Goal: Task Accomplishment & Management: Manage account settings

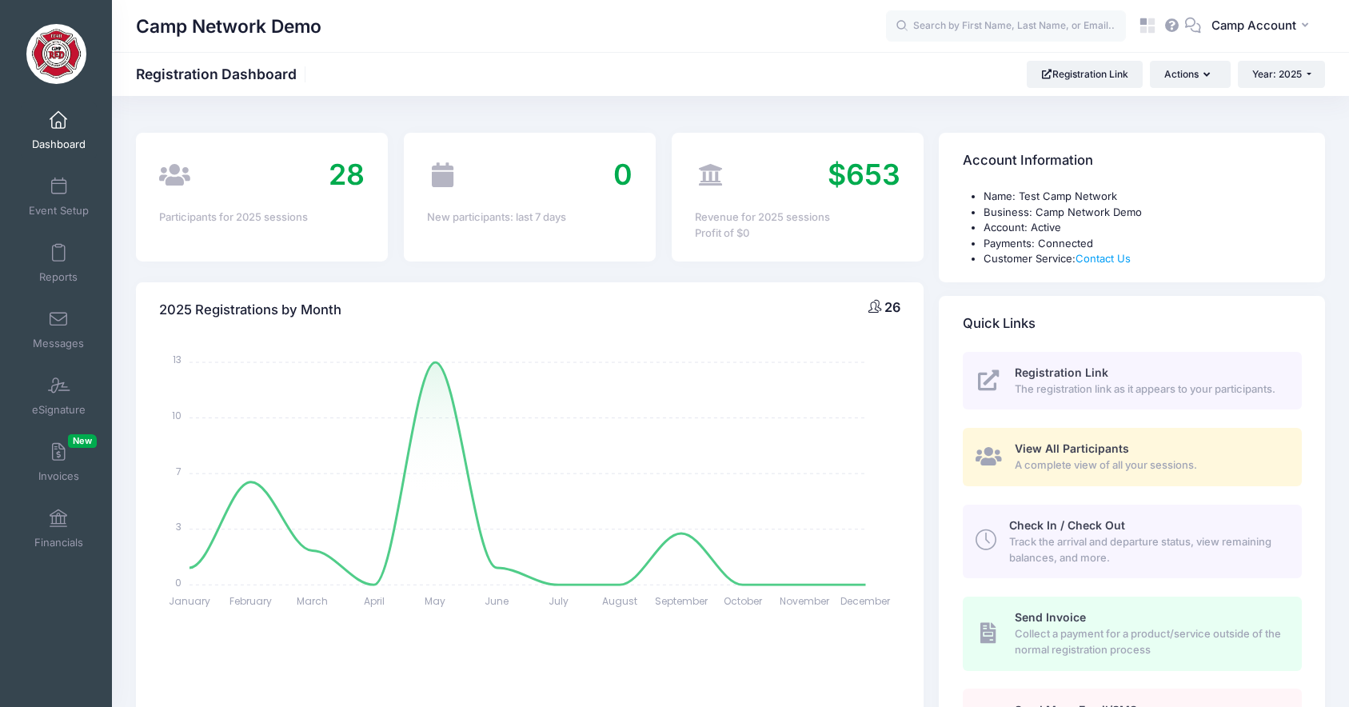
select select
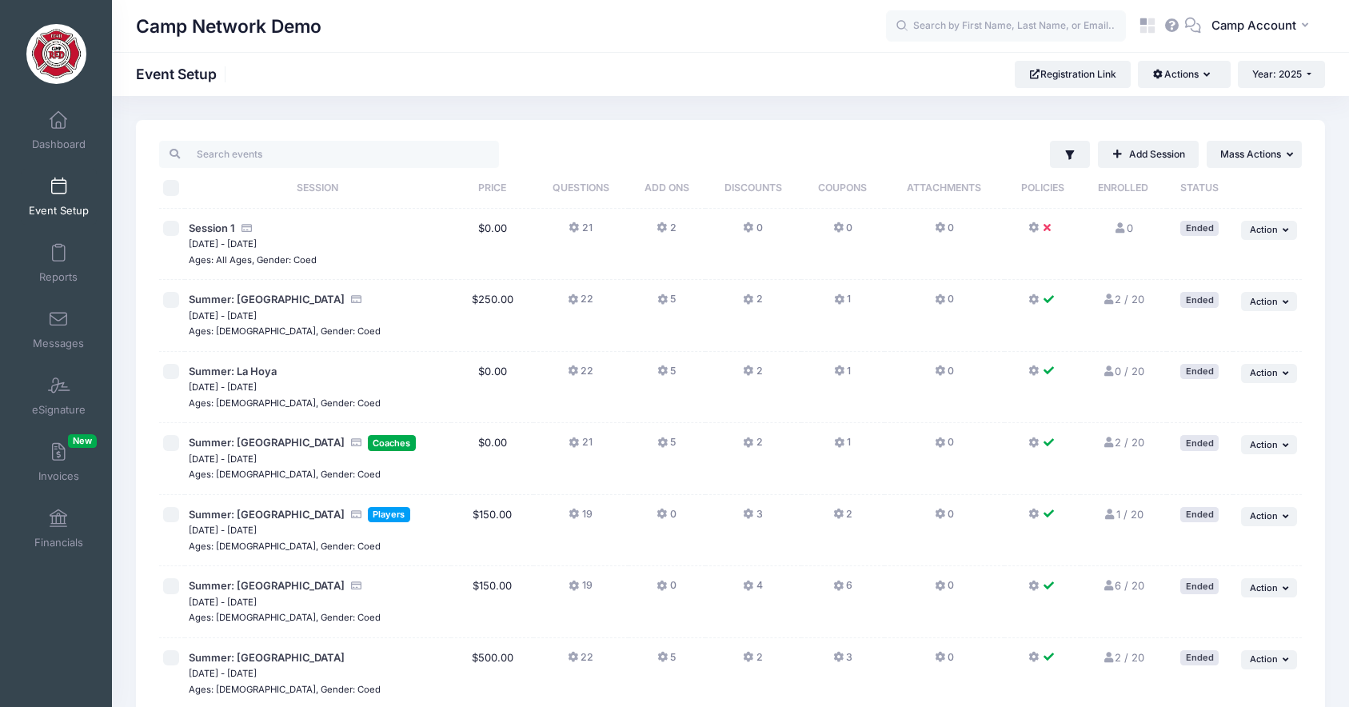
click at [63, 133] on link "Dashboard" at bounding box center [59, 130] width 76 height 56
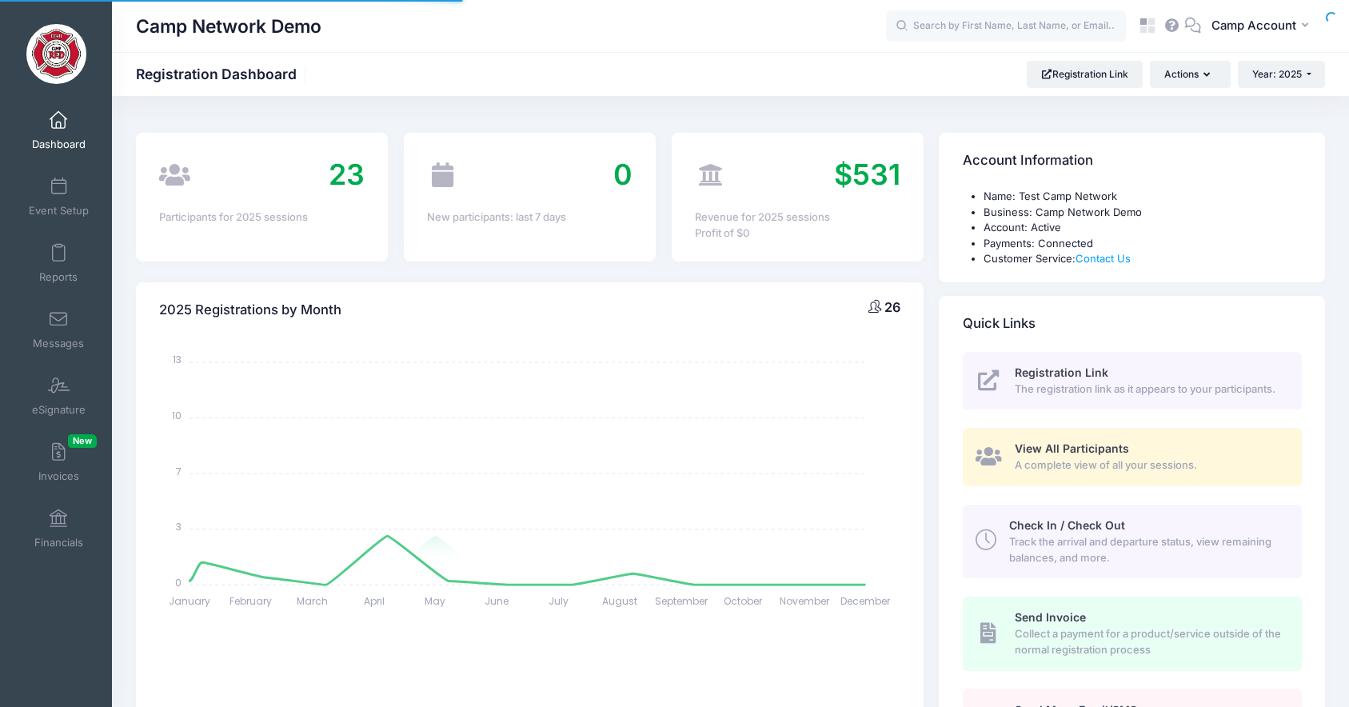
select select
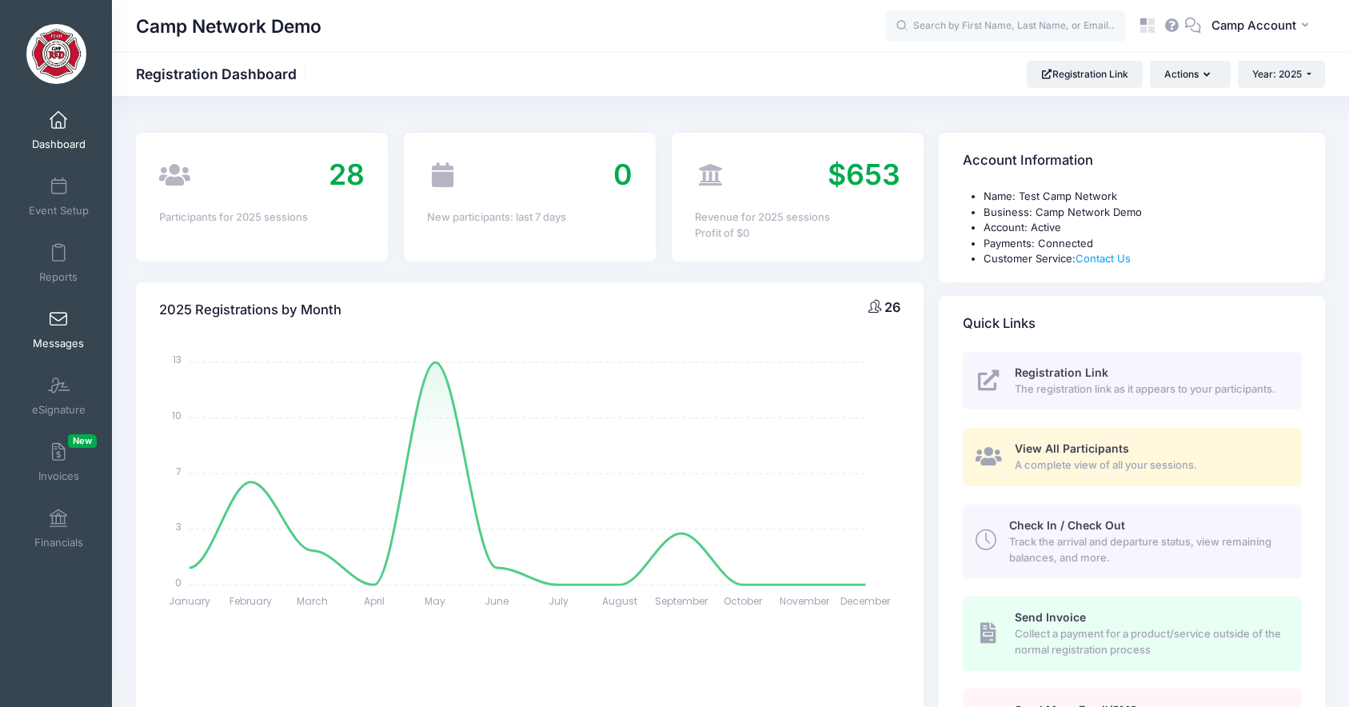
click at [63, 338] on span "Messages" at bounding box center [58, 344] width 51 height 14
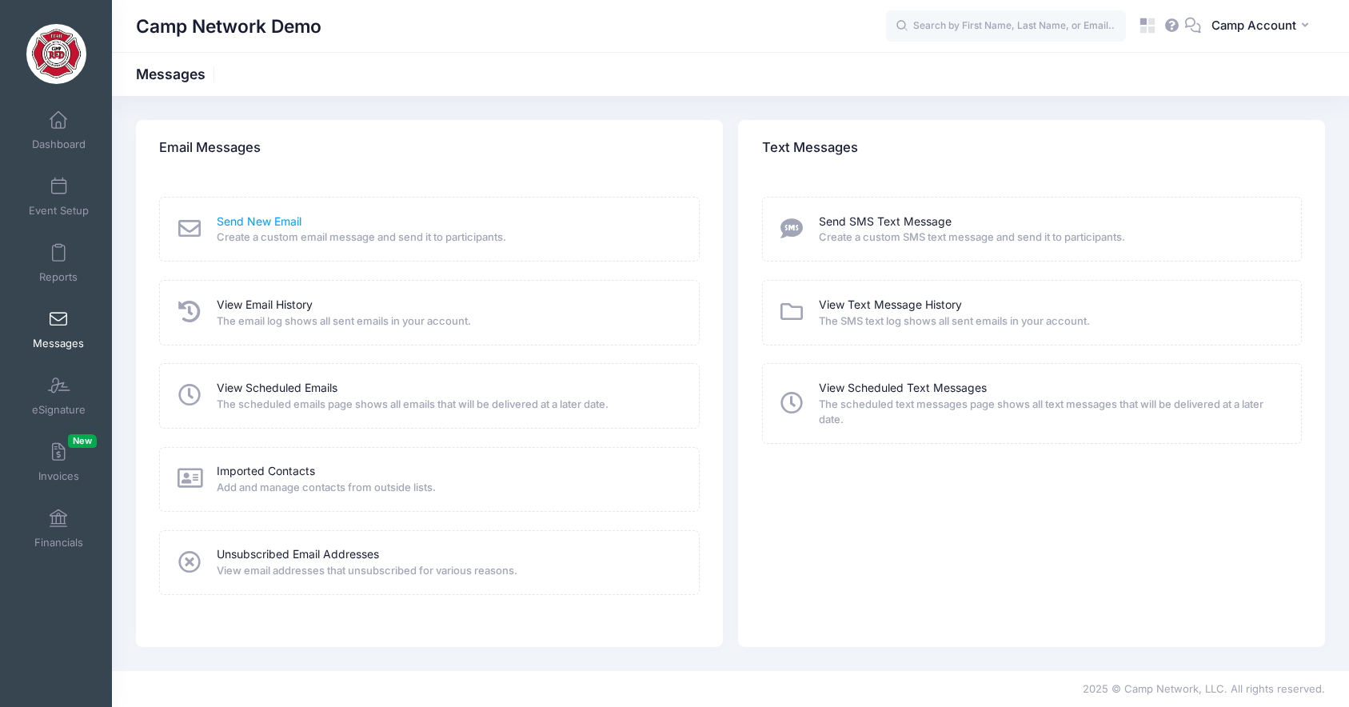
click at [265, 218] on link "Send New Email" at bounding box center [259, 221] width 85 height 17
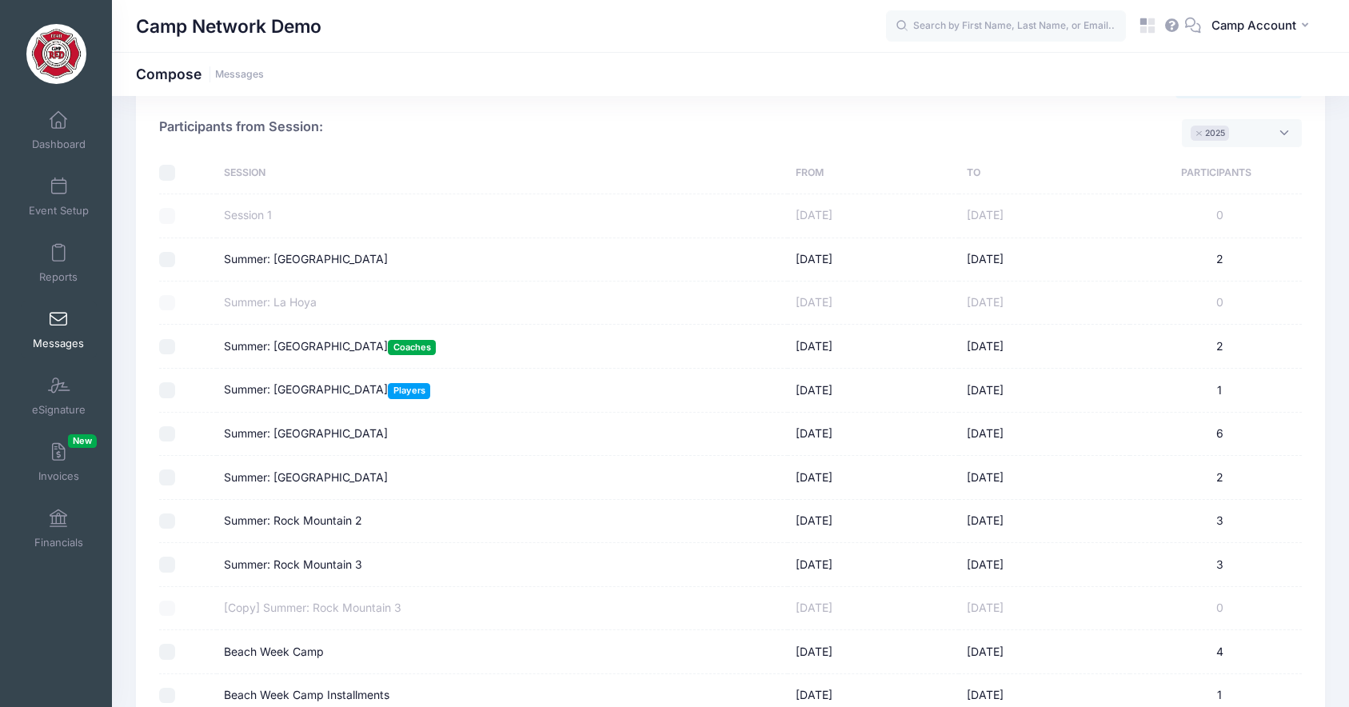
scroll to position [43, 0]
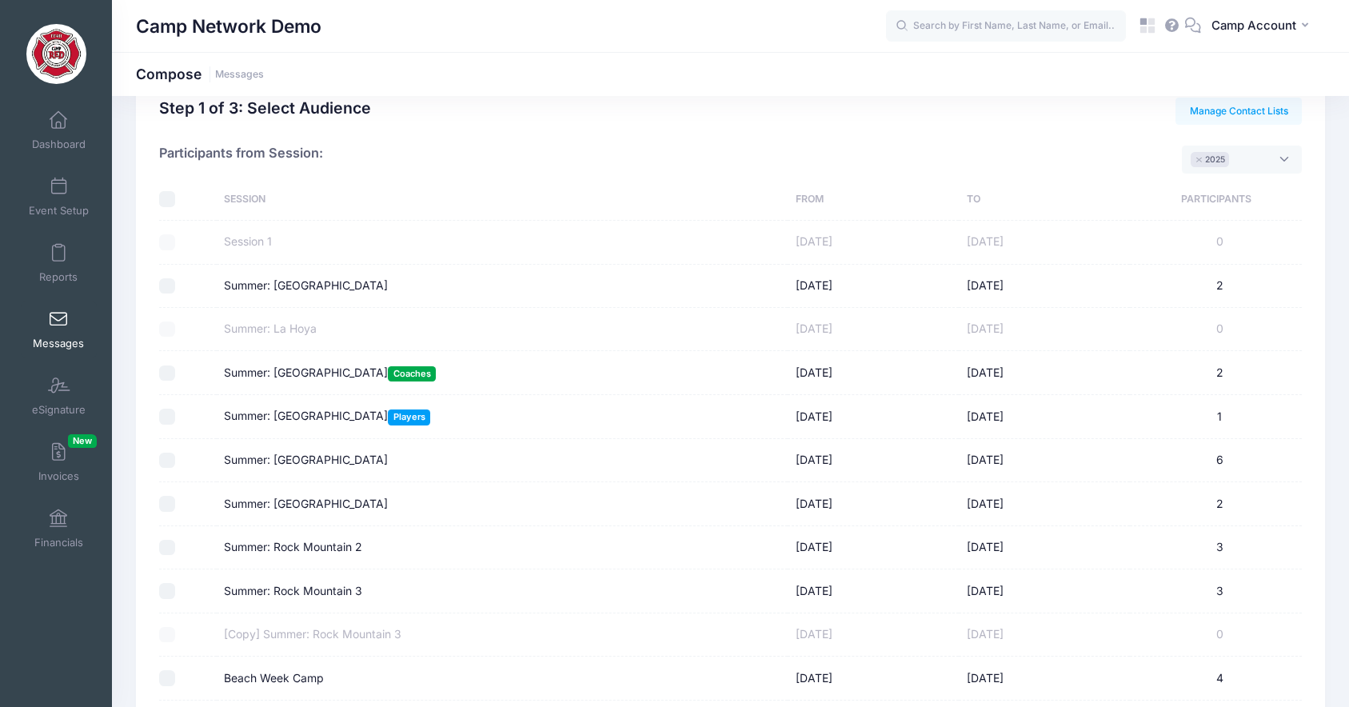
click at [167, 457] on input "Summer: [GEOGRAPHIC_DATA]" at bounding box center [167, 461] width 16 height 16
checkbox input "true"
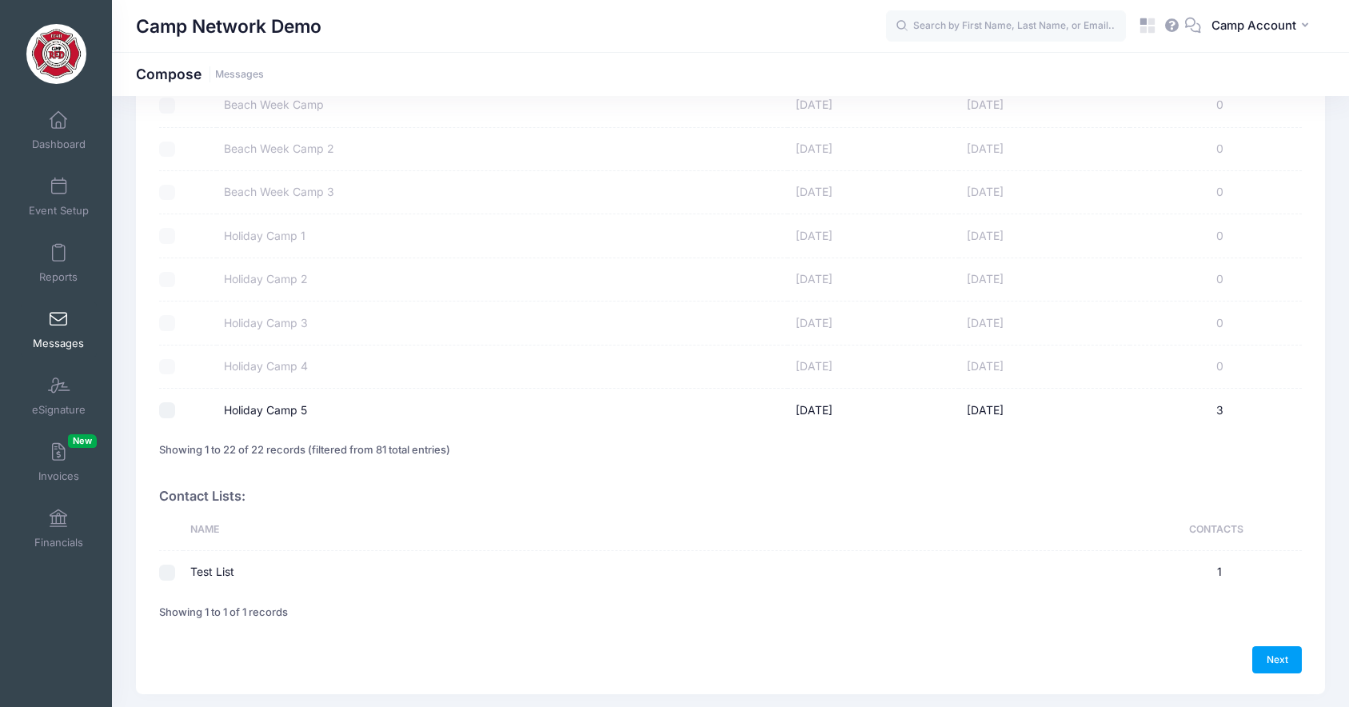
scroll to position [837, 0]
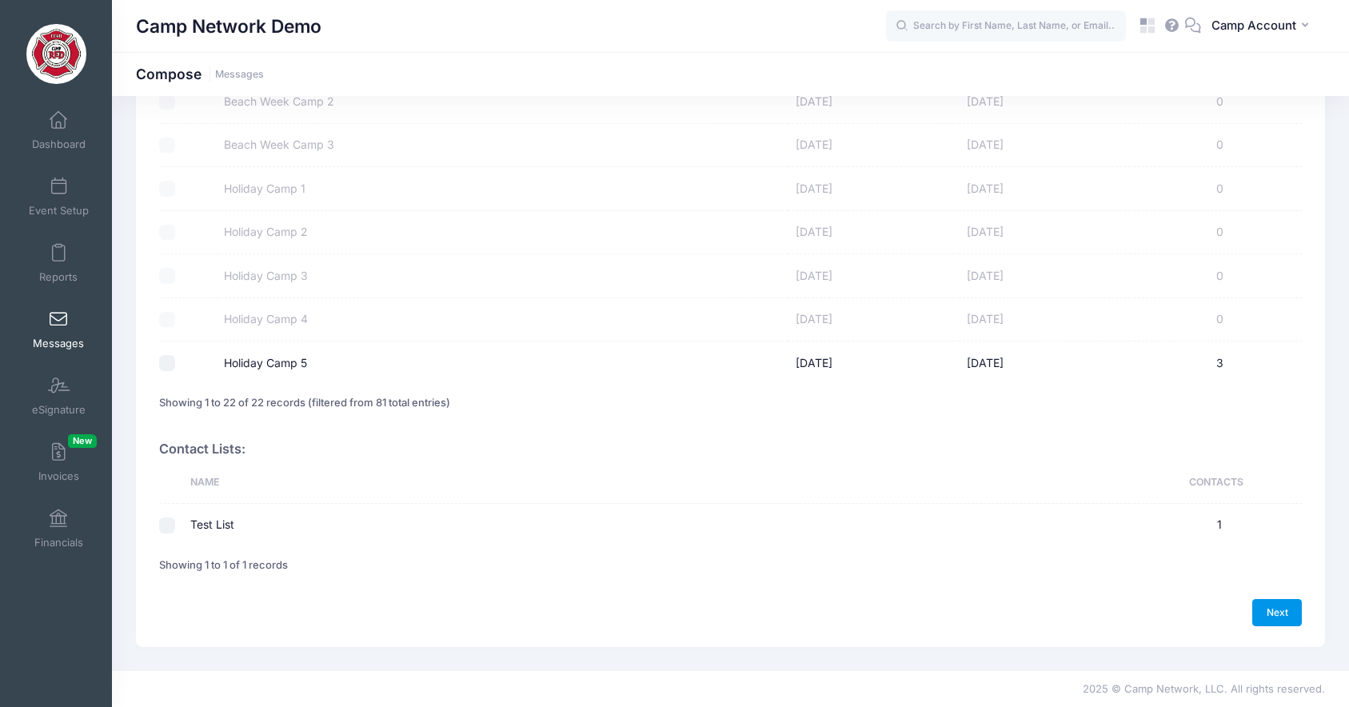
click at [1290, 612] on link "Next" at bounding box center [1277, 612] width 50 height 27
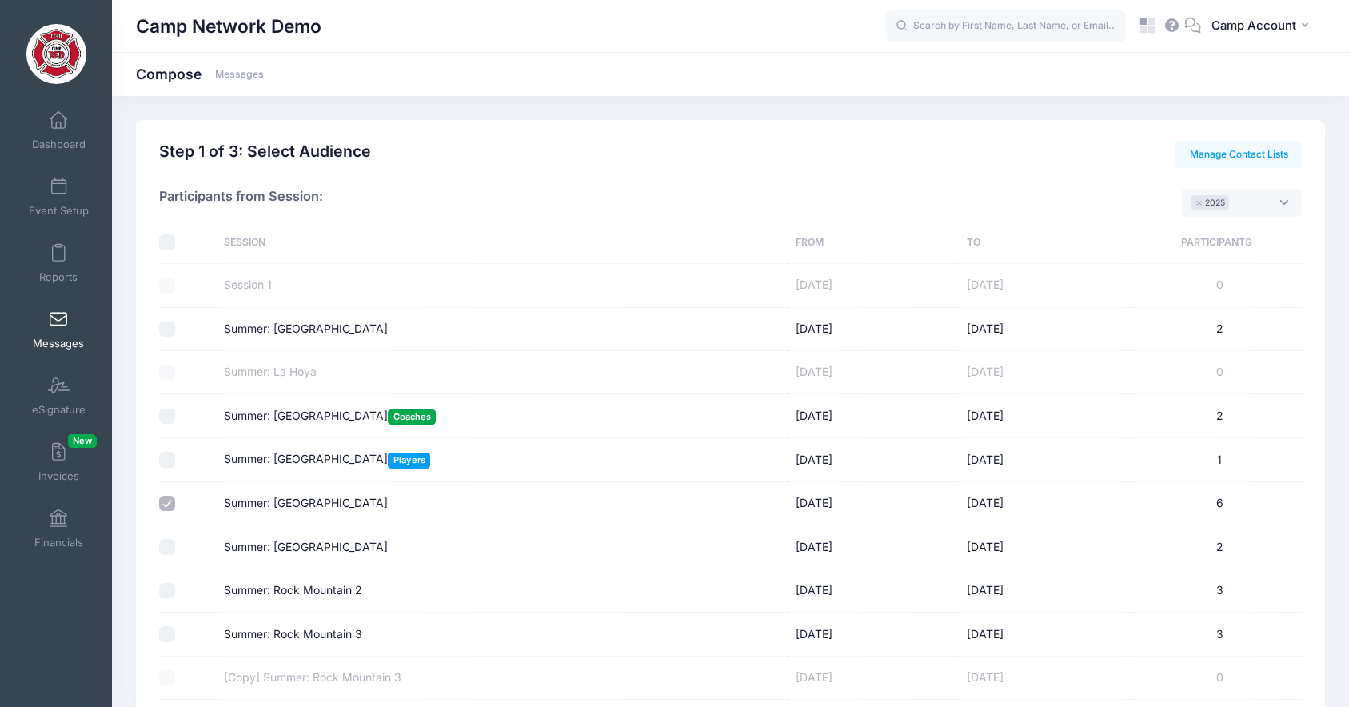
select select "50"
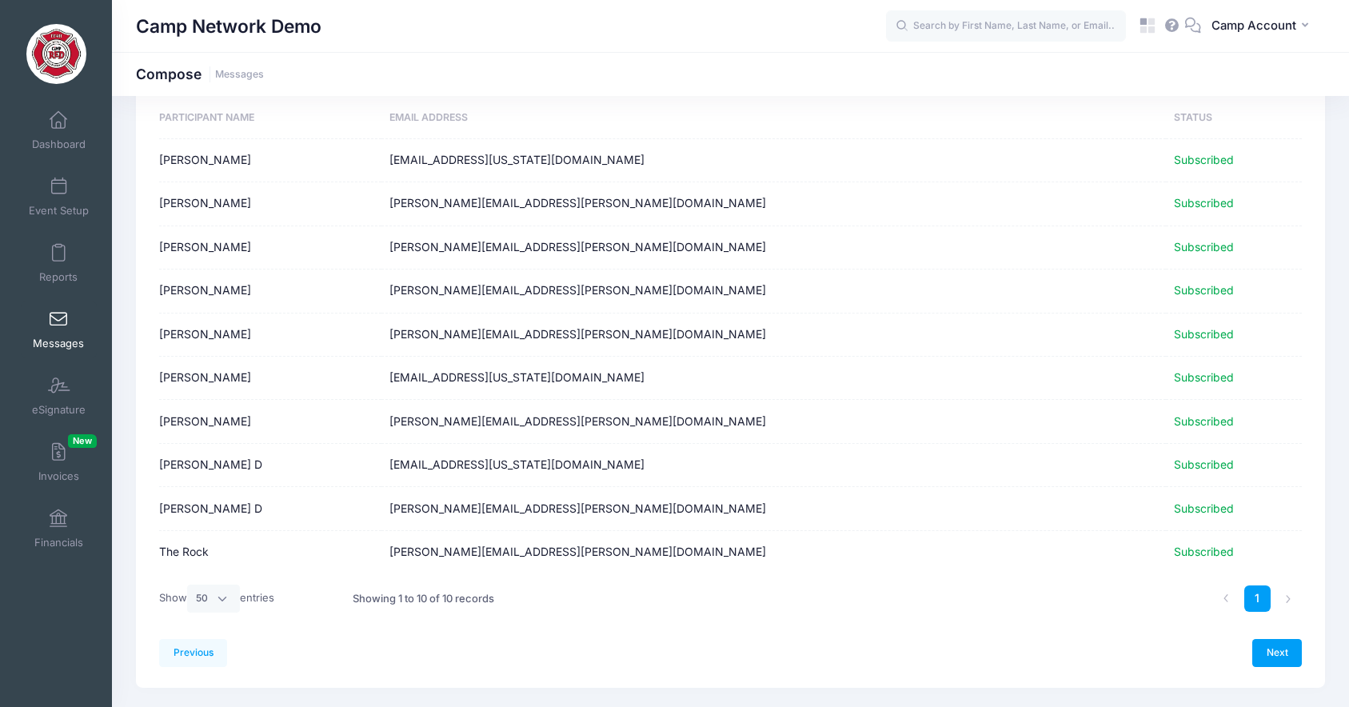
scroll to position [102, 0]
click at [1283, 659] on link "Next" at bounding box center [1277, 650] width 50 height 27
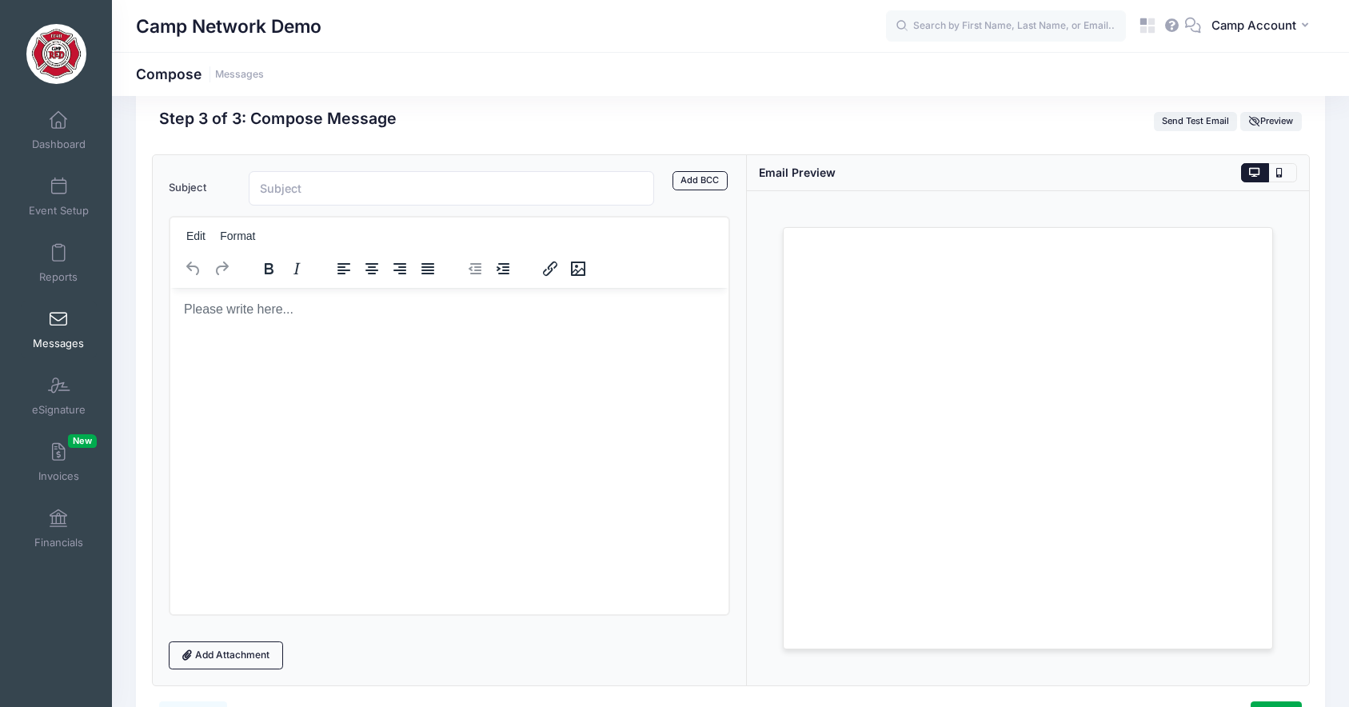
scroll to position [35, 0]
click at [283, 187] on input "Subject" at bounding box center [452, 184] width 406 height 34
type input "Reminders"
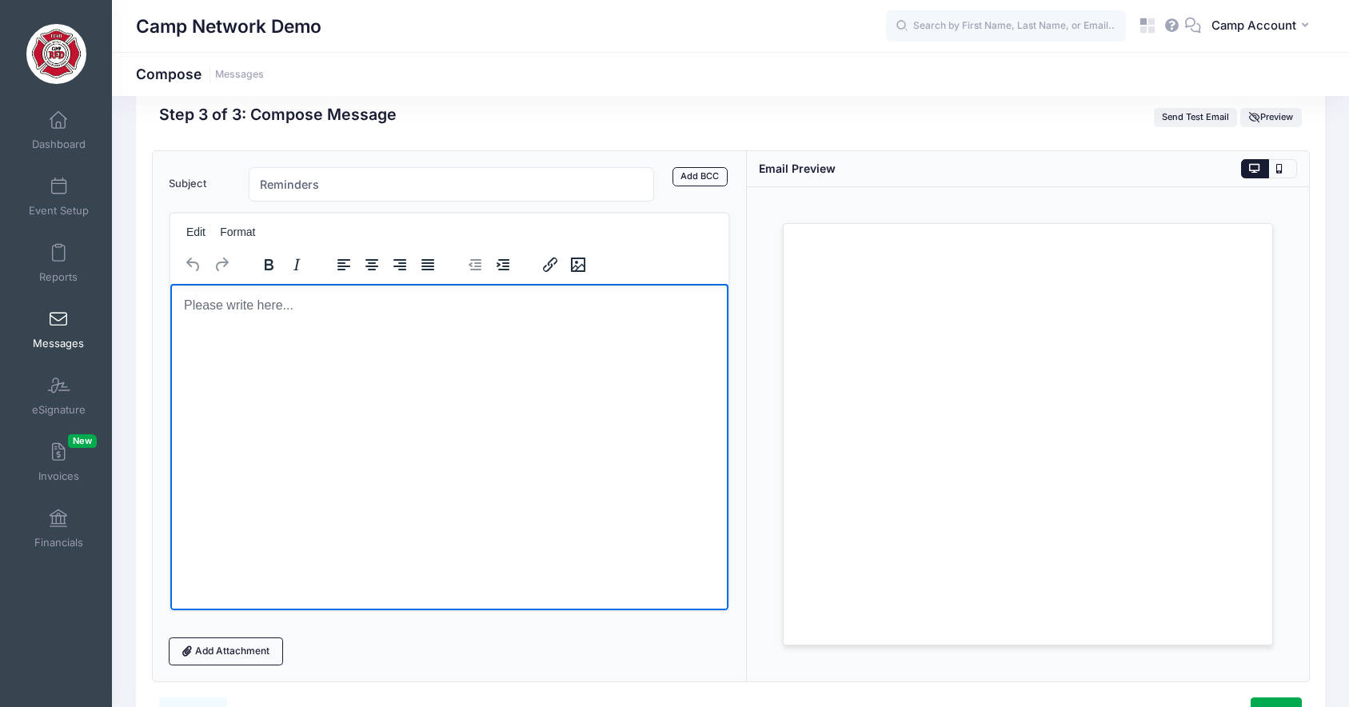
click at [274, 326] on html at bounding box center [449, 304] width 559 height 43
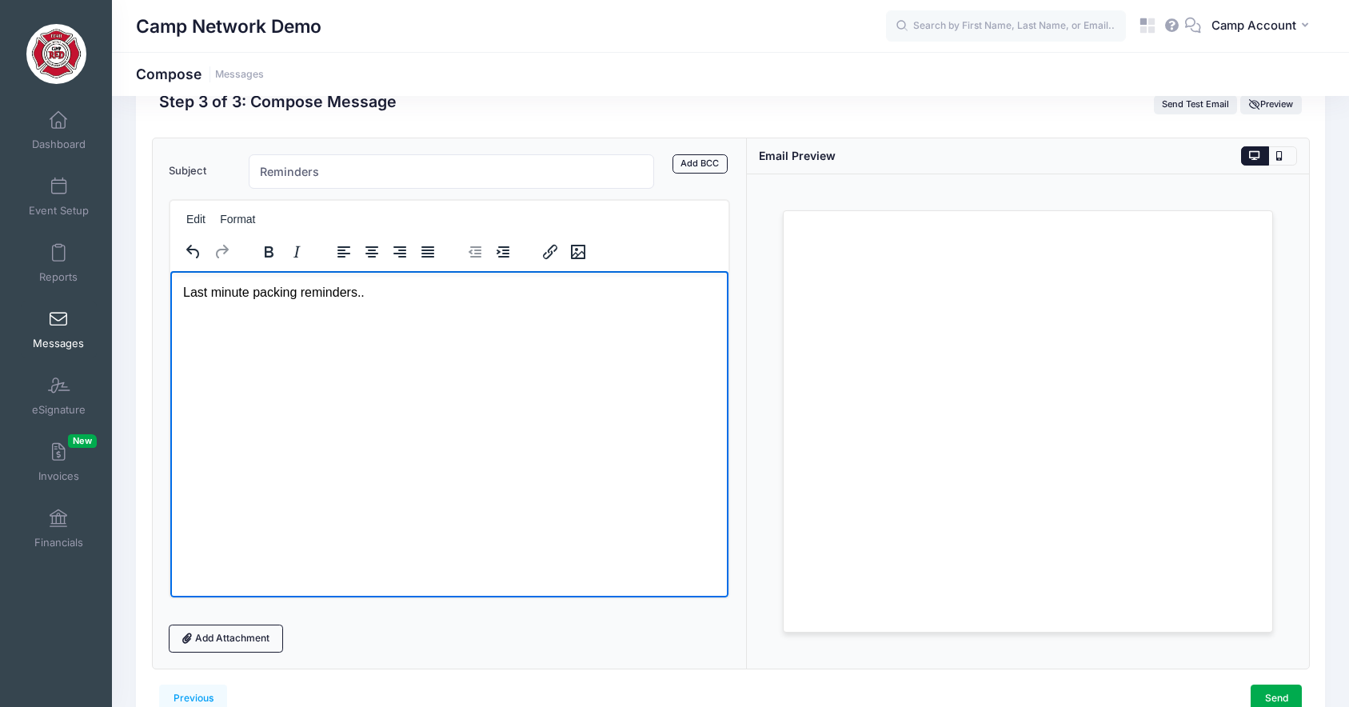
scroll to position [79, 0]
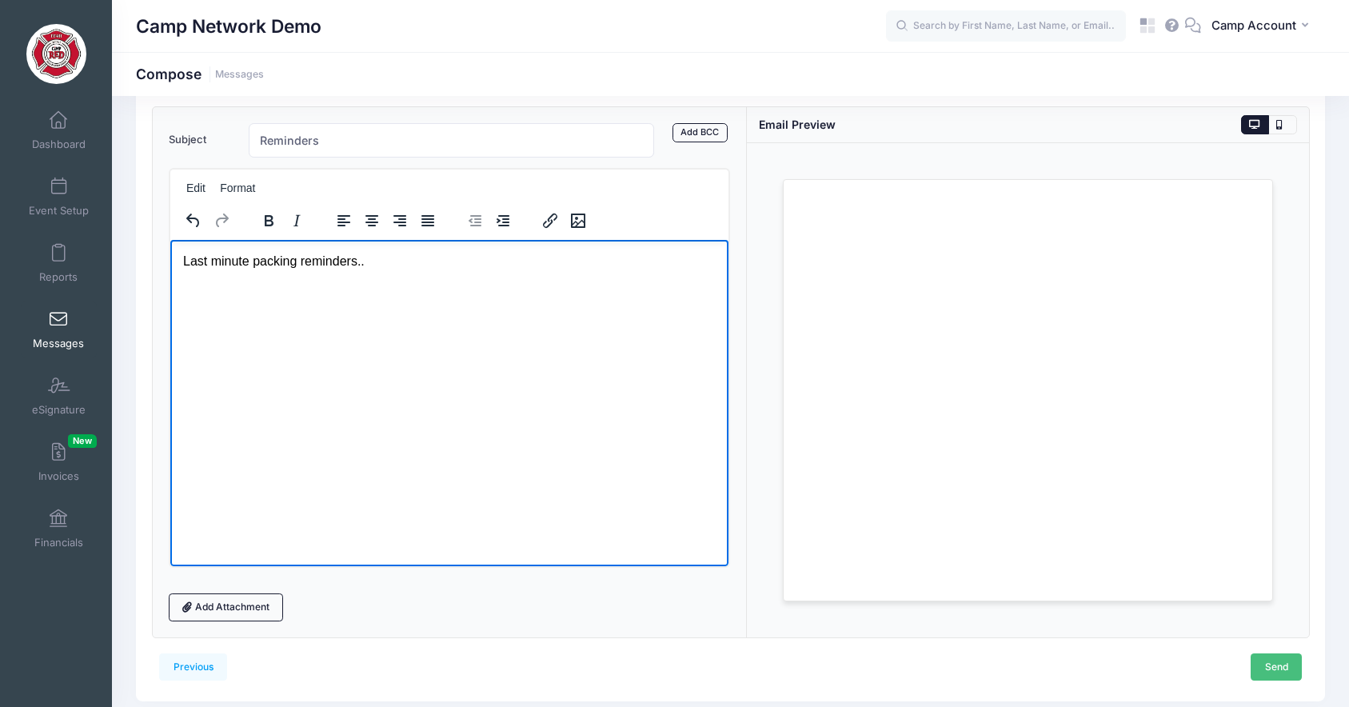
click at [1267, 656] on link "Send" at bounding box center [1276, 666] width 51 height 27
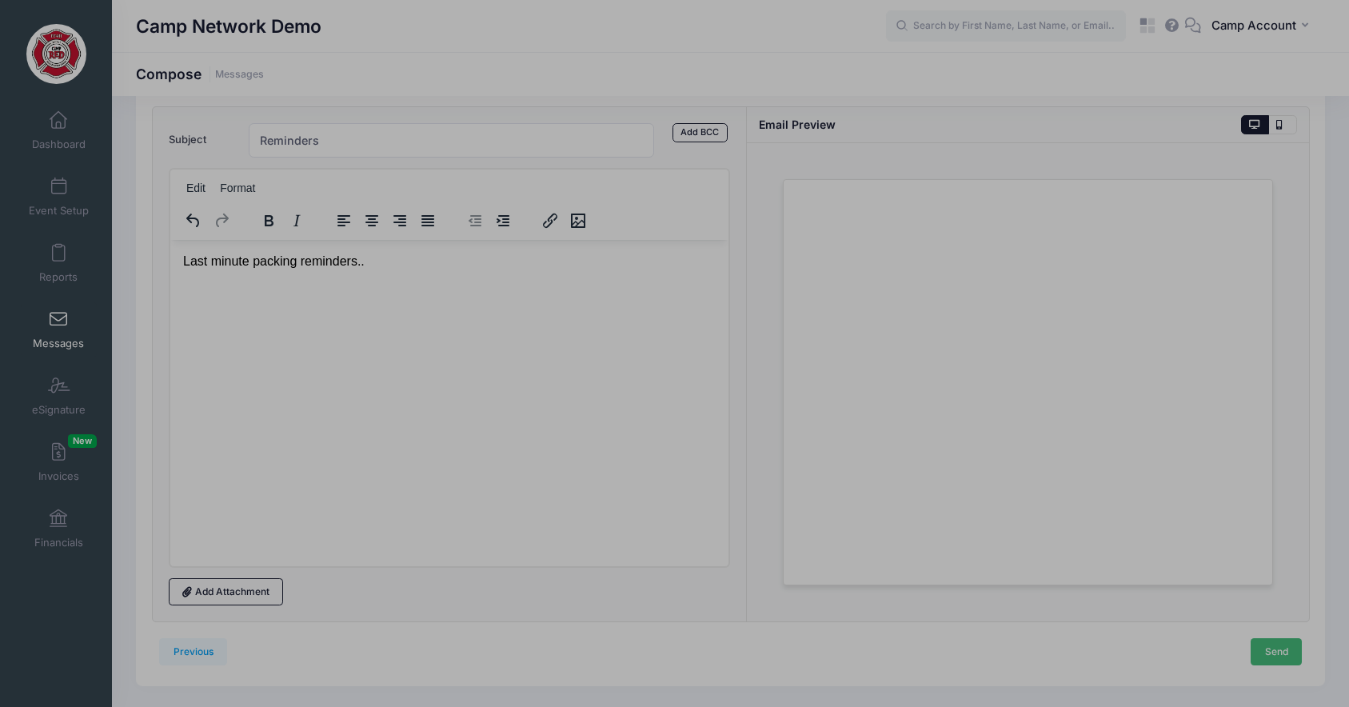
scroll to position [0, 0]
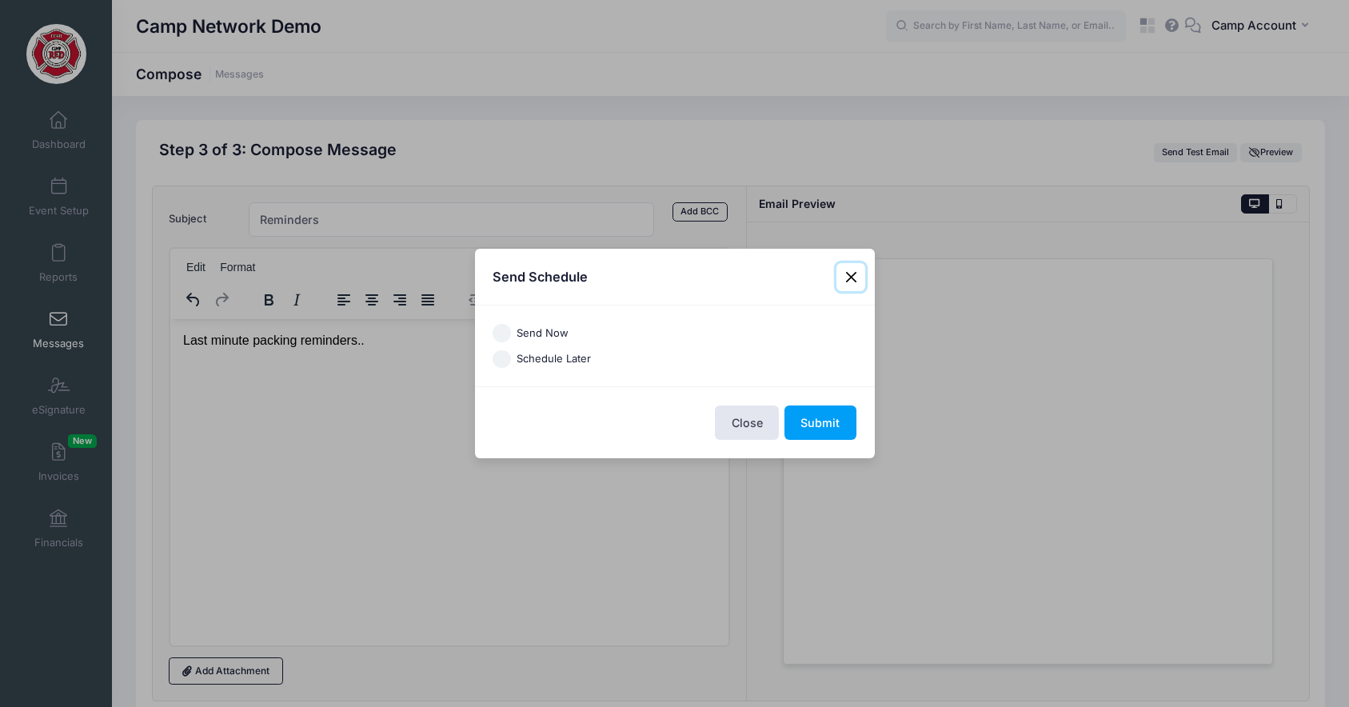
click at [848, 273] on button "Close" at bounding box center [850, 277] width 29 height 29
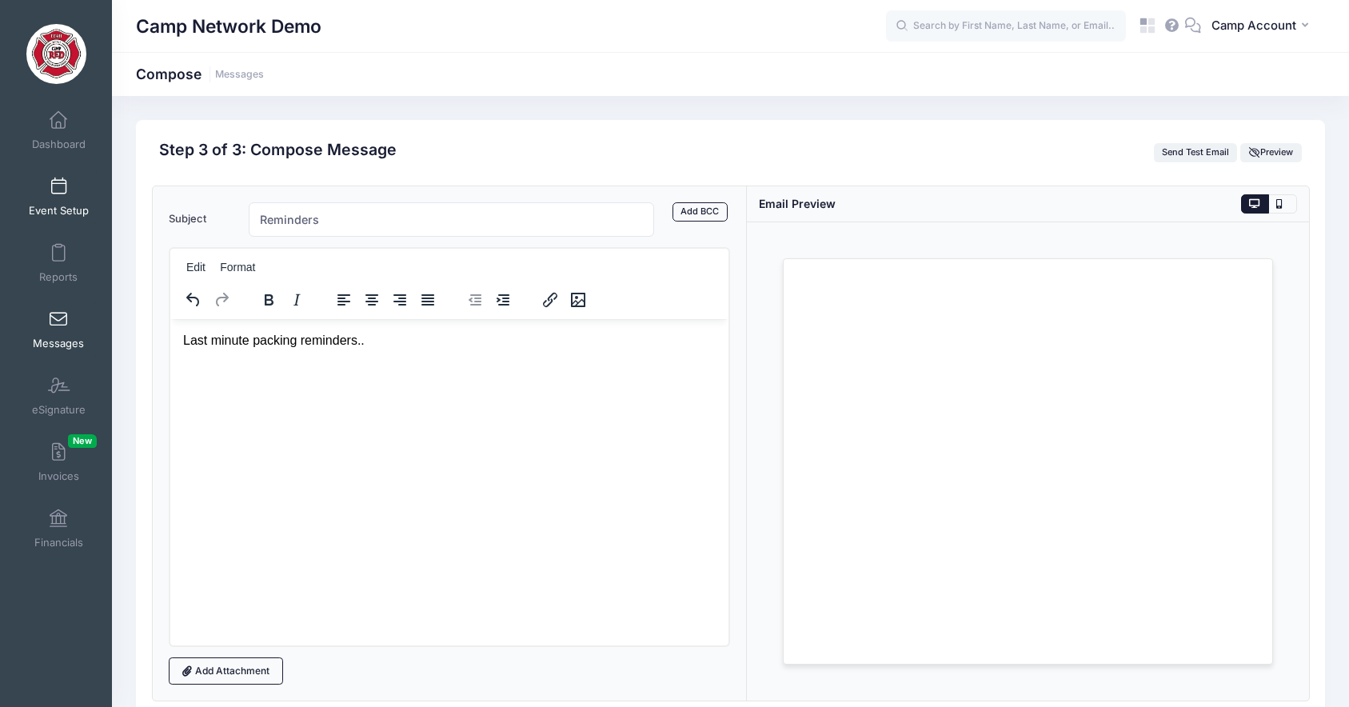
click at [55, 217] on link "Event Setup" at bounding box center [59, 197] width 76 height 56
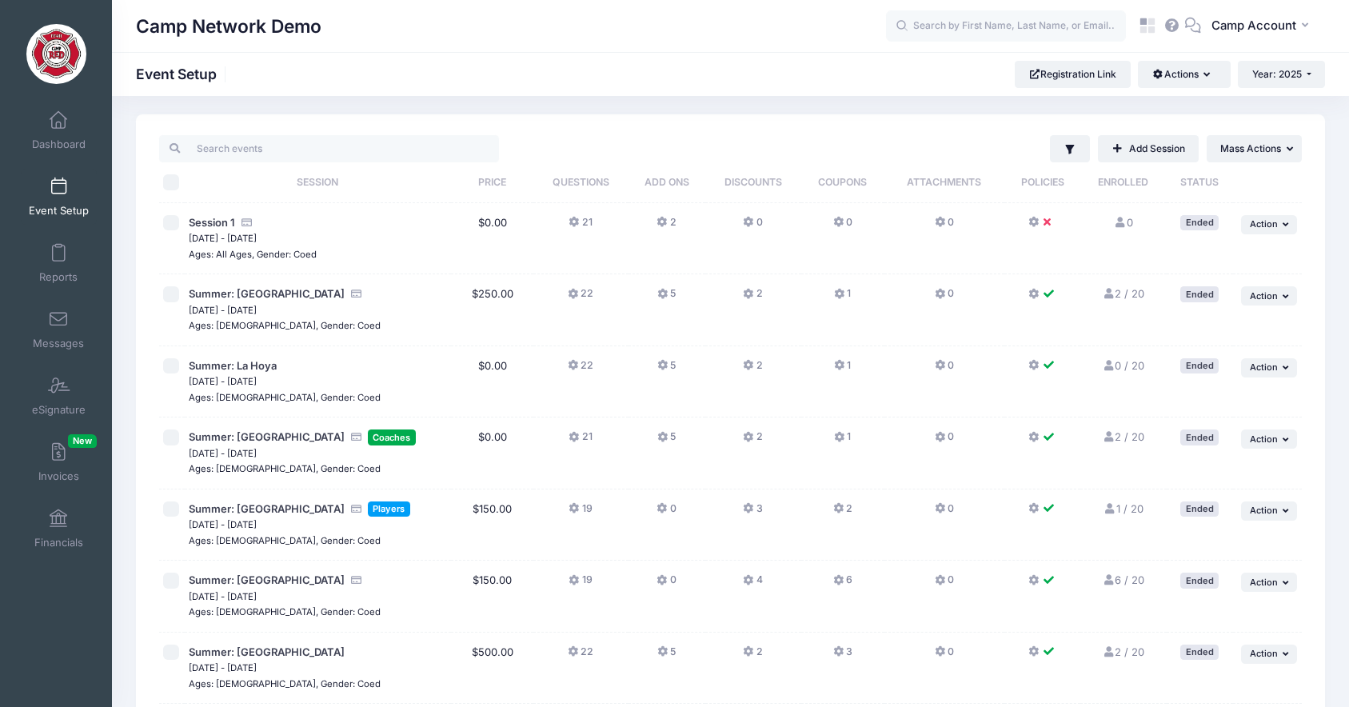
scroll to position [7, 0]
click at [216, 221] on span "Session 1" at bounding box center [212, 220] width 46 height 13
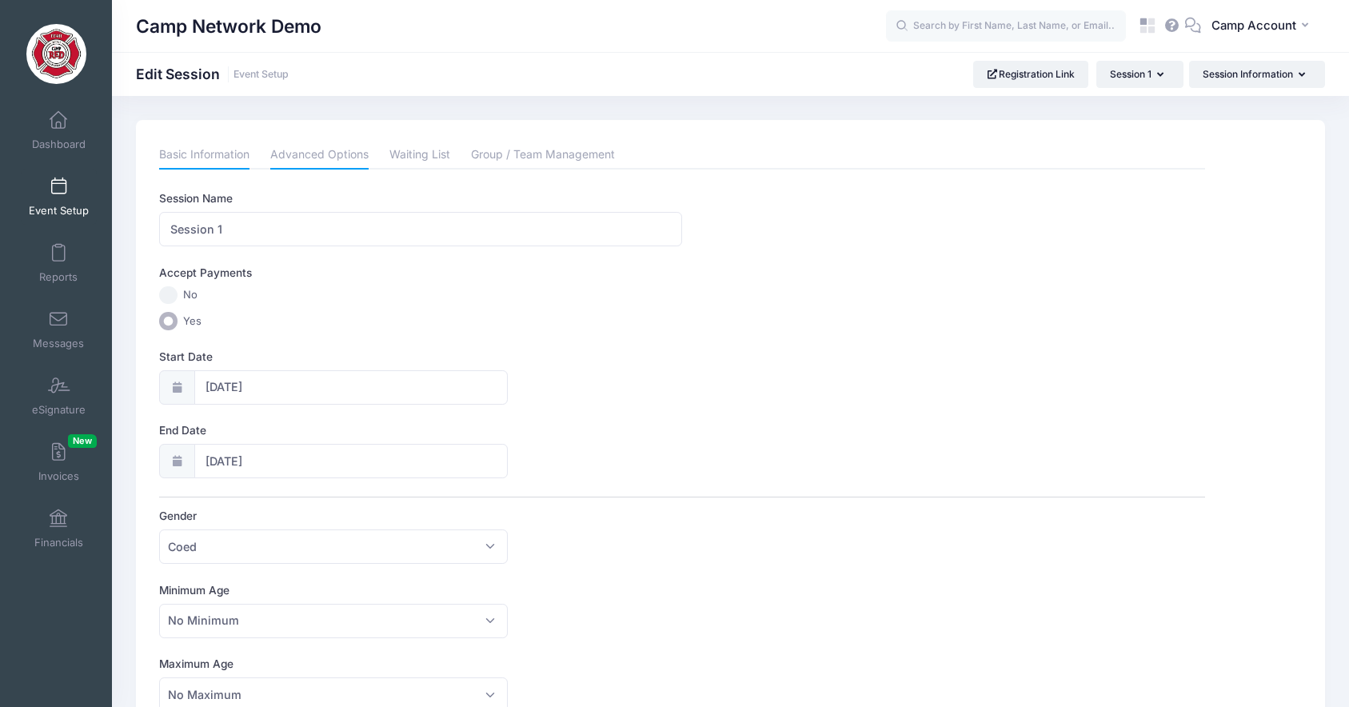
click at [326, 151] on link "Advanced Options" at bounding box center [319, 155] width 98 height 29
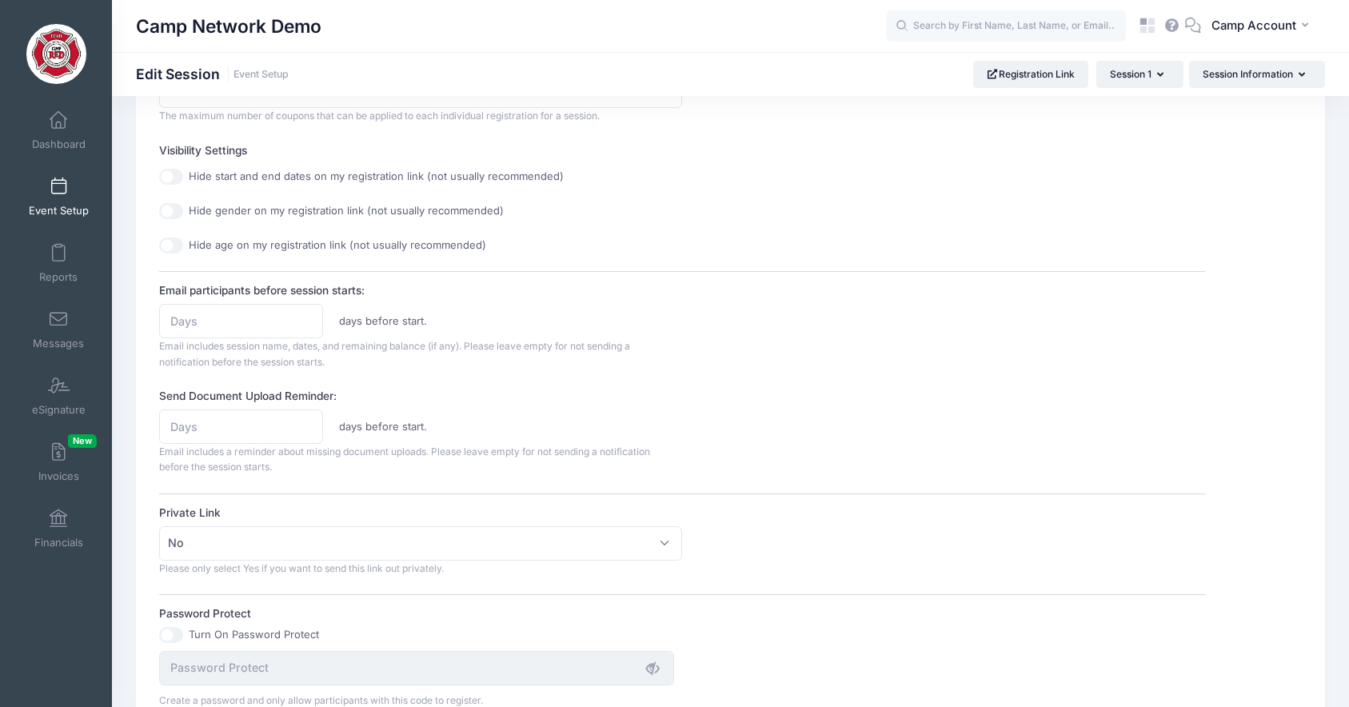
scroll to position [575, 0]
click at [211, 429] on input "Send Document Upload Reminder:" at bounding box center [241, 422] width 164 height 34
type input "7"
click at [373, 389] on label "Send Document Upload Reminder:" at bounding box center [420, 392] width 523 height 16
click at [323, 405] on input "7" at bounding box center [241, 422] width 164 height 34
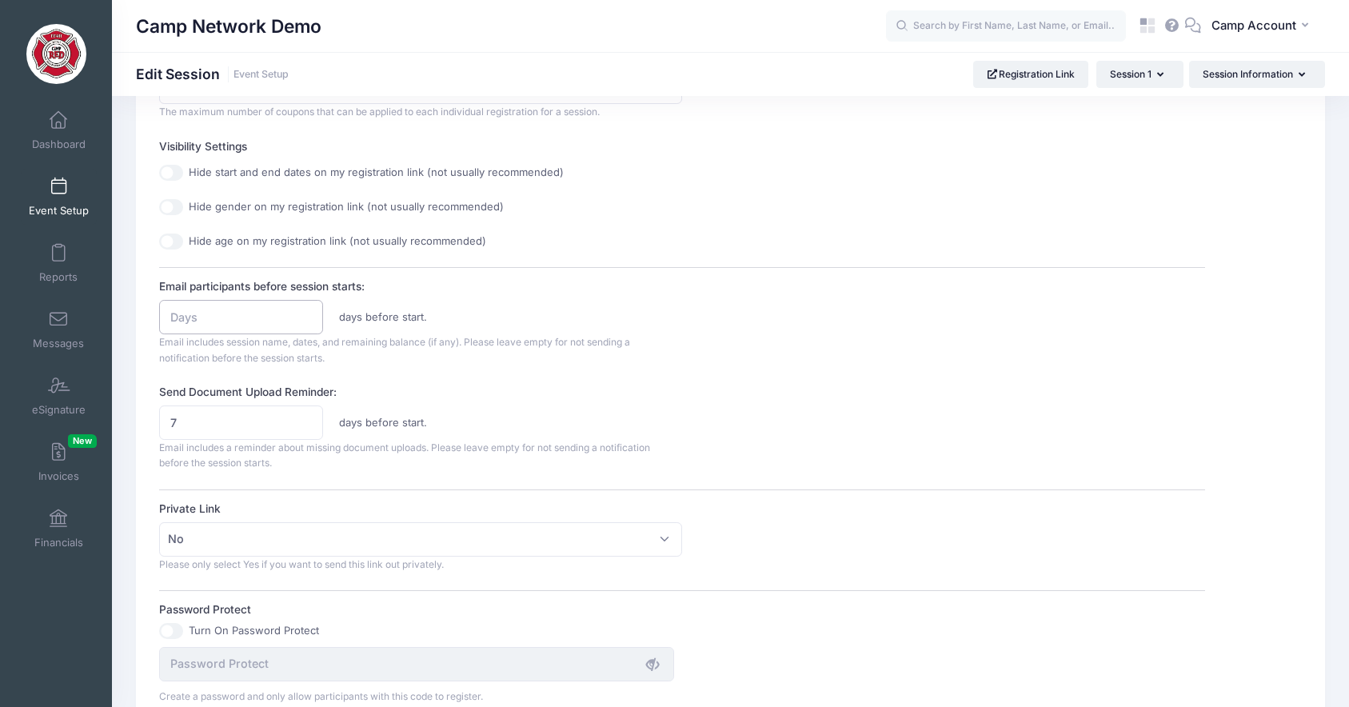
click at [185, 312] on input "Email participants before session starts:" at bounding box center [241, 317] width 164 height 34
type input "7"
click at [418, 345] on span "Email includes session name, dates, and remaining balance (if any). Please leav…" at bounding box center [394, 350] width 471 height 28
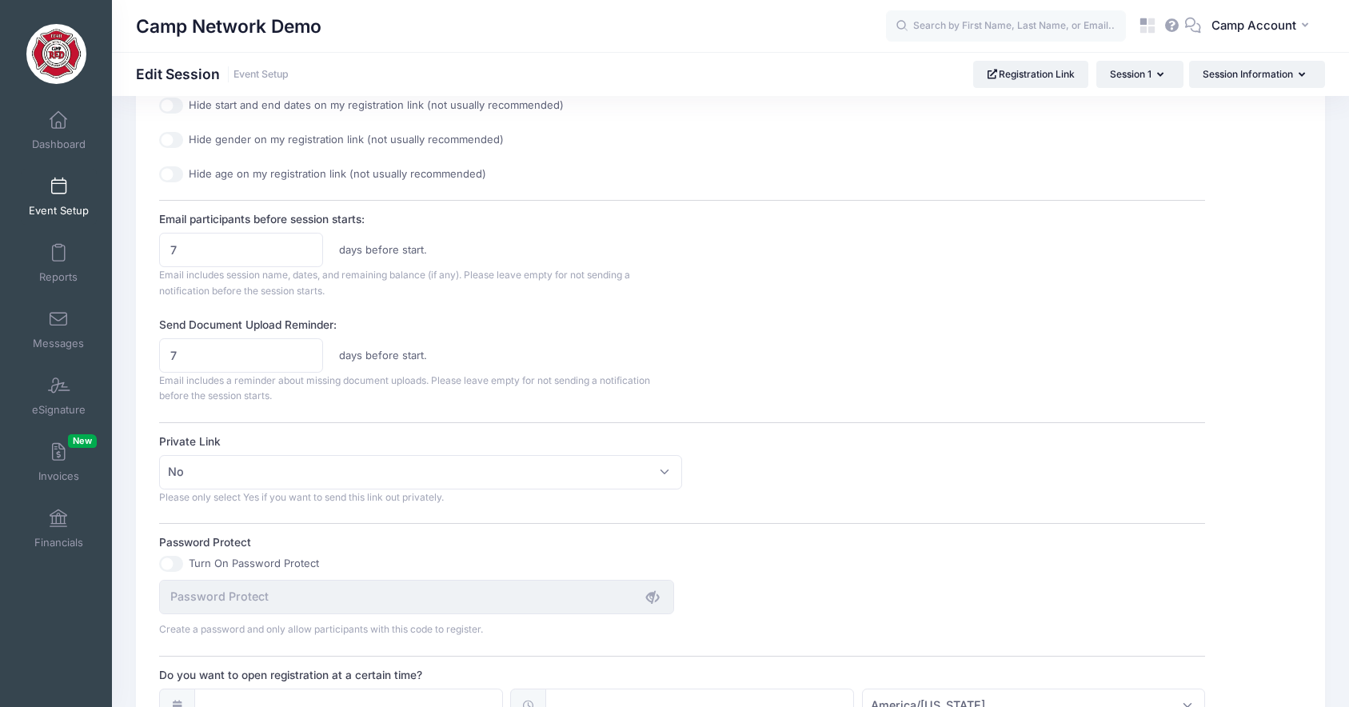
scroll to position [640, 0]
click at [54, 157] on link "Dashboard" at bounding box center [59, 130] width 76 height 56
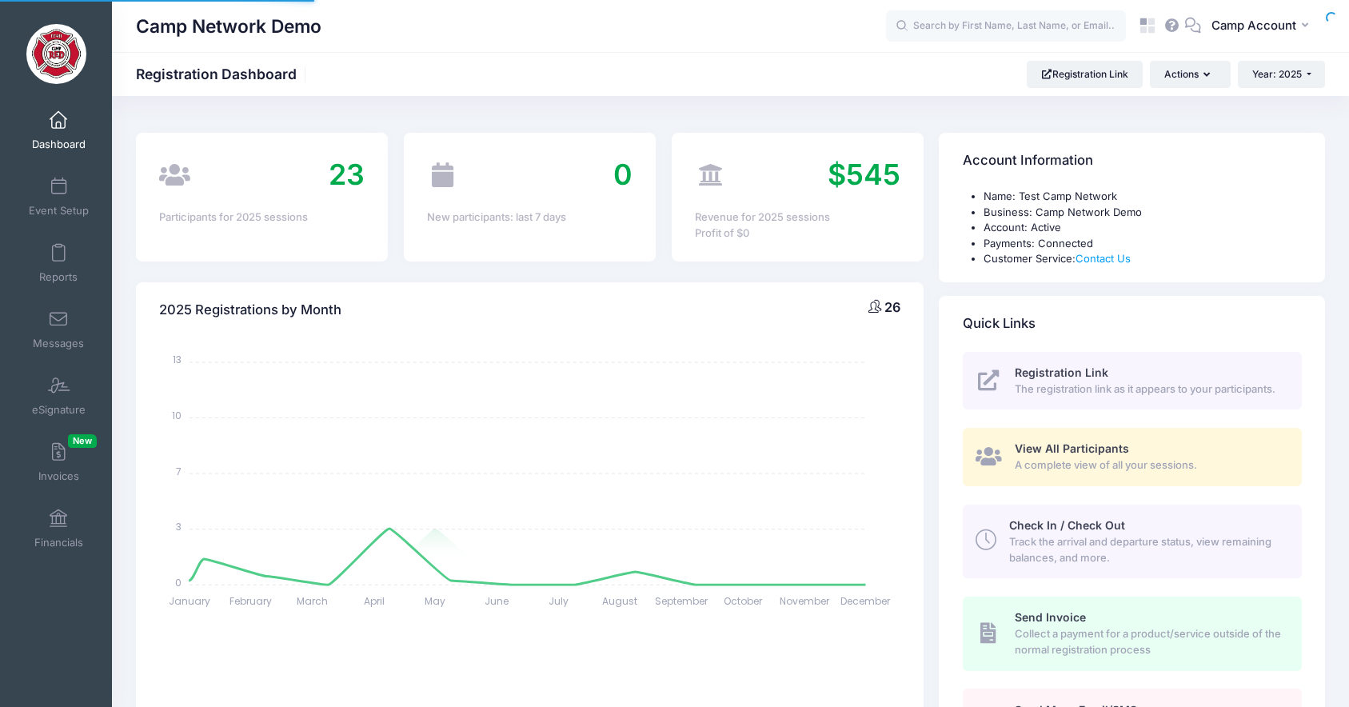
select select
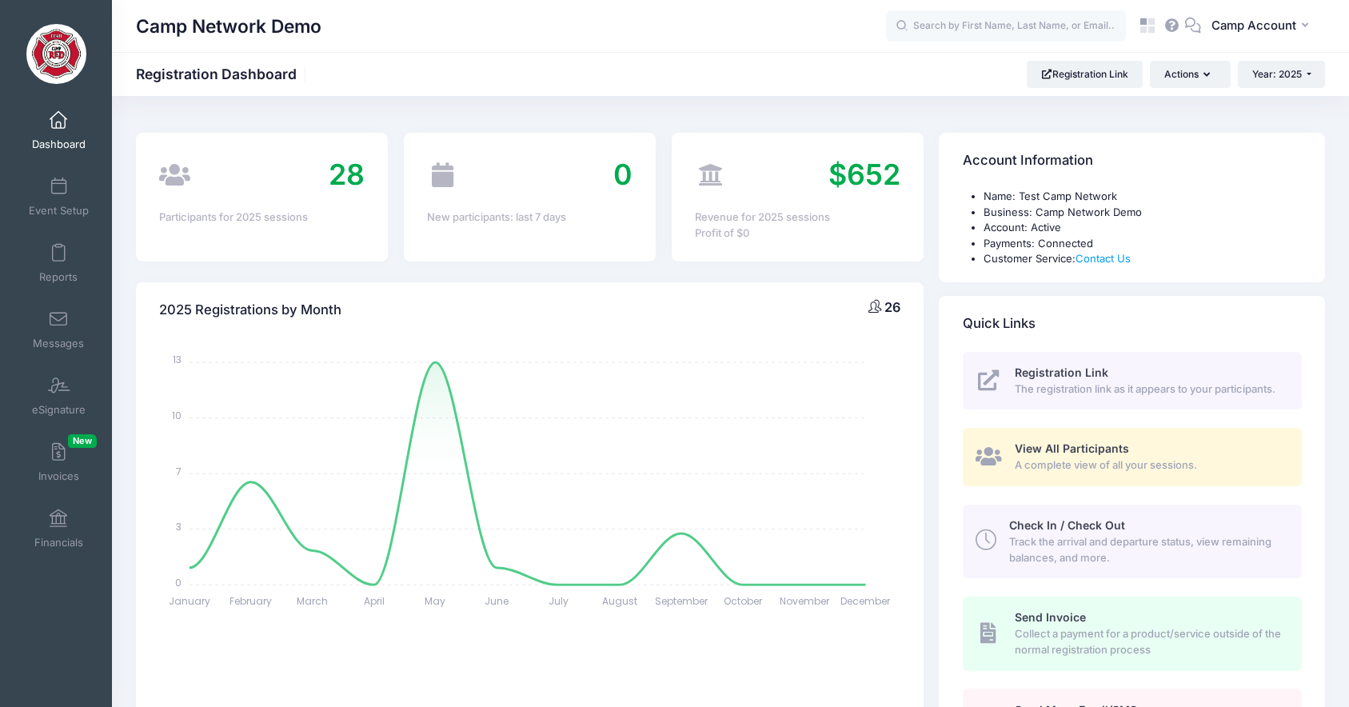
click at [1067, 451] on span "View All Participants" at bounding box center [1072, 448] width 114 height 14
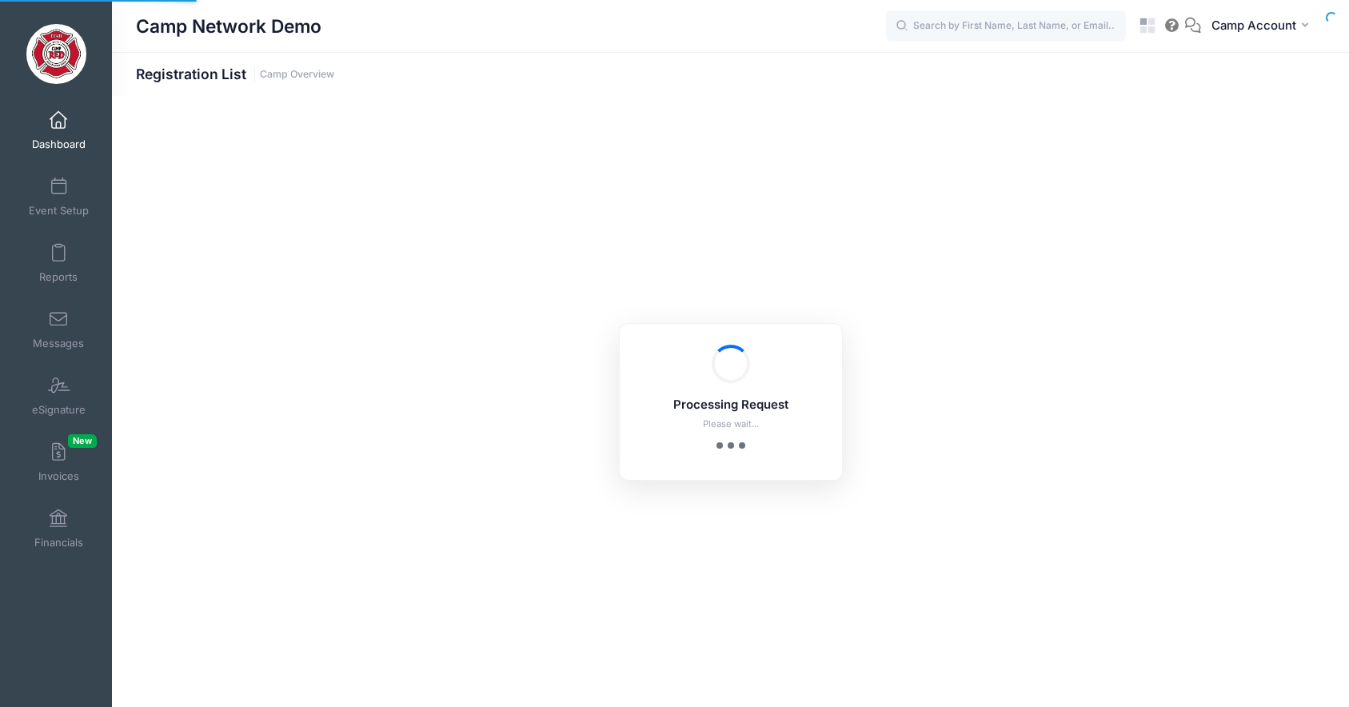
select select "10"
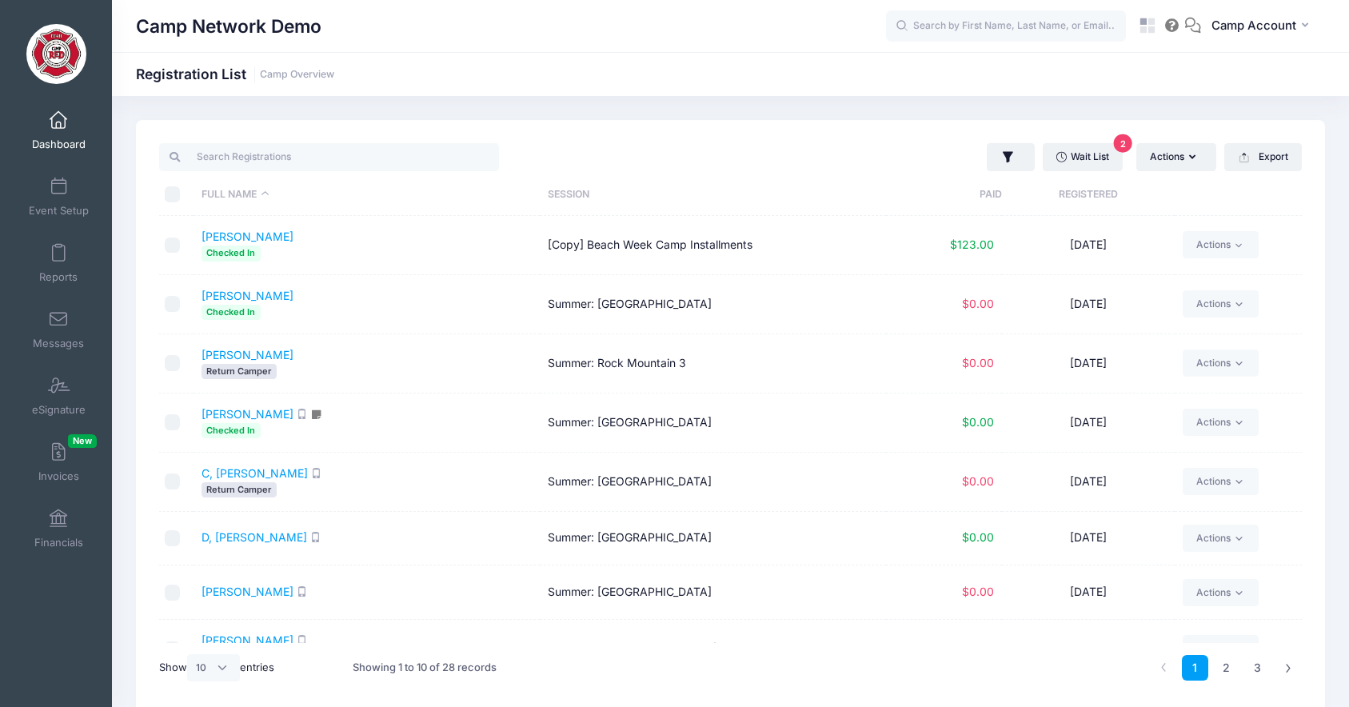
click at [397, 207] on th "Full Name" at bounding box center [366, 195] width 346 height 42
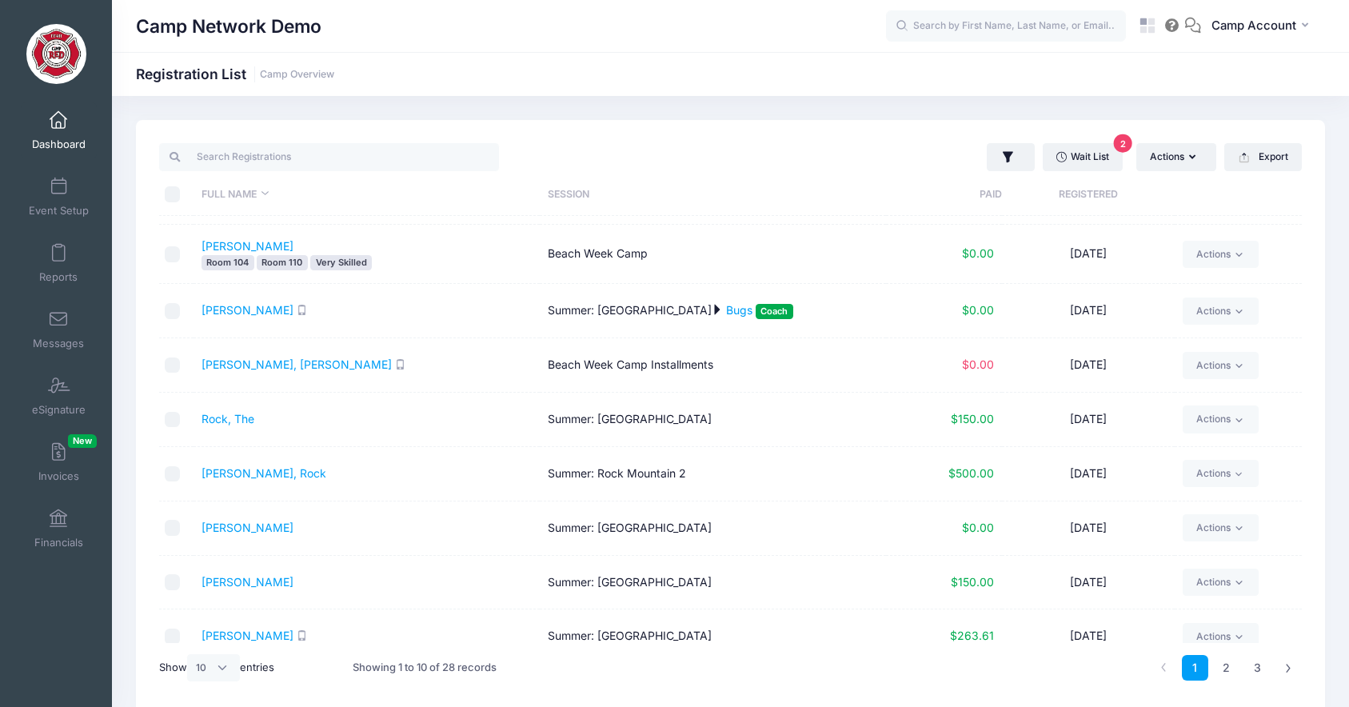
scroll to position [119, 0]
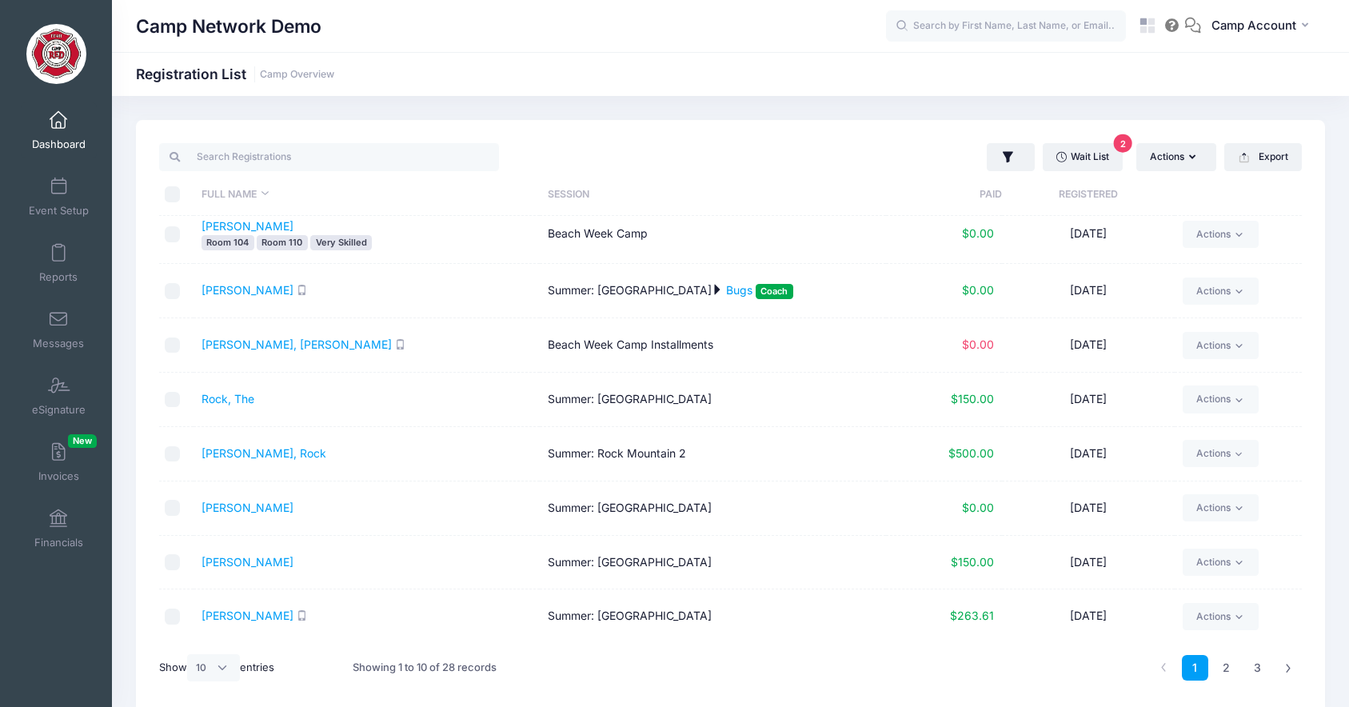
click at [175, 194] on input "\a \a \a \a" at bounding box center [173, 194] width 16 height 16
checkbox input "true"
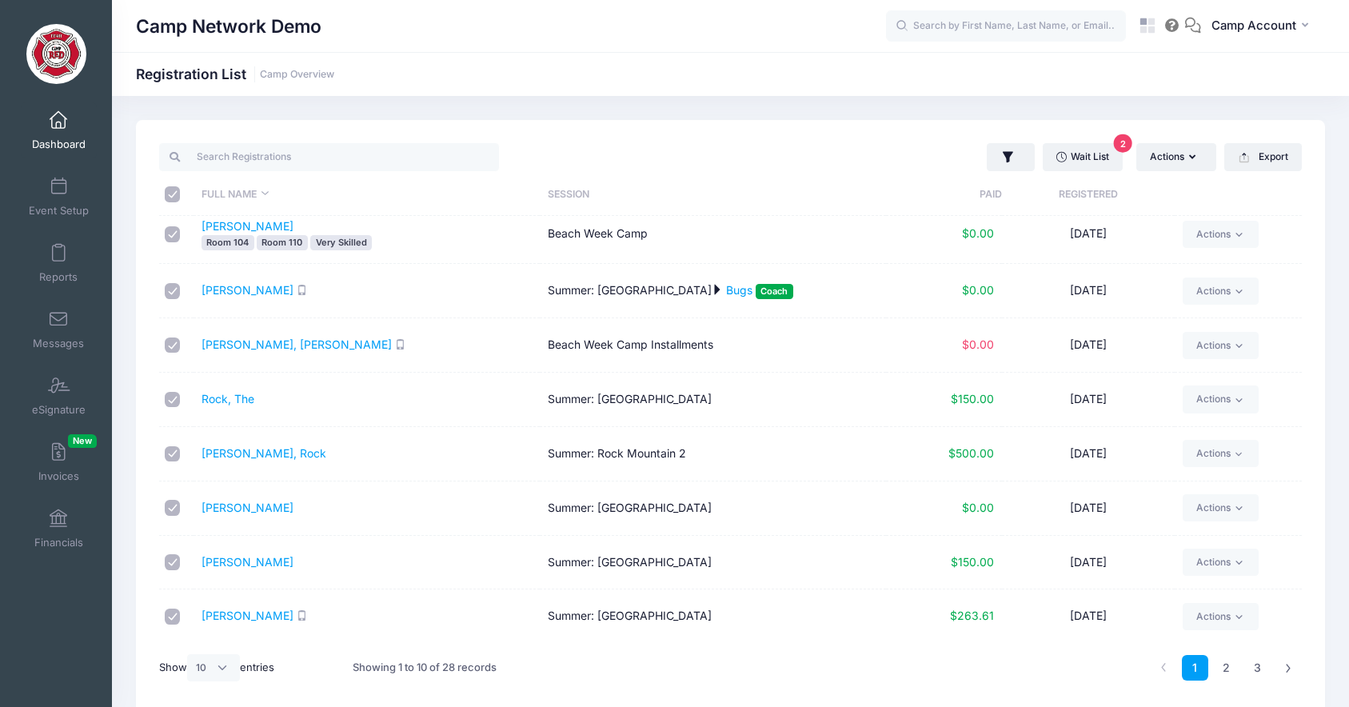
checkbox input "true"
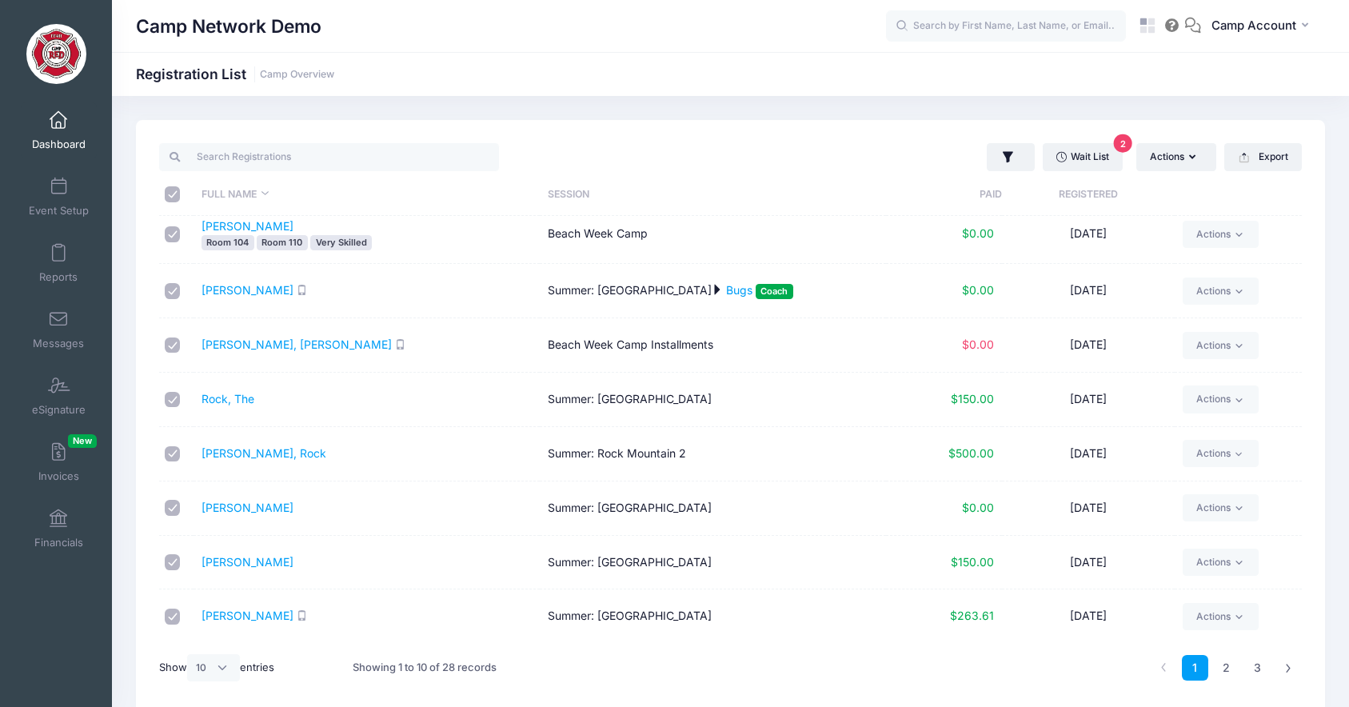
checkbox input "true"
click at [1182, 160] on button "Actions" at bounding box center [1176, 156] width 80 height 27
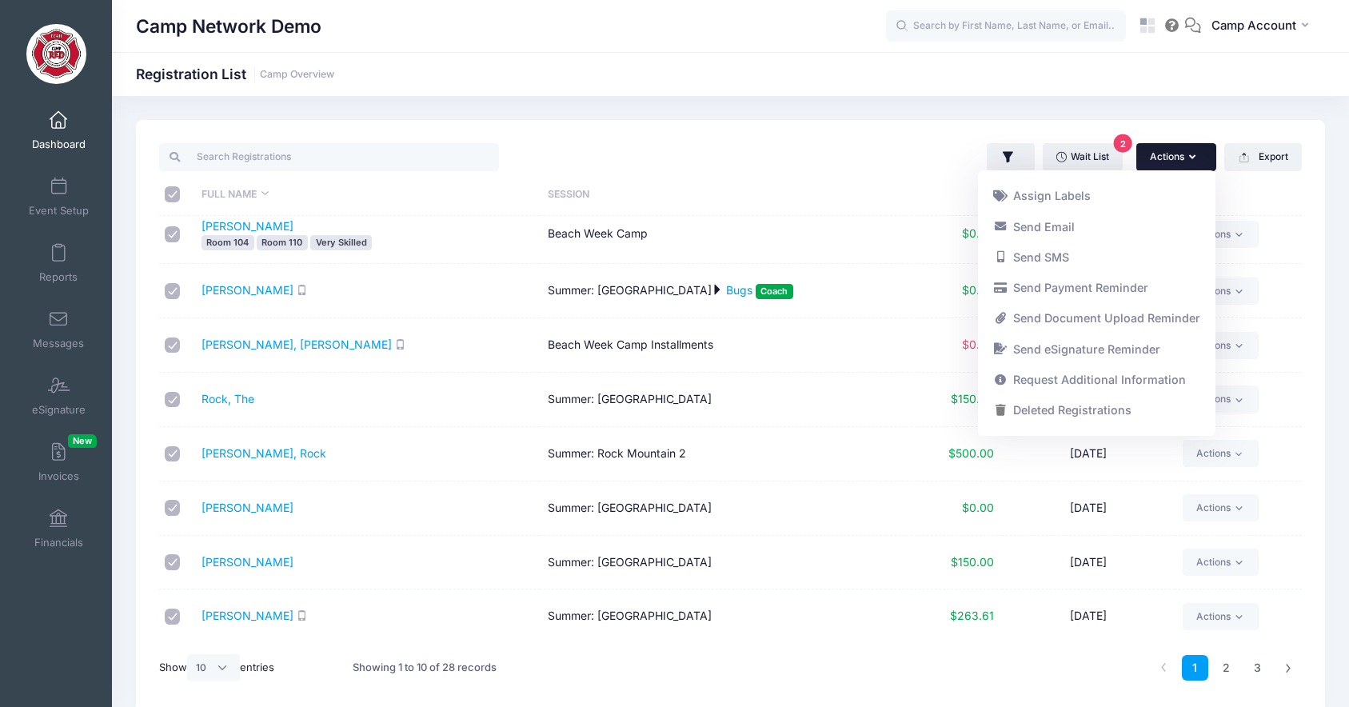
click at [690, 118] on div "Camp Network Demo Registration List Camp Overview" at bounding box center [730, 416] width 1237 height 641
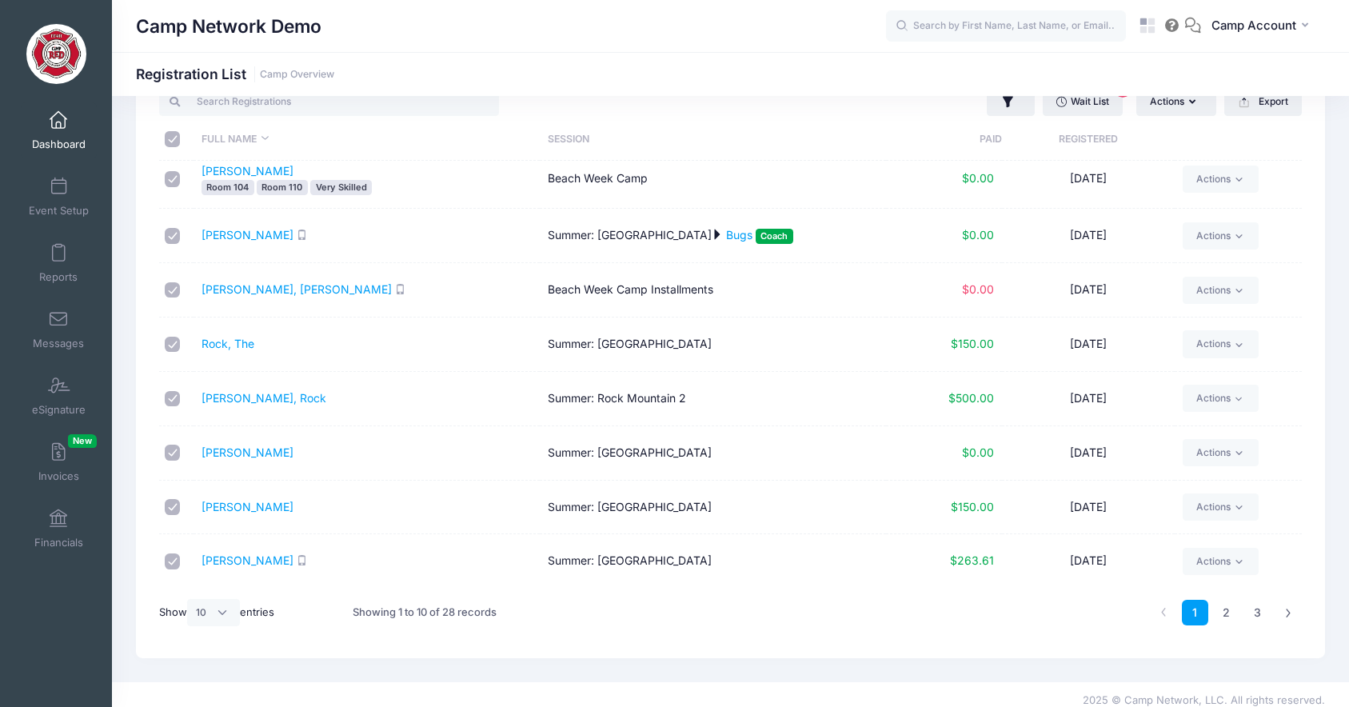
scroll to position [67, 0]
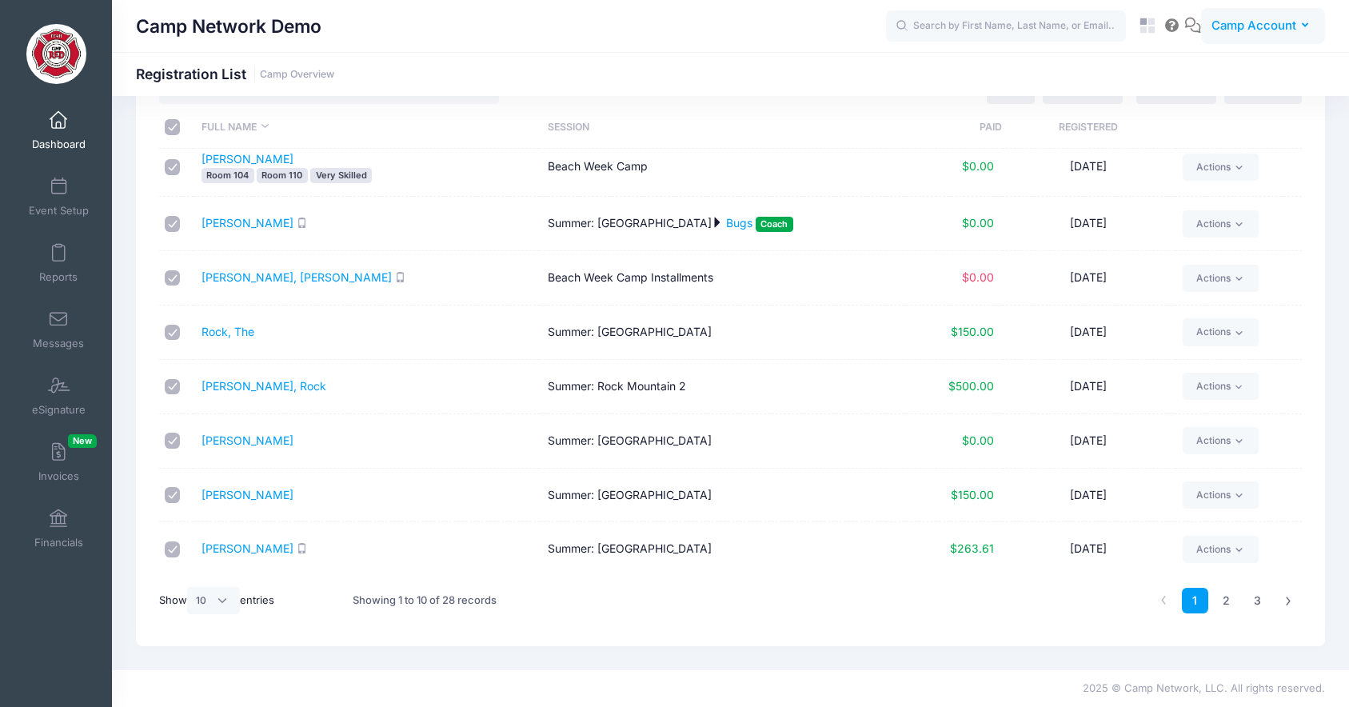
click at [1250, 32] on span "Camp Account" at bounding box center [1253, 26] width 85 height 18
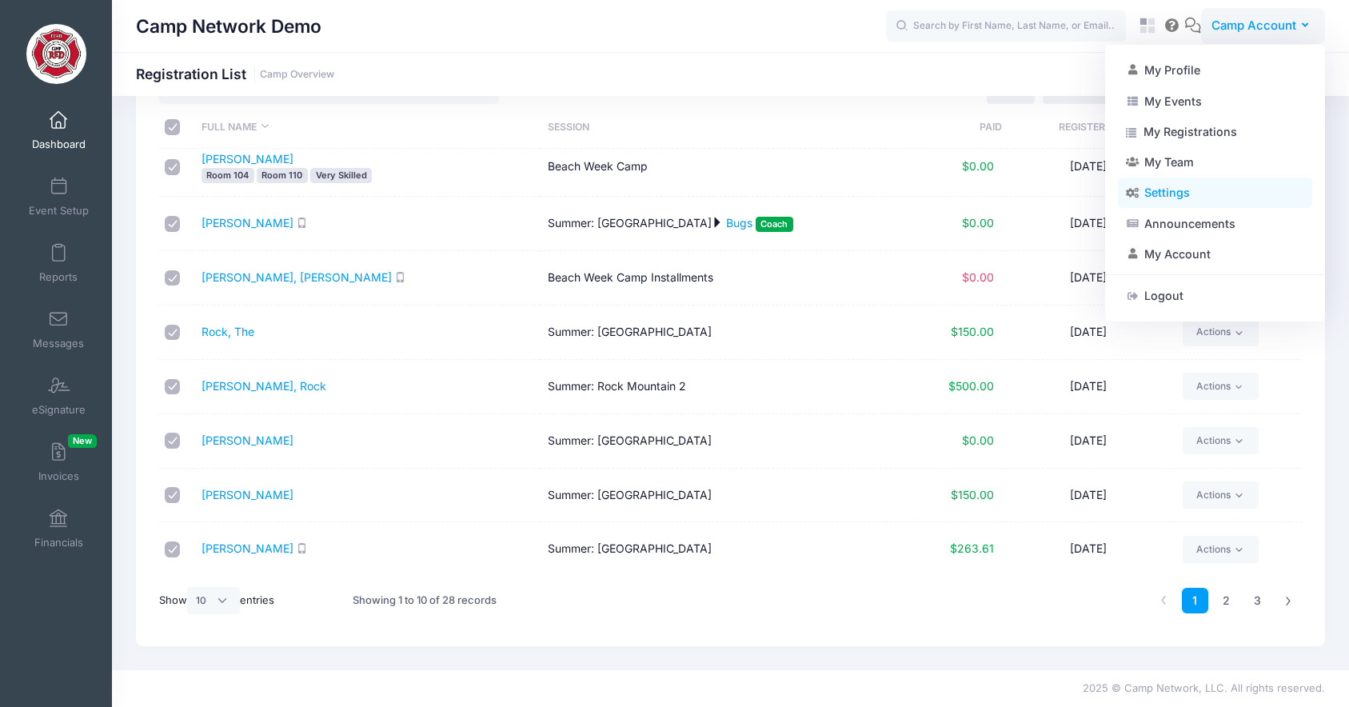
click at [1233, 189] on link "Settings" at bounding box center [1215, 193] width 194 height 30
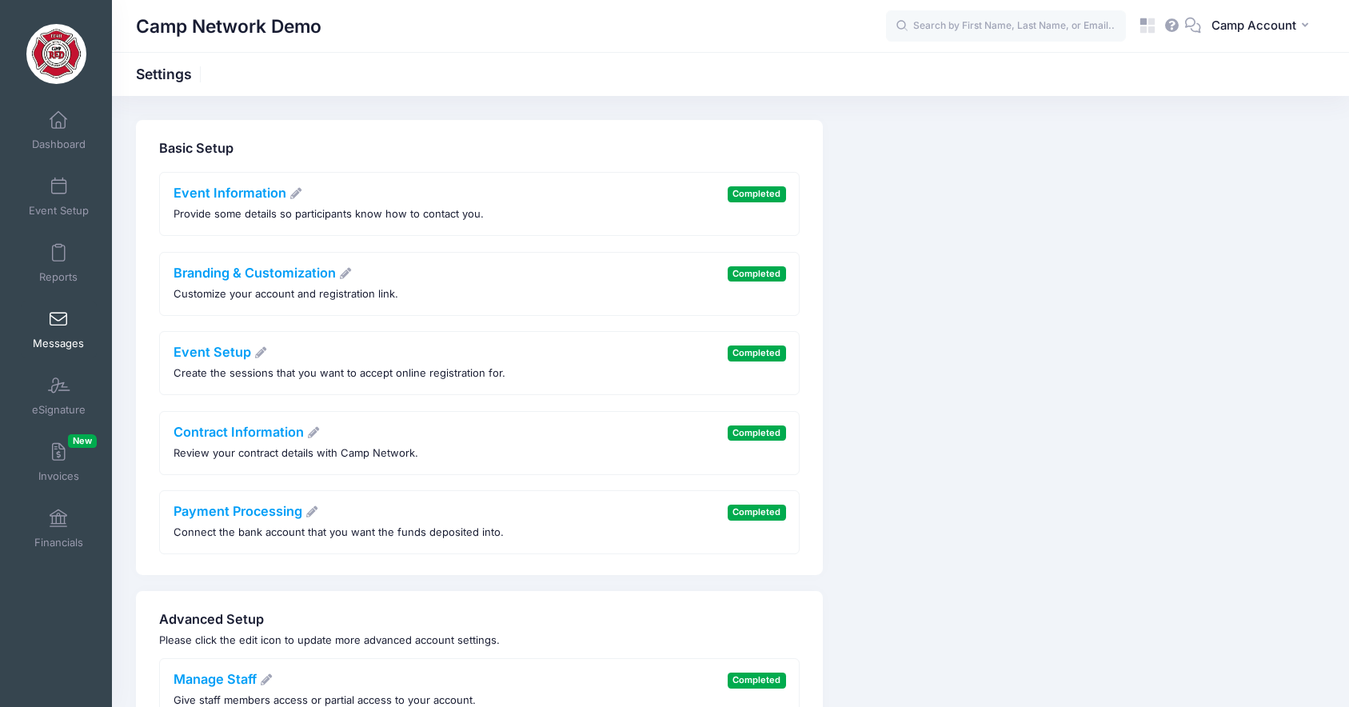
click at [68, 338] on span "Messages" at bounding box center [58, 344] width 51 height 14
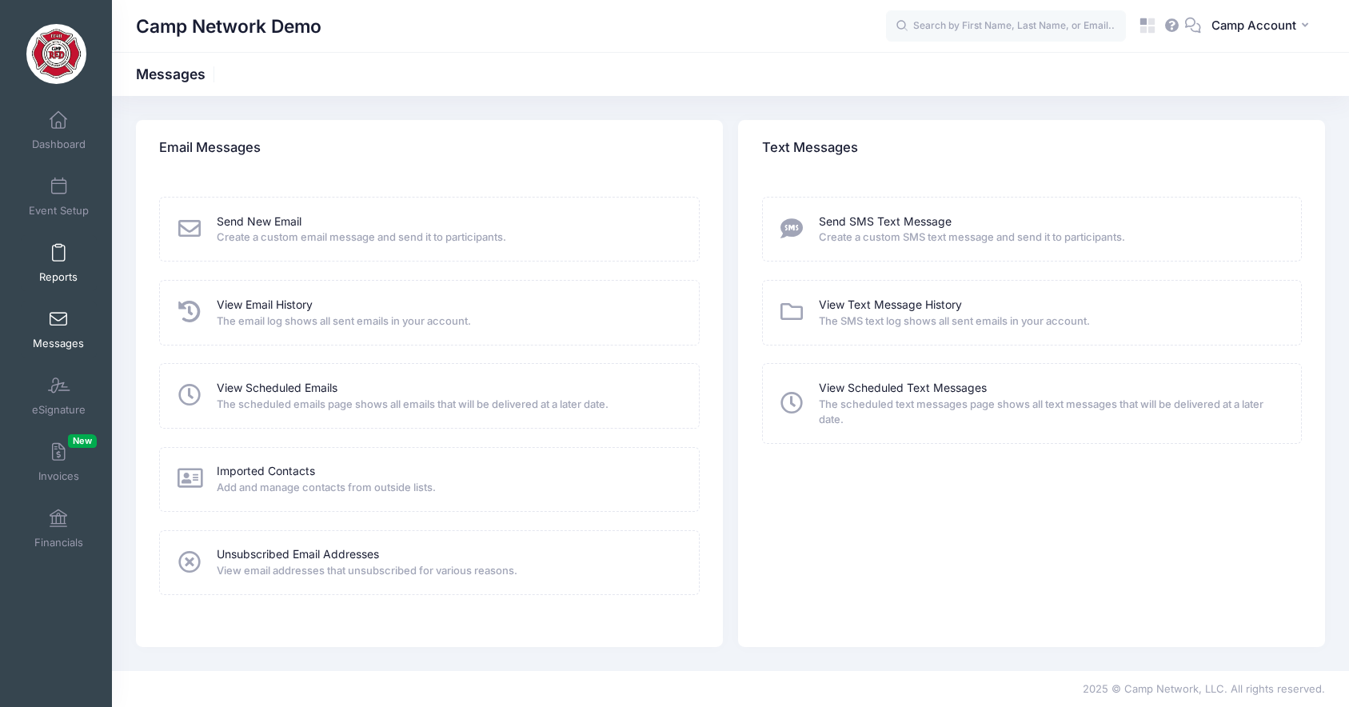
click at [72, 247] on link "Reports" at bounding box center [59, 263] width 76 height 56
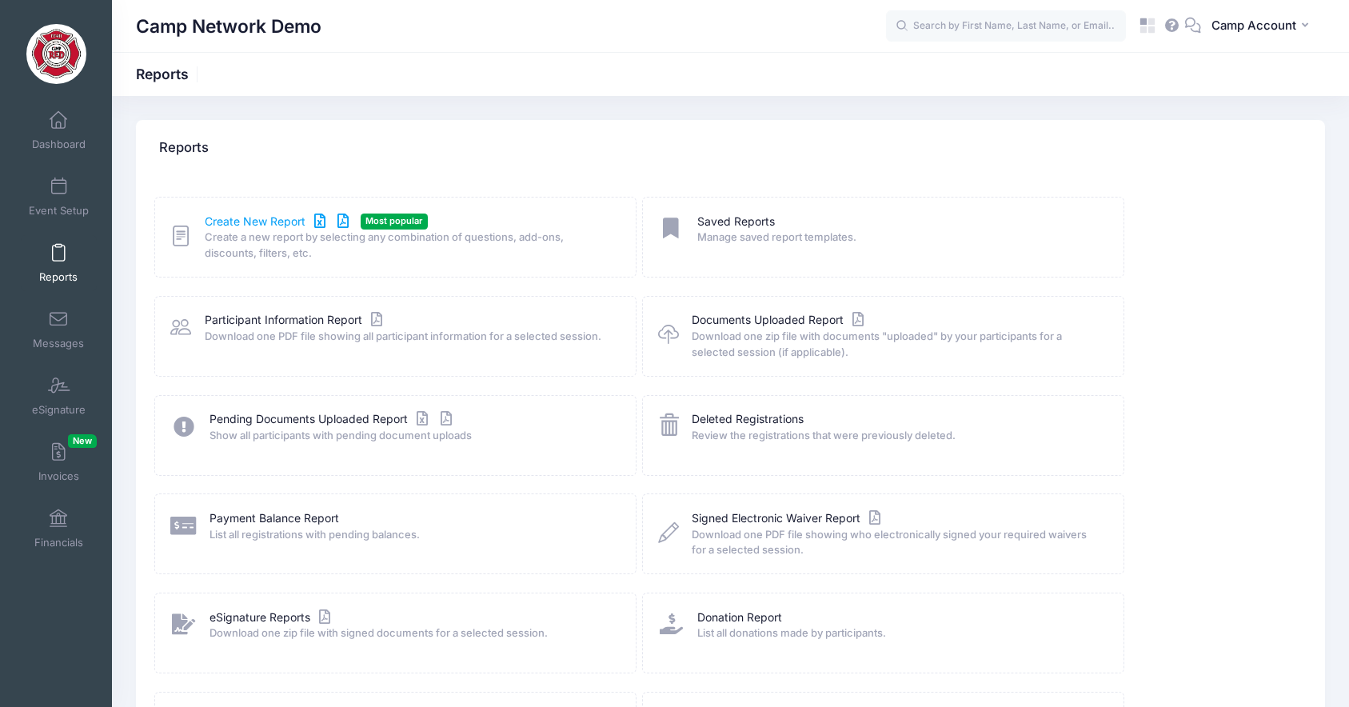
click at [265, 222] on link "Create New Report" at bounding box center [279, 221] width 149 height 17
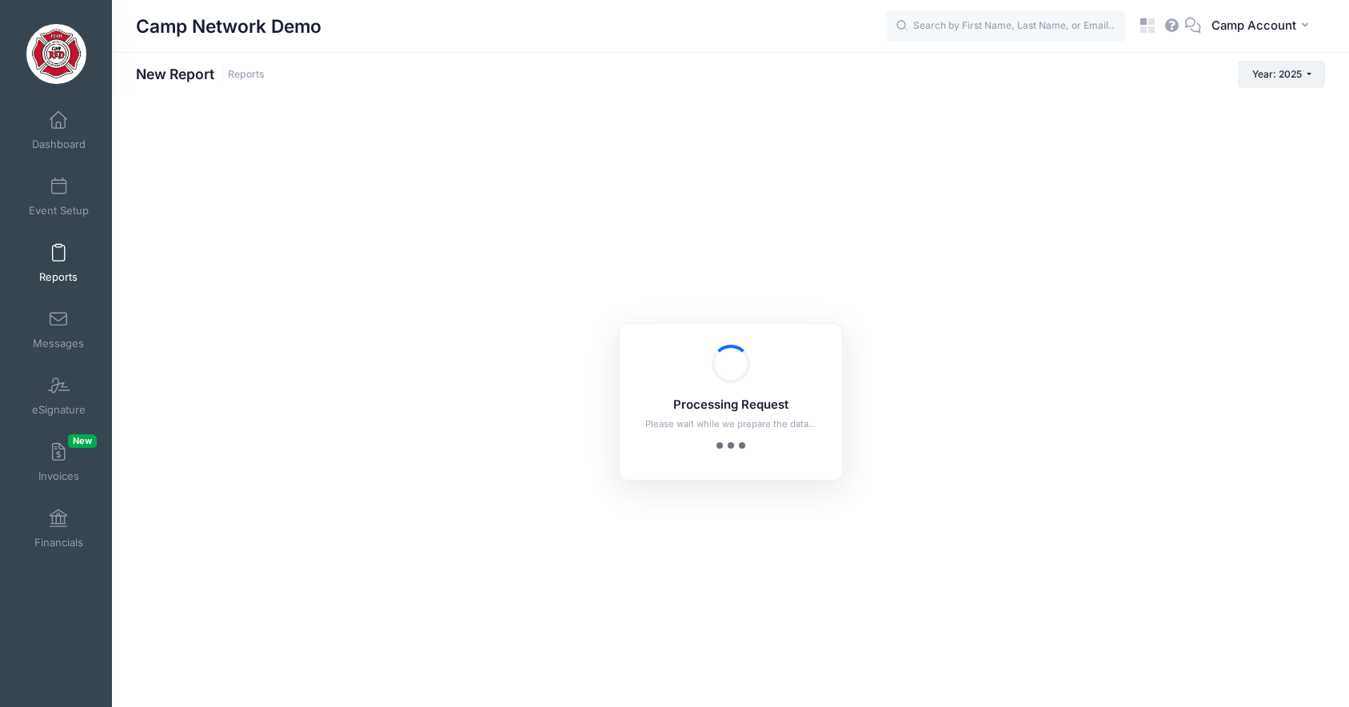
checkbox input "true"
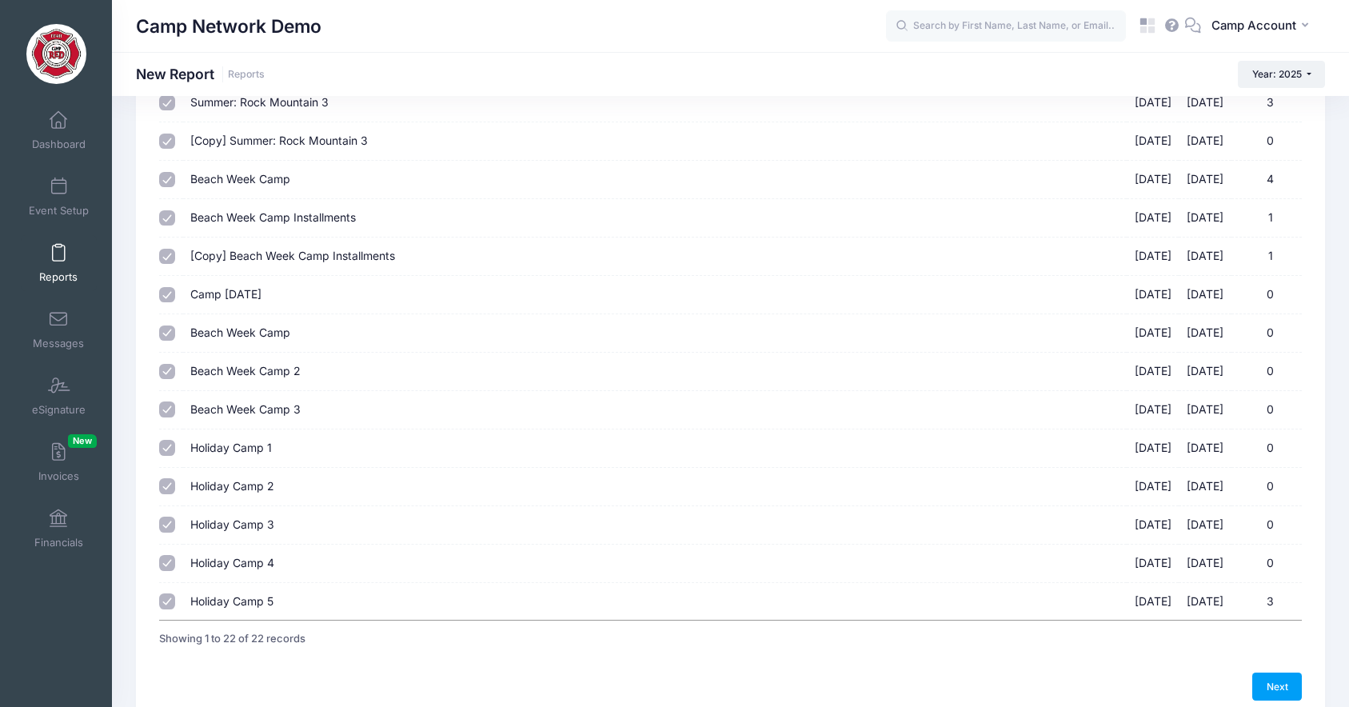
scroll to position [533, 0]
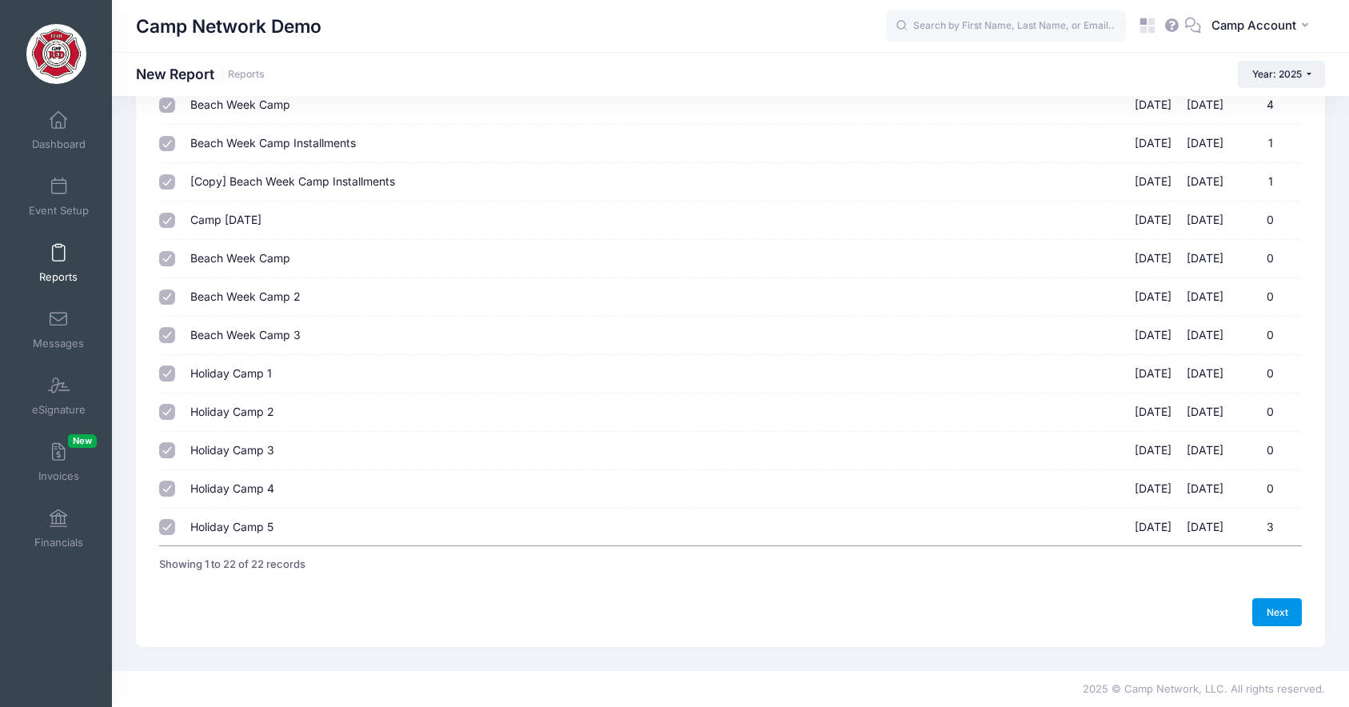
click at [1277, 608] on link "Next" at bounding box center [1277, 611] width 50 height 27
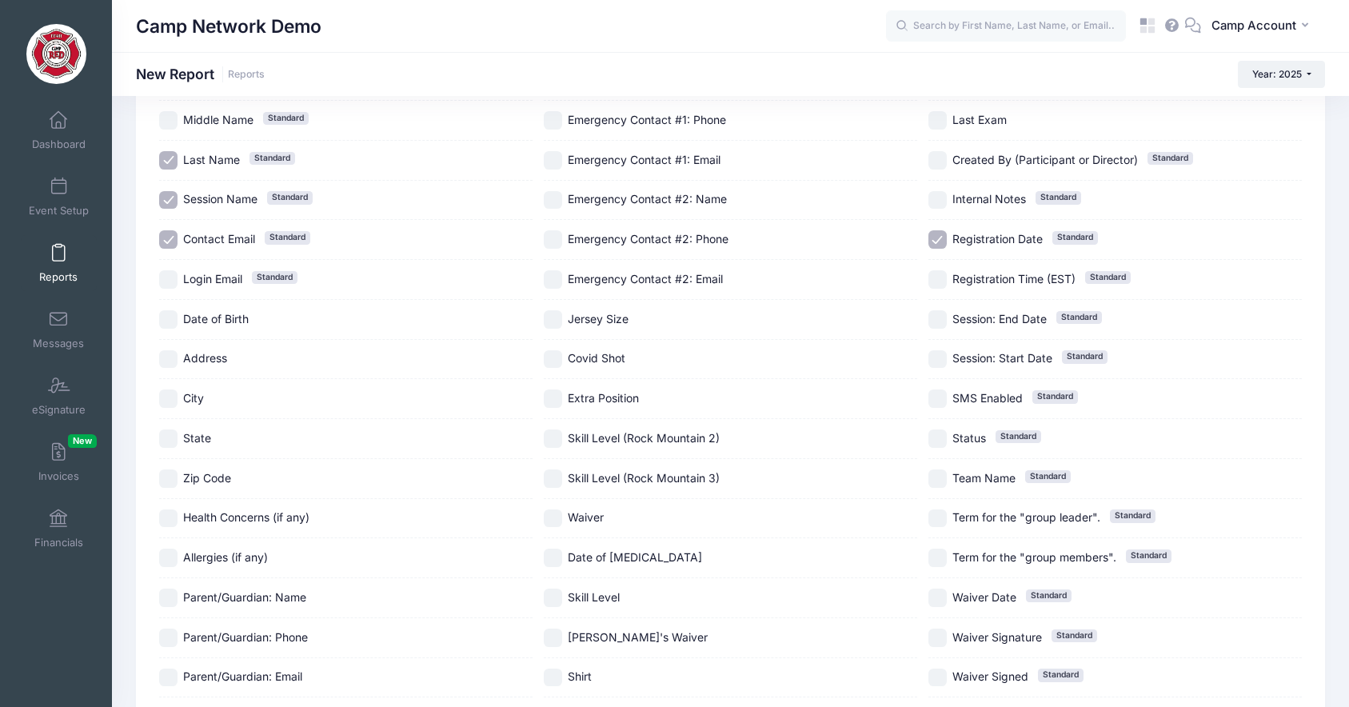
scroll to position [164, 0]
click at [171, 316] on input "Date of Birth" at bounding box center [168, 320] width 18 height 18
checkbox input "true"
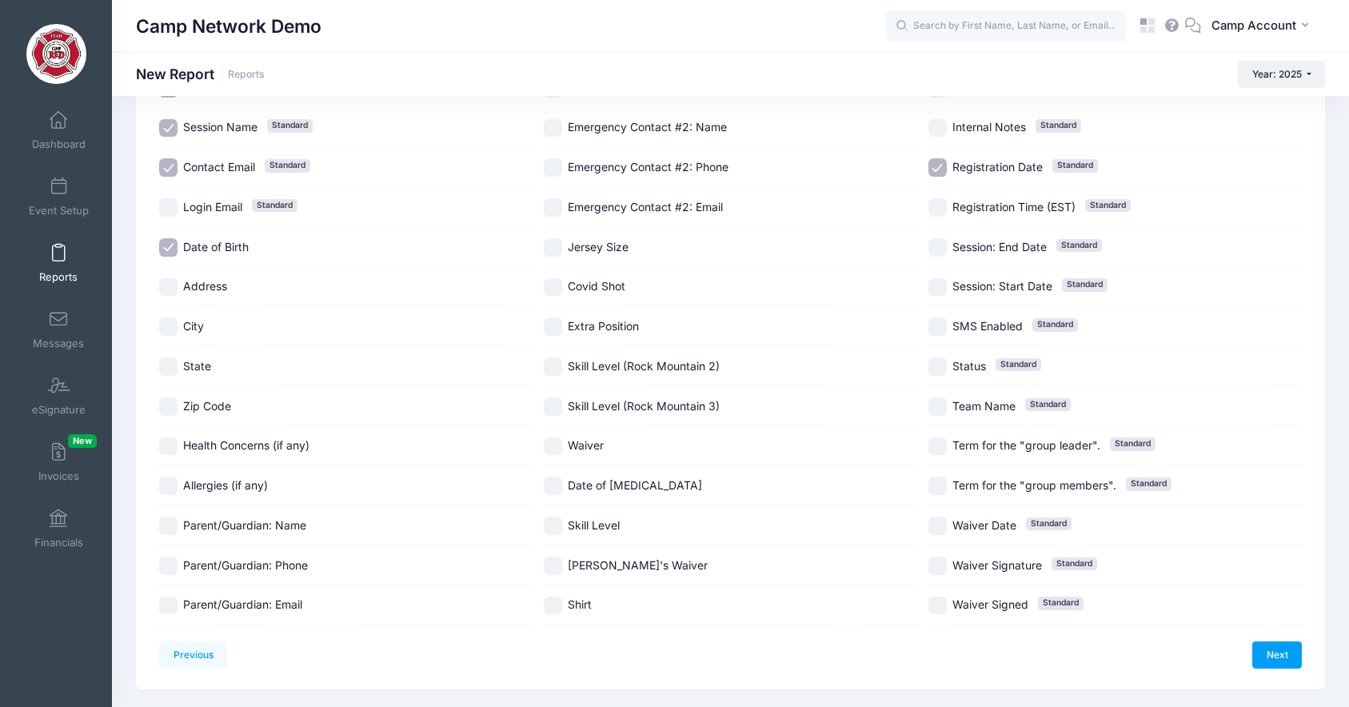
scroll to position [279, 0]
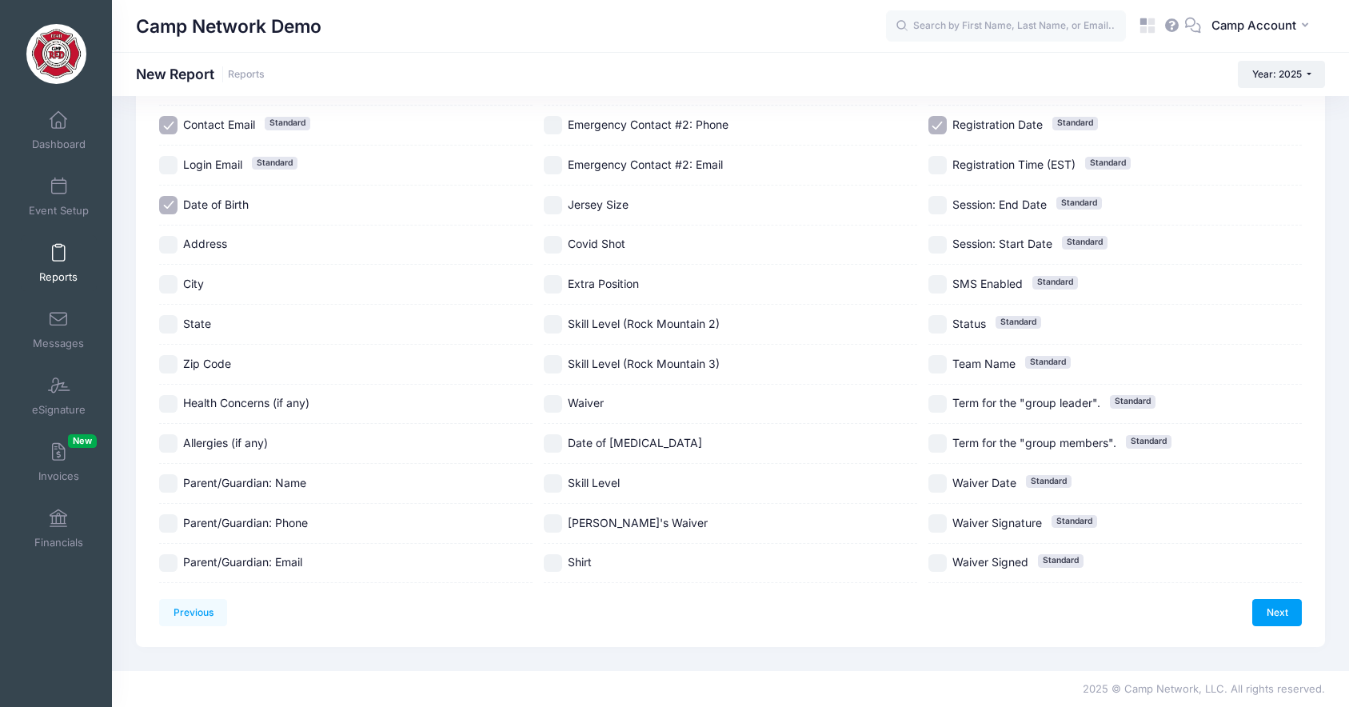
click at [171, 482] on input "Parent/Guardian: Name" at bounding box center [168, 483] width 18 height 18
checkbox input "true"
click at [175, 527] on input "Parent/Guardian: Phone" at bounding box center [168, 523] width 18 height 18
checkbox input "true"
click at [174, 557] on input "Parent/Guardian: Email" at bounding box center [168, 563] width 18 height 18
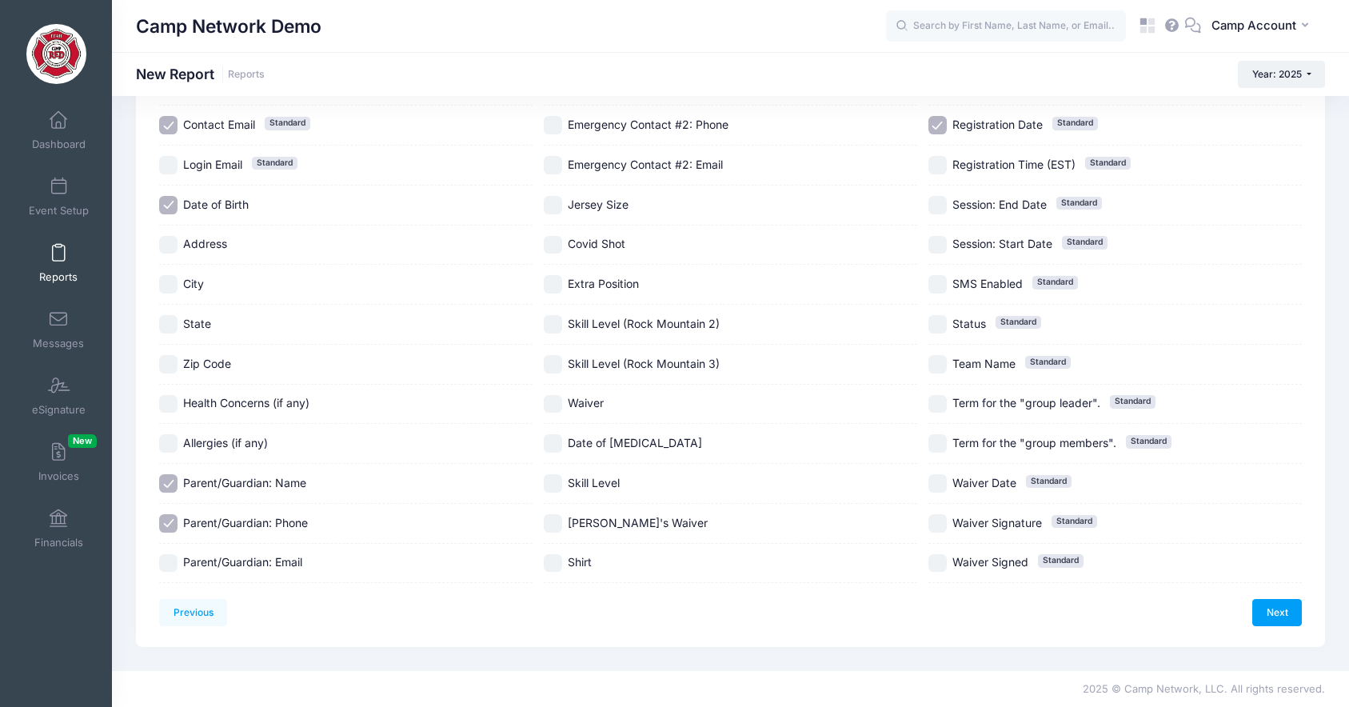
checkbox input "true"
click at [1257, 606] on link "Next" at bounding box center [1277, 612] width 50 height 27
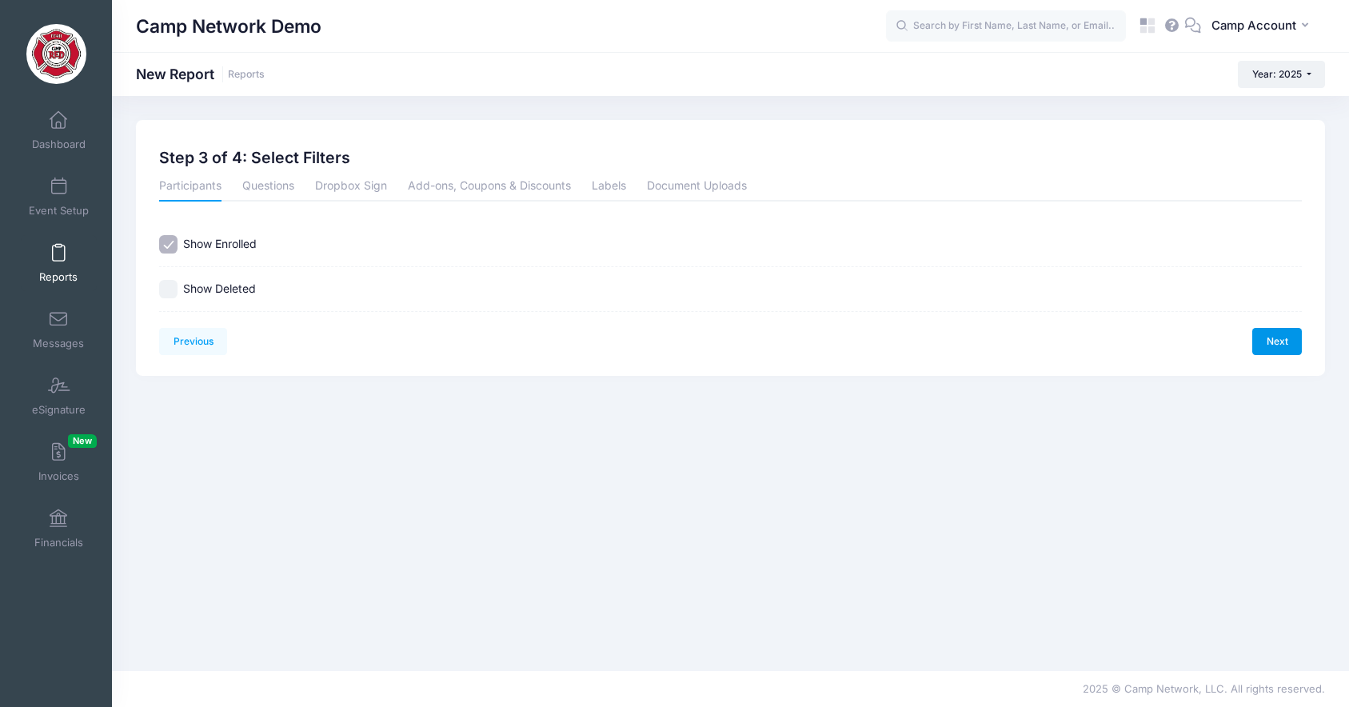
scroll to position [0, 0]
click at [1268, 342] on link "Next" at bounding box center [1277, 341] width 50 height 27
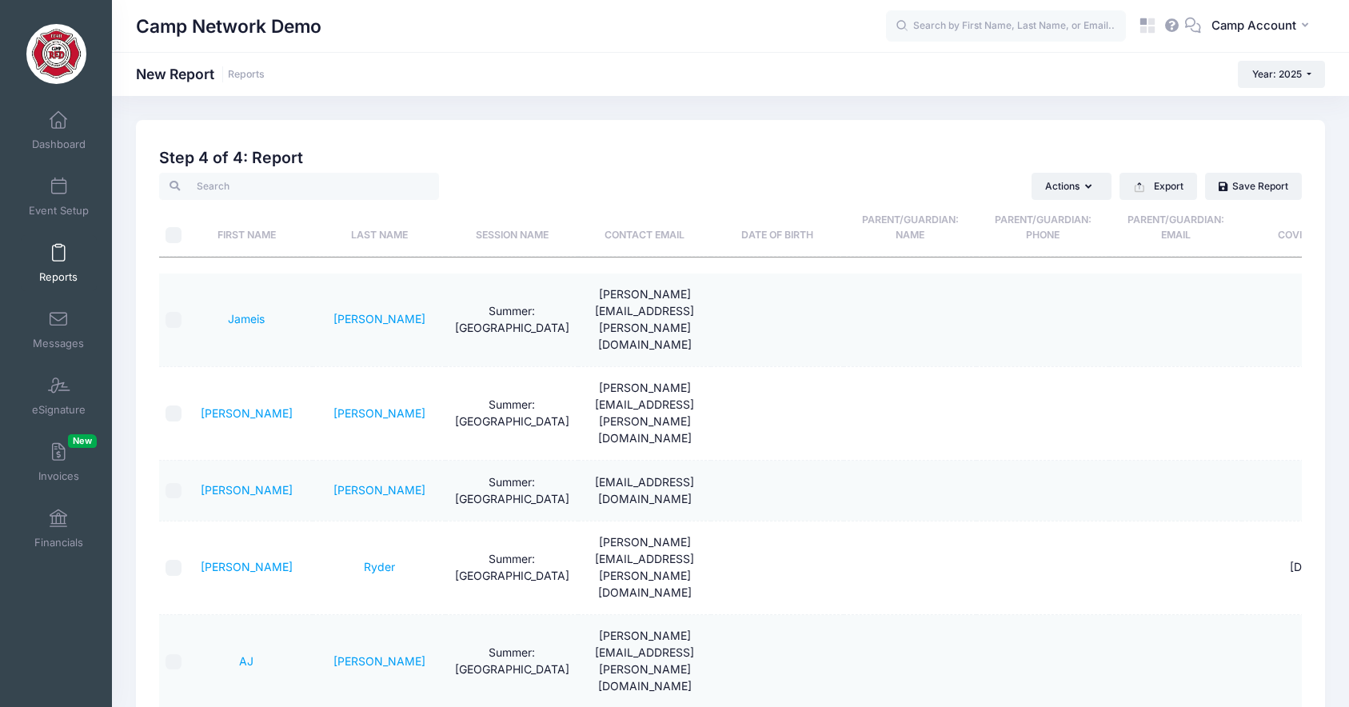
click at [796, 241] on th "Date of Birth" at bounding box center [777, 228] width 133 height 57
click at [918, 234] on th "Parent/Guardian: Name" at bounding box center [910, 228] width 133 height 57
click at [426, 123] on div "Previous Next Step 4 of 4: Create Report 1 Select Sessions 2 Select Information…" at bounding box center [730, 576] width 1189 height 913
click at [1176, 187] on button "Export" at bounding box center [1158, 186] width 78 height 27
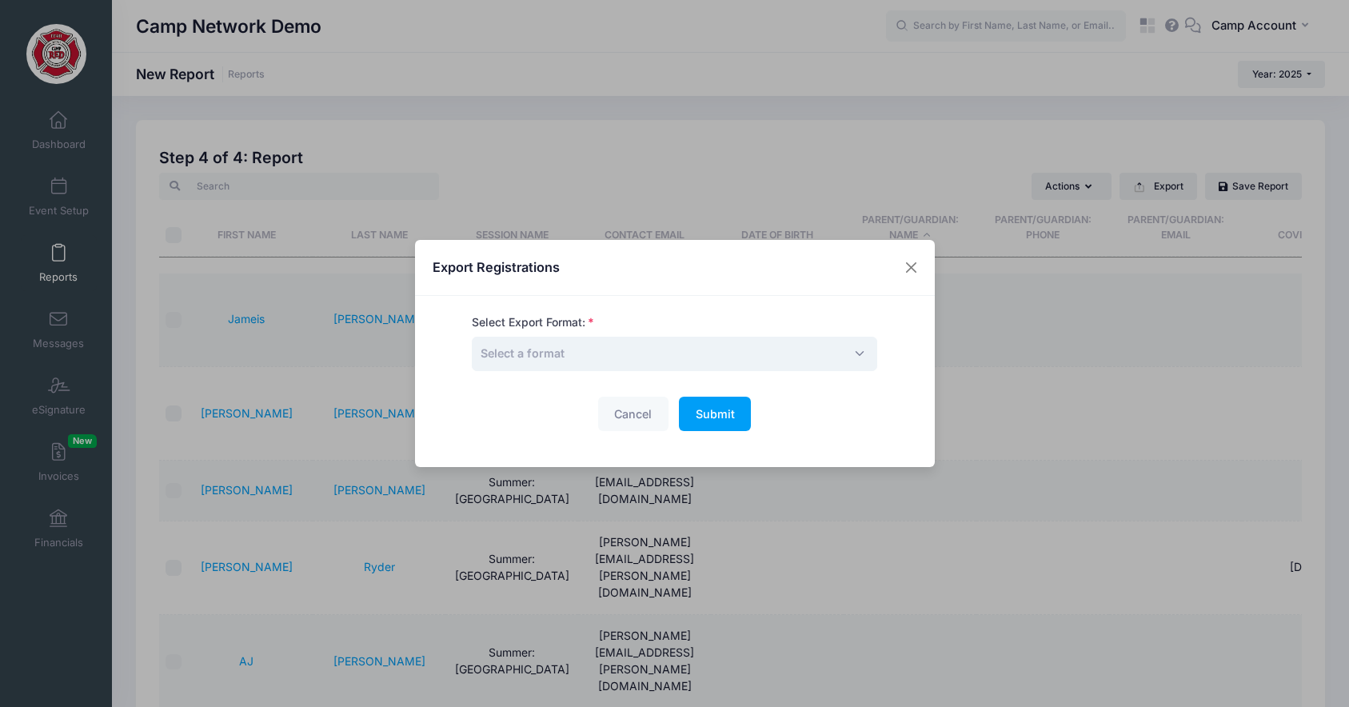
click at [767, 344] on span "Select a format" at bounding box center [674, 354] width 405 height 34
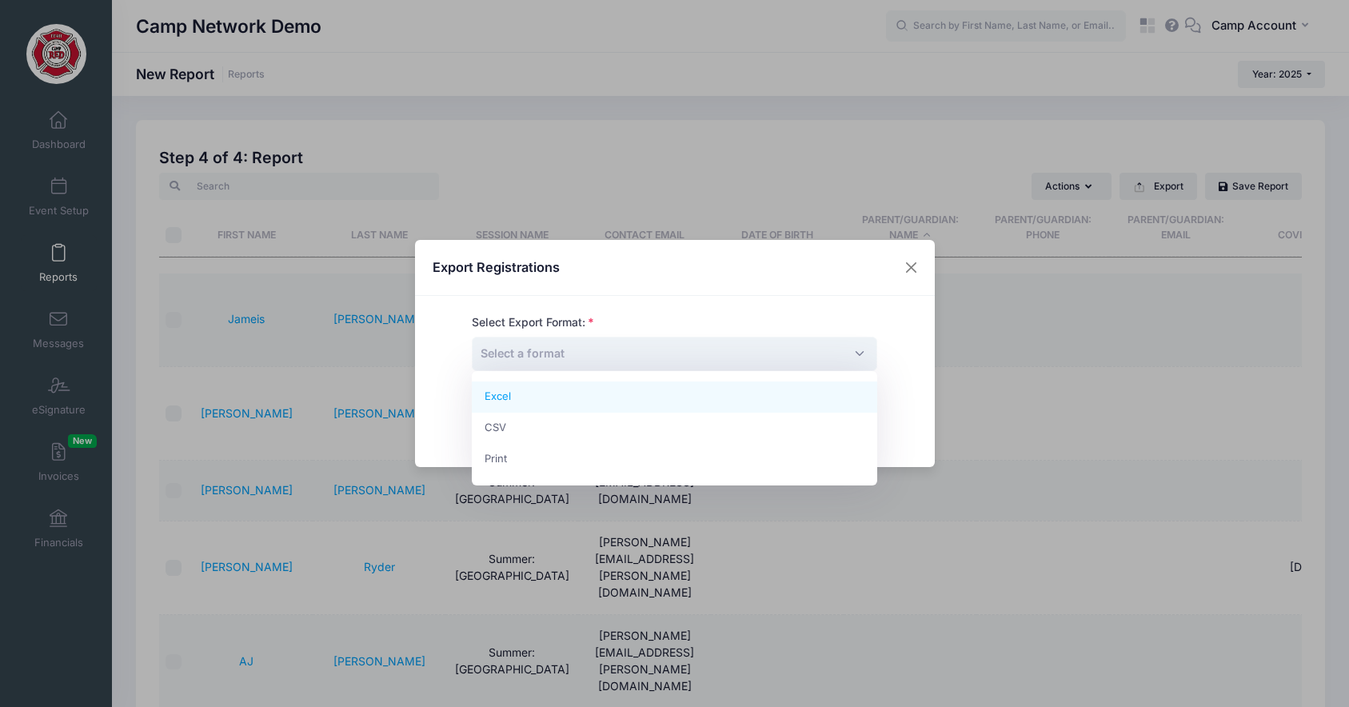
click at [820, 271] on div "Export Registrations" at bounding box center [675, 268] width 520 height 57
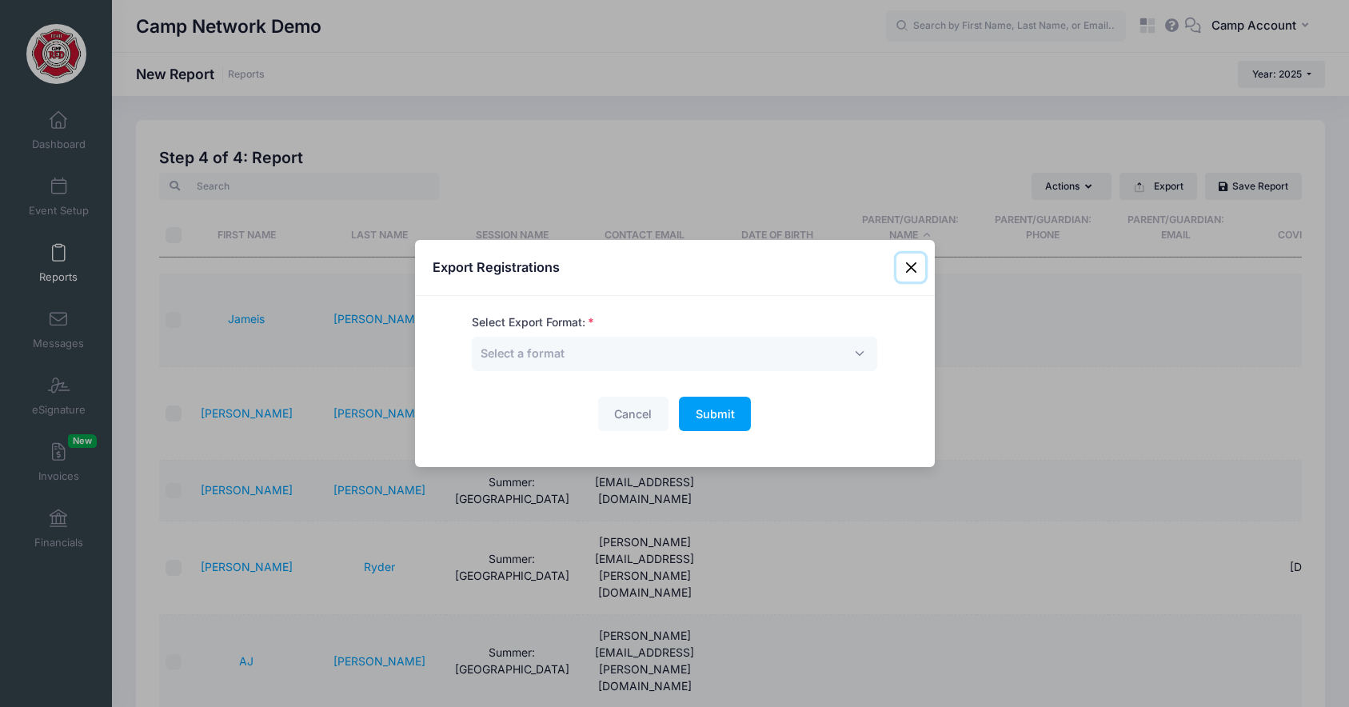
click at [910, 269] on button "Close" at bounding box center [910, 267] width 29 height 29
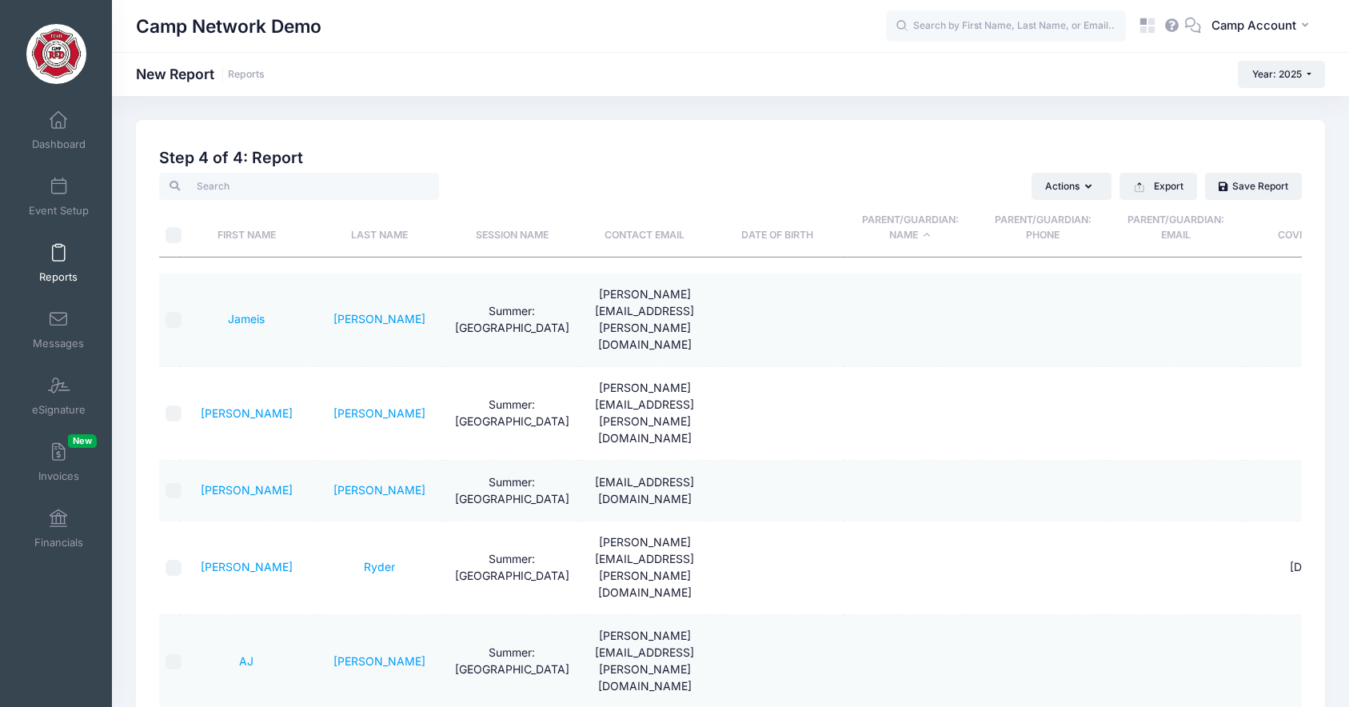
click at [896, 166] on h2 "Step 4 of 4: Report" at bounding box center [730, 158] width 1143 height 18
click at [65, 213] on span "Event Setup" at bounding box center [59, 211] width 60 height 14
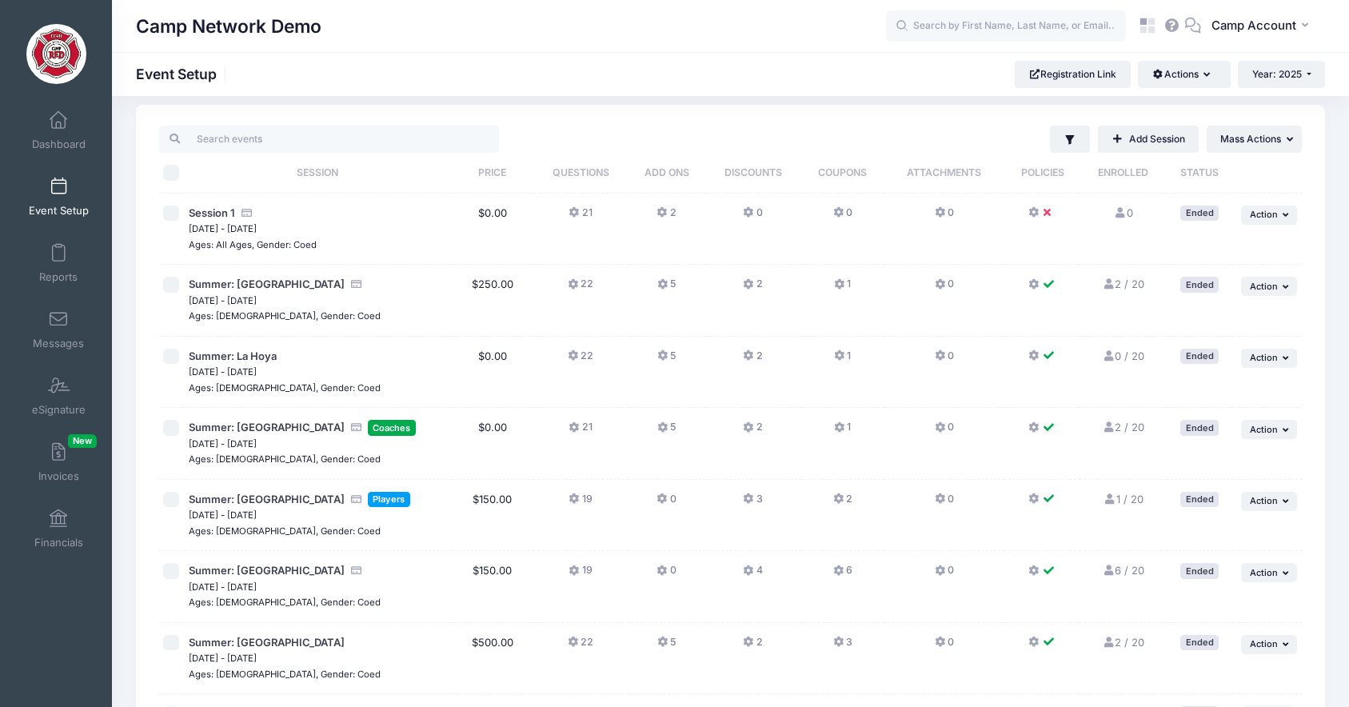
scroll to position [11, 0]
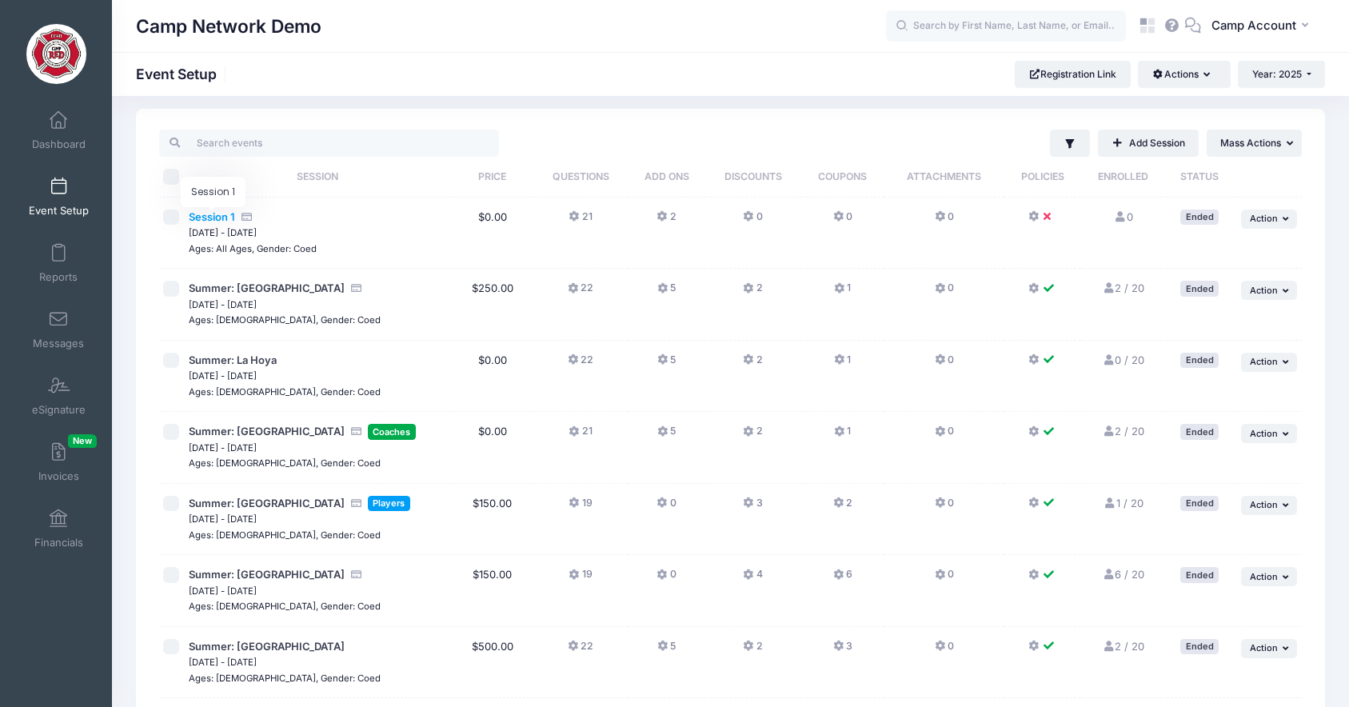
click at [219, 220] on span "Session 1" at bounding box center [212, 216] width 46 height 13
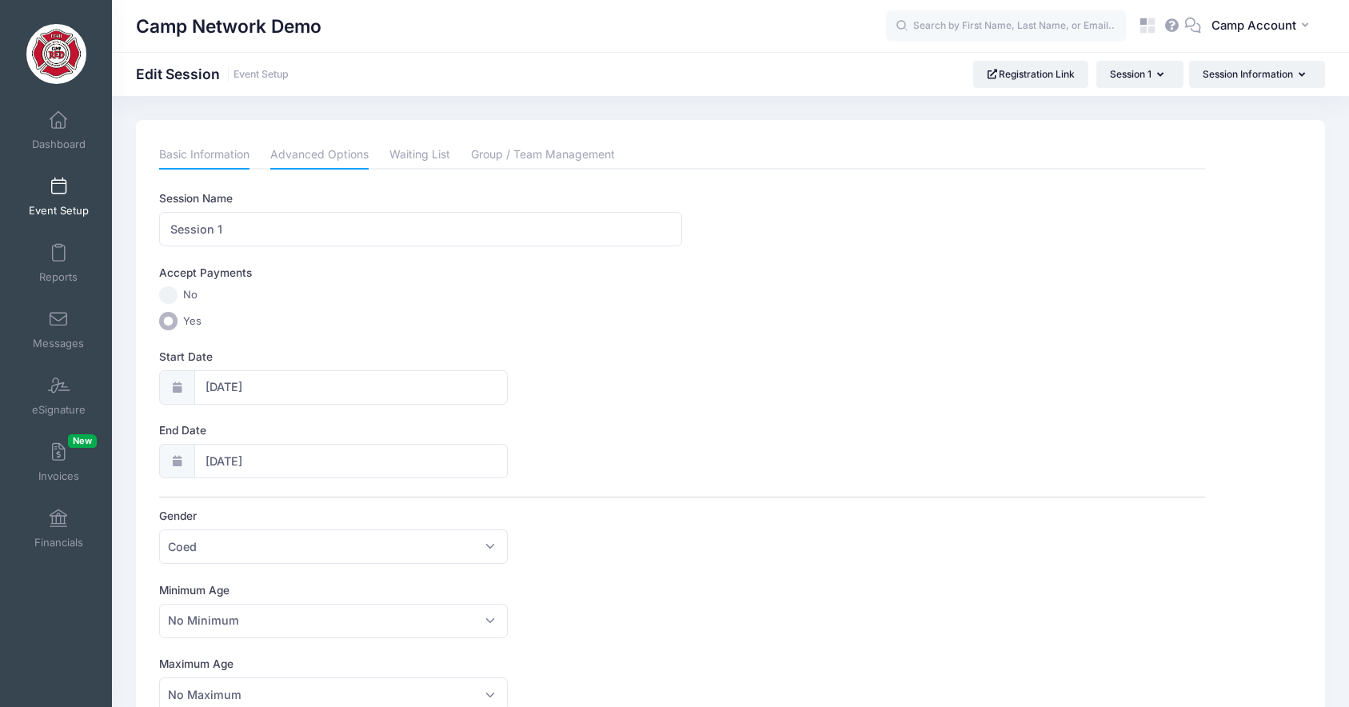
click at [340, 163] on link "Advanced Options" at bounding box center [319, 155] width 98 height 29
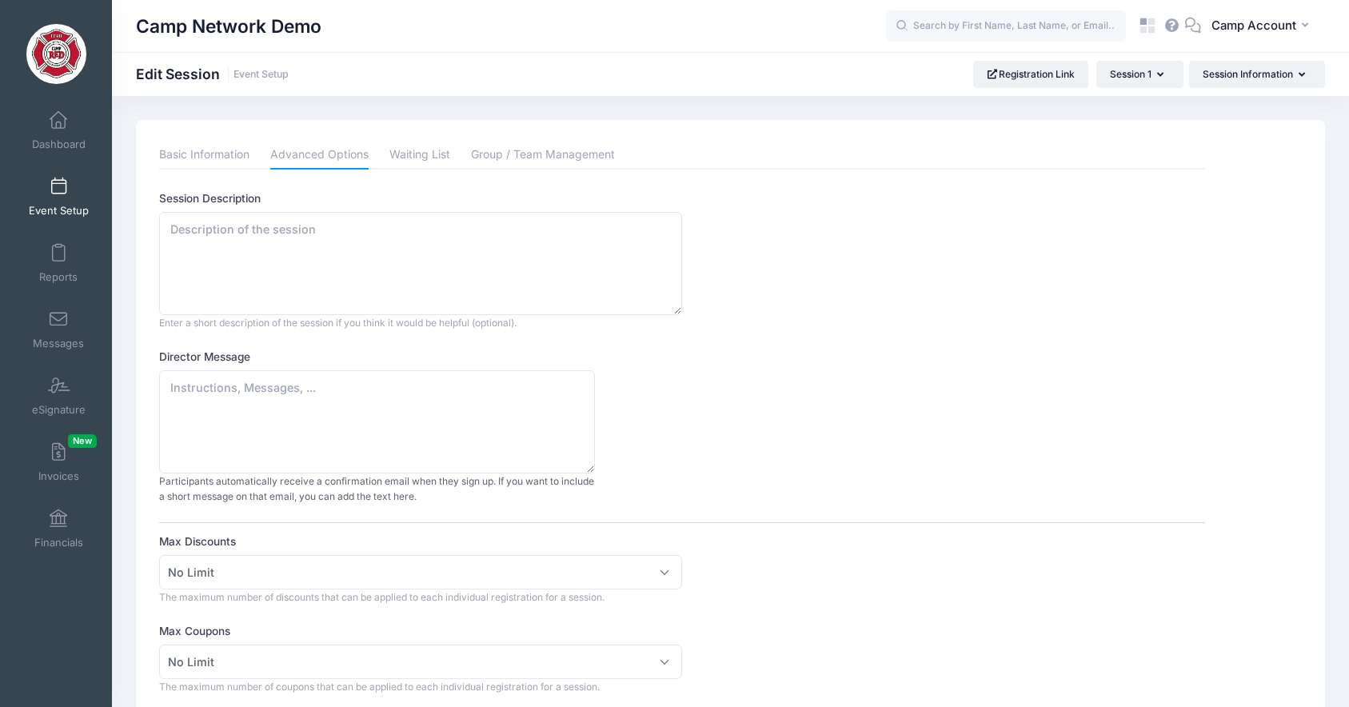
click at [58, 385] on span at bounding box center [58, 386] width 0 height 18
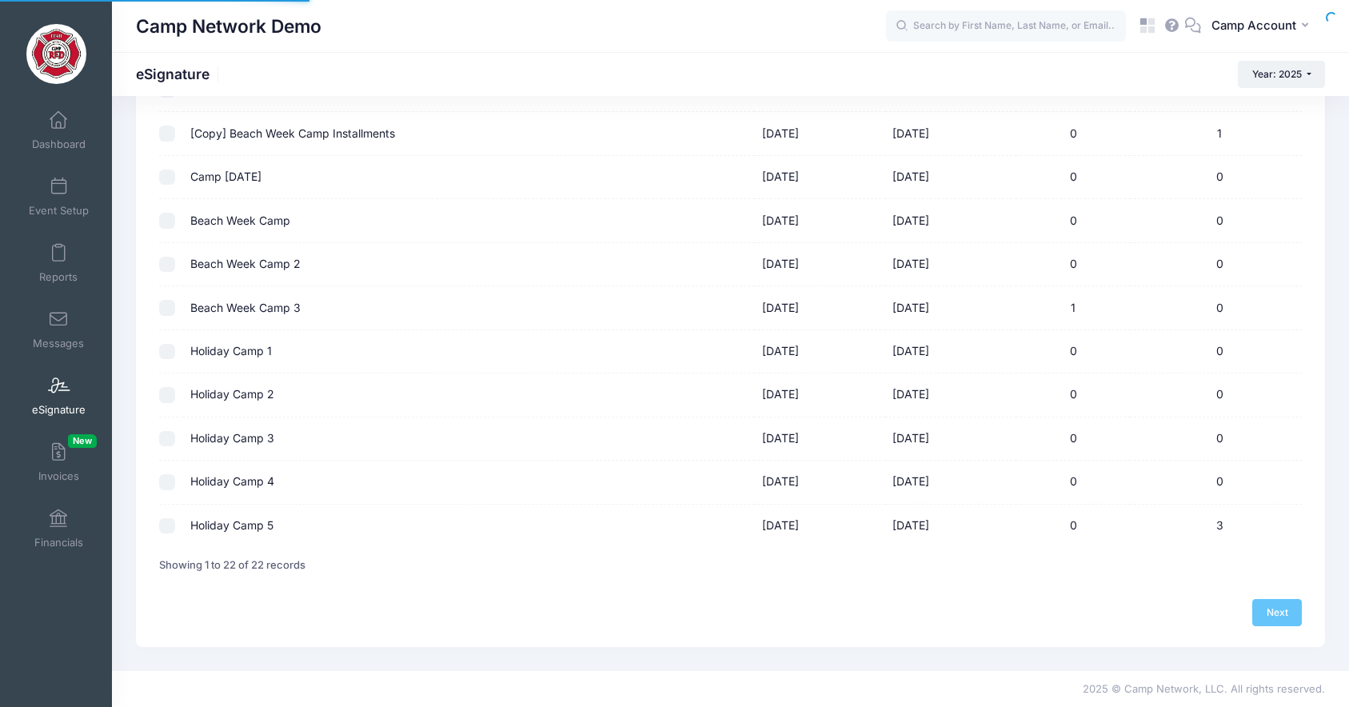
scroll to position [643, 0]
click at [165, 525] on input "checkbox" at bounding box center [167, 526] width 16 height 16
checkbox input "true"
click at [1280, 604] on link "Next" at bounding box center [1277, 612] width 50 height 27
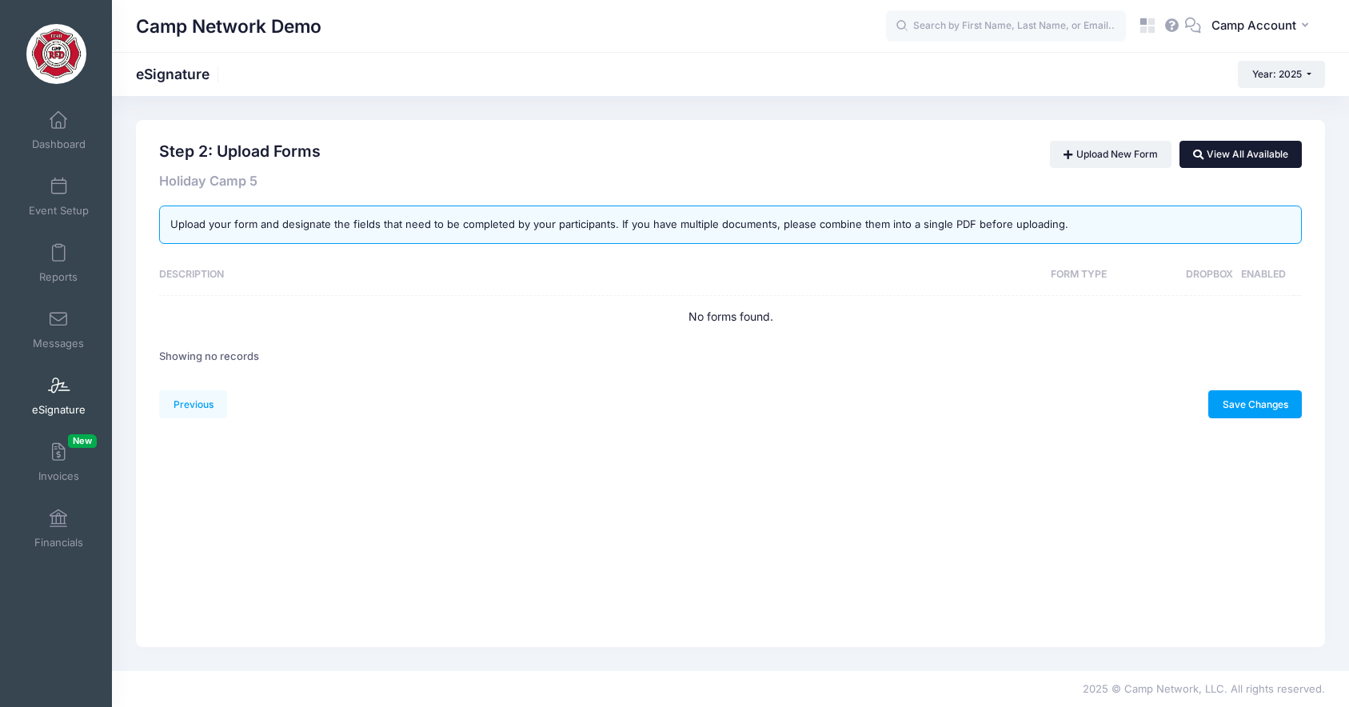
click at [1215, 155] on link "View All Available" at bounding box center [1240, 154] width 122 height 27
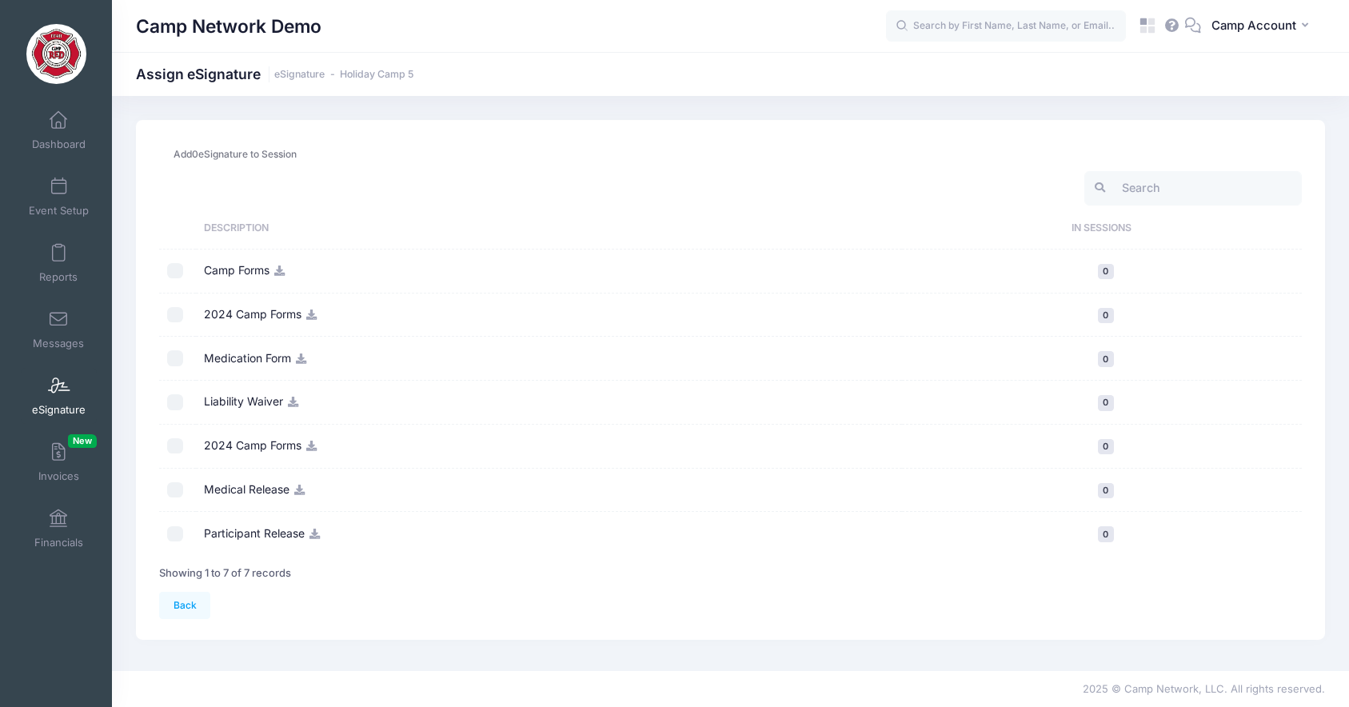
click at [178, 270] on input "checkbox" at bounding box center [175, 271] width 16 height 16
checkbox input "true"
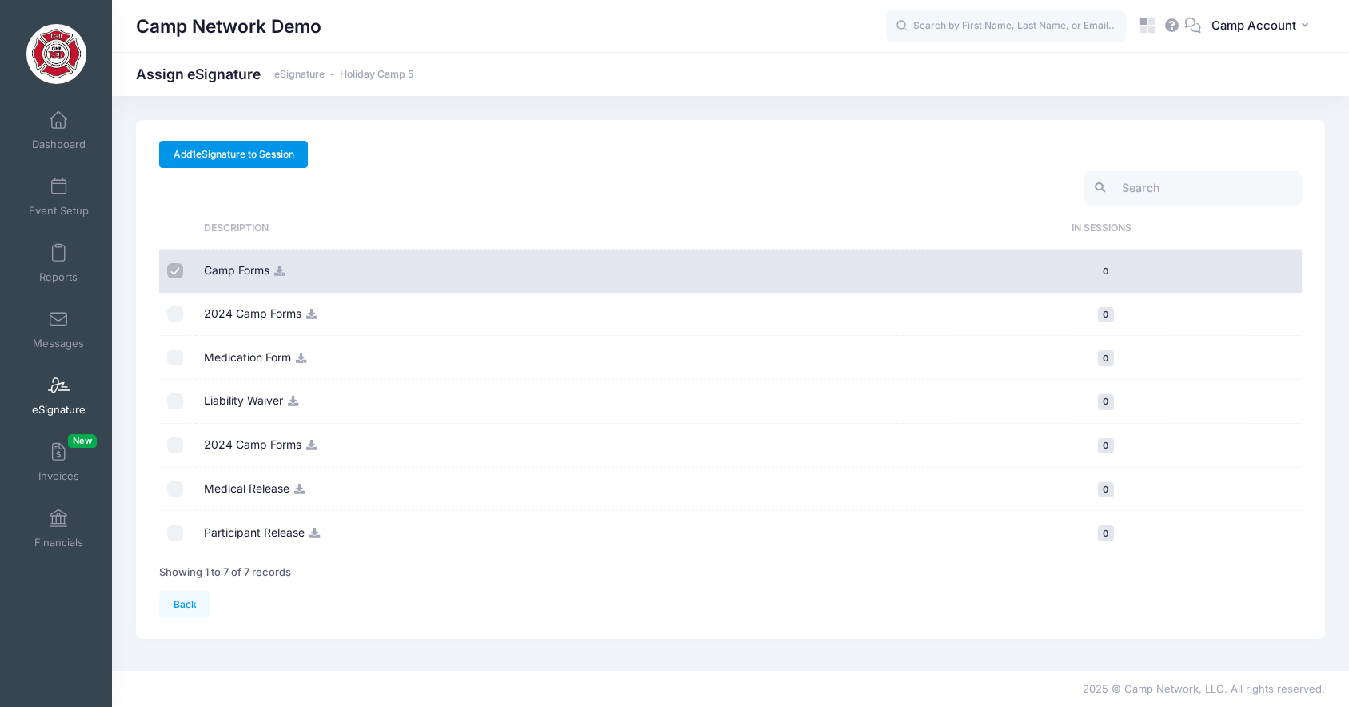
click at [269, 155] on link "Add 1 eSignature to Session" at bounding box center [233, 154] width 149 height 27
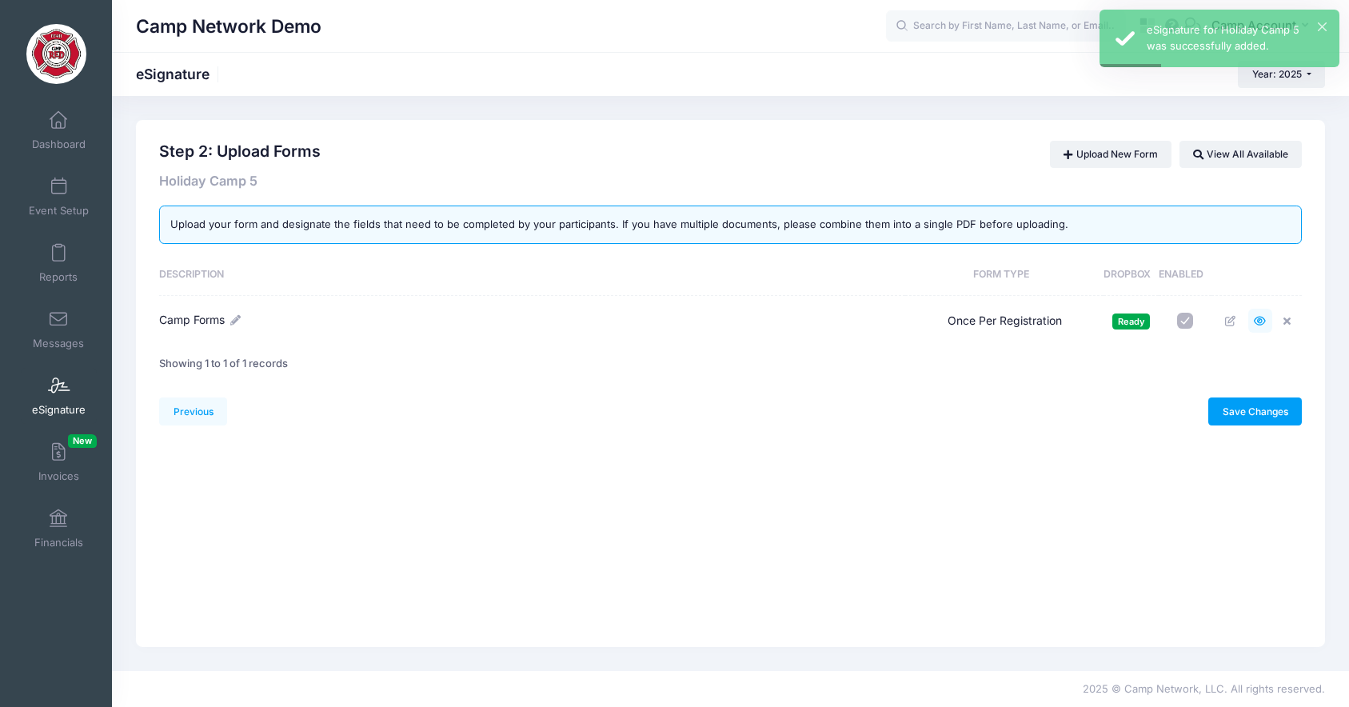
click at [1260, 317] on icon at bounding box center [1260, 321] width 13 height 10
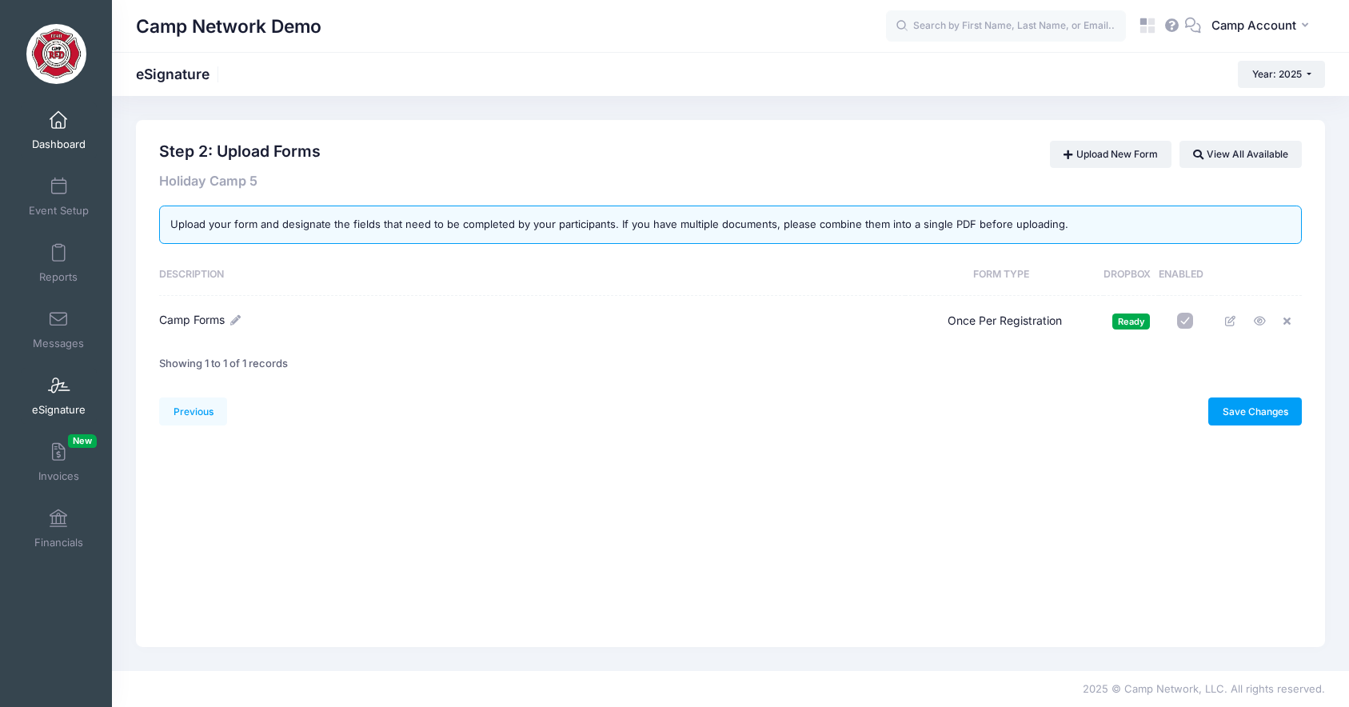
click at [55, 134] on link "Dashboard" at bounding box center [59, 130] width 76 height 56
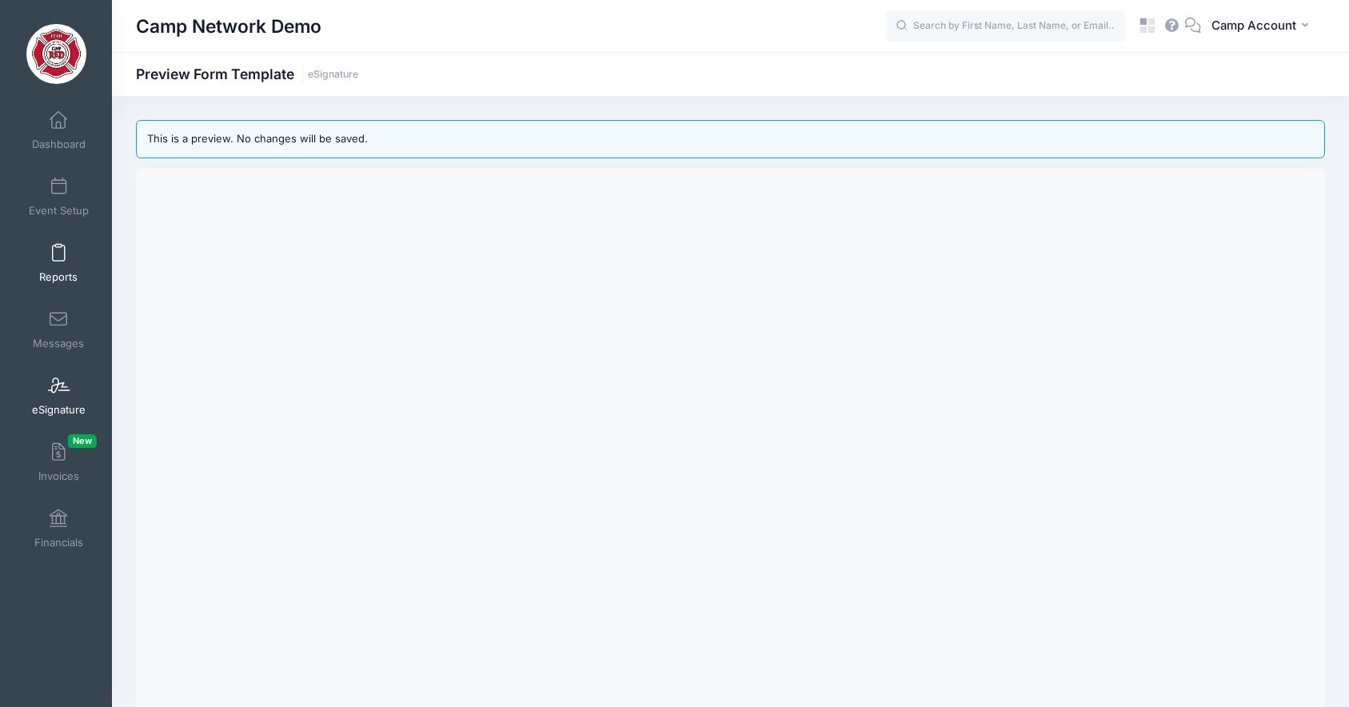
click at [70, 252] on link "Reports" at bounding box center [59, 263] width 76 height 56
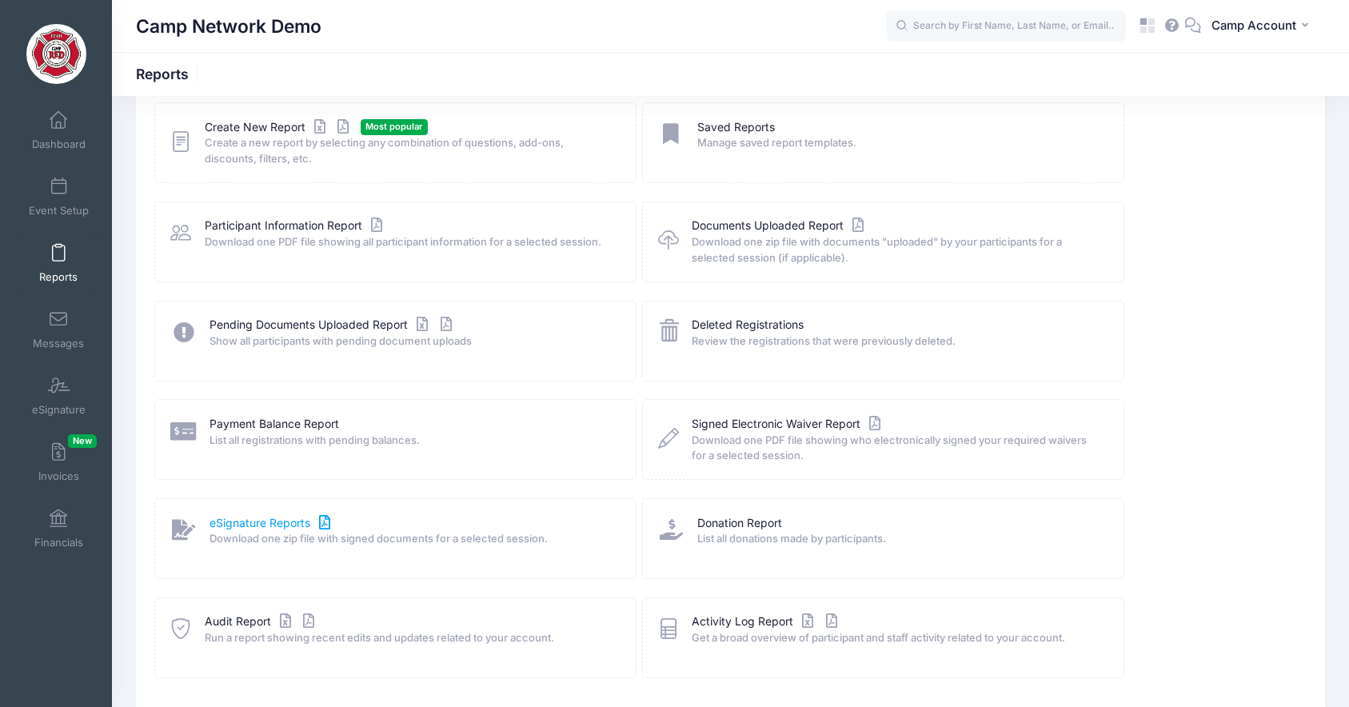
scroll to position [96, 0]
click at [50, 473] on span "Invoices New" at bounding box center [58, 476] width 41 height 14
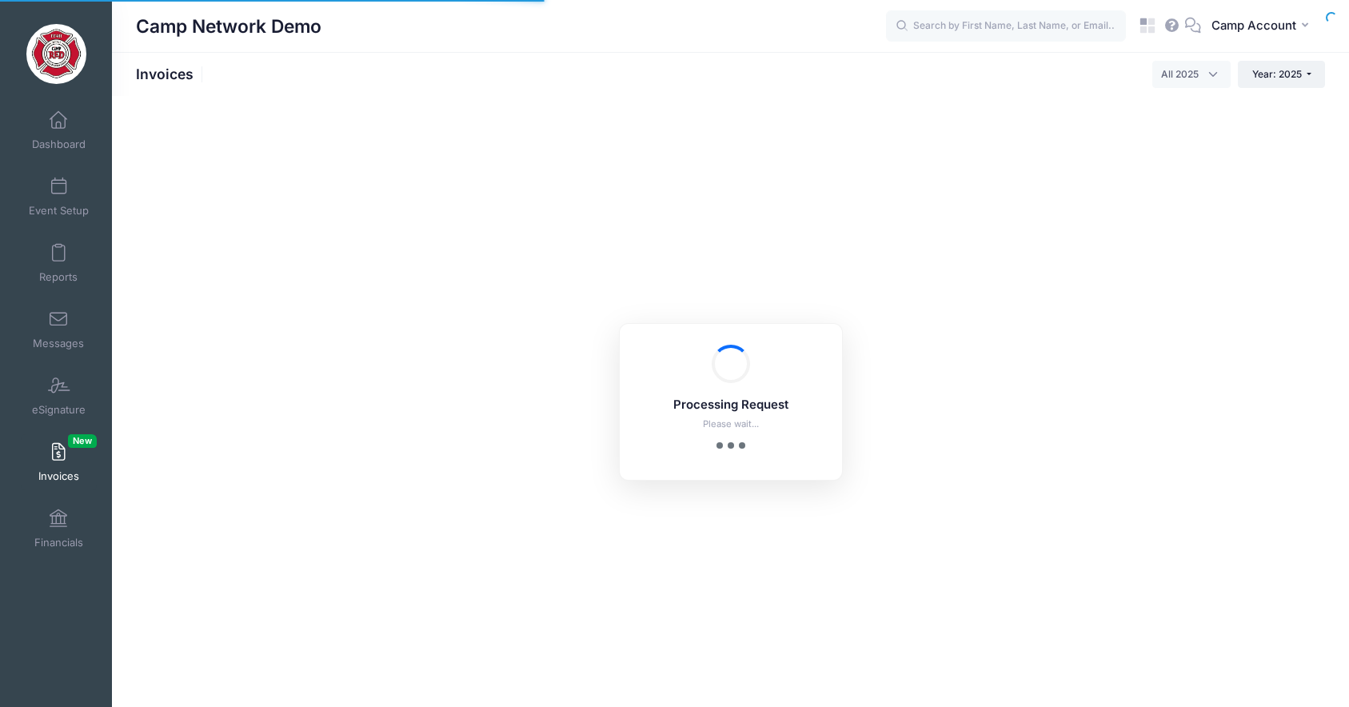
select select
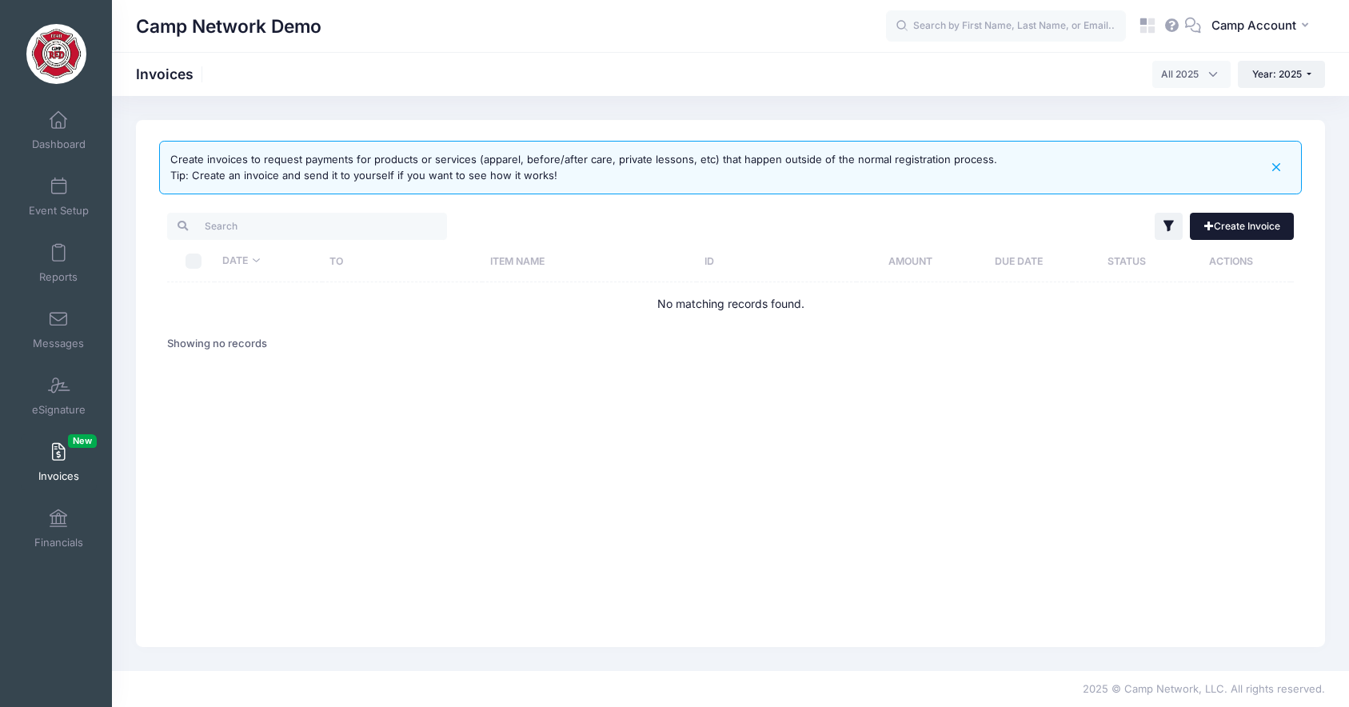
click at [1221, 236] on link "Create Invoice" at bounding box center [1242, 226] width 104 height 27
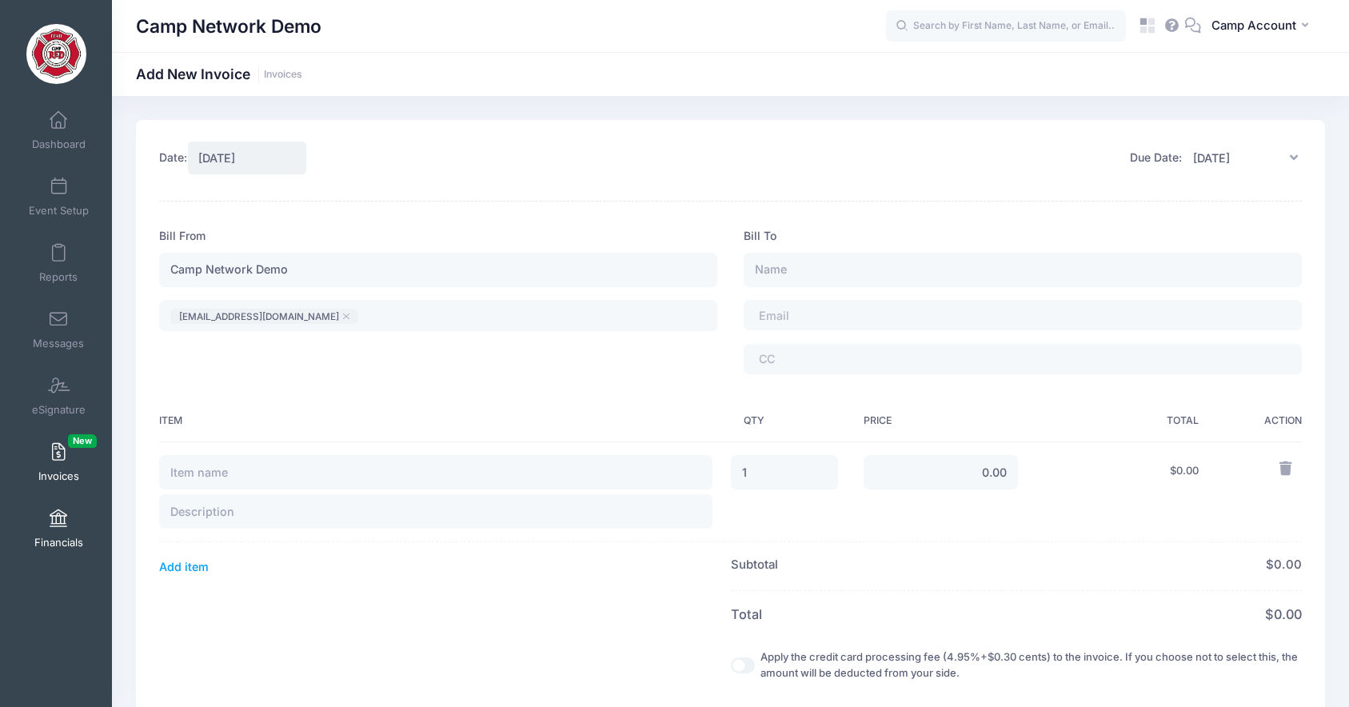
click at [43, 533] on link "Financials" at bounding box center [59, 529] width 76 height 56
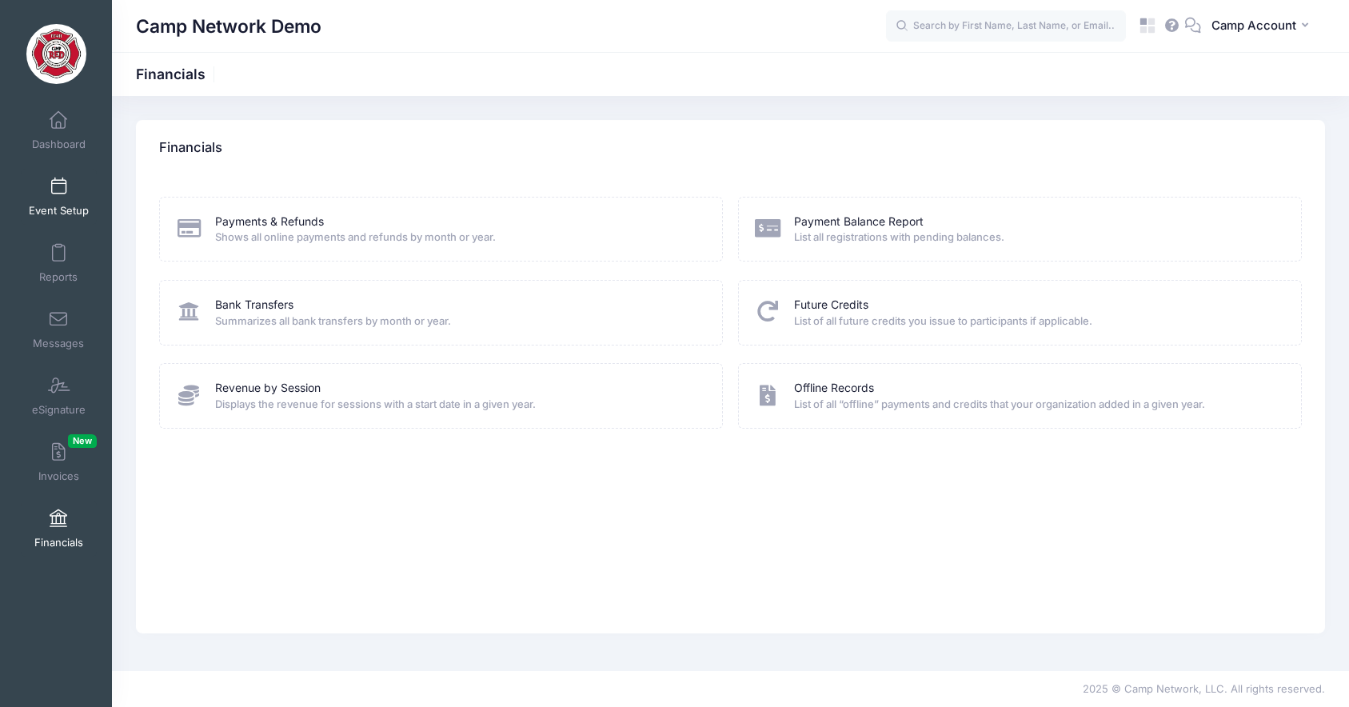
click at [69, 190] on link "Event Setup" at bounding box center [59, 197] width 76 height 56
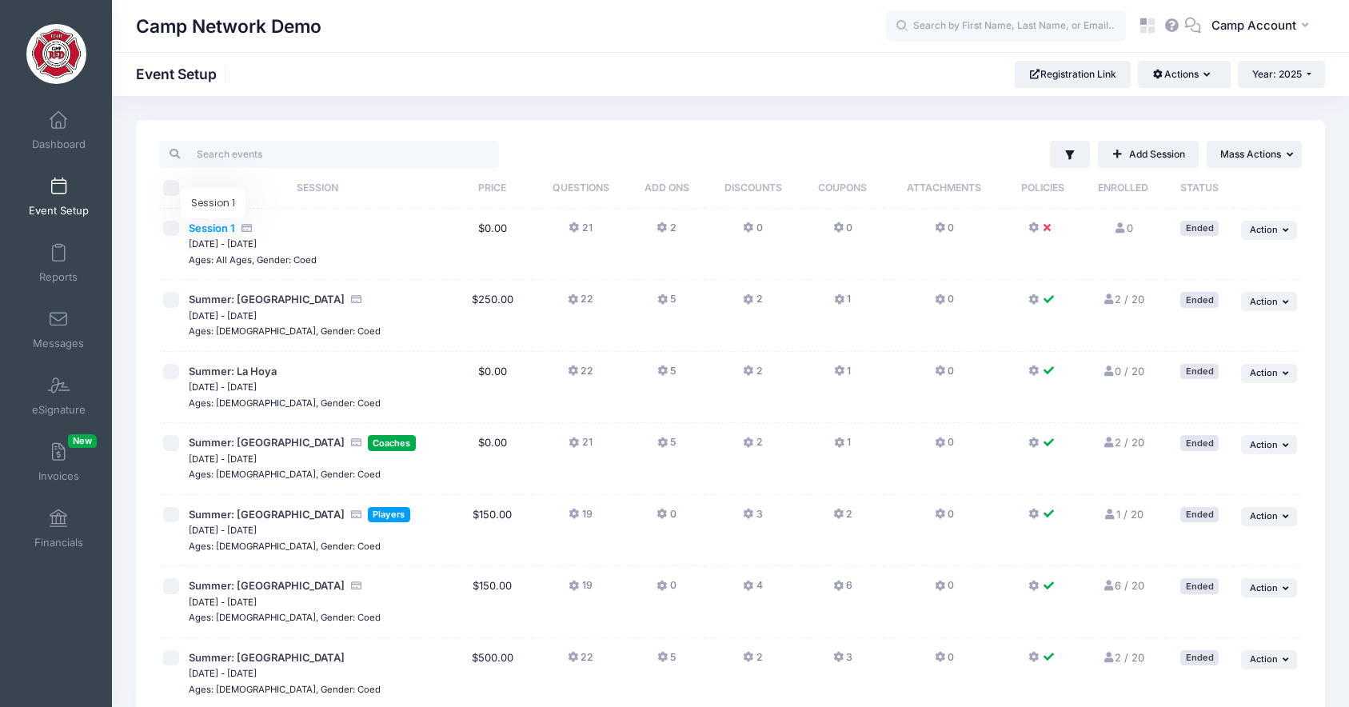
click at [205, 231] on span "Session 1" at bounding box center [212, 227] width 46 height 13
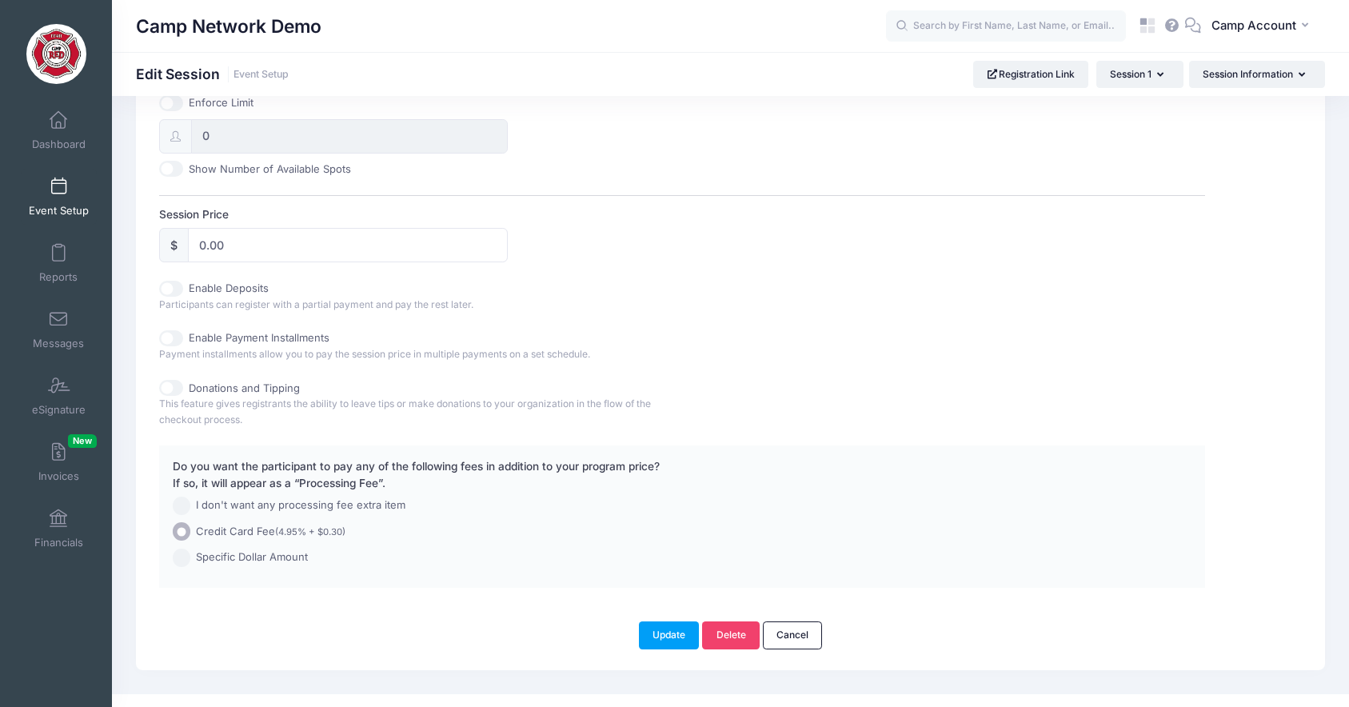
scroll to position [666, 0]
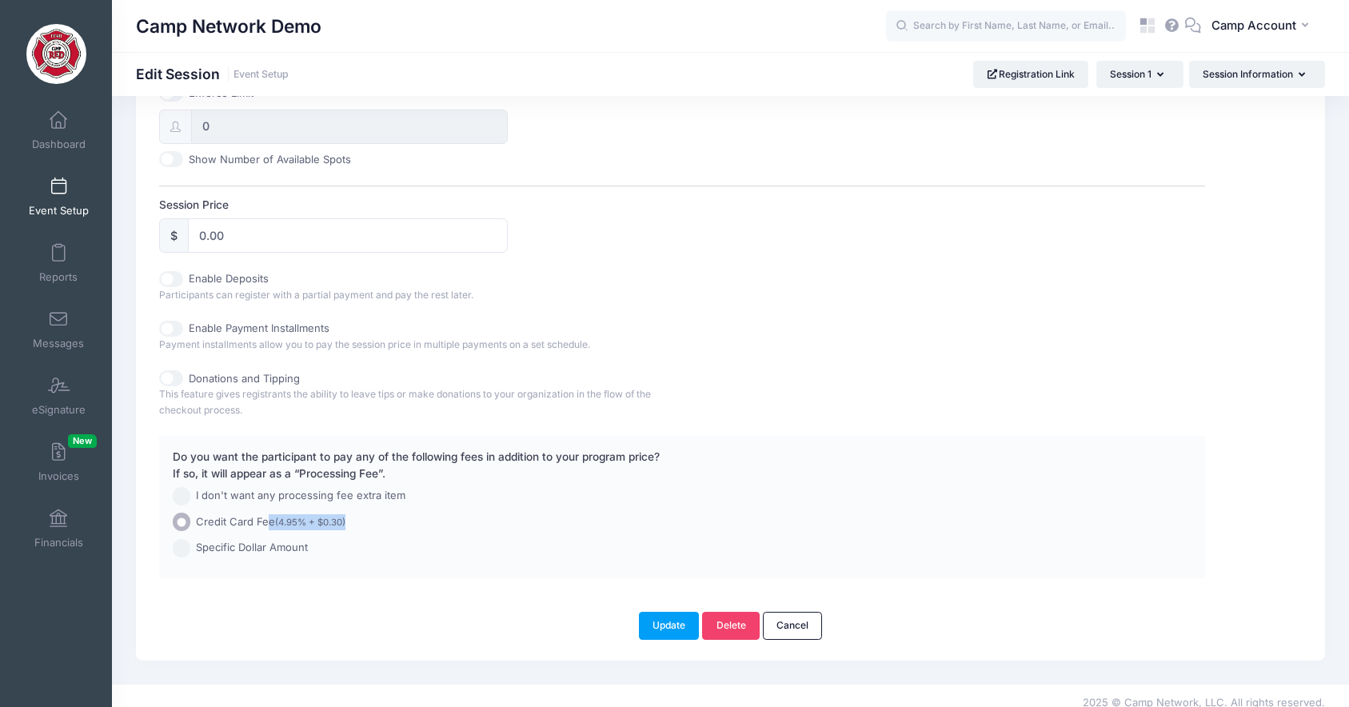
drag, startPoint x: 359, startPoint y: 521, endPoint x: 269, endPoint y: 521, distance: 90.4
click at [268, 520] on label "Credit Card Fee (4.95% + $0.30)" at bounding box center [640, 522] width 935 height 18
click at [179, 497] on input "I don't want any processing fee extra item" at bounding box center [182, 496] width 18 height 18
radio input "true"
click at [345, 520] on small "(4.95% + $0.30)" at bounding box center [310, 522] width 70 height 11
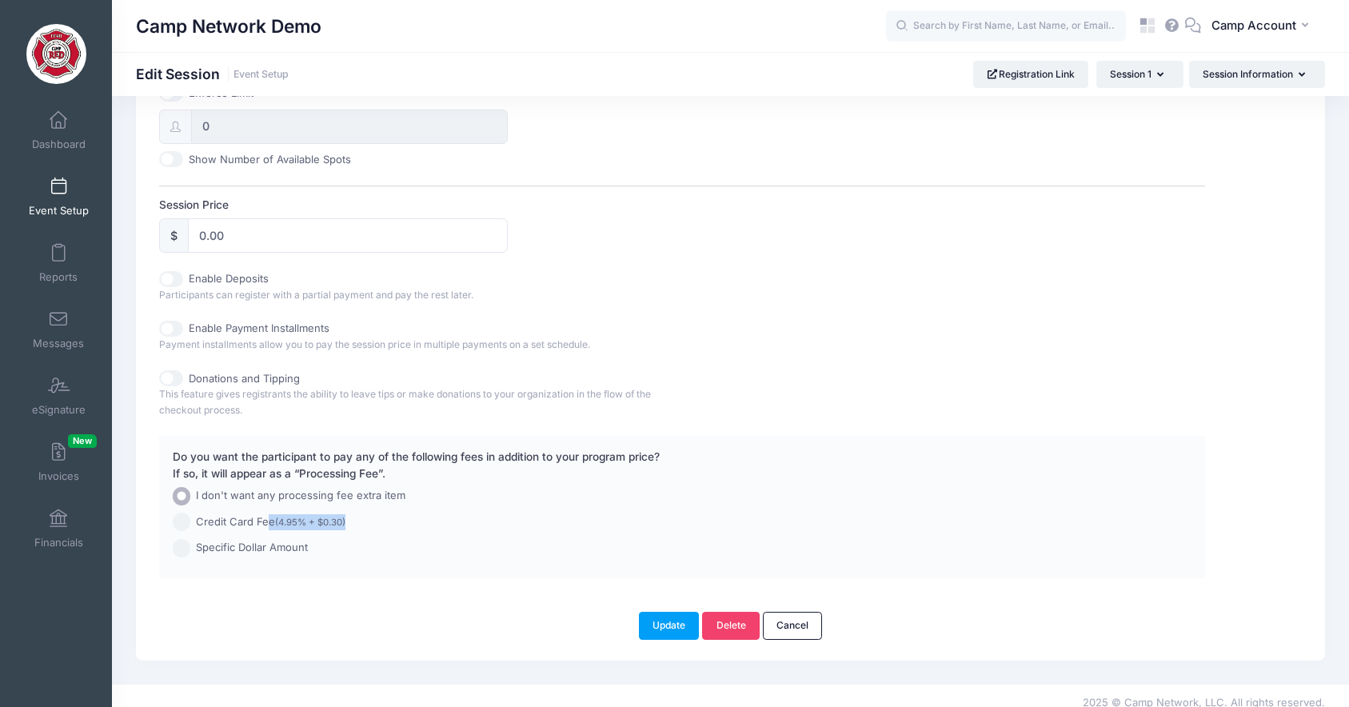
click at [191, 520] on input "Credit Card Fee (4.95% + $0.30)" at bounding box center [182, 522] width 18 height 18
radio input "true"
click at [290, 495] on span "I don't want any processing fee extra item" at bounding box center [300, 496] width 209 height 16
click at [191, 495] on input "I don't want any processing fee extra item" at bounding box center [182, 496] width 18 height 18
radio input "true"
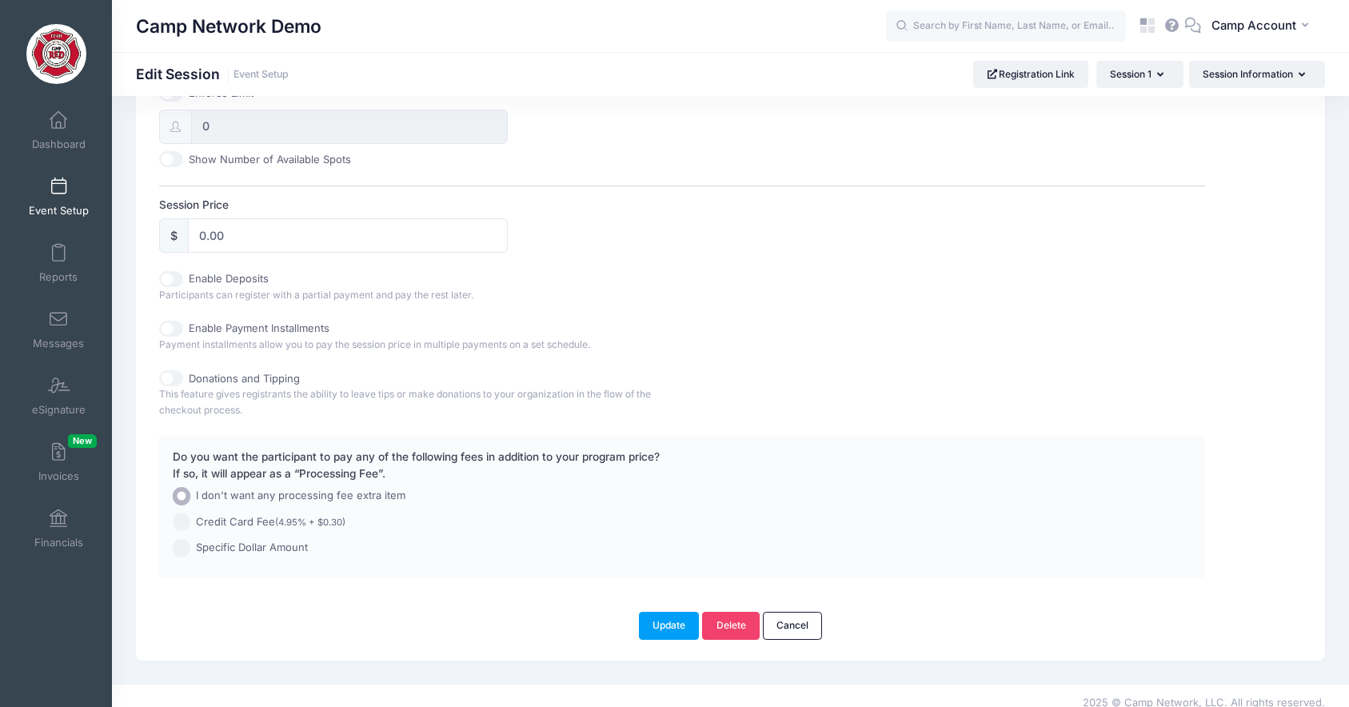
click at [182, 550] on input "Specific Dollar Amount" at bounding box center [182, 548] width 18 height 18
radio input "true"
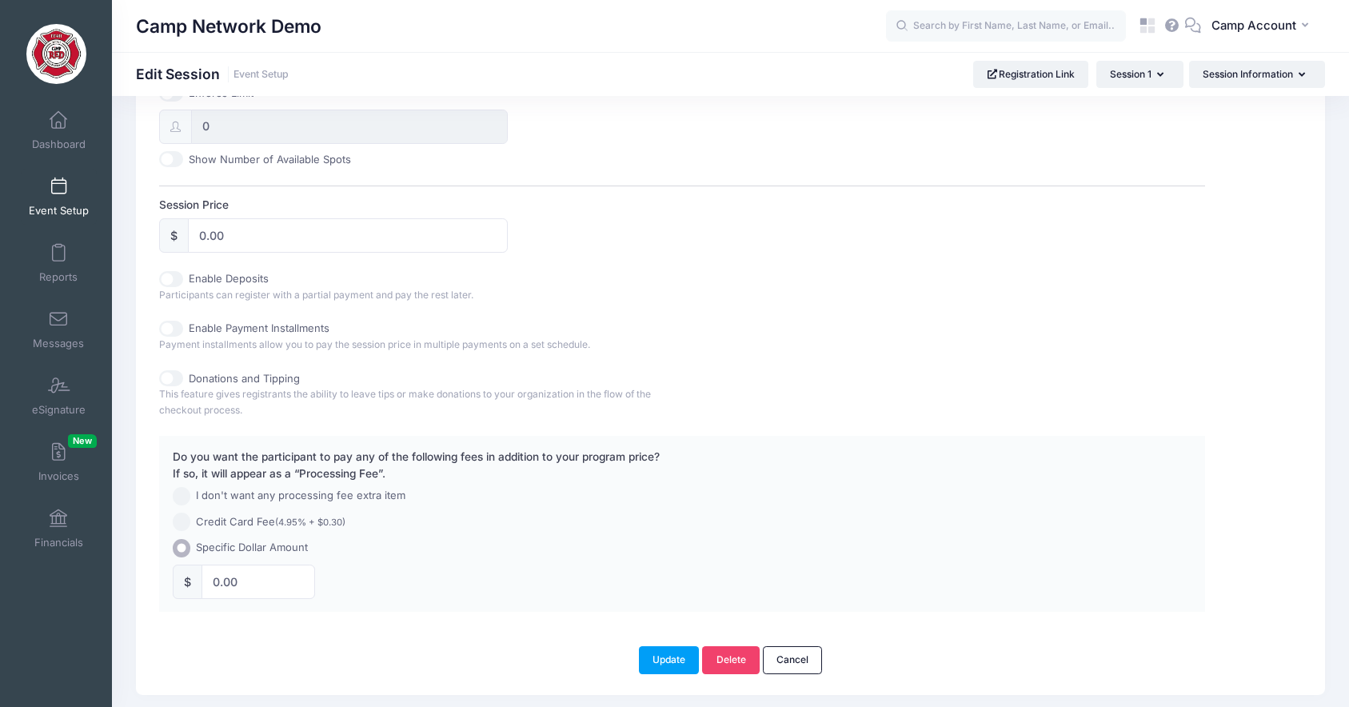
click at [186, 517] on input "Credit Card Fee (4.95% + $0.30)" at bounding box center [182, 522] width 18 height 18
radio input "true"
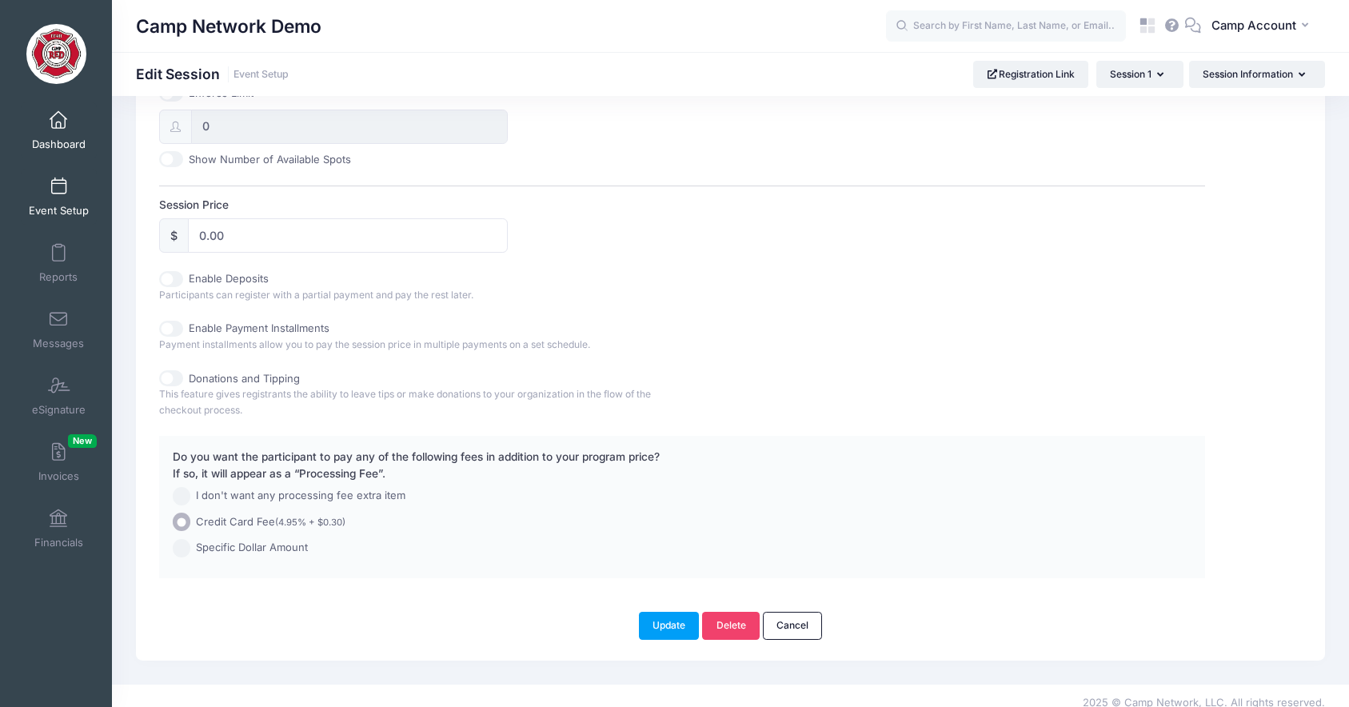
click at [51, 154] on link "Dashboard" at bounding box center [59, 130] width 76 height 56
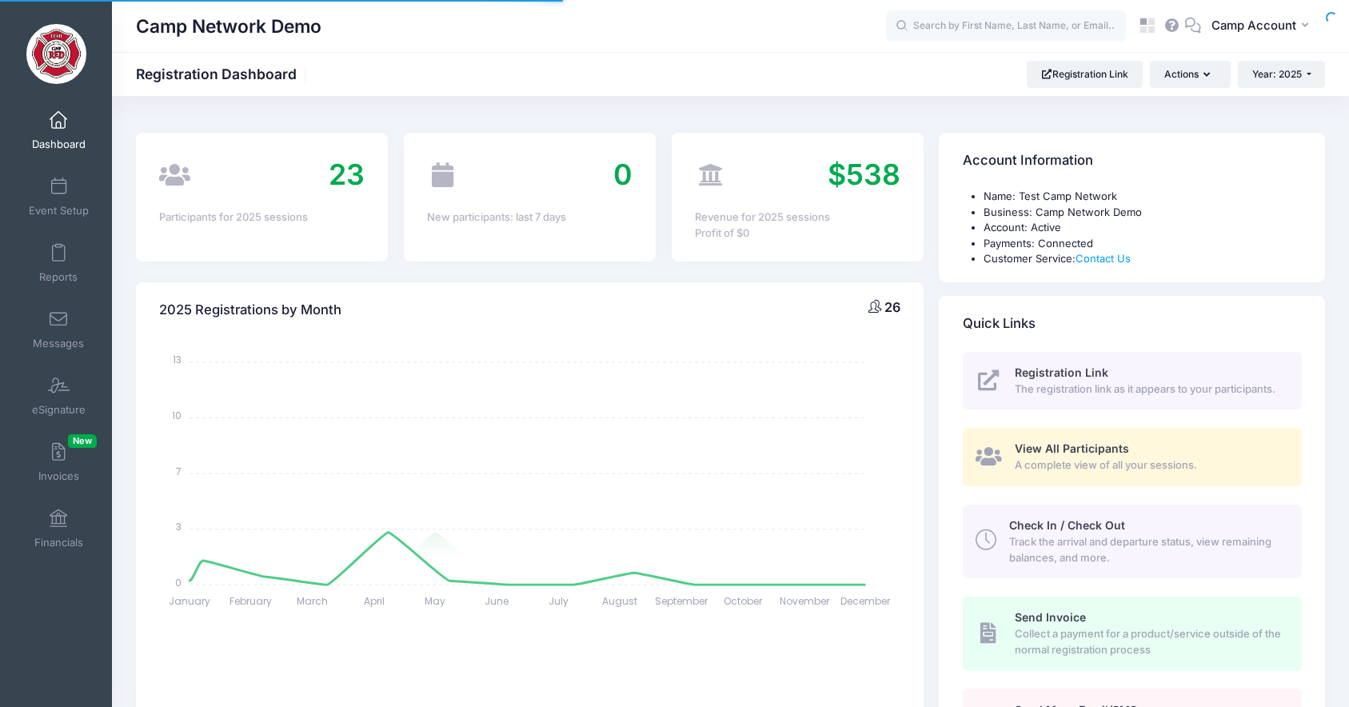
select select
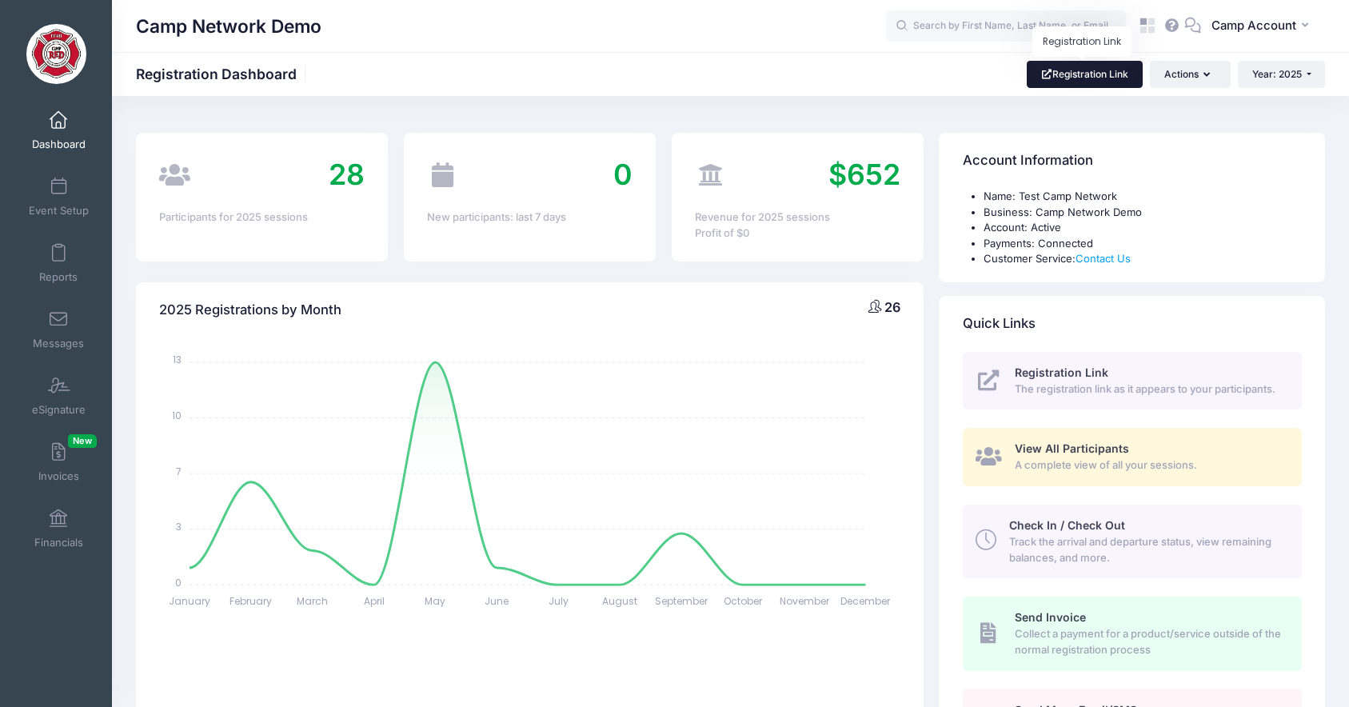
click at [1075, 80] on link "Registration Link" at bounding box center [1085, 74] width 116 height 27
click at [69, 530] on link "Financials" at bounding box center [59, 529] width 76 height 56
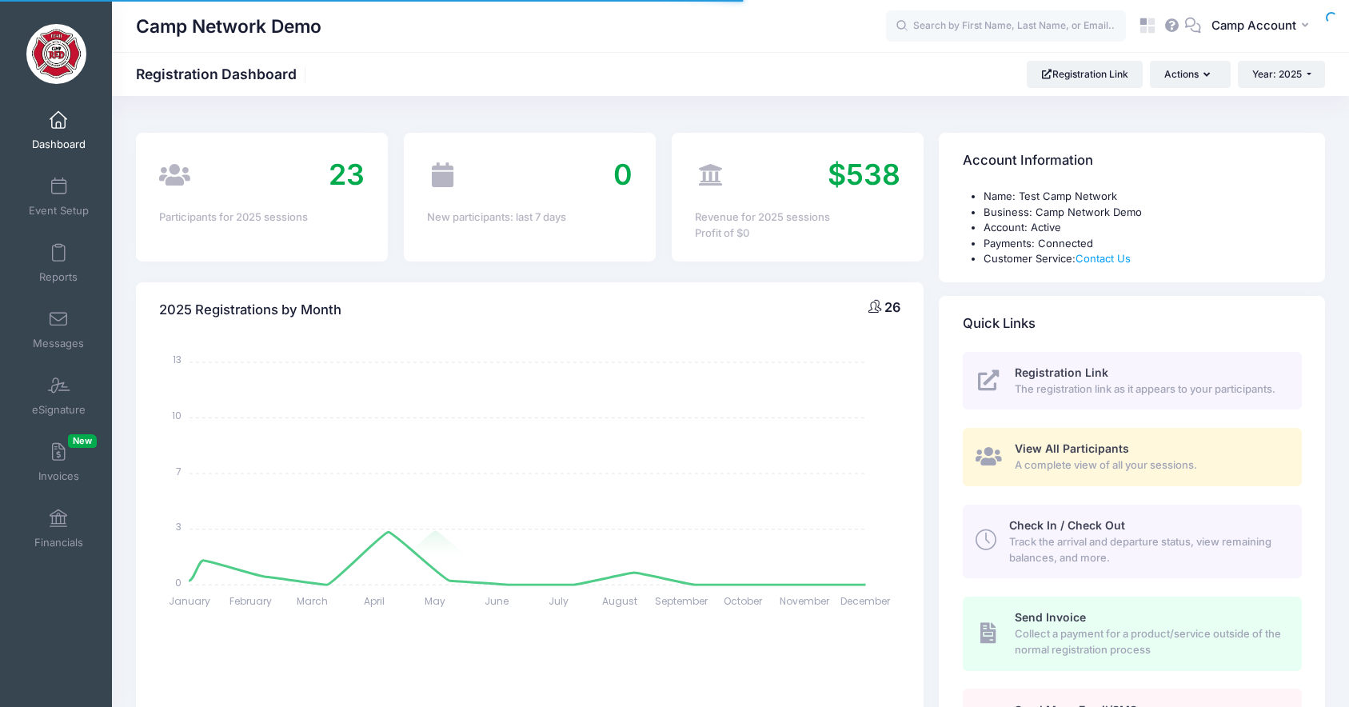
select select
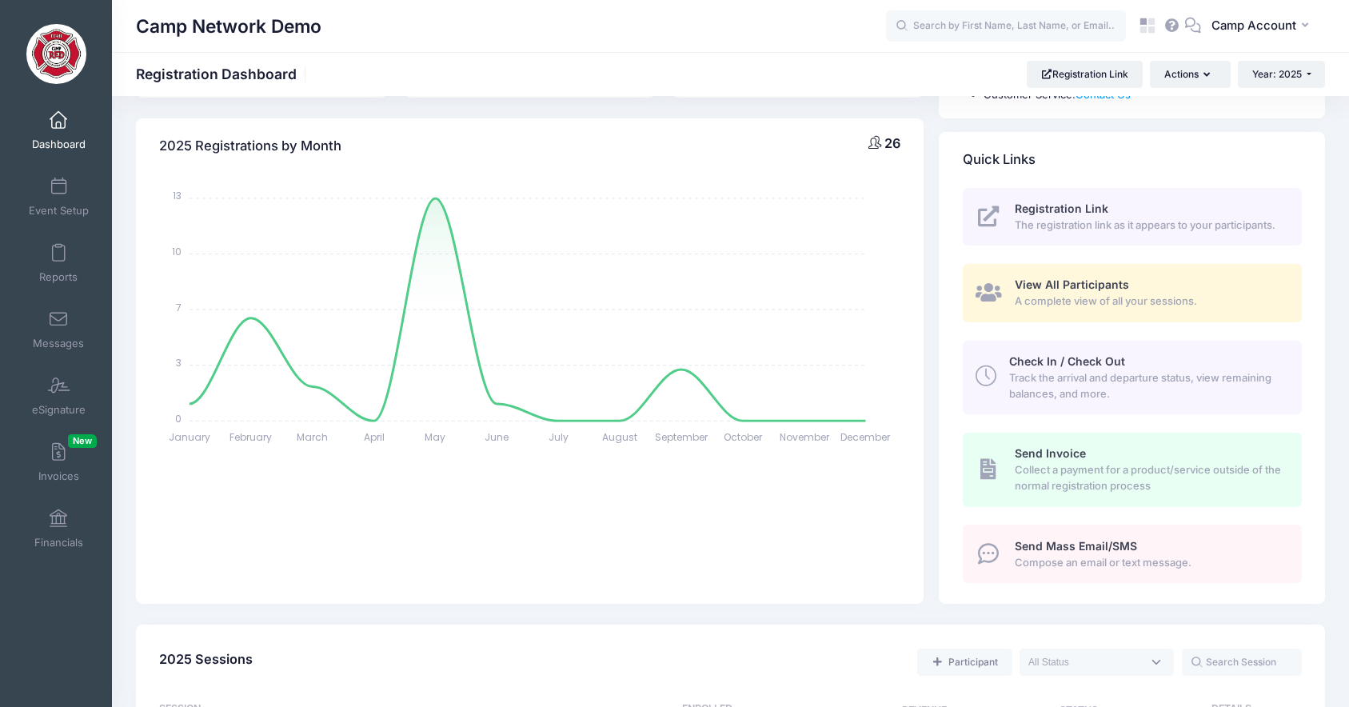
scroll to position [168, 0]
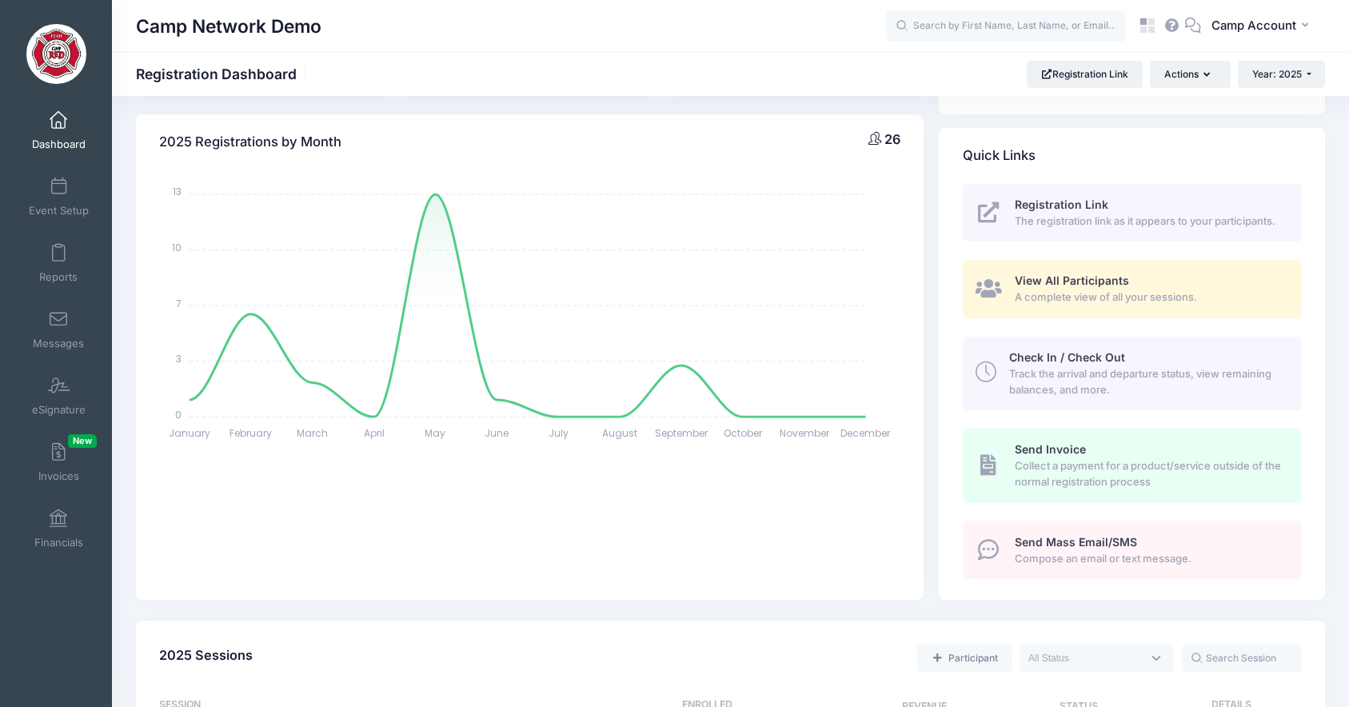
click at [1052, 279] on span "View All Participants" at bounding box center [1072, 280] width 114 height 14
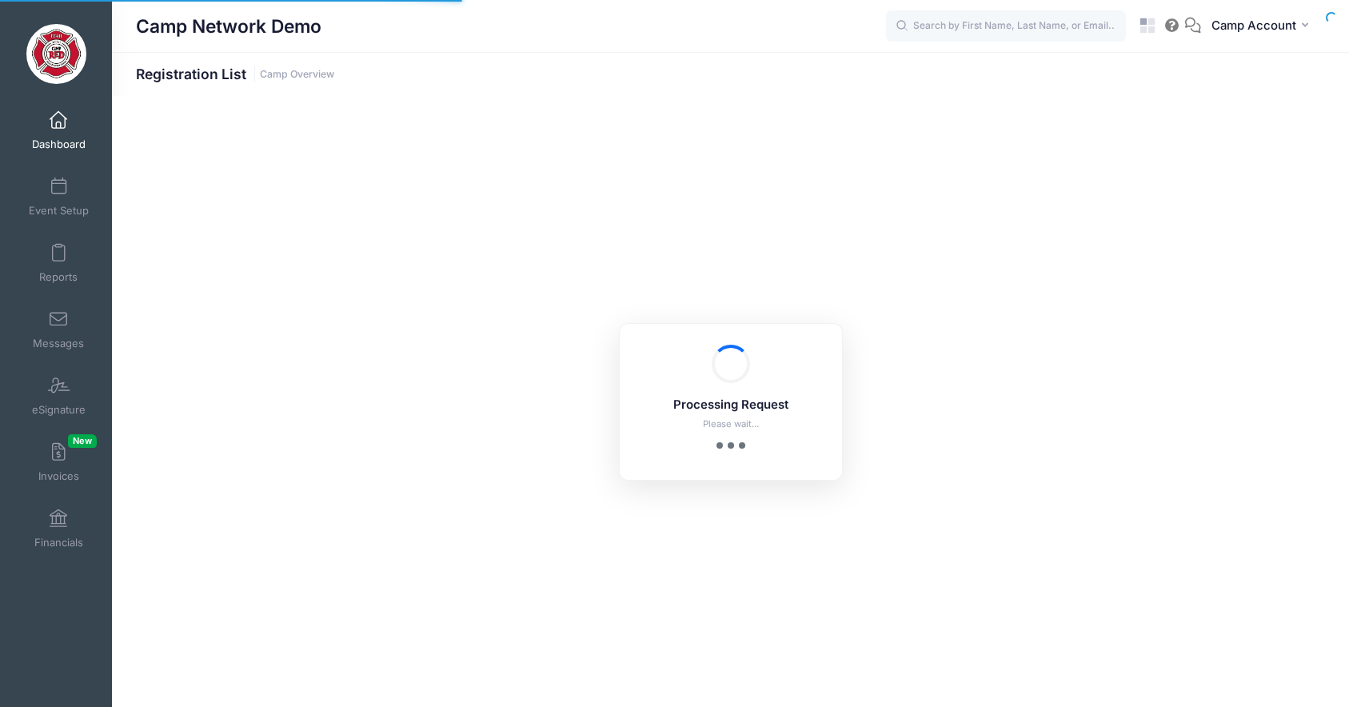
select select "10"
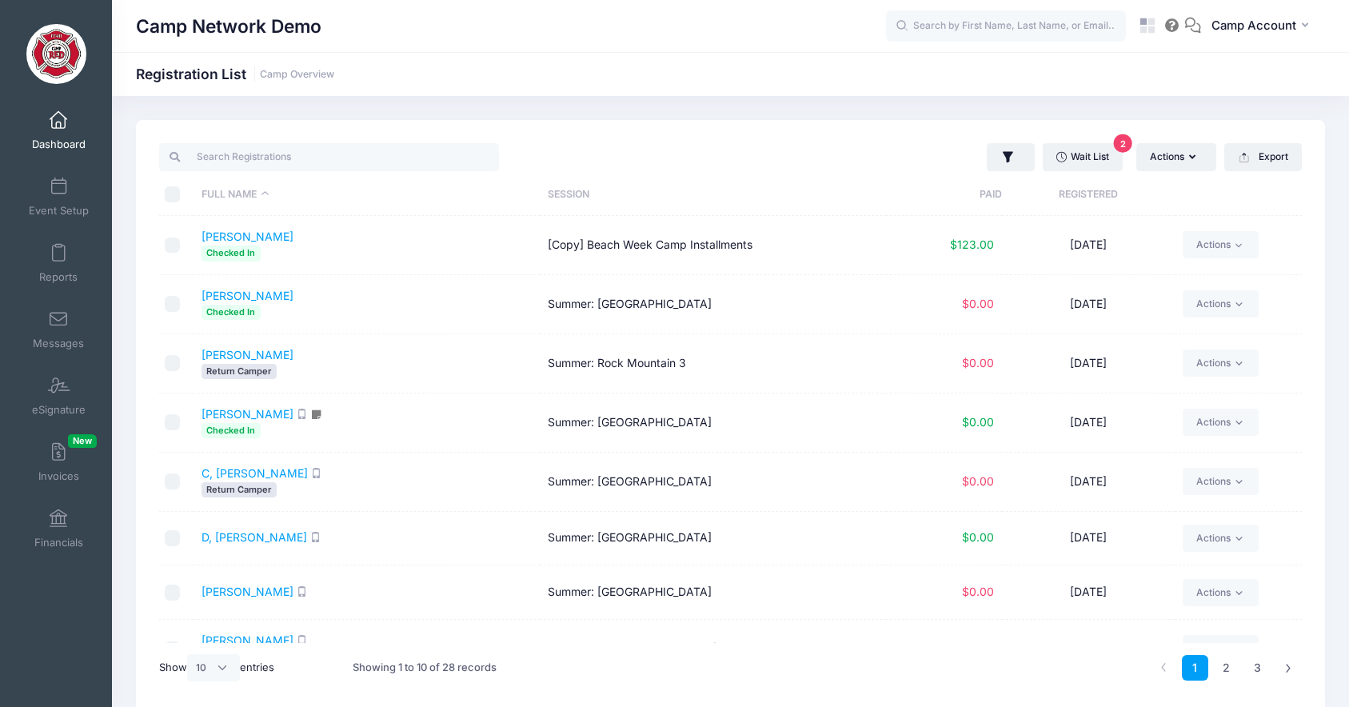
click at [168, 536] on input "checkbox" at bounding box center [173, 538] width 16 height 16
checkbox input "true"
click at [1227, 523] on td "Actions Email SMS Assign Labels Internal Notes Change Session or Program Delete" at bounding box center [1238, 539] width 127 height 54
click at [1228, 541] on link "Actions" at bounding box center [1221, 538] width 76 height 27
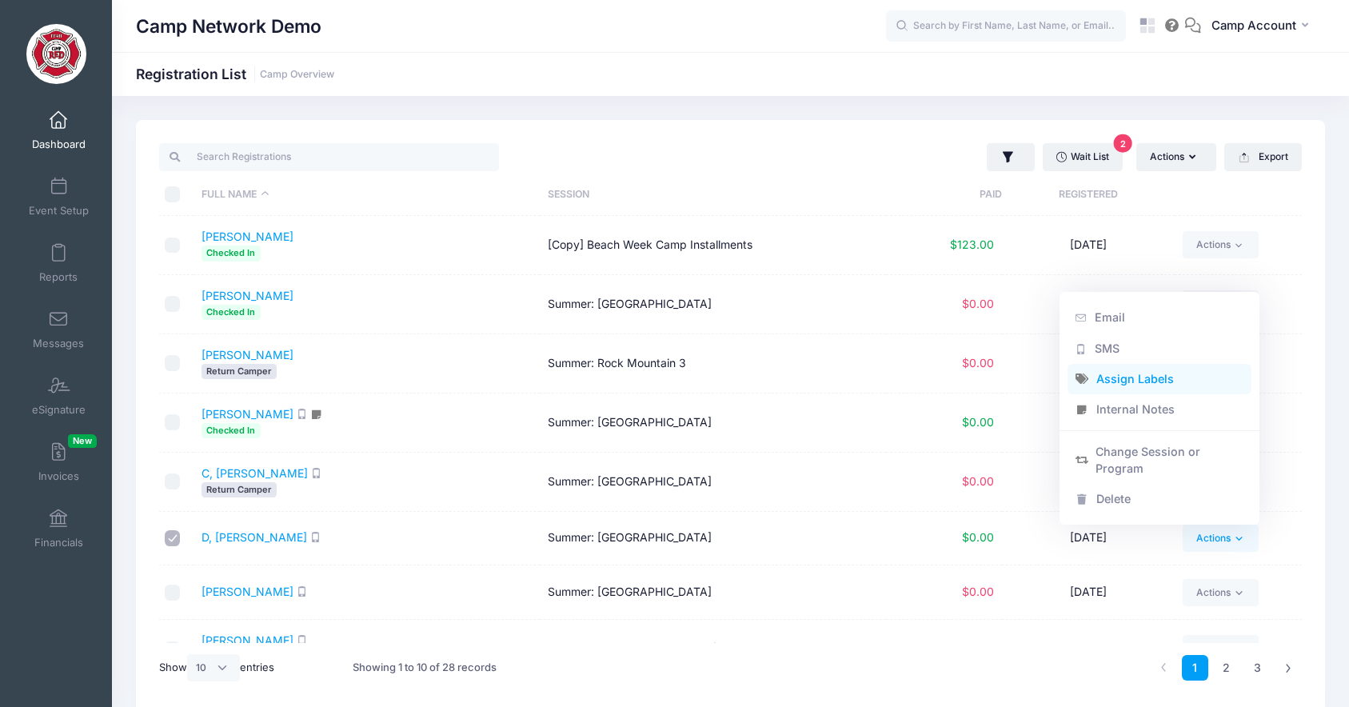
click at [1127, 381] on link "Assign Labels" at bounding box center [1159, 378] width 185 height 30
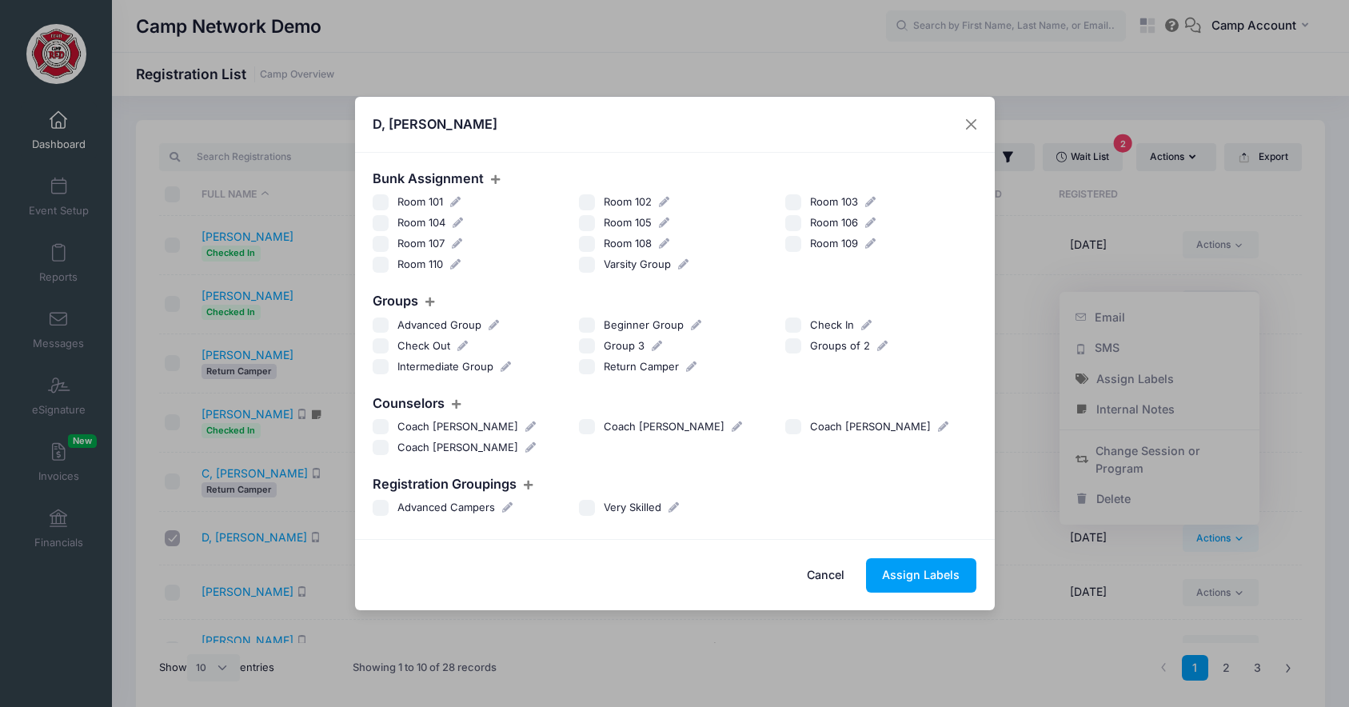
click at [588, 427] on input "Coach [PERSON_NAME]" at bounding box center [587, 427] width 16 height 16
checkbox input "true"
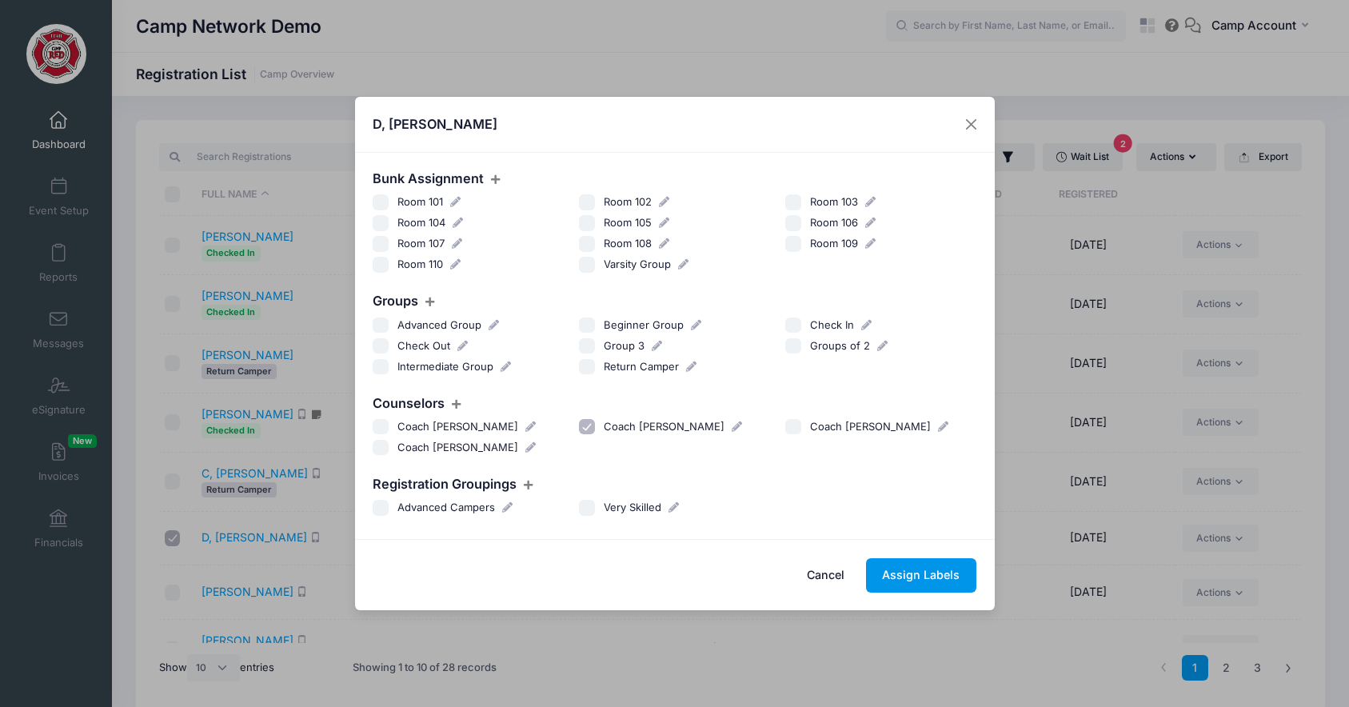
click at [909, 582] on button "Assign Labels" at bounding box center [921, 575] width 110 height 34
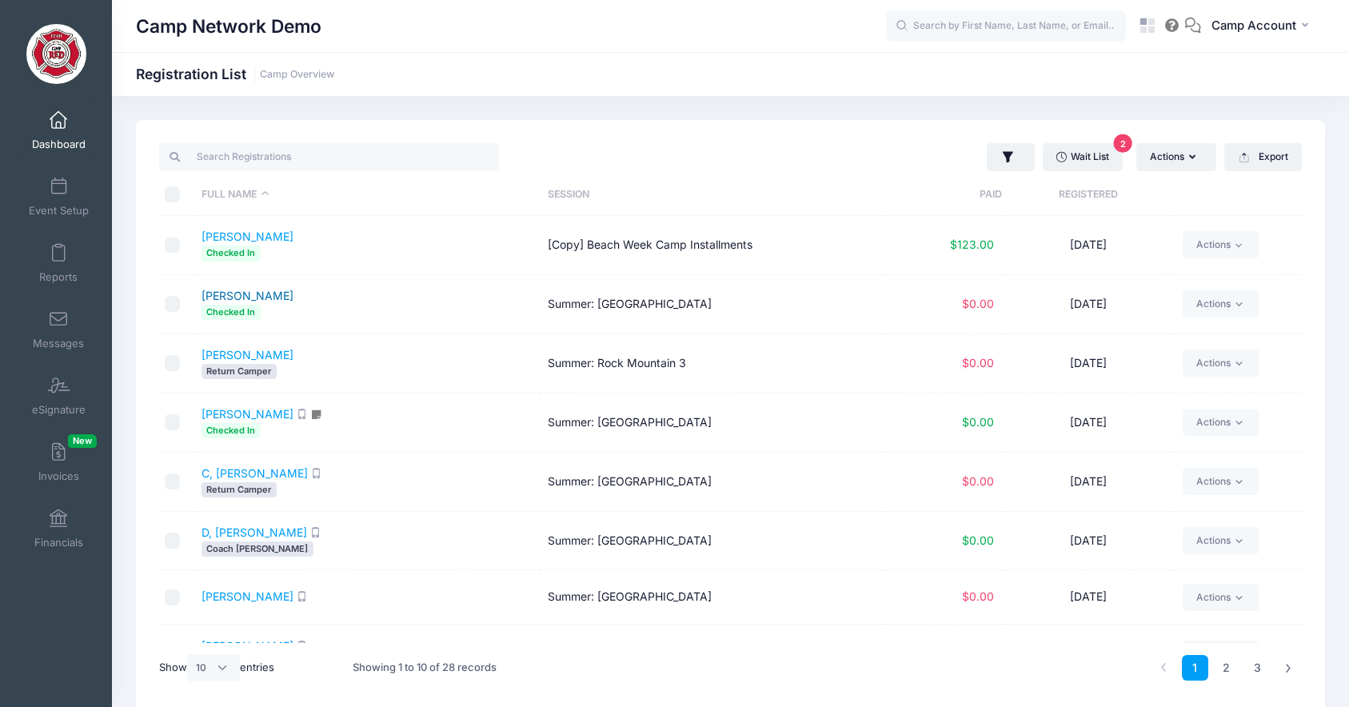
click at [236, 301] on link "Berger, Tara" at bounding box center [247, 296] width 92 height 14
click at [73, 199] on link "Event Setup" at bounding box center [59, 197] width 76 height 56
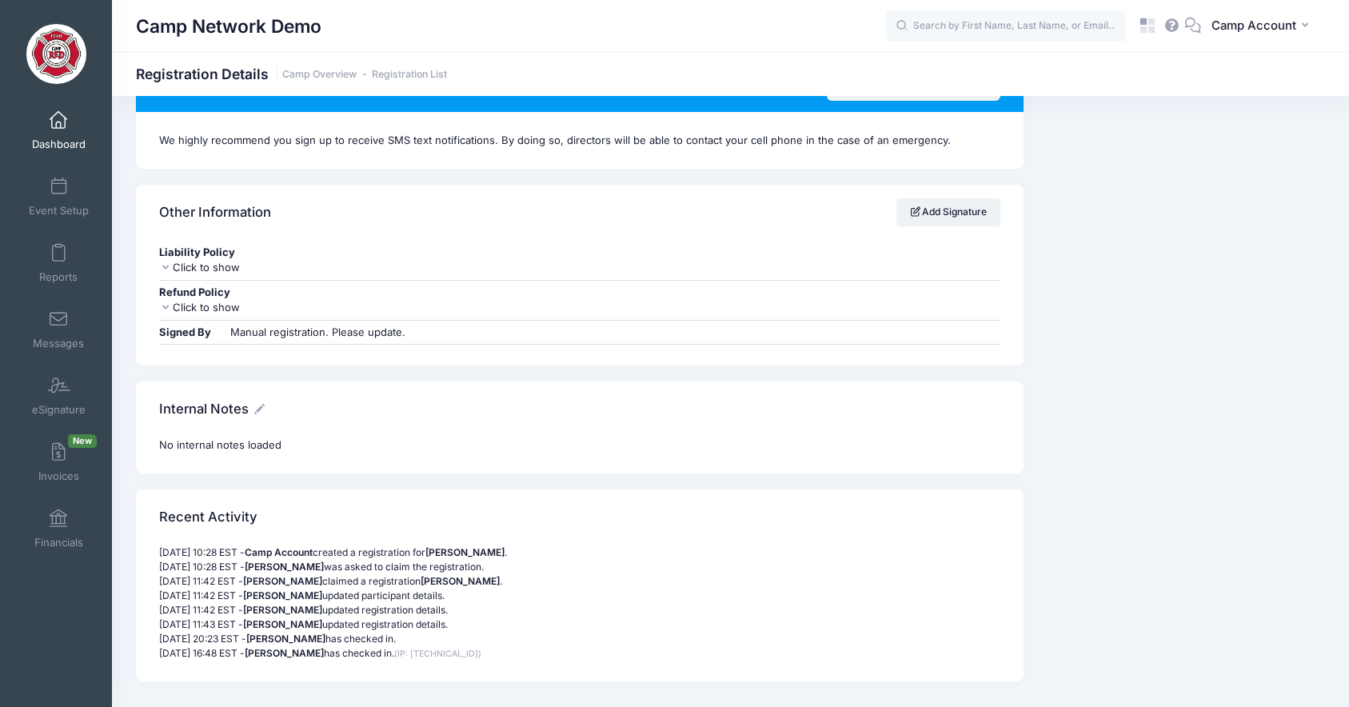
scroll to position [1706, 0]
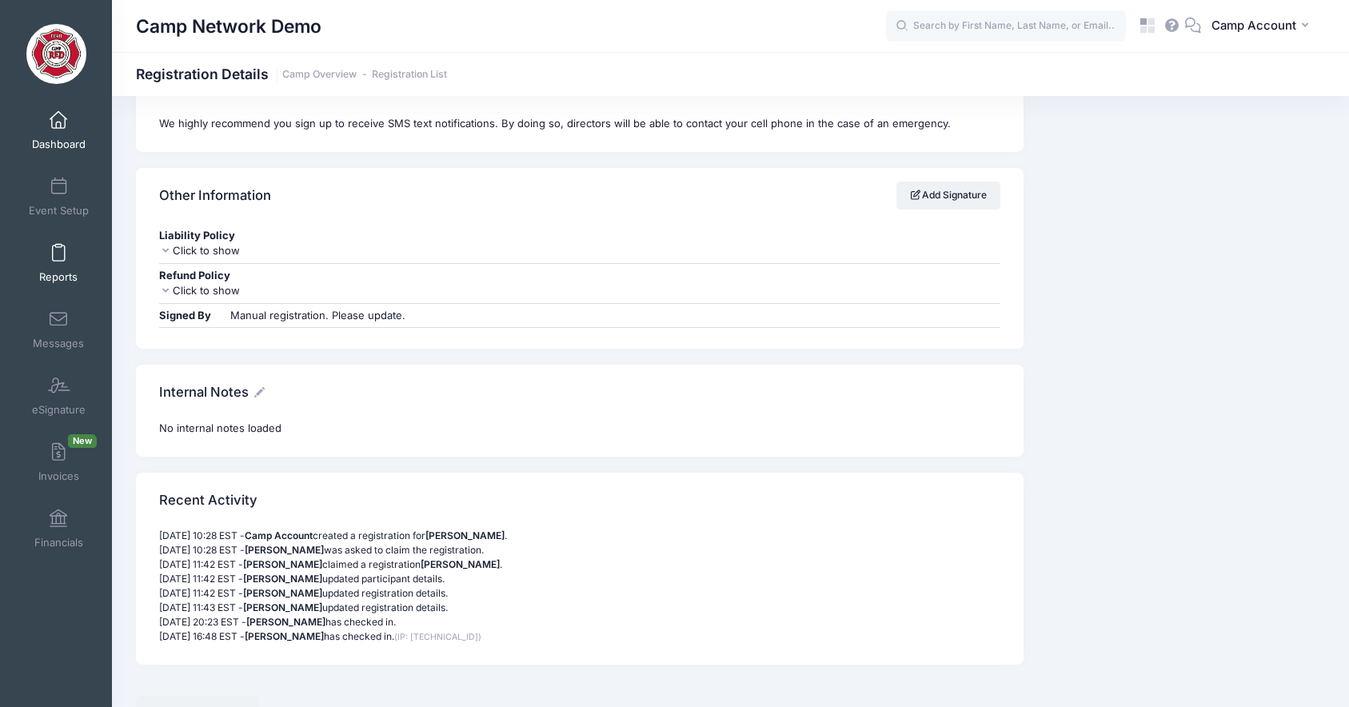
click at [62, 277] on span "Reports" at bounding box center [58, 277] width 38 height 14
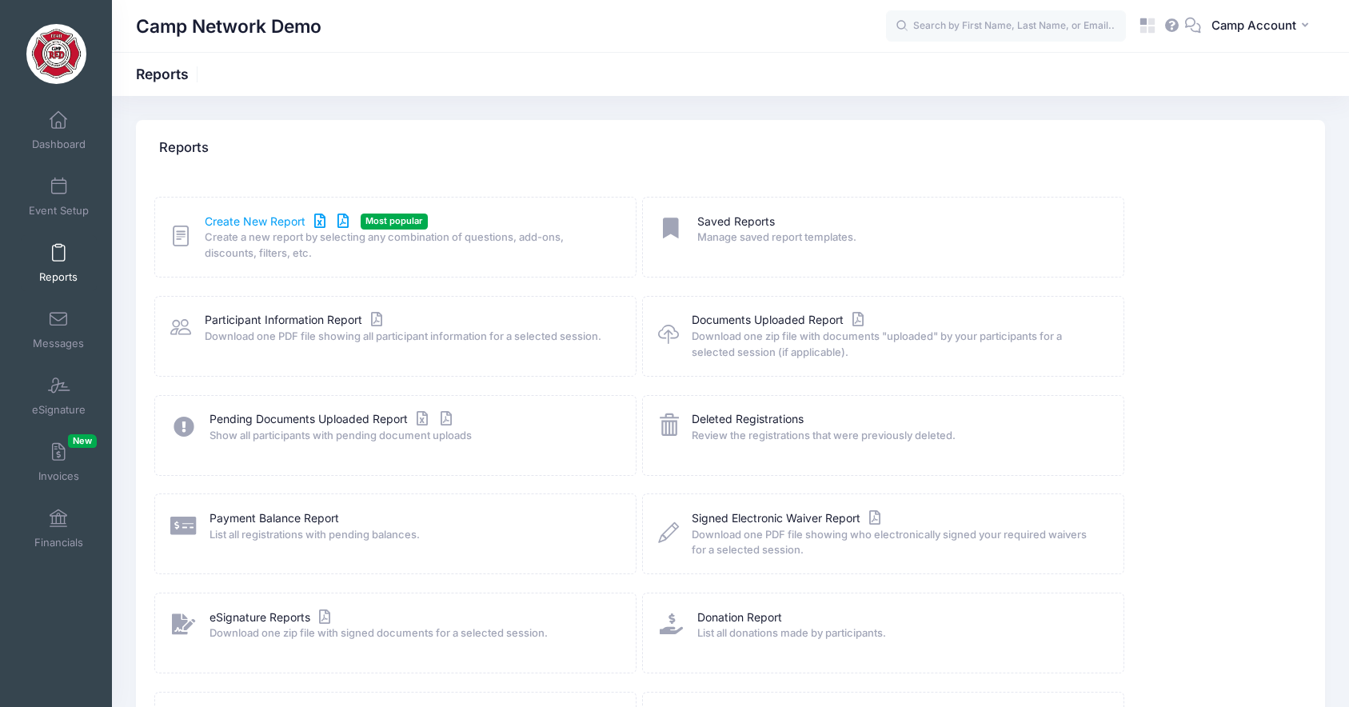
click at [233, 221] on link "Create New Report" at bounding box center [279, 221] width 149 height 17
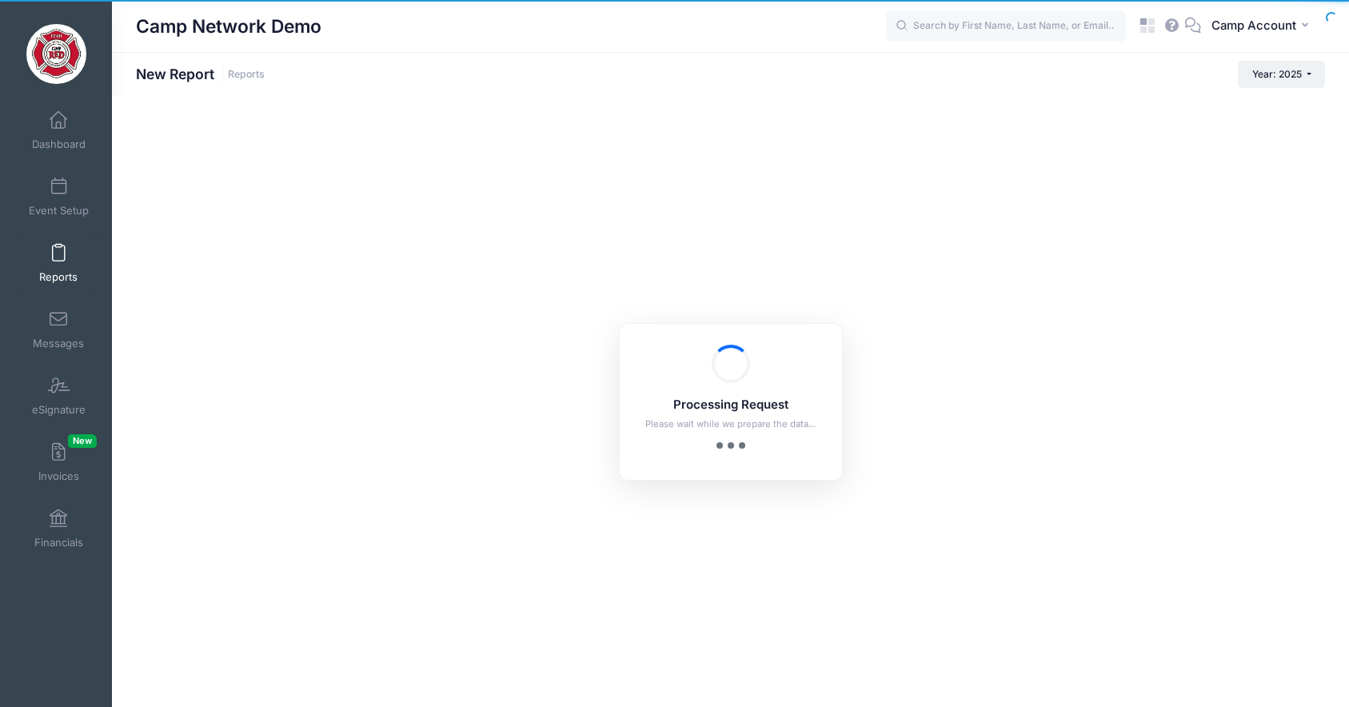
checkbox input "true"
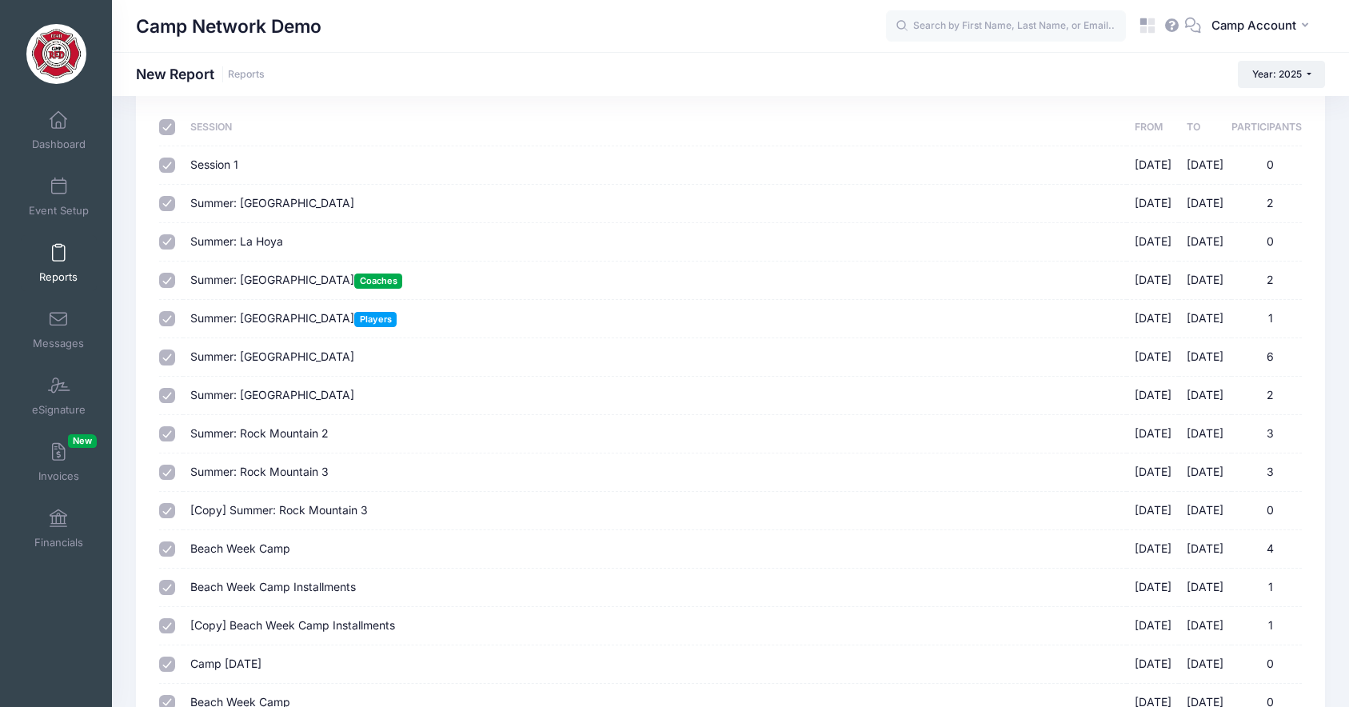
scroll to position [533, 0]
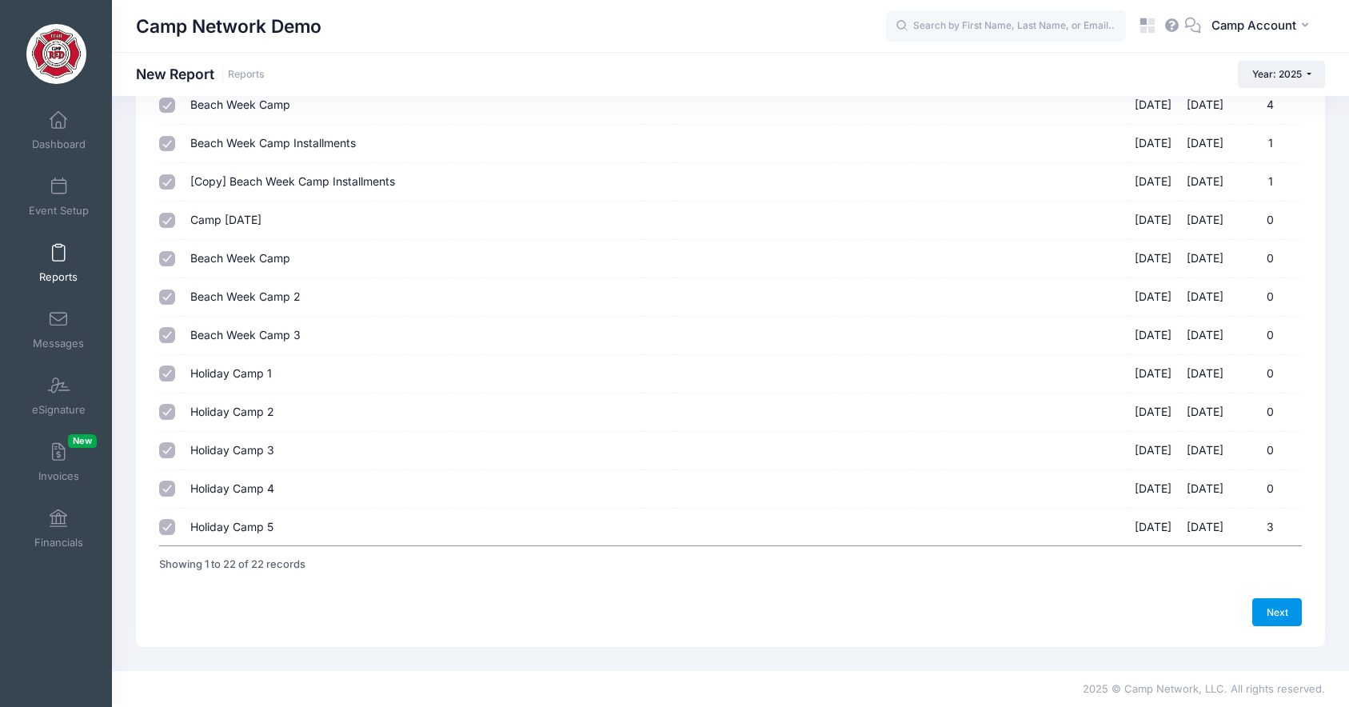
click at [1262, 608] on link "Next" at bounding box center [1277, 611] width 50 height 27
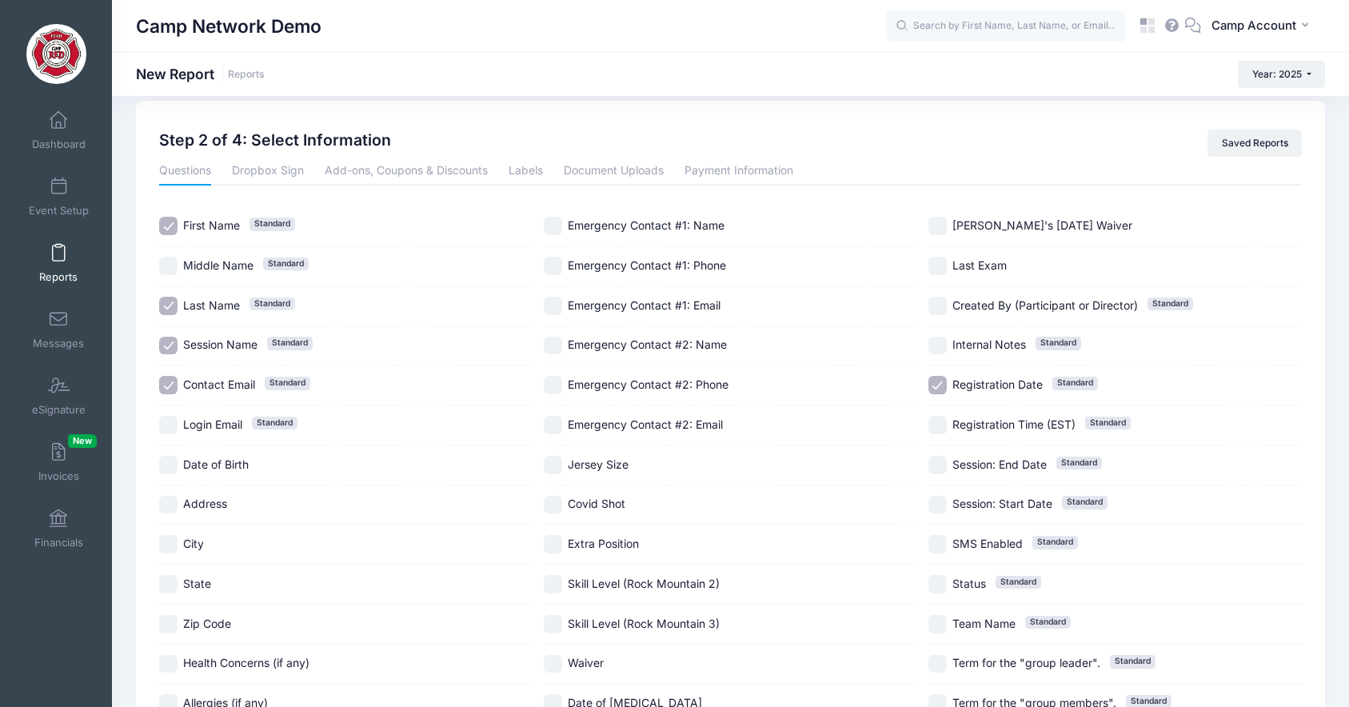
scroll to position [27, 0]
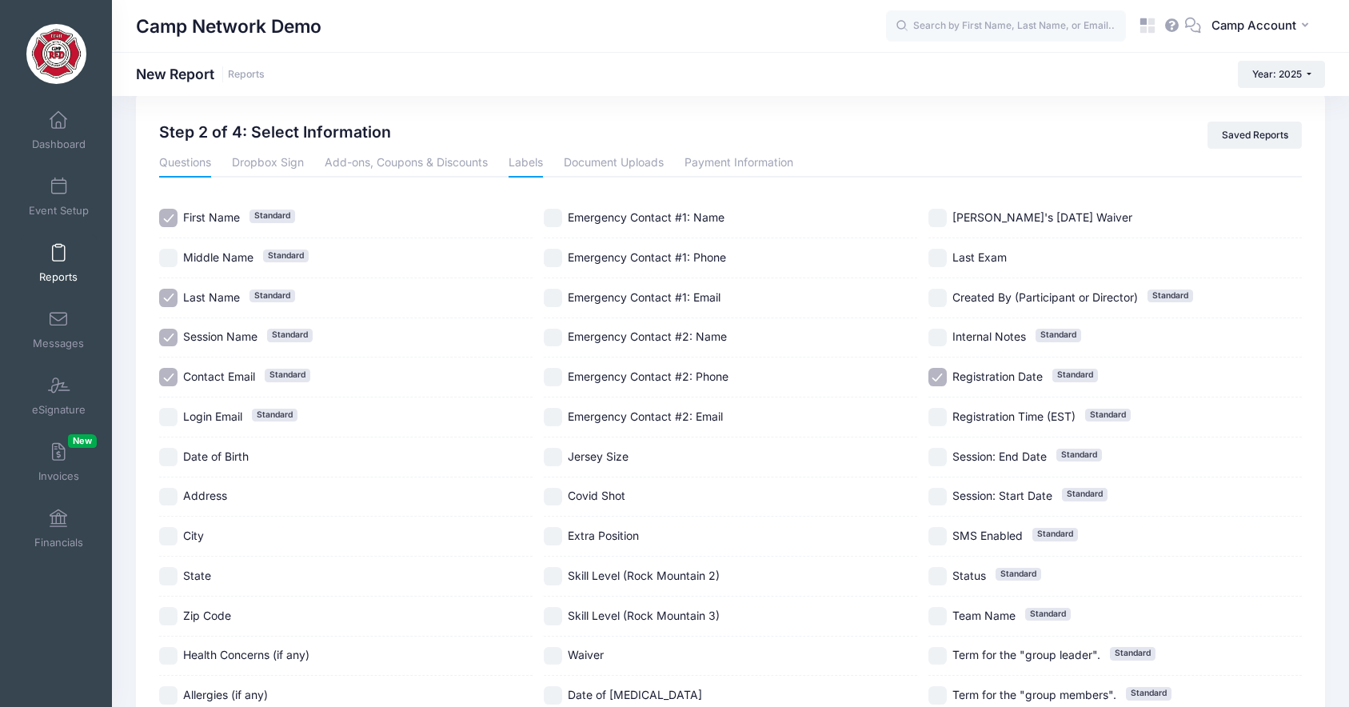
click at [532, 172] on link "Labels" at bounding box center [526, 163] width 34 height 29
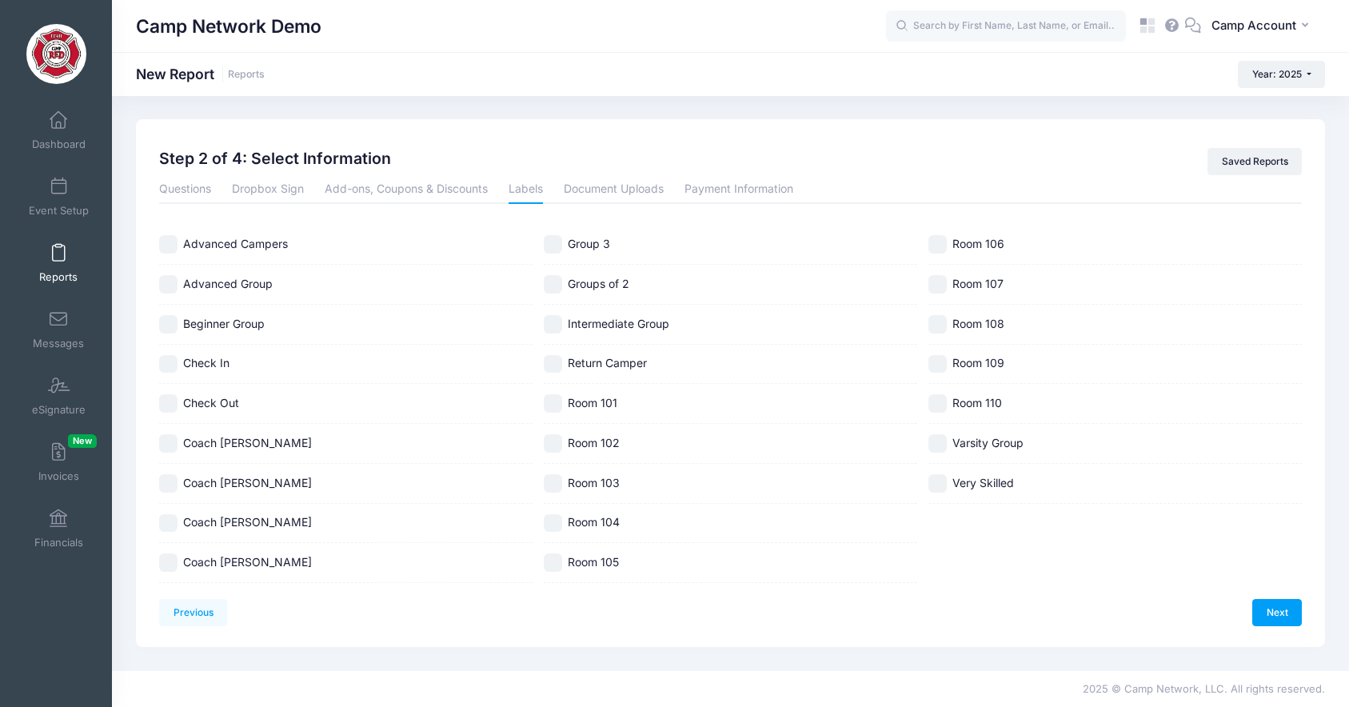
scroll to position [1, 0]
click at [169, 285] on input "Advanced Group" at bounding box center [168, 284] width 18 height 18
checkbox input "true"
click at [1279, 609] on link "Next" at bounding box center [1277, 612] width 50 height 27
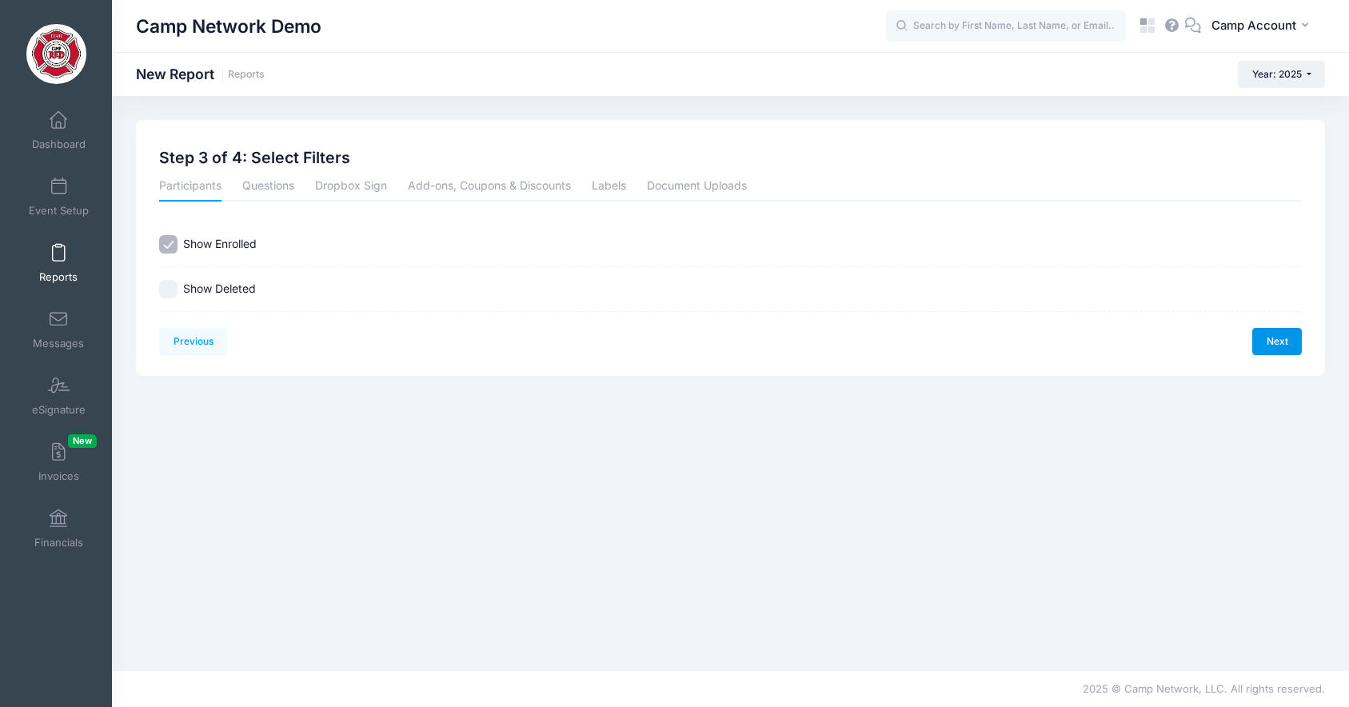
click at [1267, 334] on link "Next" at bounding box center [1277, 341] width 50 height 27
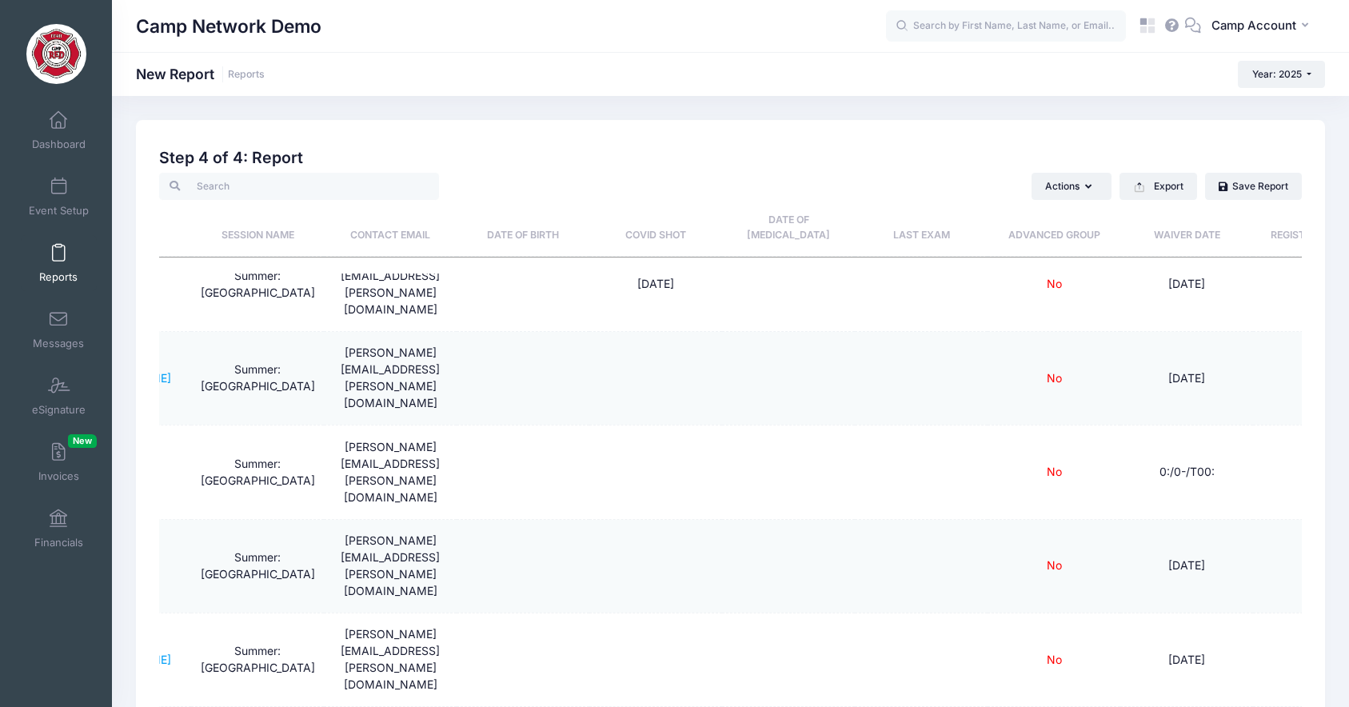
scroll to position [46, 254]
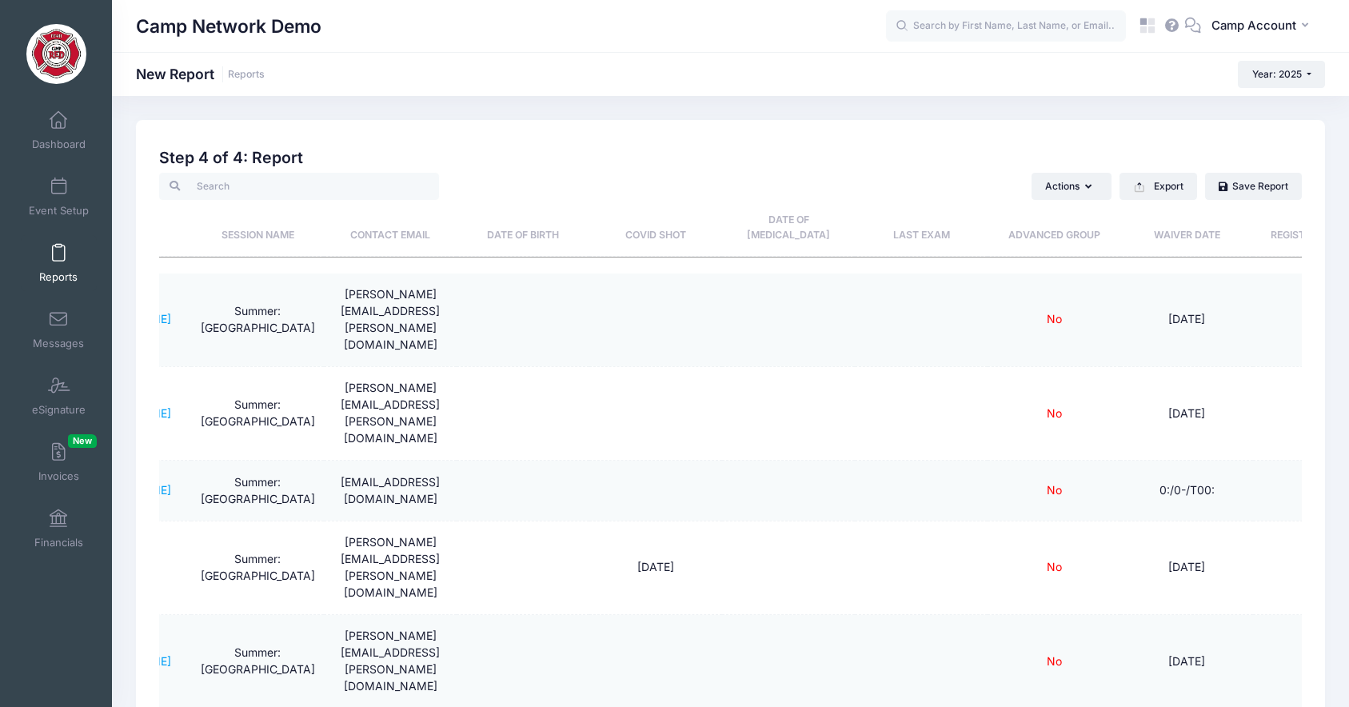
click at [1040, 226] on th "Advanced Group" at bounding box center [1053, 228] width 133 height 57
click at [58, 145] on span "Dashboard" at bounding box center [59, 145] width 54 height 14
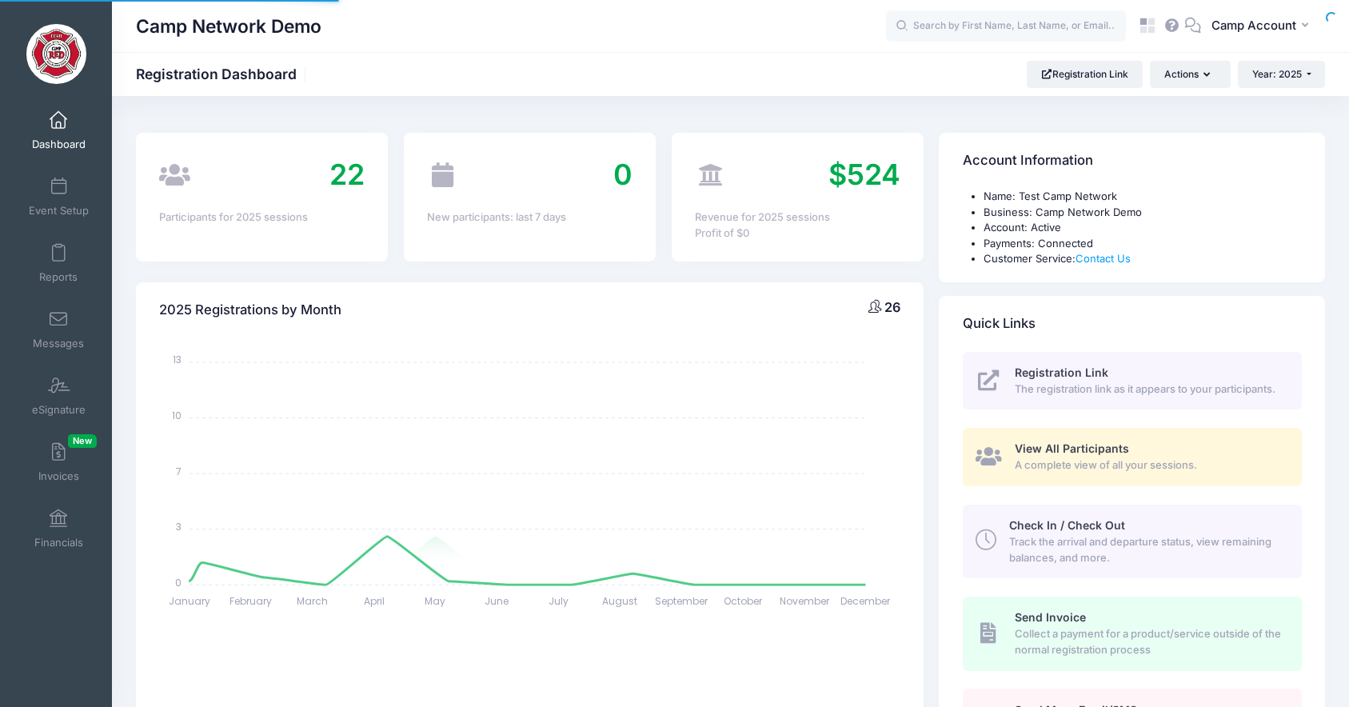
select select
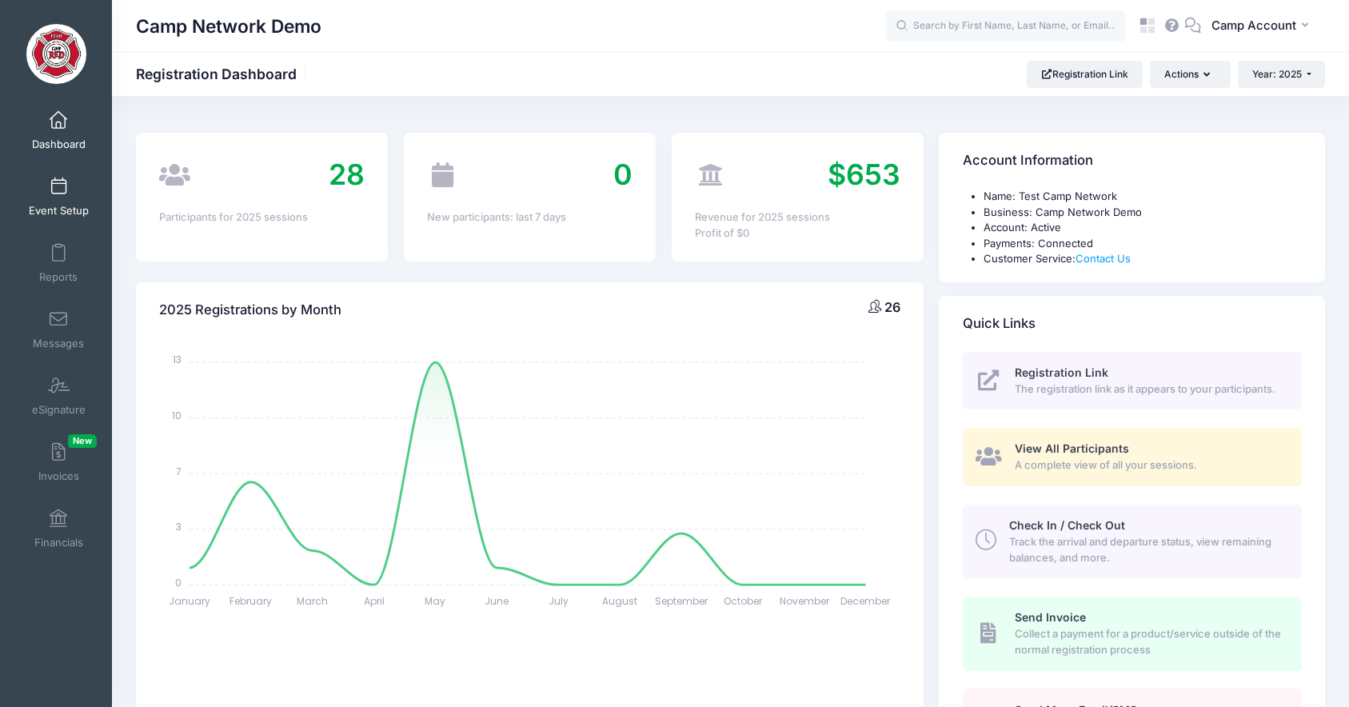
click at [58, 184] on span at bounding box center [58, 187] width 0 height 18
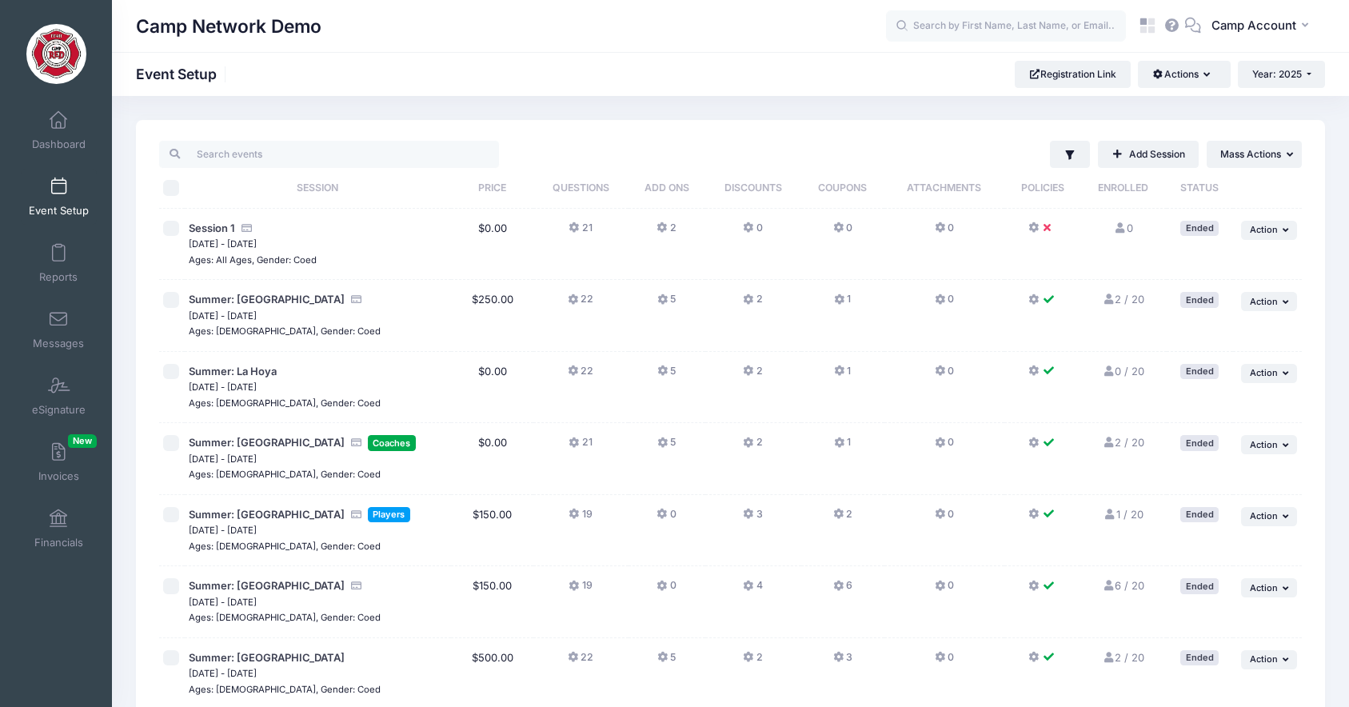
click at [586, 296] on button "22" at bounding box center [581, 303] width 26 height 23
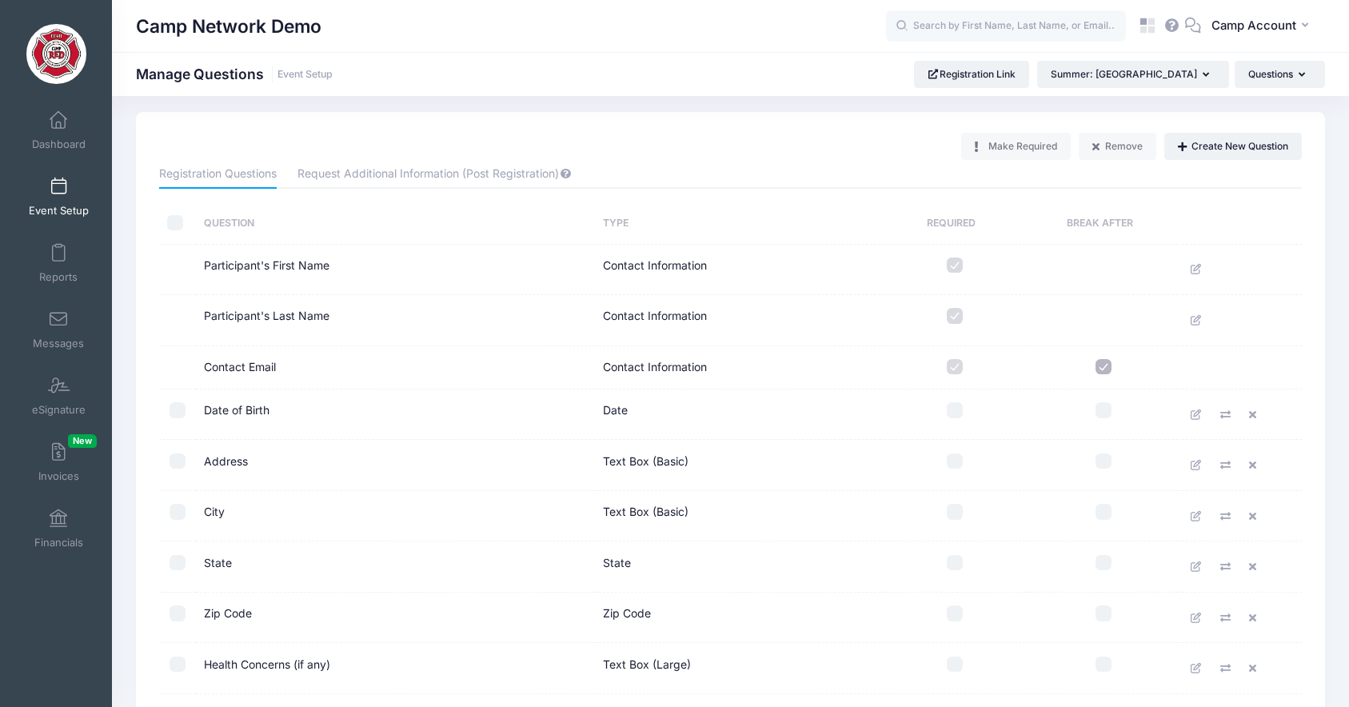
scroll to position [10, 0]
click at [1201, 146] on button "Create New Question" at bounding box center [1233, 143] width 138 height 27
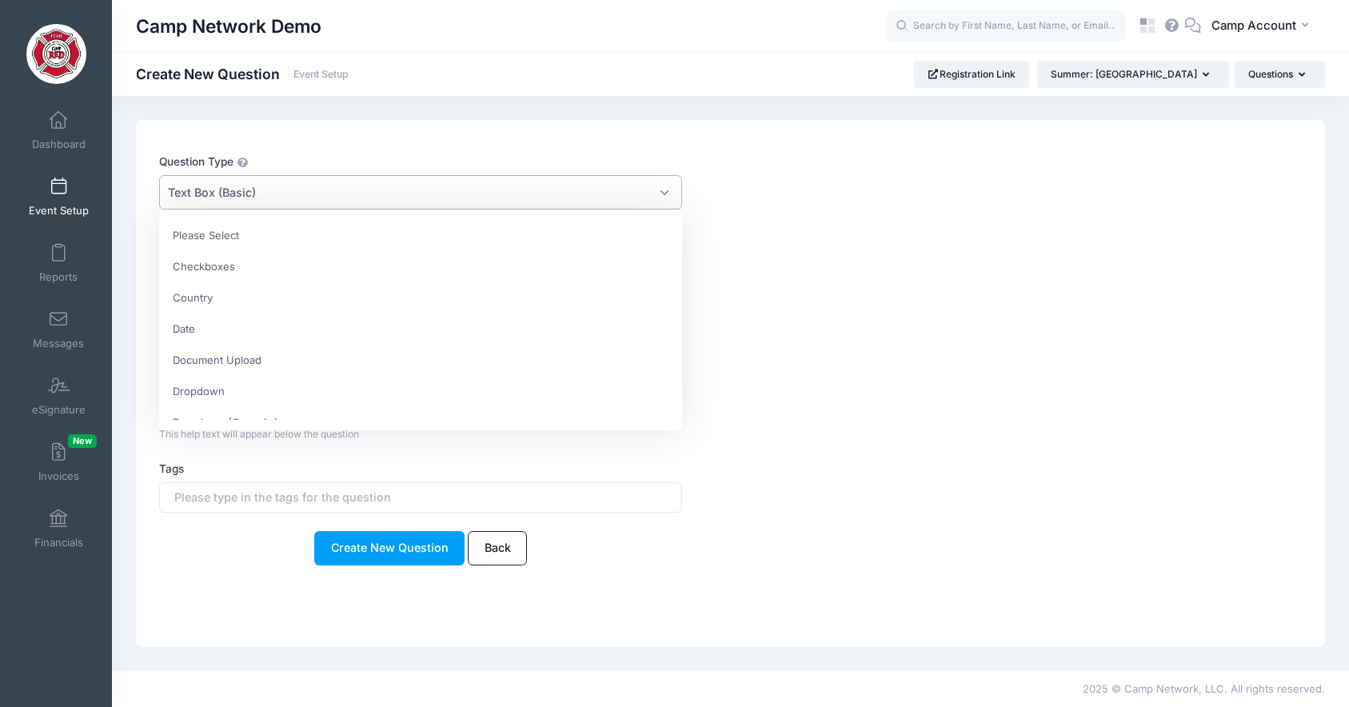
click at [529, 194] on span "Text Box (Basic)" at bounding box center [420, 192] width 523 height 34
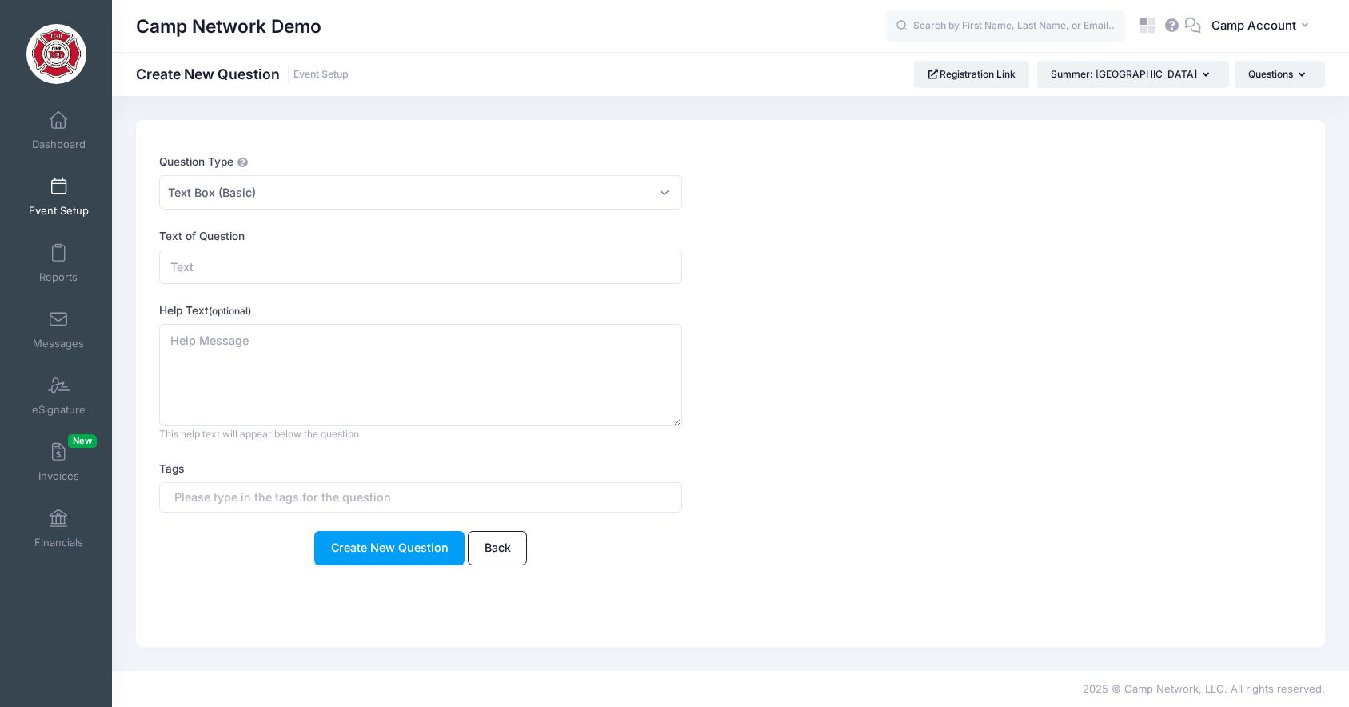
click at [832, 237] on div "Text of Question" at bounding box center [682, 256] width 1046 height 56
click at [76, 210] on span "Event Setup" at bounding box center [59, 211] width 60 height 14
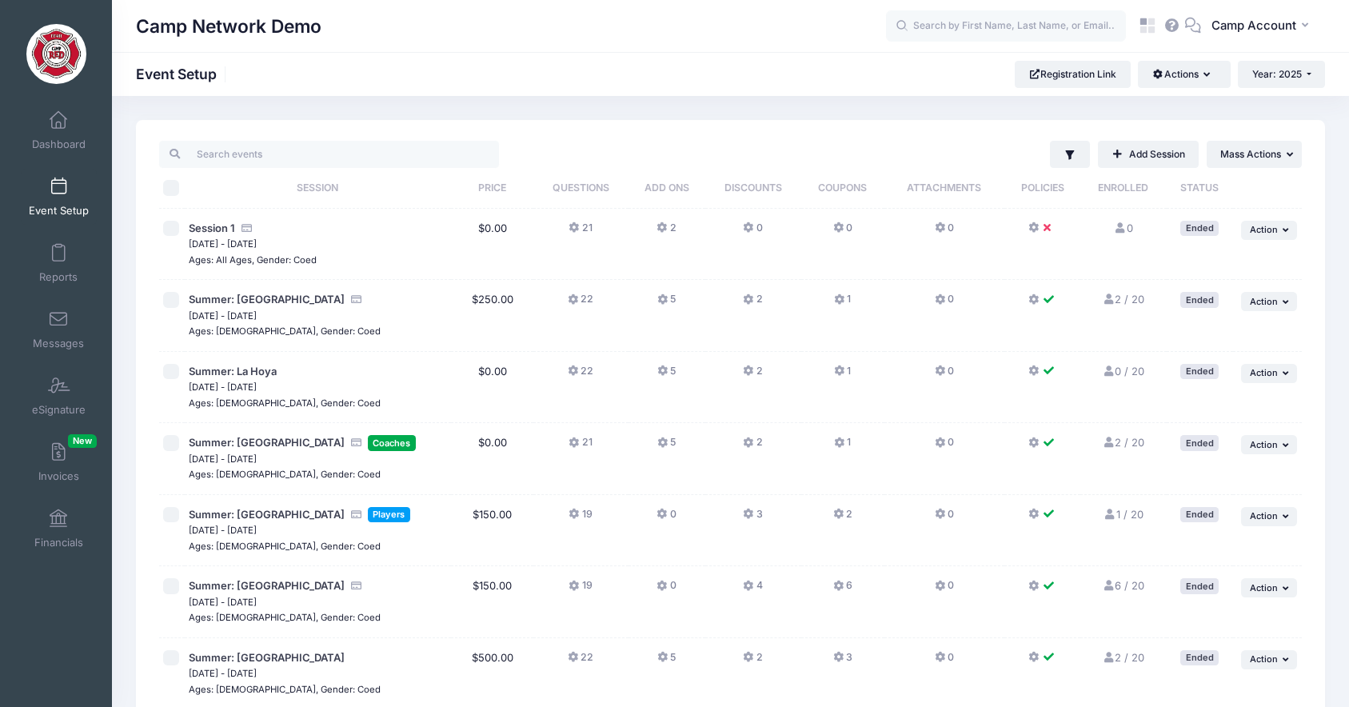
click at [850, 227] on button "0" at bounding box center [842, 232] width 19 height 23
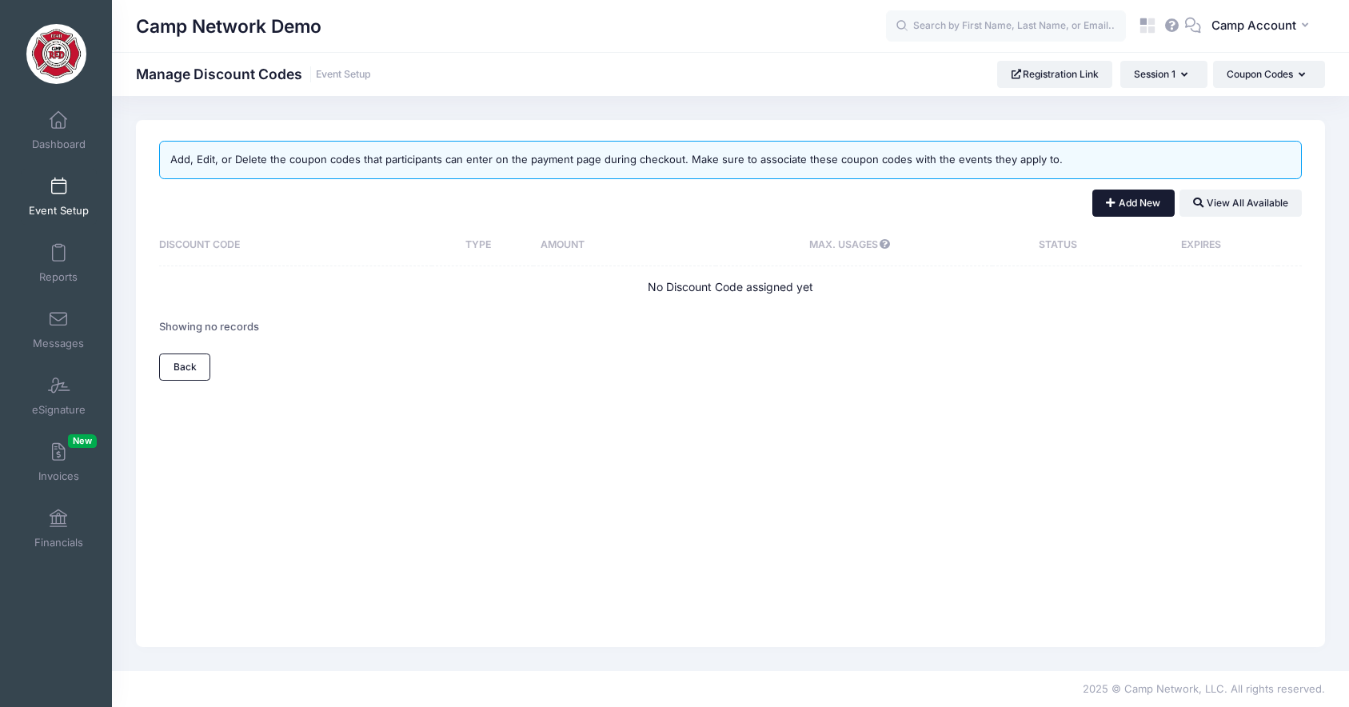
click at [1125, 210] on button "Add New" at bounding box center [1133, 203] width 82 height 27
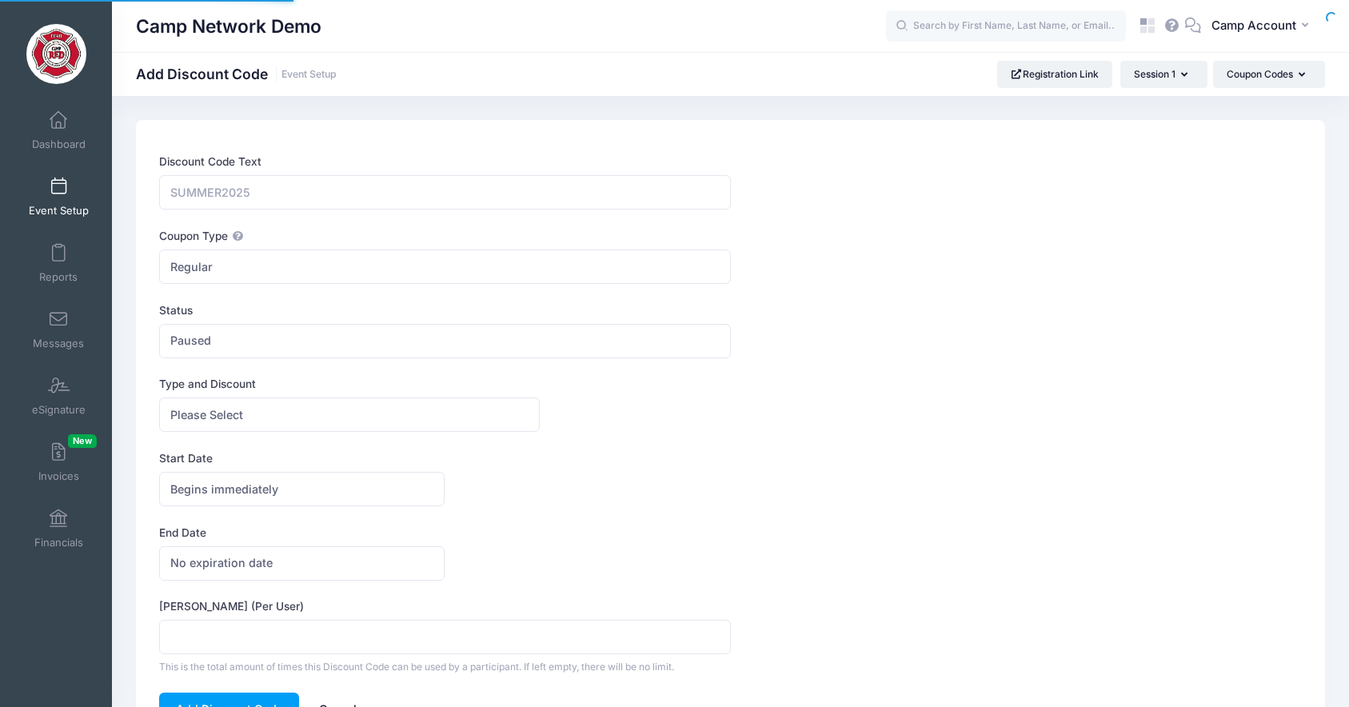
select select
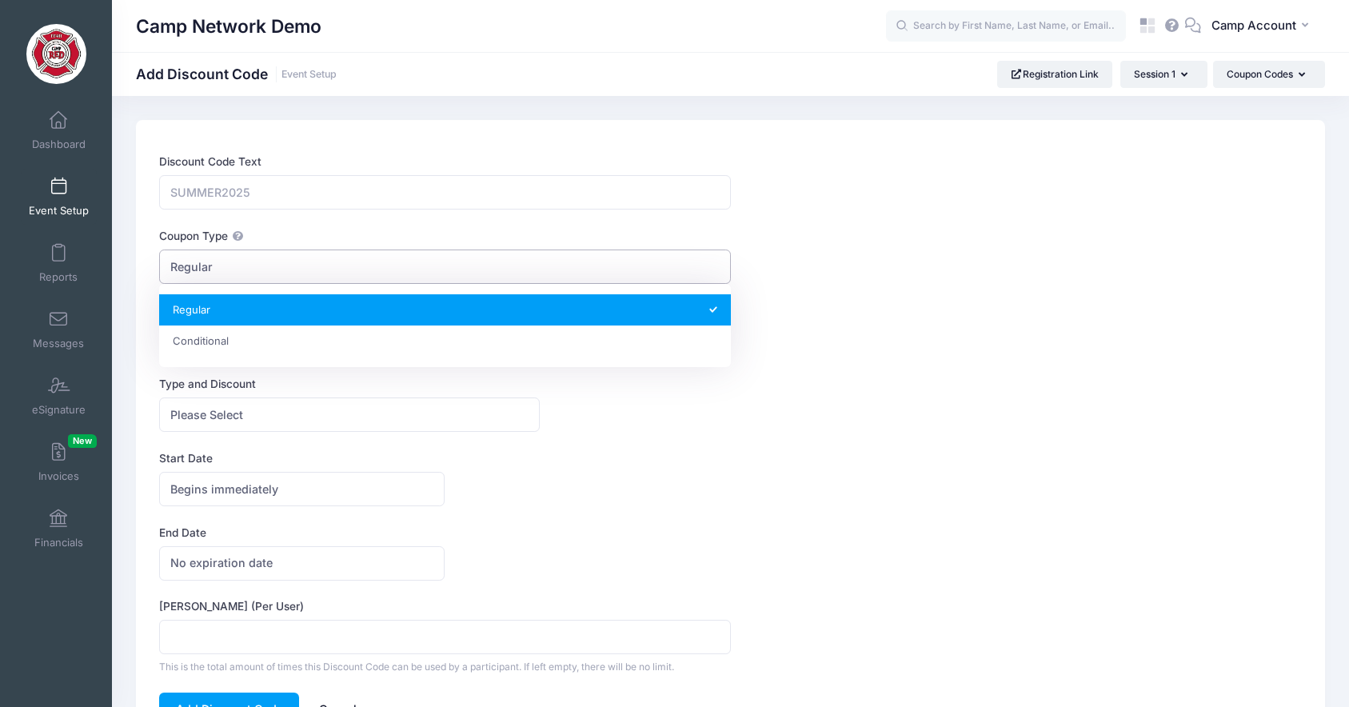
click at [216, 277] on span "Regular" at bounding box center [444, 266] width 571 height 34
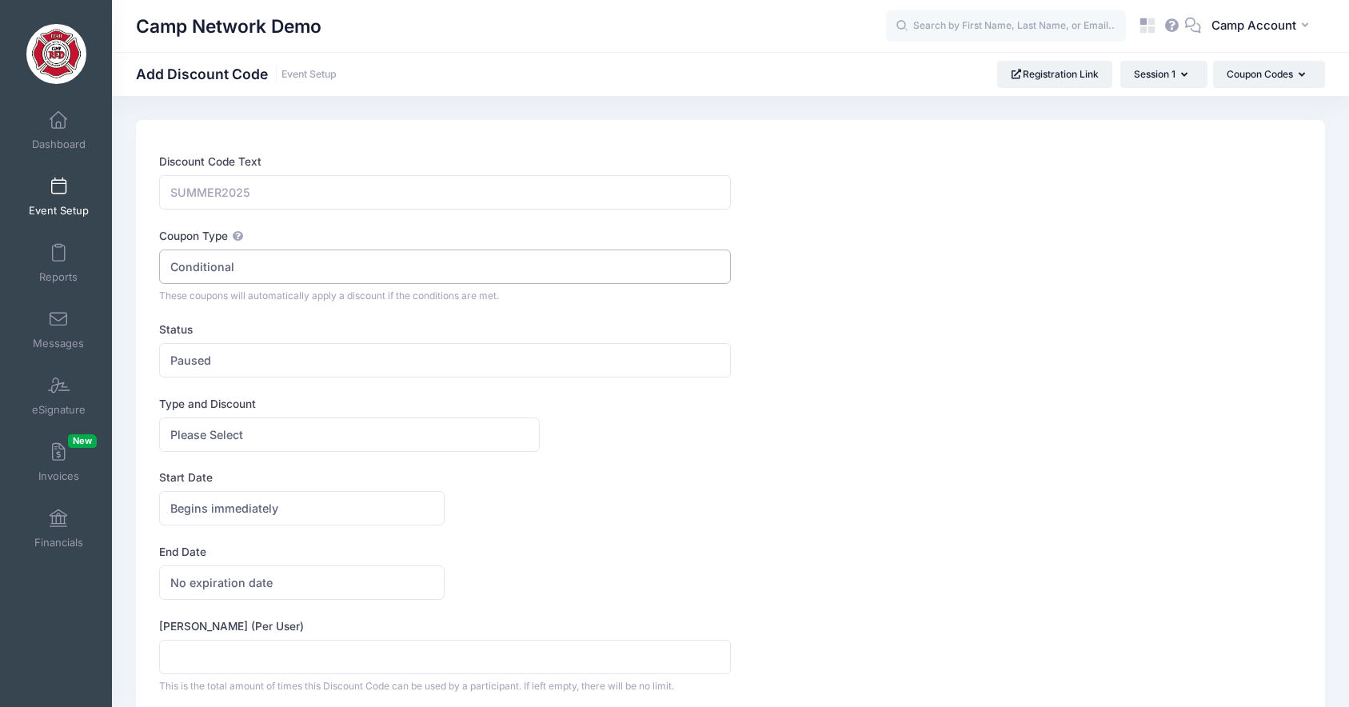
click at [299, 268] on span "Conditional" at bounding box center [444, 266] width 571 height 34
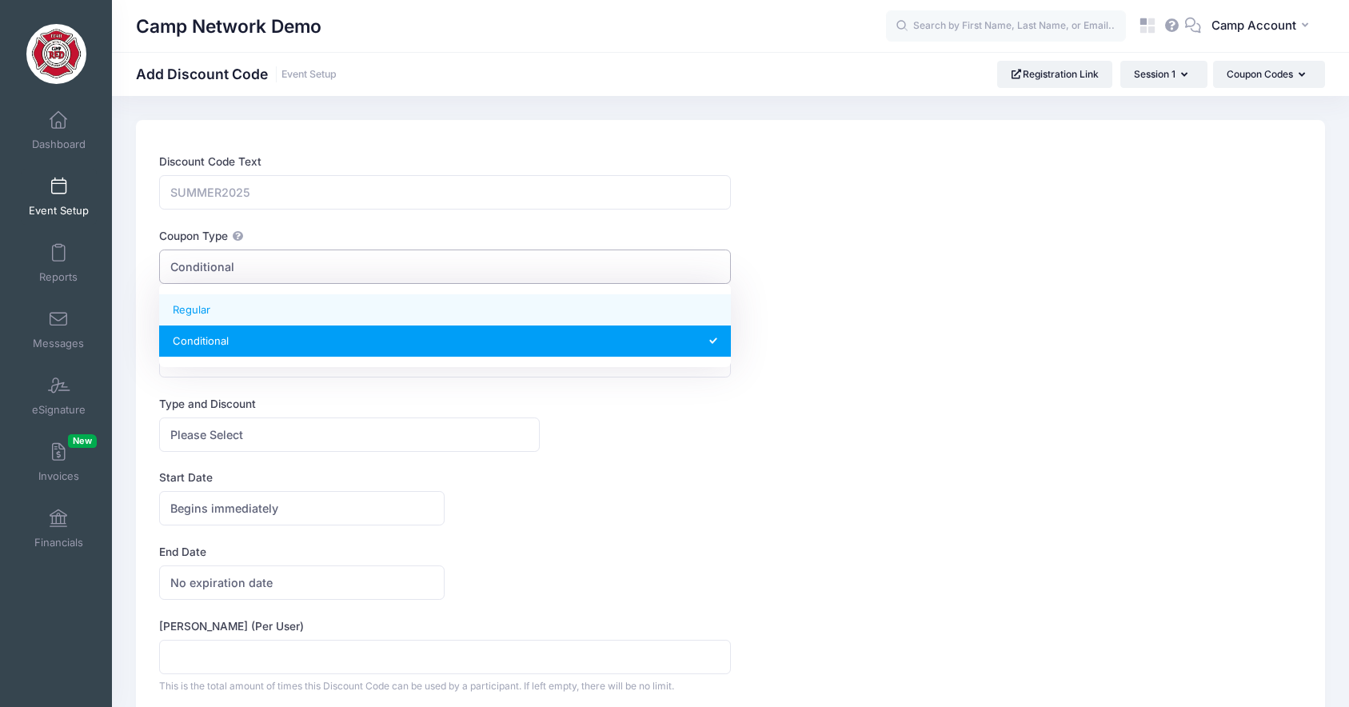
select select "0"
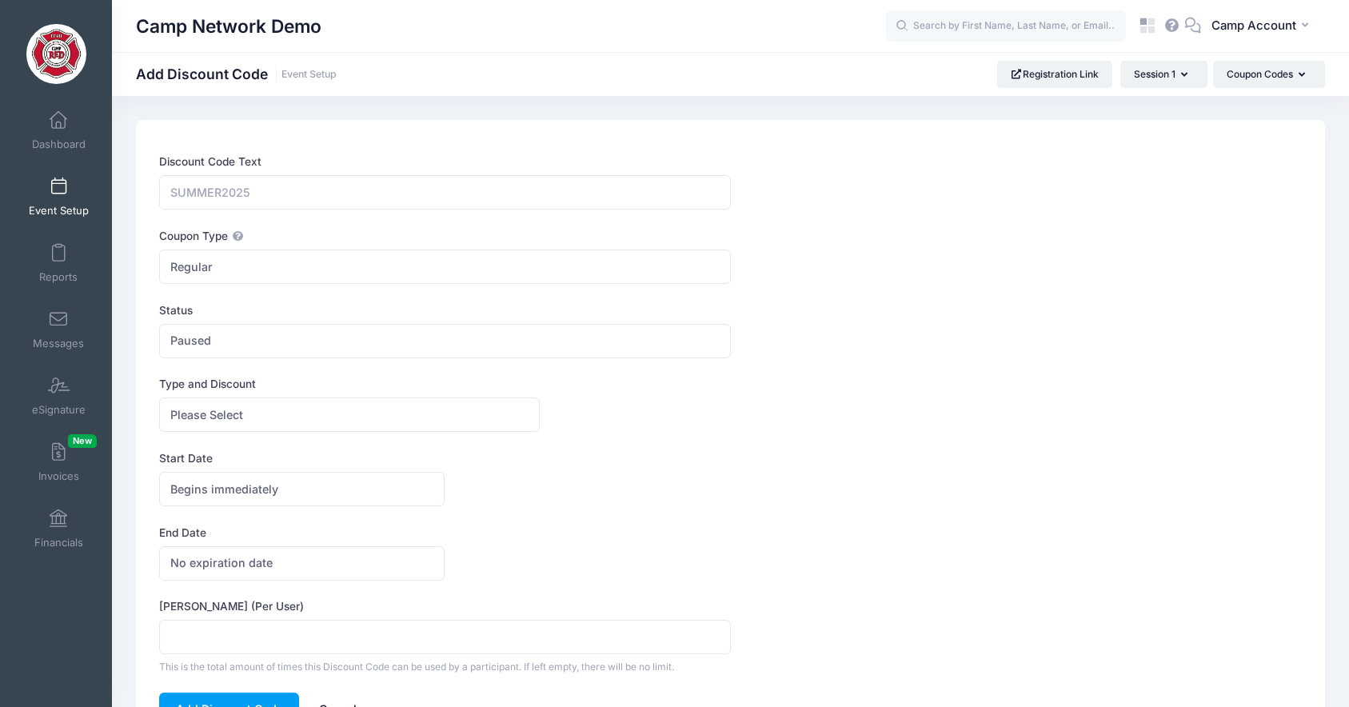
click at [58, 190] on span at bounding box center [58, 187] width 0 height 18
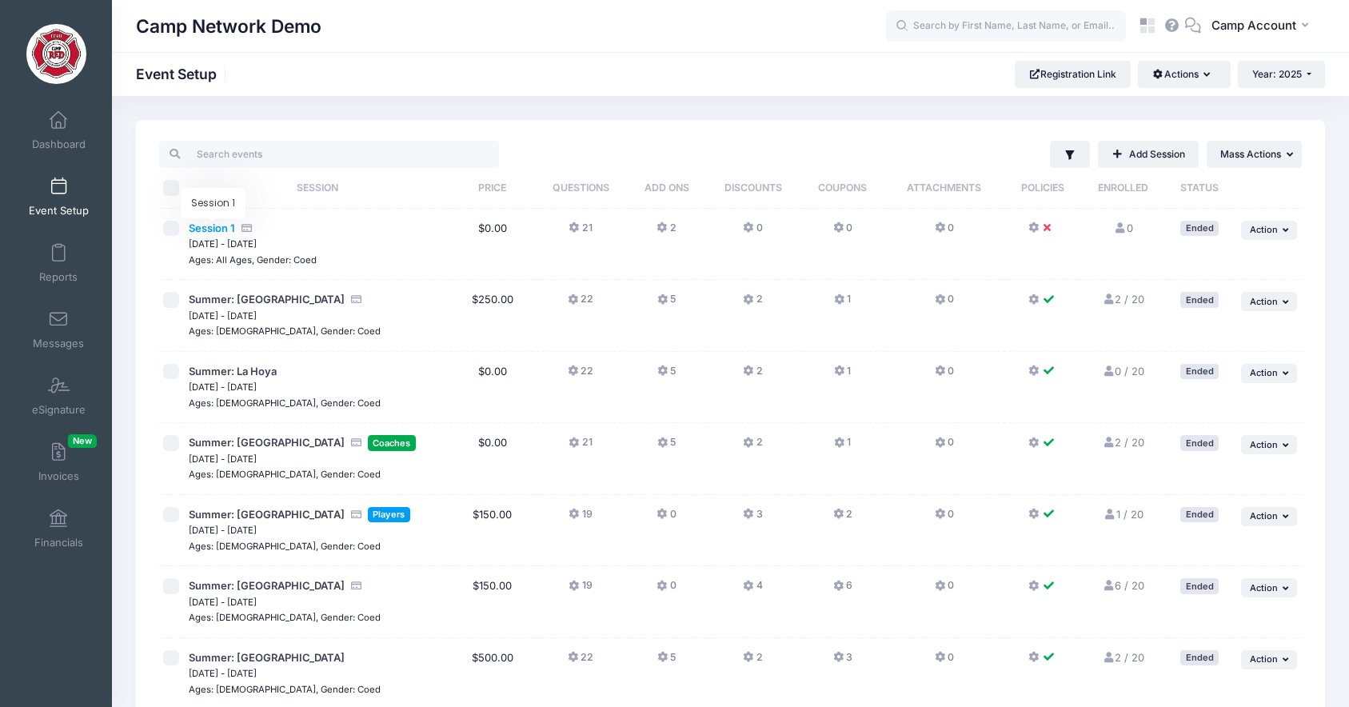
click at [223, 228] on span "Session 1" at bounding box center [212, 227] width 46 height 13
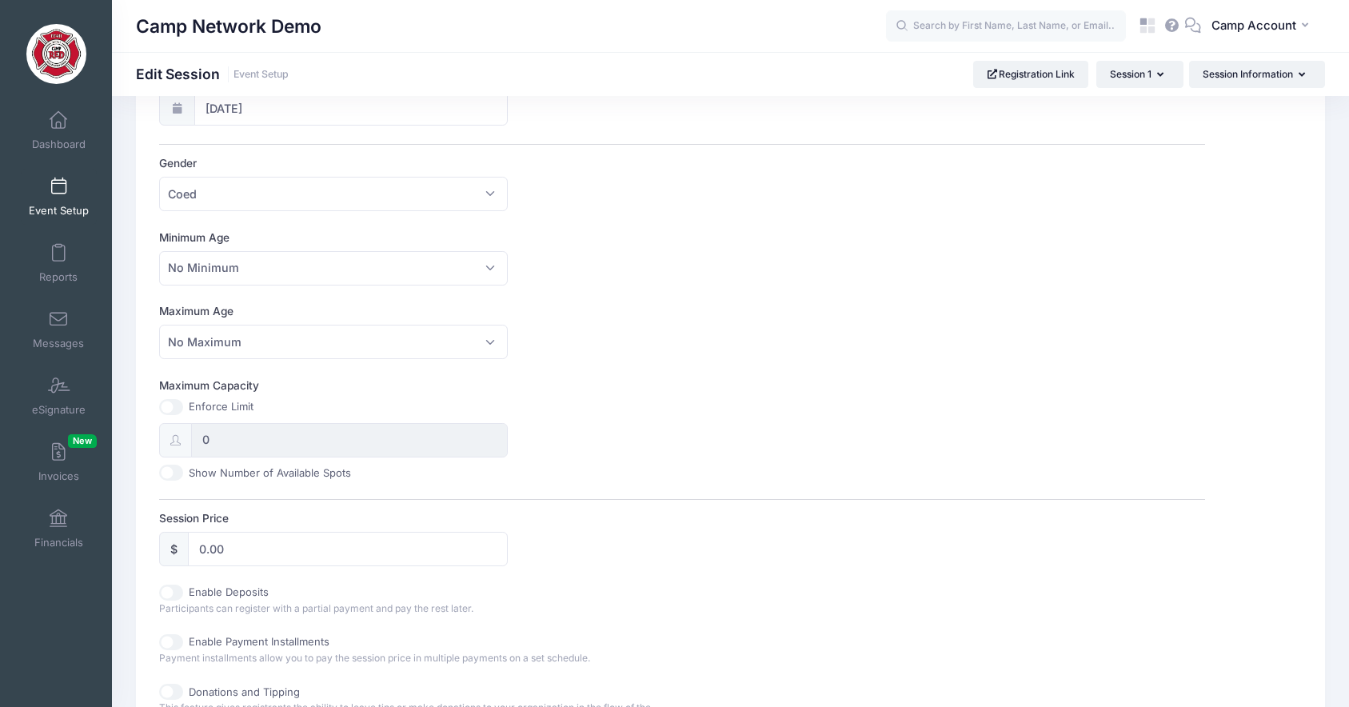
scroll to position [377, 0]
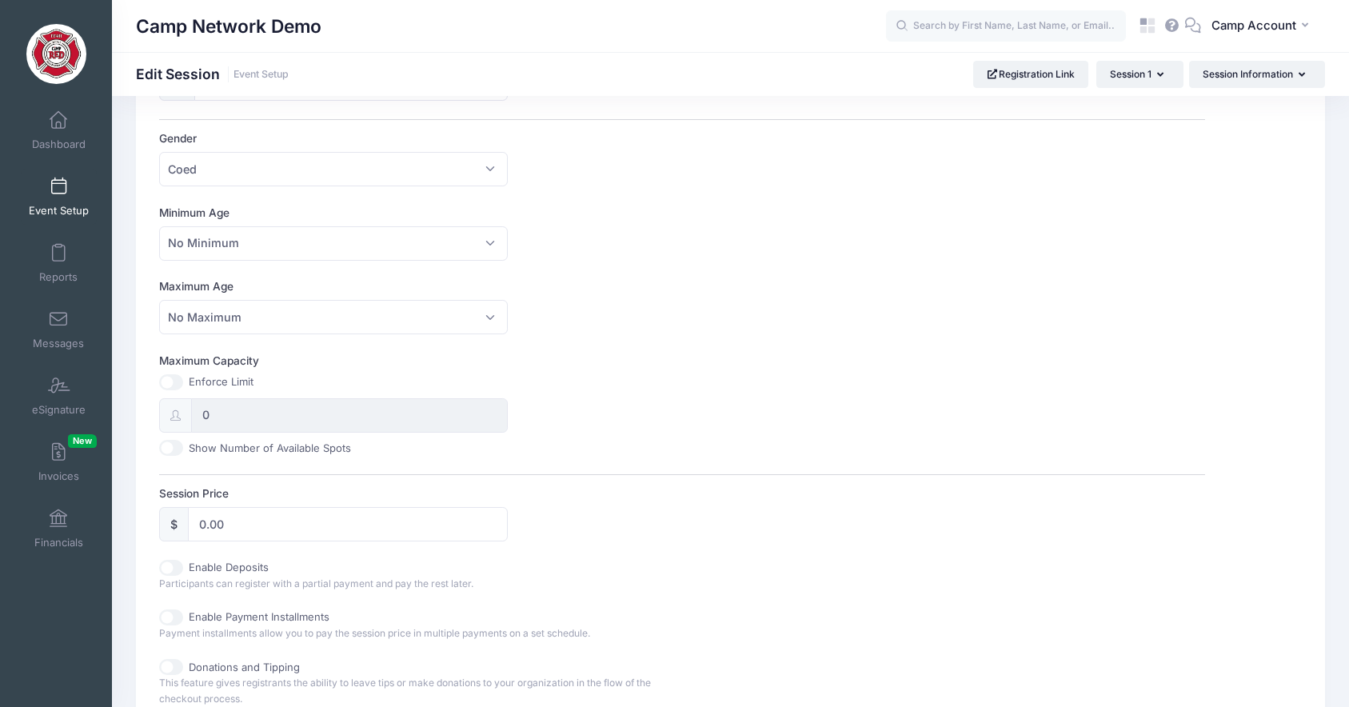
click at [174, 381] on input "Maximum Capacity" at bounding box center [171, 382] width 24 height 16
checkbox input "true"
click at [200, 411] on input "0" at bounding box center [349, 415] width 317 height 34
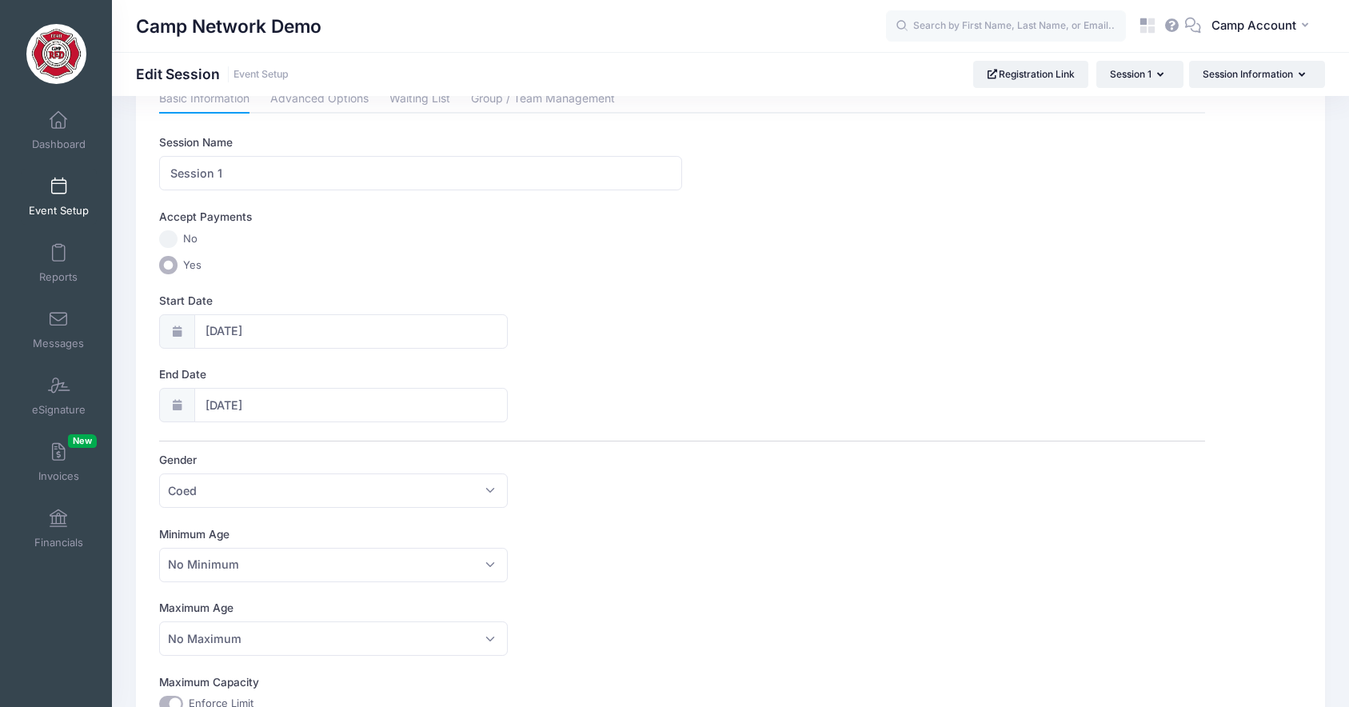
scroll to position [0, 0]
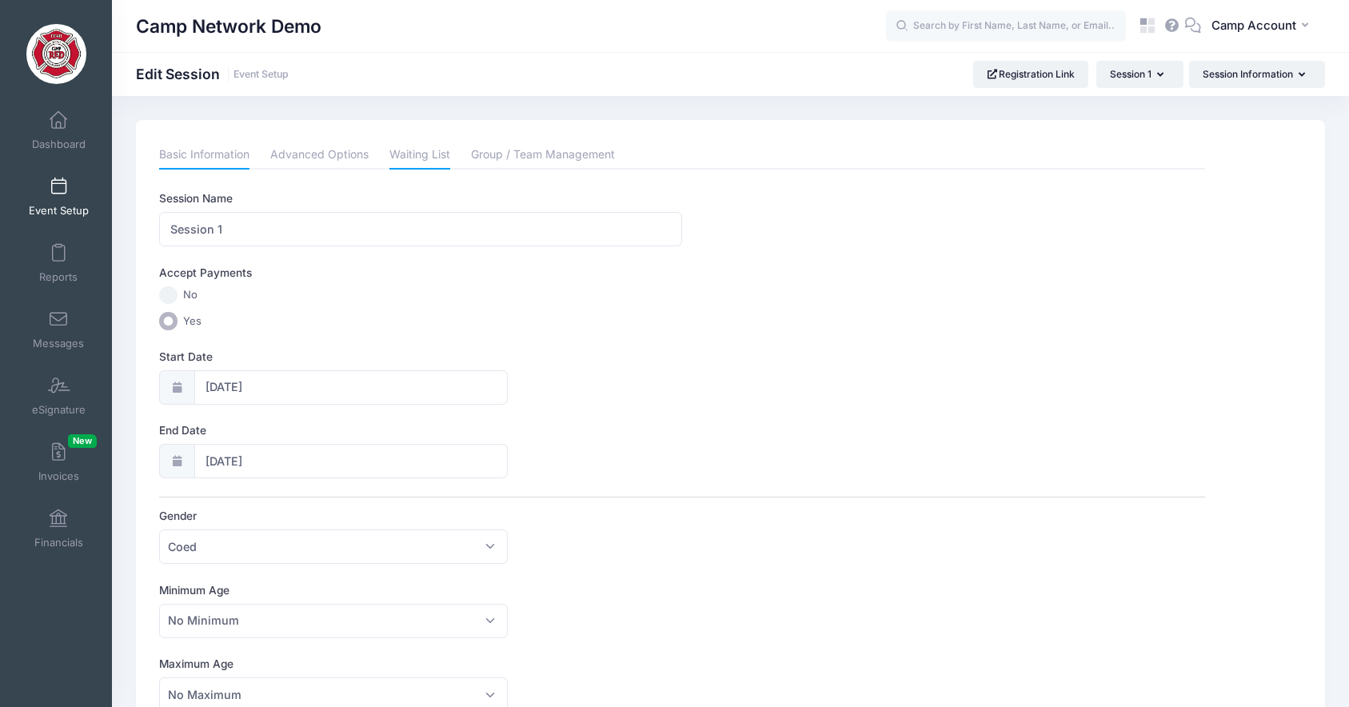
type input "100"
click at [426, 157] on link "Waiting List" at bounding box center [419, 155] width 61 height 29
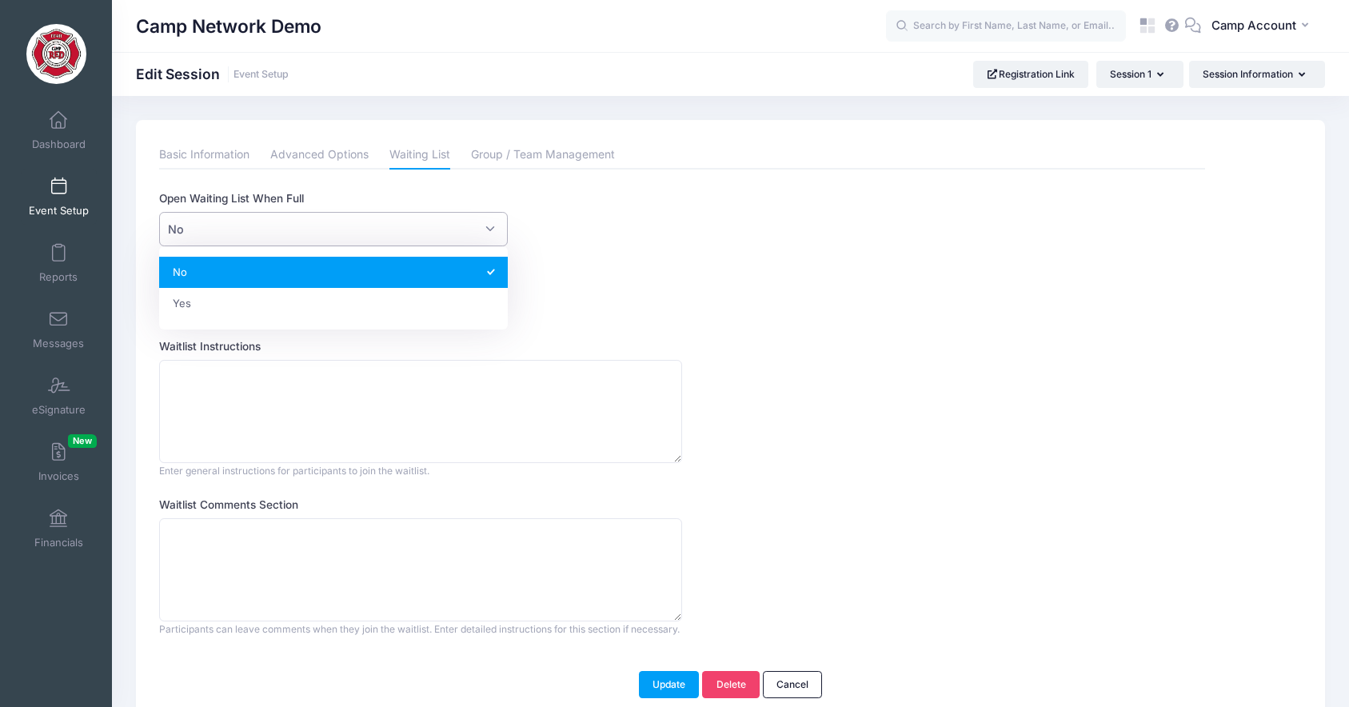
click at [278, 224] on span "No" at bounding box center [333, 229] width 349 height 34
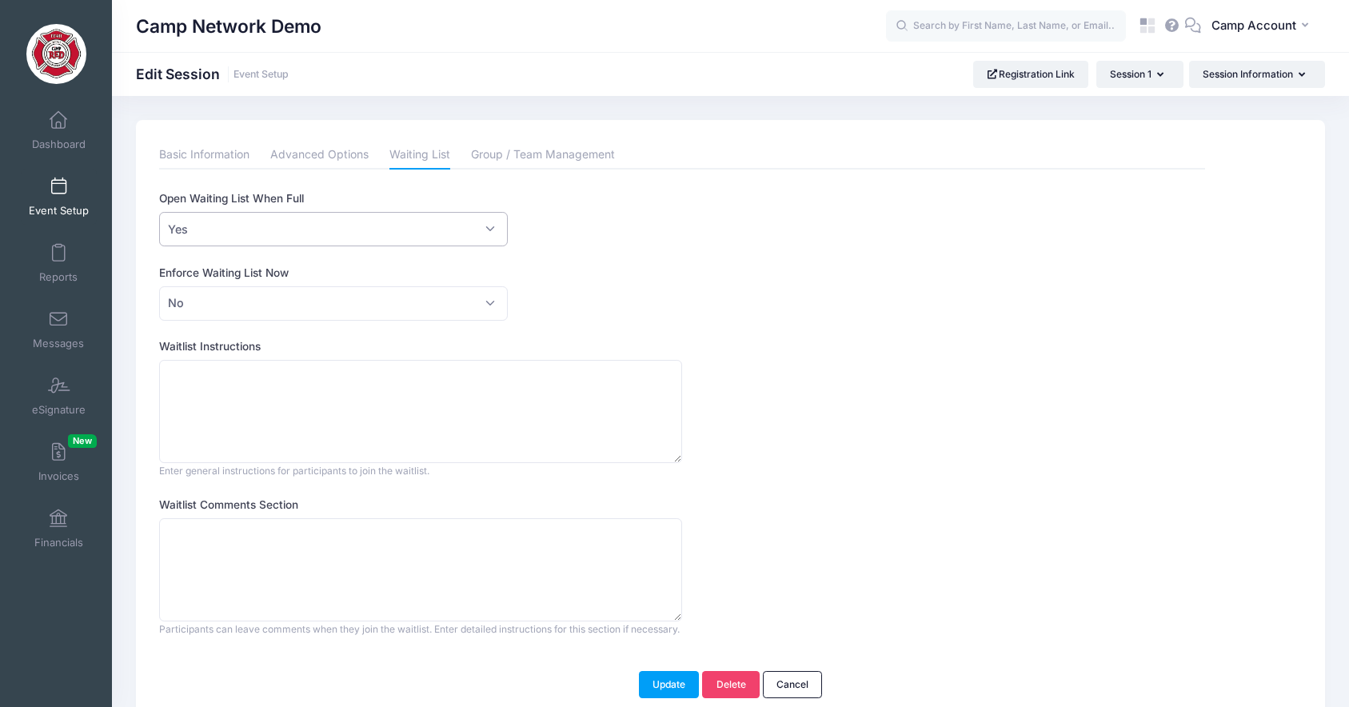
select select "1"
click at [58, 154] on link "Dashboard" at bounding box center [59, 130] width 76 height 56
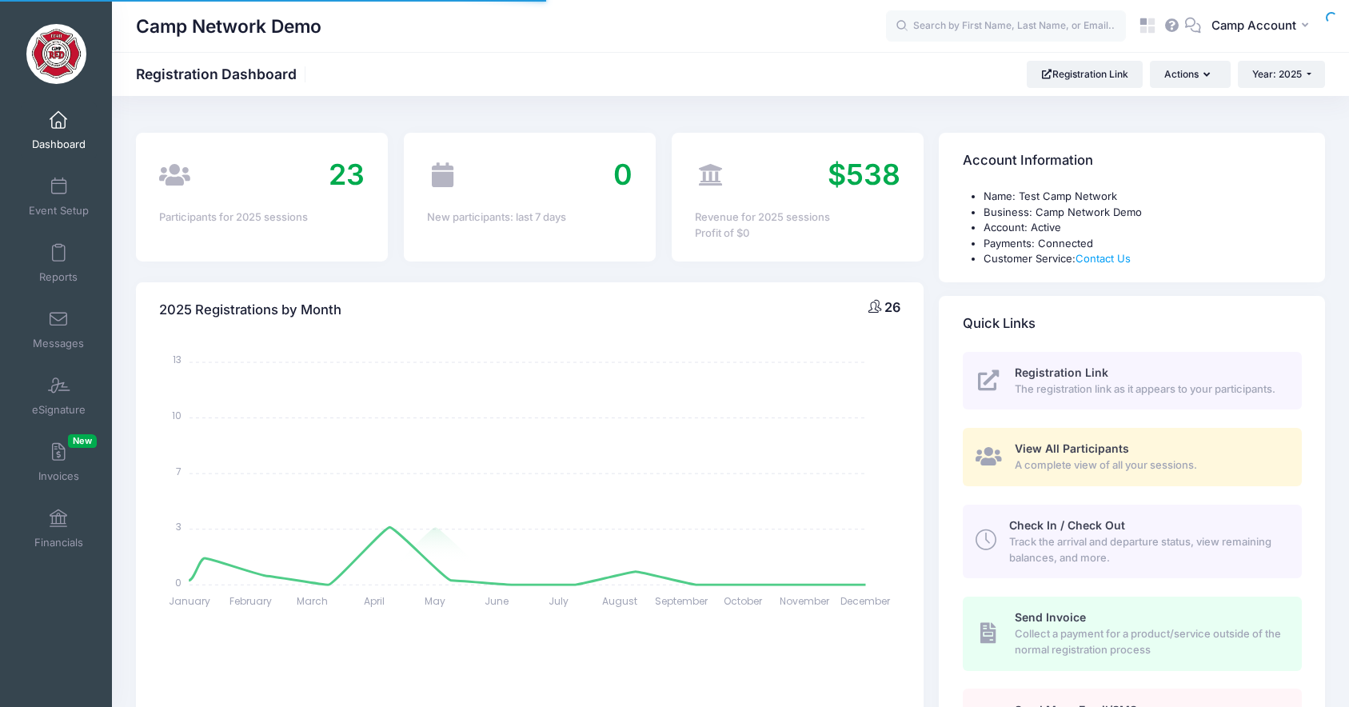
select select
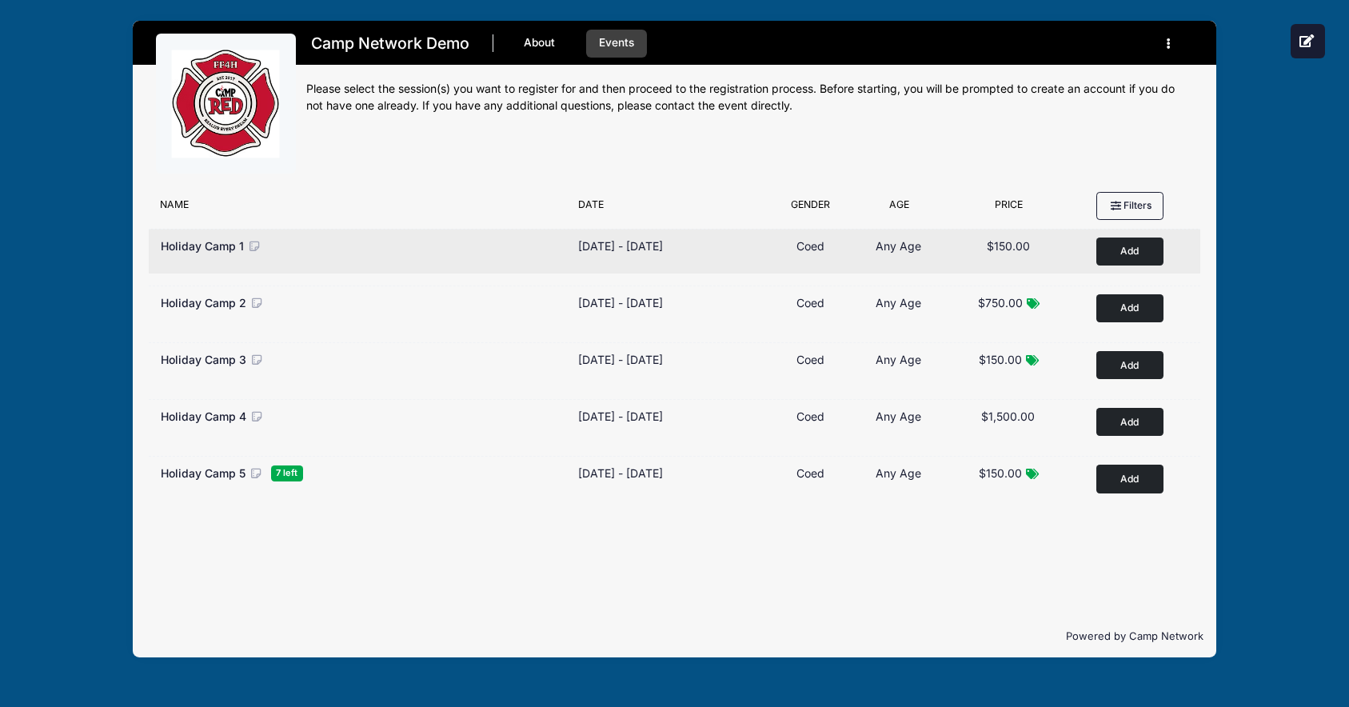
click at [1115, 250] on button "Add to Cart" at bounding box center [1129, 251] width 67 height 28
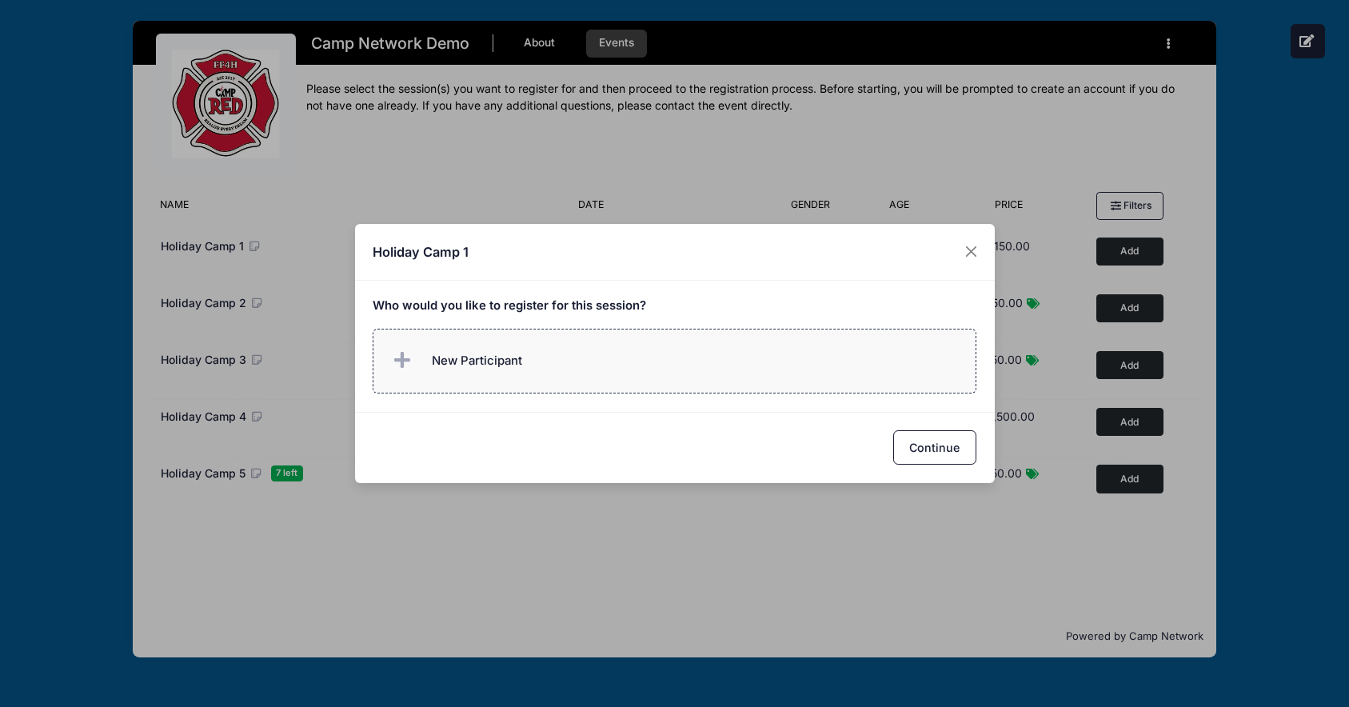
click at [594, 349] on label "New Participant" at bounding box center [675, 361] width 604 height 65
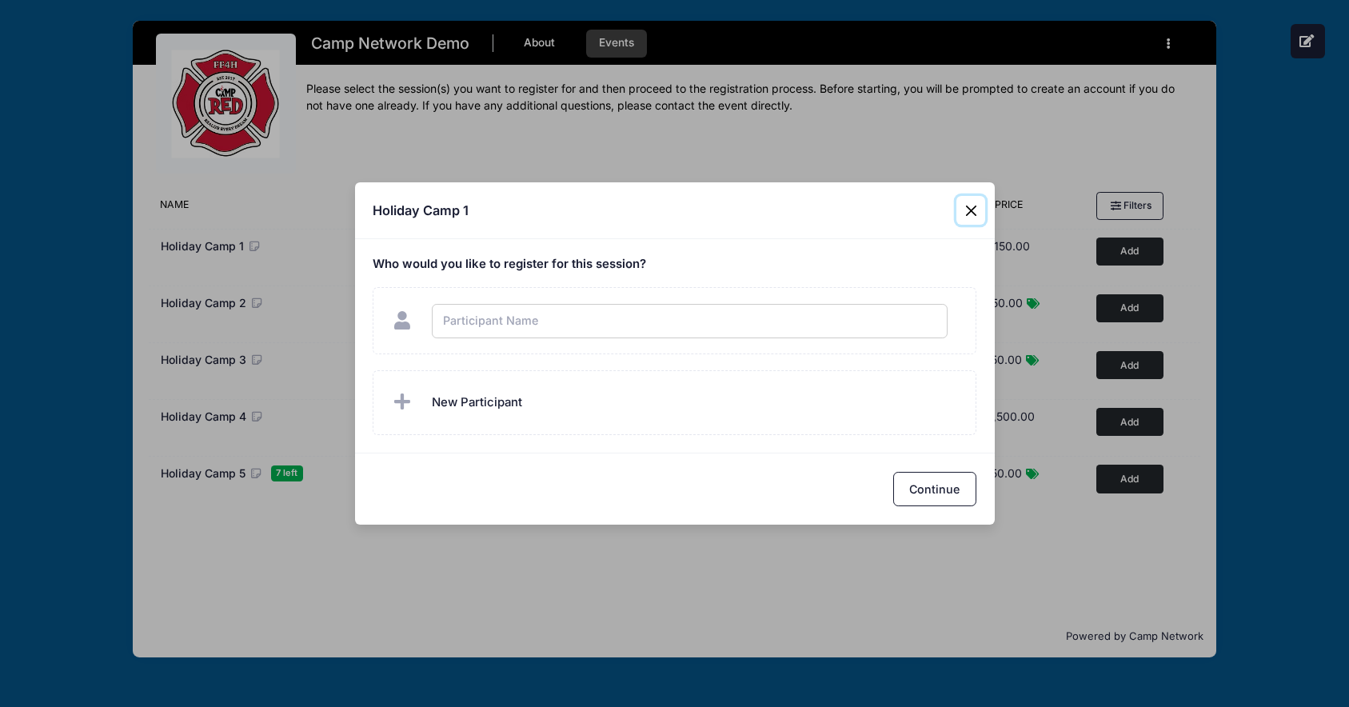
click at [969, 213] on div "Holiday Camp 1 Who would you like to register for this session?" at bounding box center [674, 353] width 1349 height 707
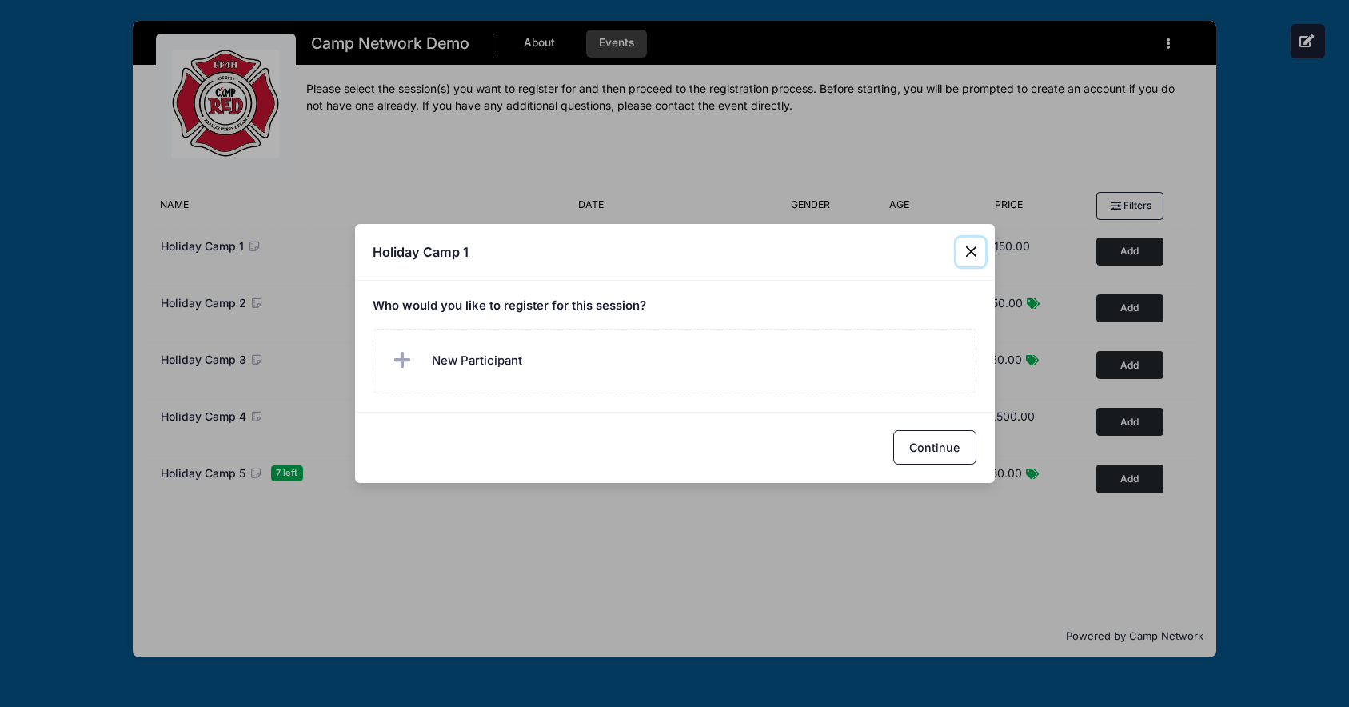
click at [969, 245] on button "Close" at bounding box center [970, 251] width 29 height 29
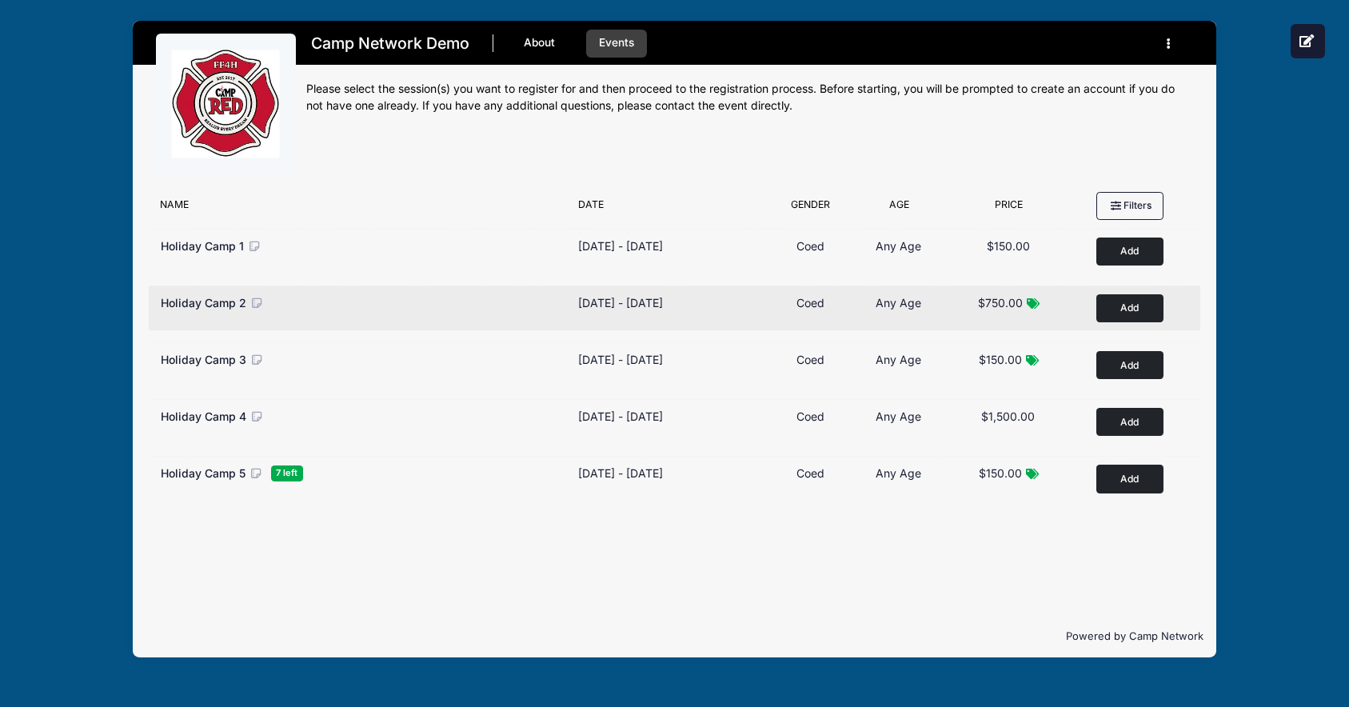
click at [1128, 309] on button "Add to Cart" at bounding box center [1129, 308] width 67 height 28
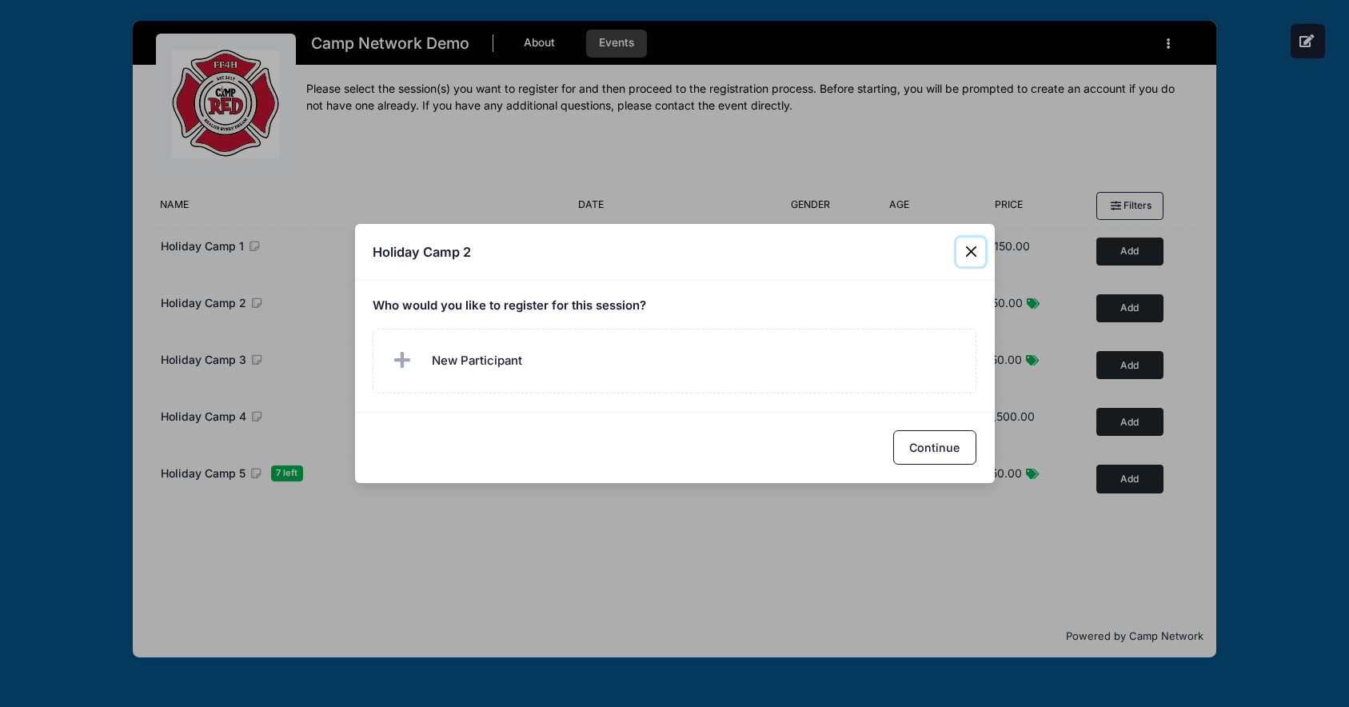
click at [970, 256] on button "Close" at bounding box center [970, 251] width 29 height 29
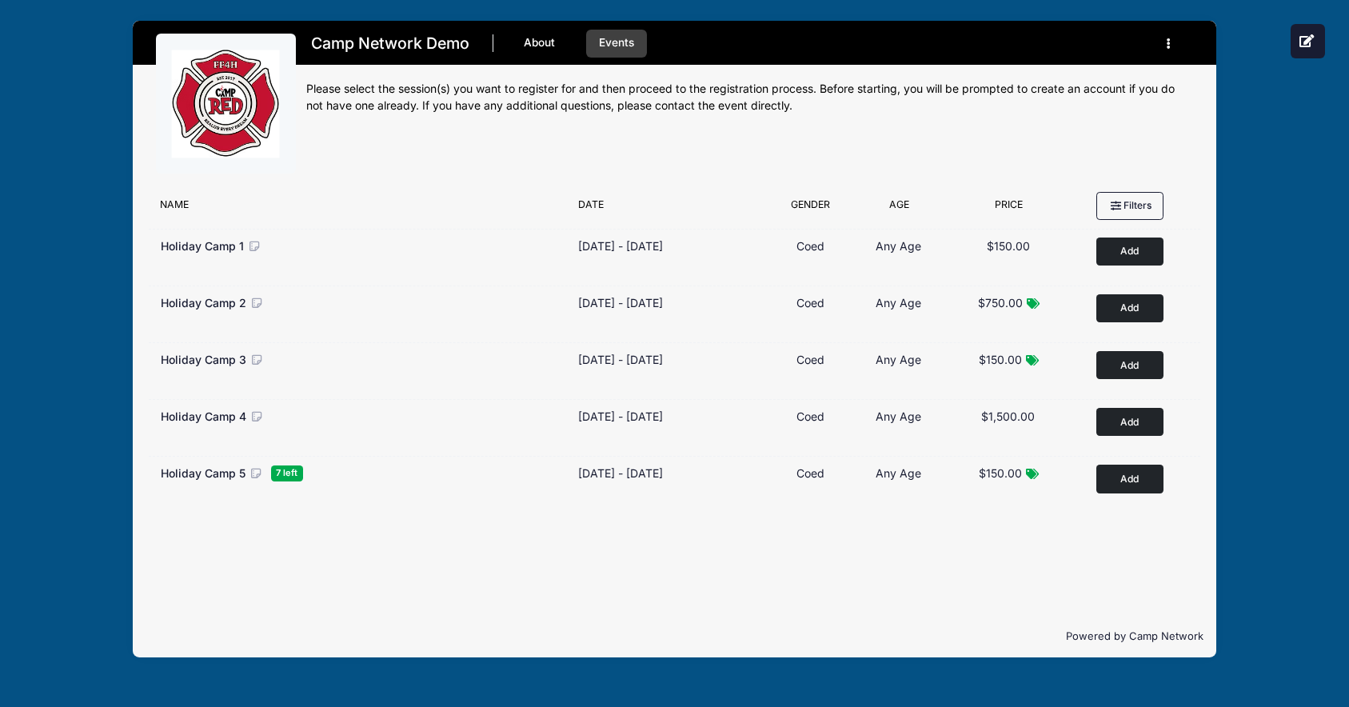
click at [1167, 50] on button "button" at bounding box center [1171, 44] width 43 height 28
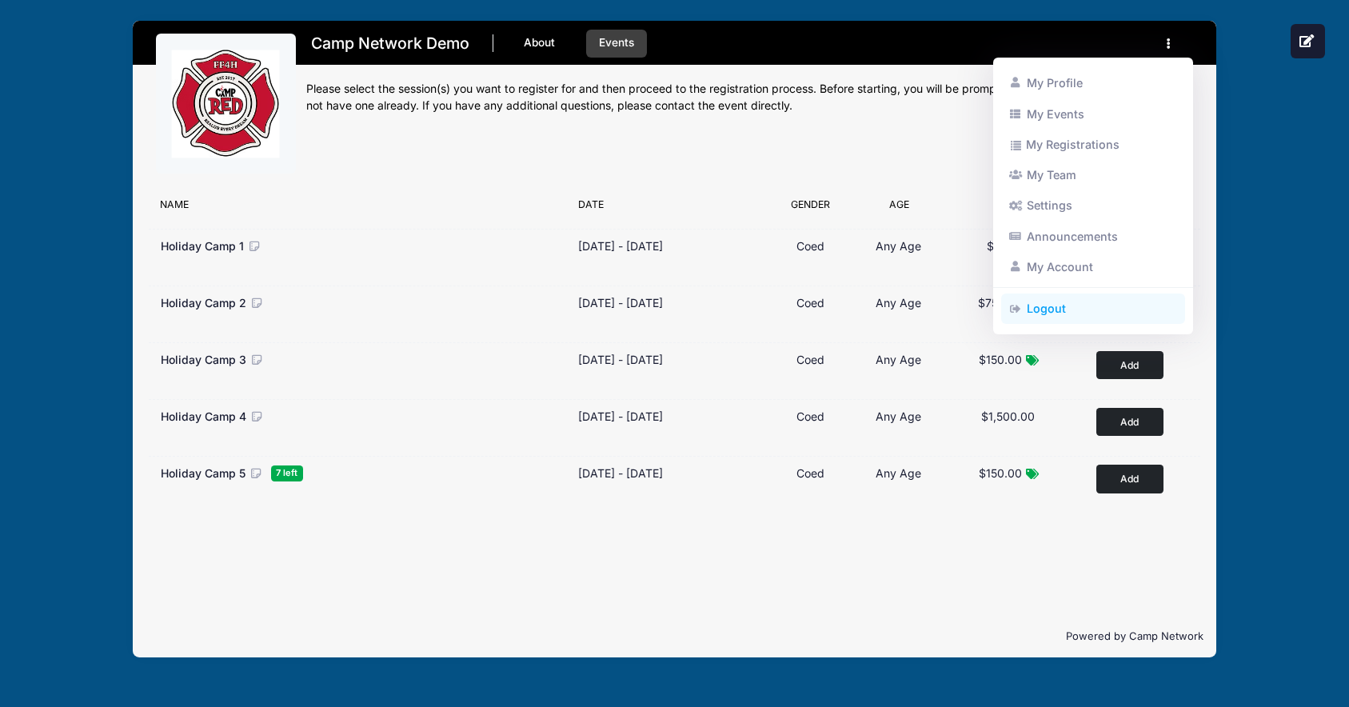
click at [1123, 302] on link "Logout" at bounding box center [1093, 308] width 185 height 30
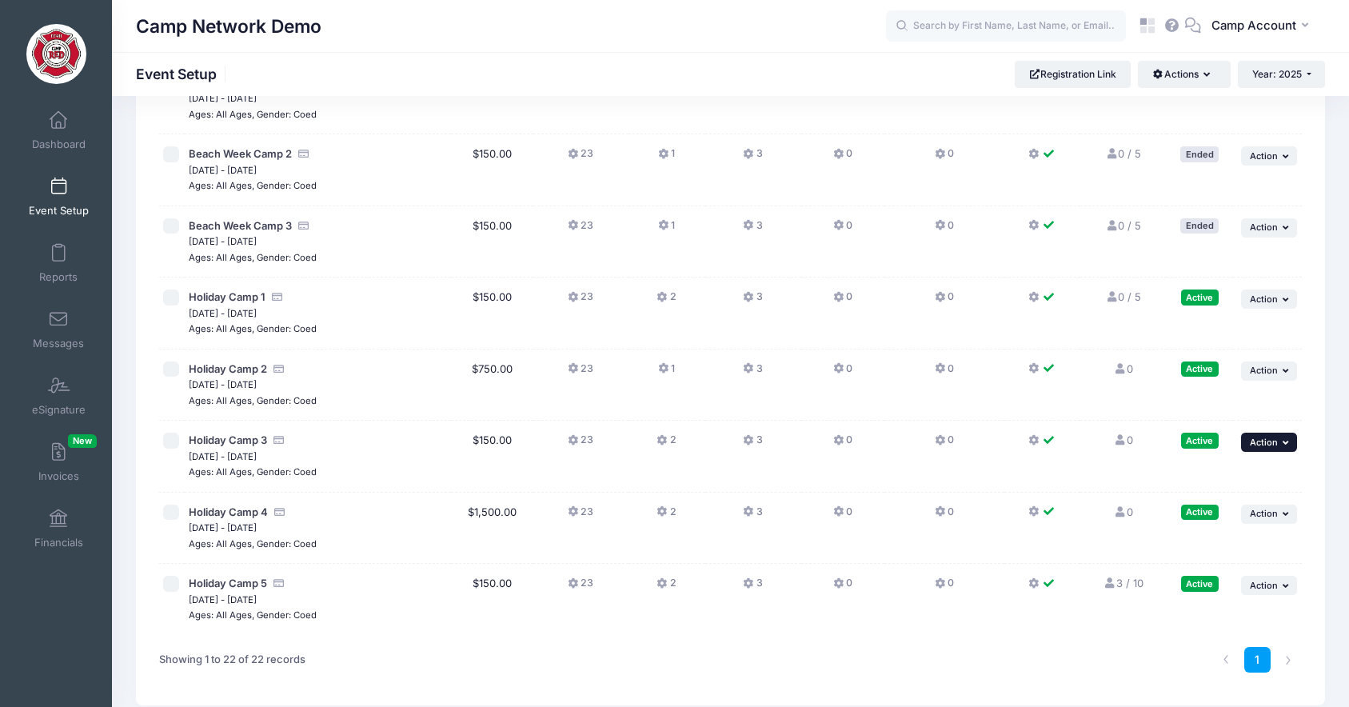
scroll to position [1157, 0]
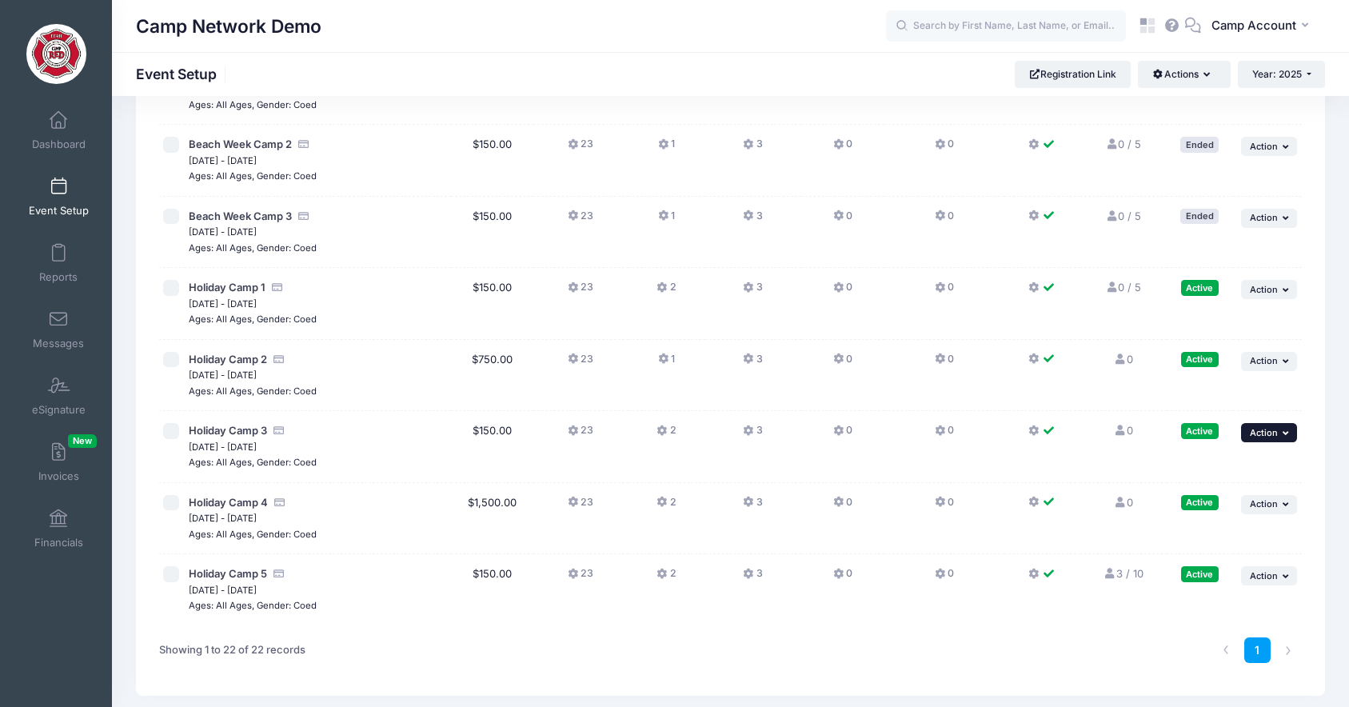
click at [1279, 430] on button "... Action" at bounding box center [1269, 432] width 56 height 19
click at [1272, 292] on span "Action" at bounding box center [1264, 289] width 28 height 11
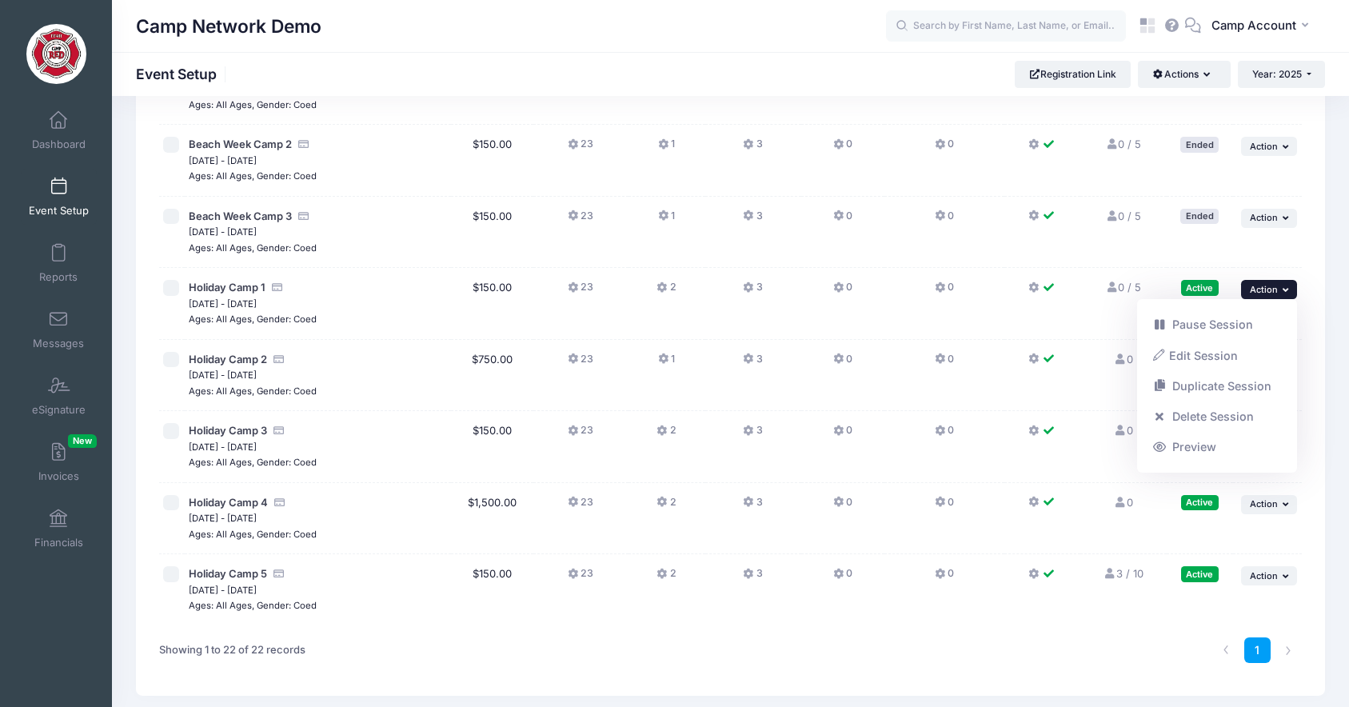
click at [53, 196] on link "Event Setup" at bounding box center [59, 197] width 76 height 56
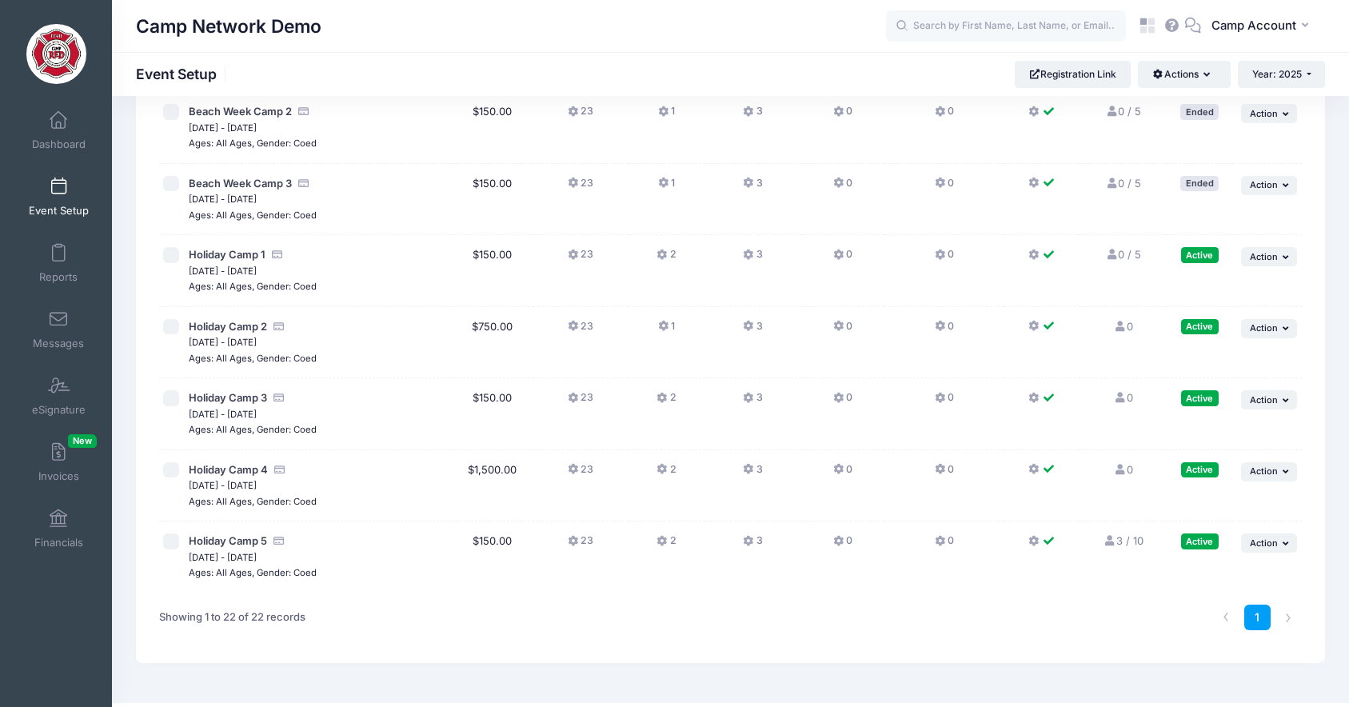
scroll to position [1222, 0]
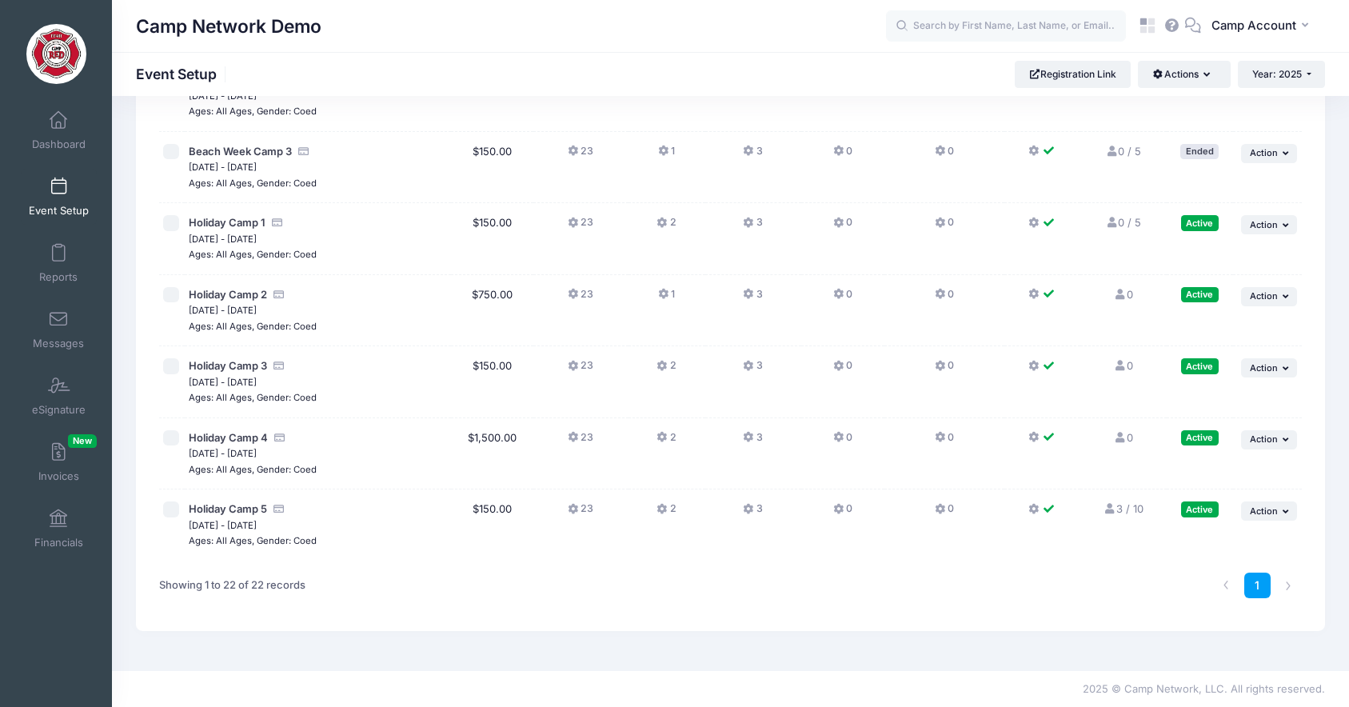
click at [670, 440] on button "2" at bounding box center [665, 441] width 19 height 23
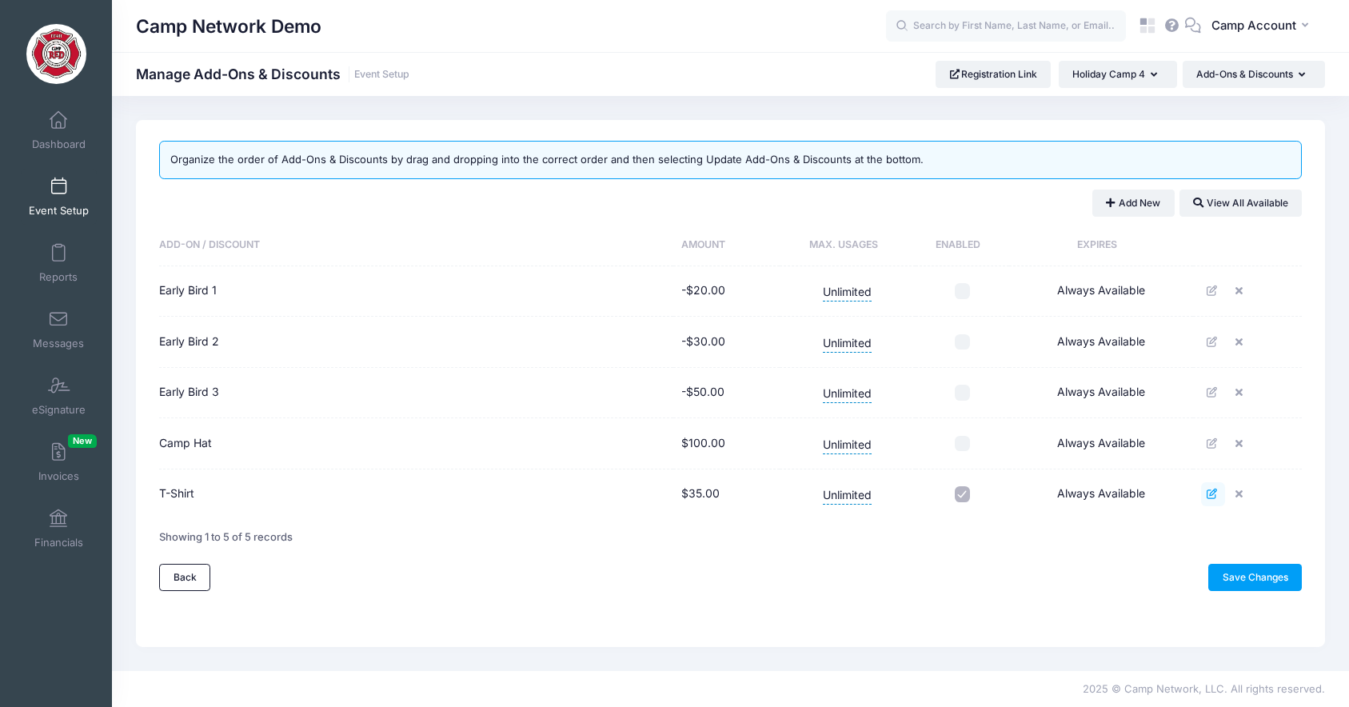
click at [1214, 497] on icon at bounding box center [1213, 494] width 13 height 10
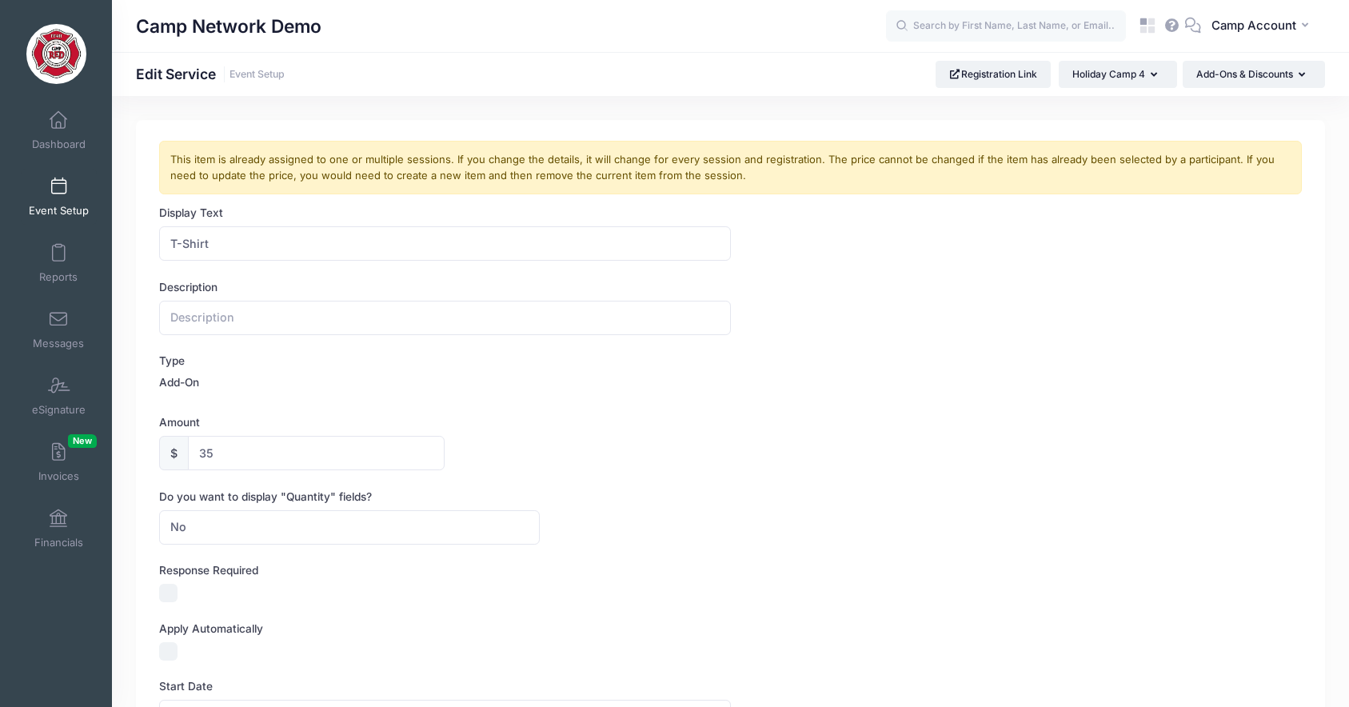
click at [65, 202] on link "Event Setup" at bounding box center [59, 197] width 76 height 56
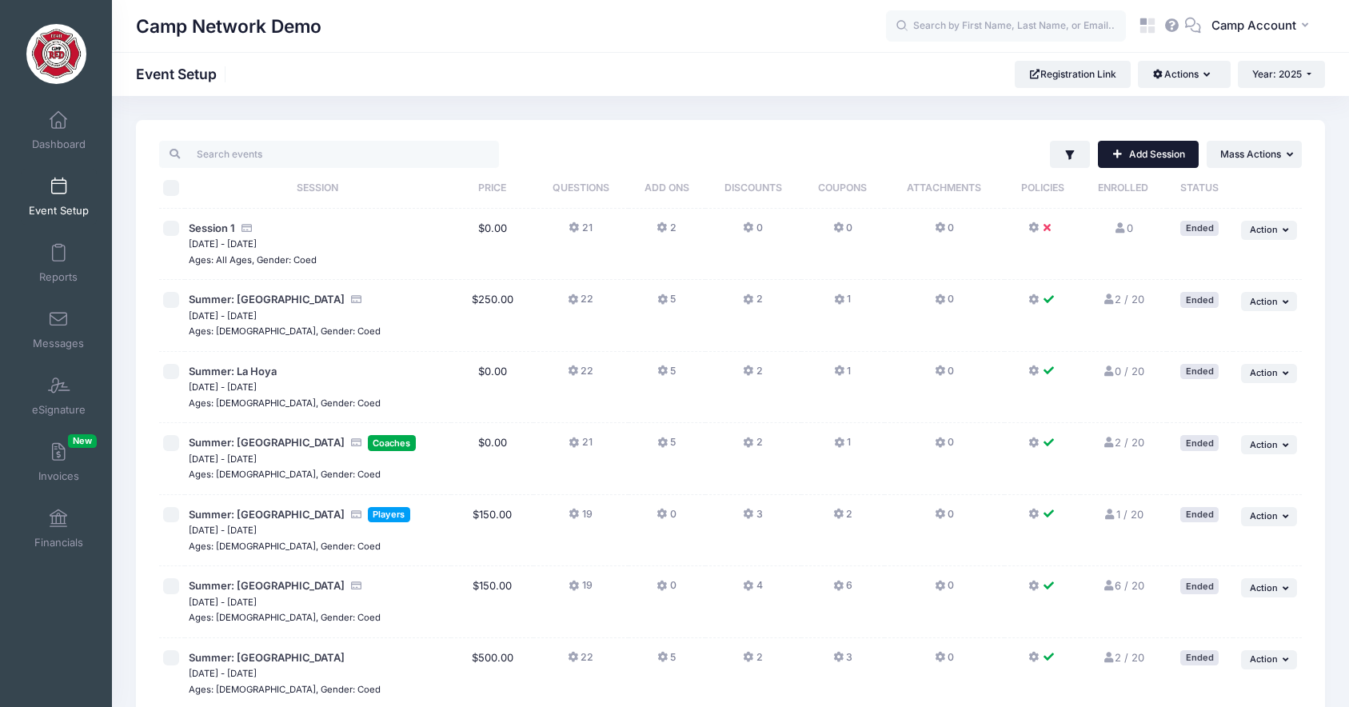
click at [1154, 154] on link "Add Session" at bounding box center [1148, 154] width 101 height 27
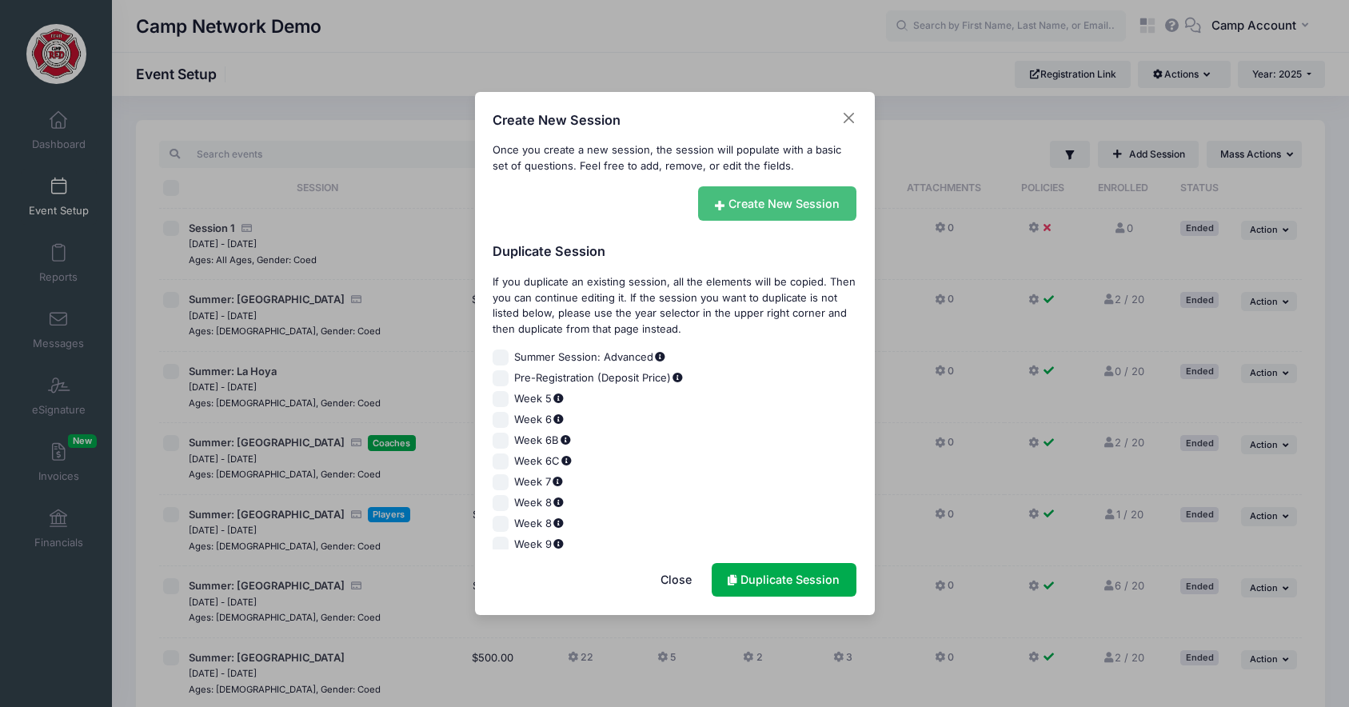
click at [833, 210] on link "Create New Session" at bounding box center [777, 203] width 158 height 34
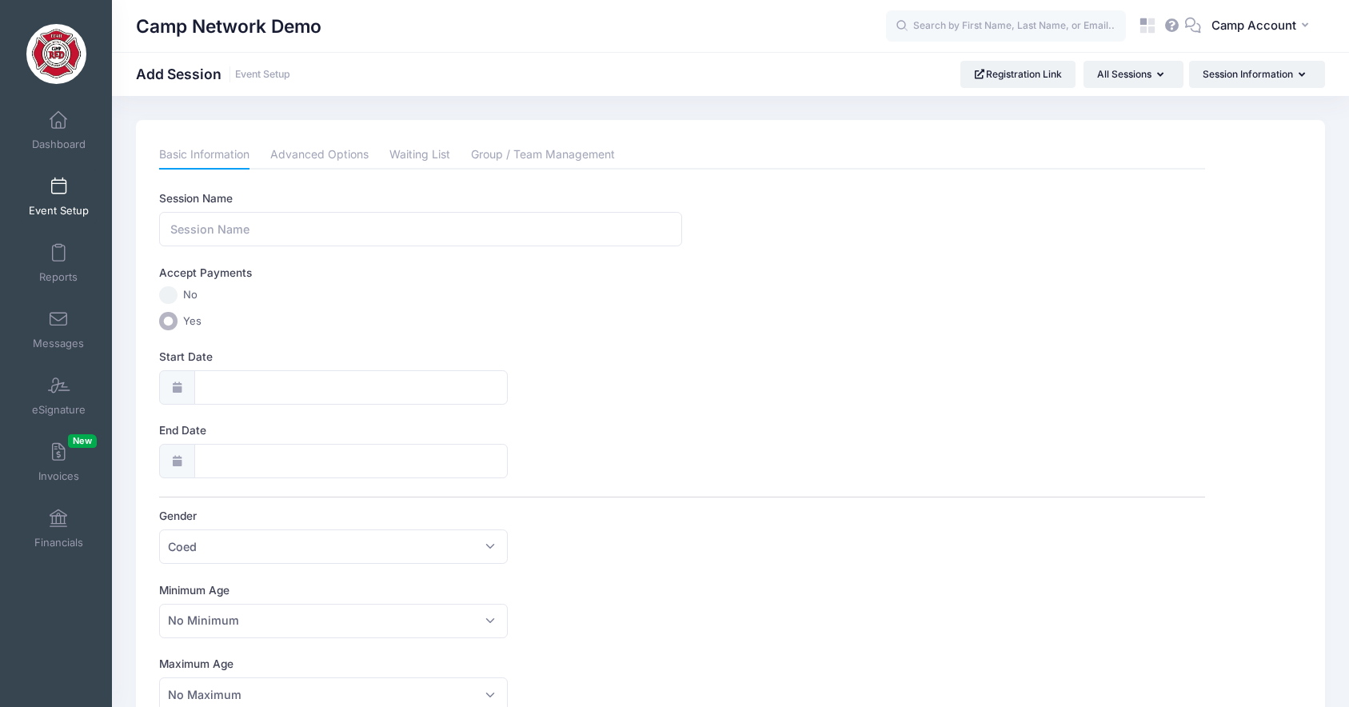
click at [171, 297] on input "No" at bounding box center [168, 295] width 18 height 18
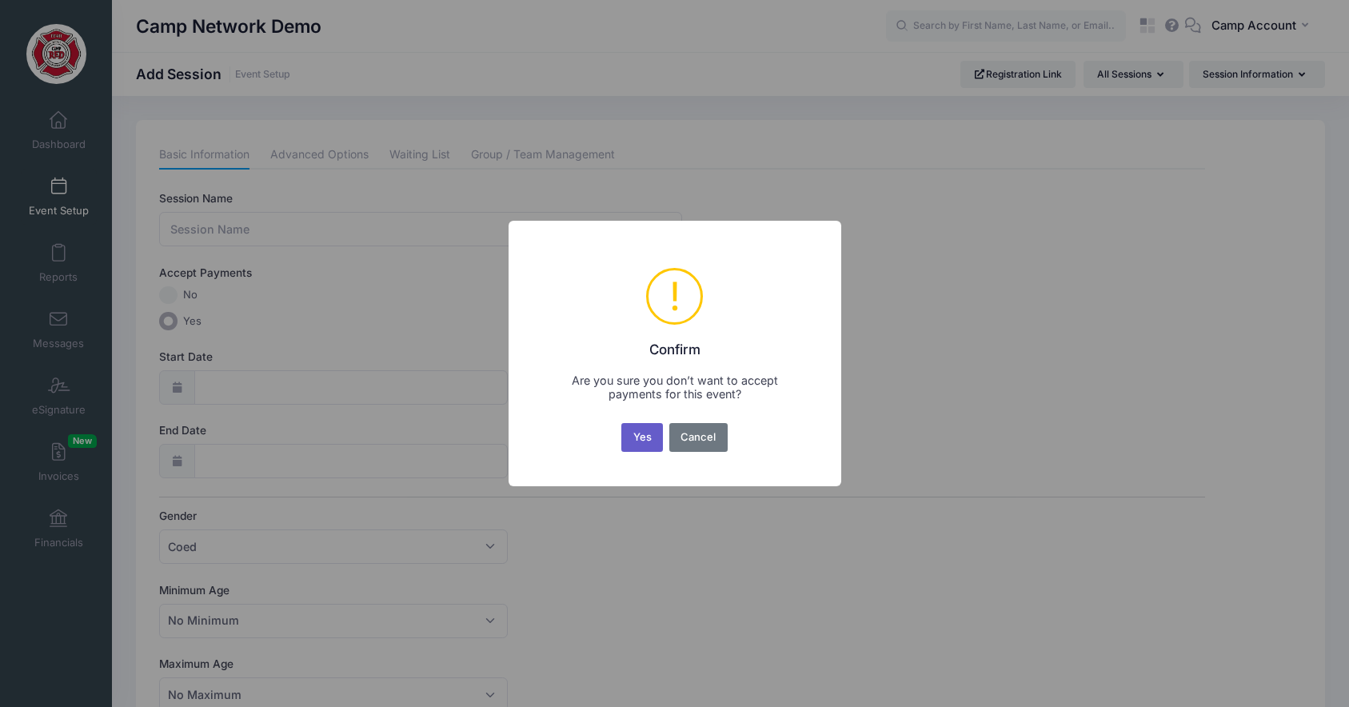
click at [636, 444] on button "Yes" at bounding box center [642, 437] width 42 height 29
radio input "true"
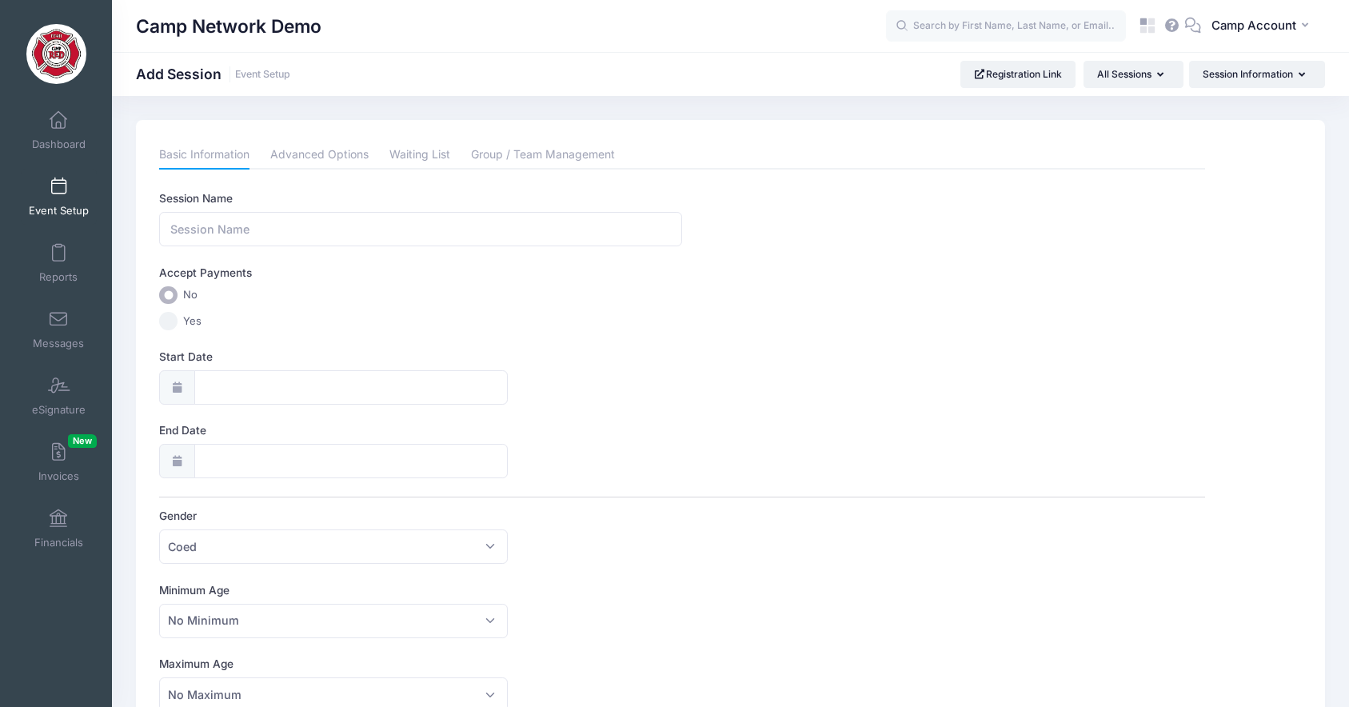
click at [61, 206] on span "Event Setup" at bounding box center [59, 211] width 60 height 14
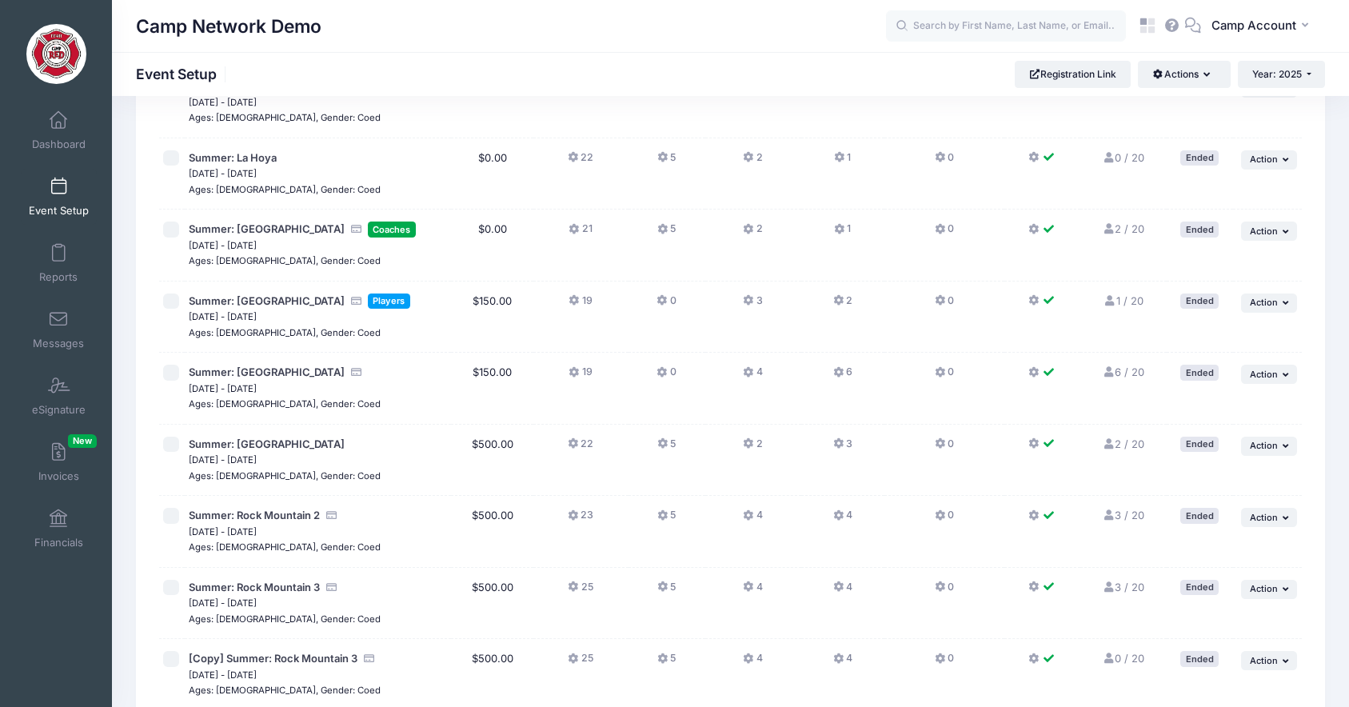
scroll to position [224, 0]
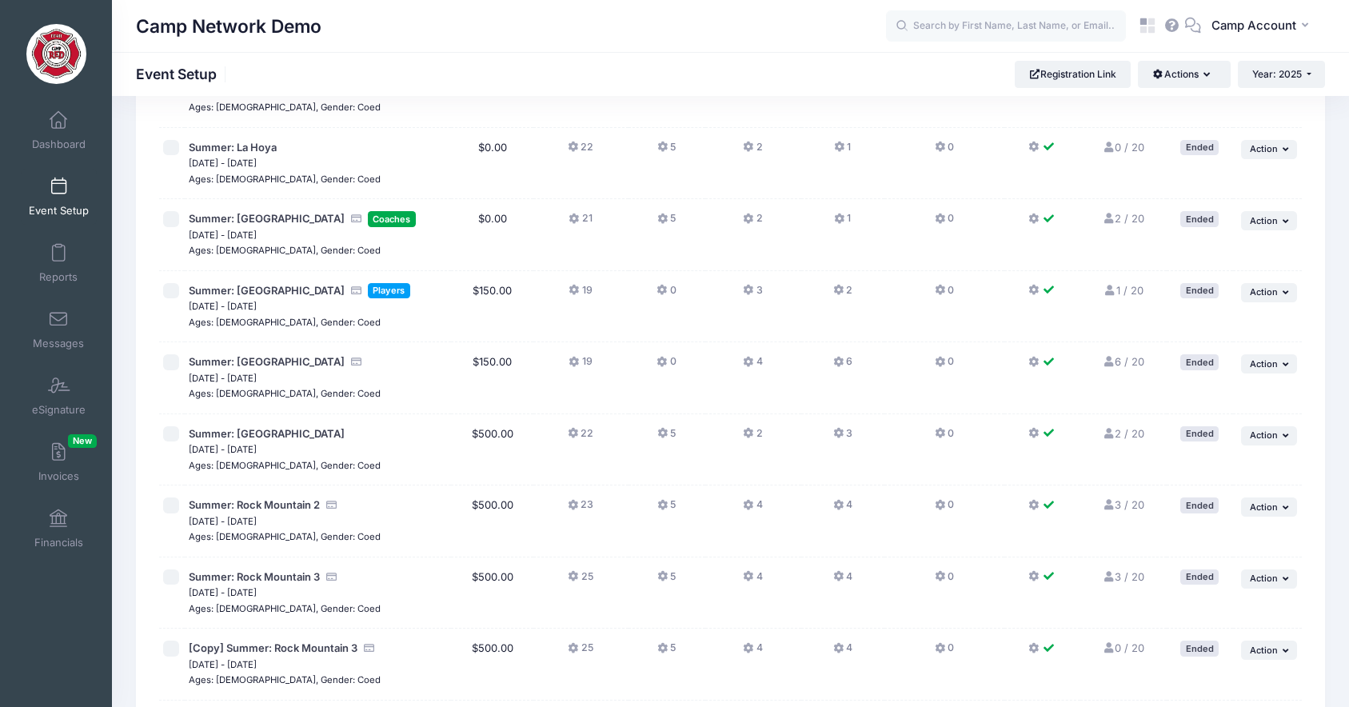
click at [1119, 365] on link "6 / 20 Full" at bounding box center [1123, 361] width 42 height 13
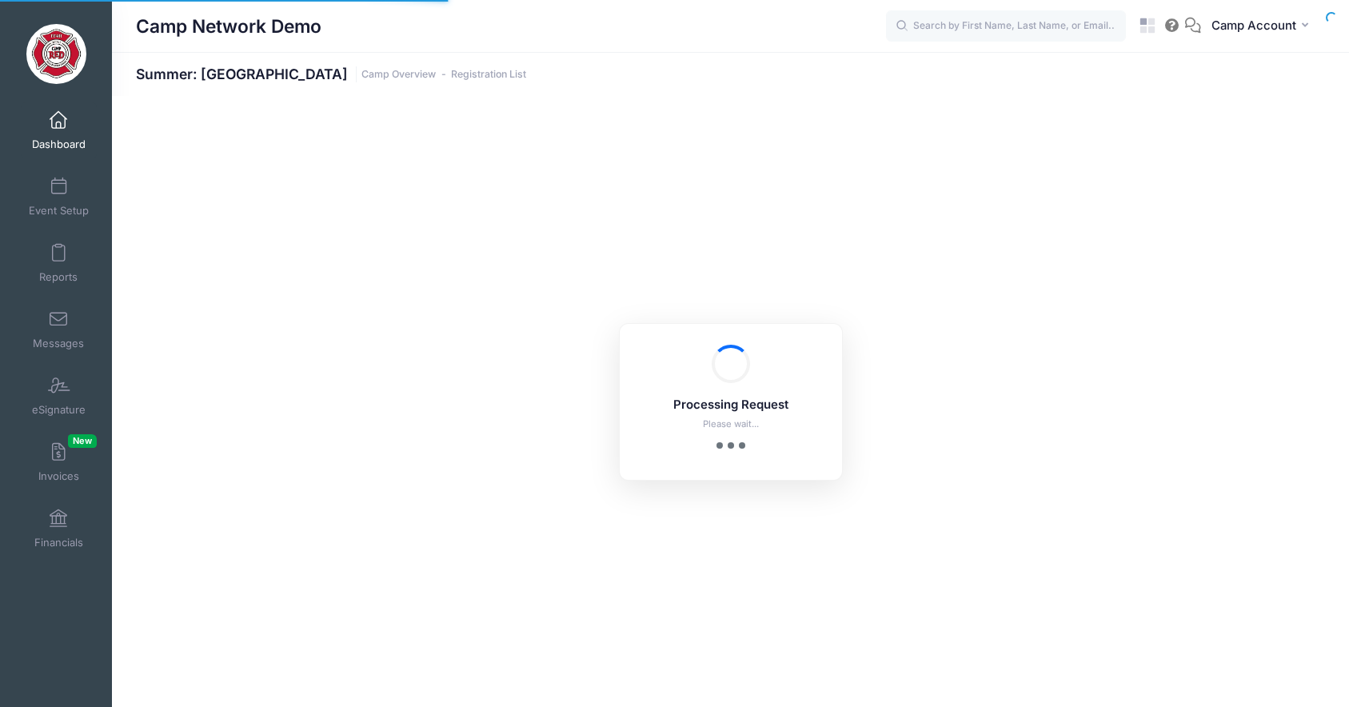
select select "10"
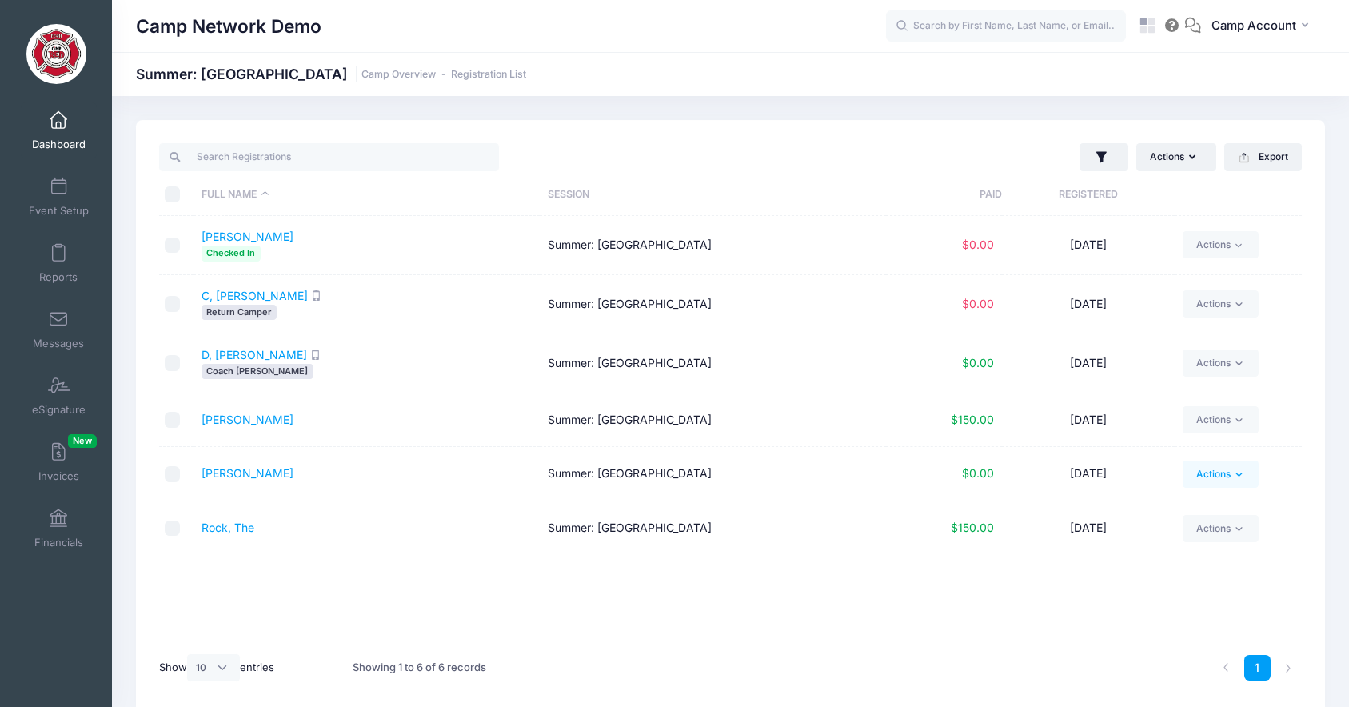
click at [1211, 470] on link "Actions" at bounding box center [1221, 474] width 76 height 27
click at [78, 186] on link "Event Setup" at bounding box center [59, 197] width 76 height 56
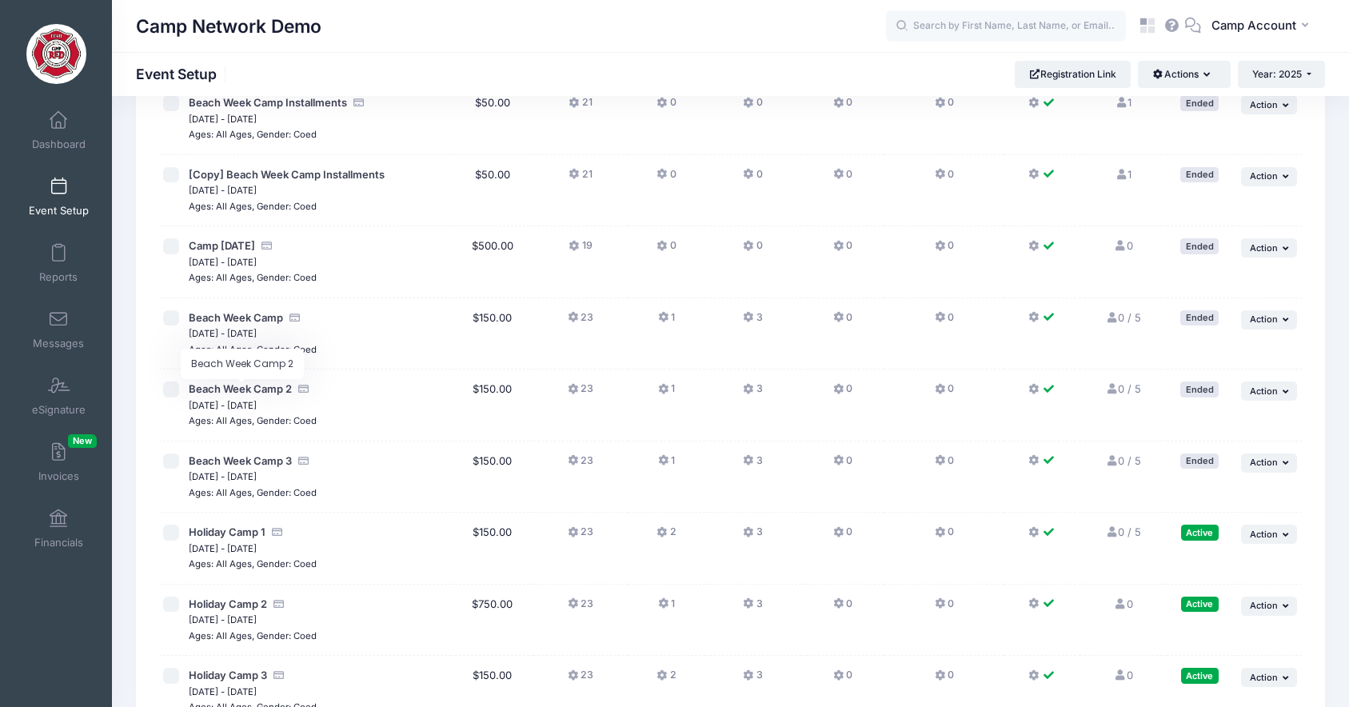
scroll to position [913, 0]
click at [219, 533] on span "Holiday Camp 1" at bounding box center [227, 531] width 77 height 13
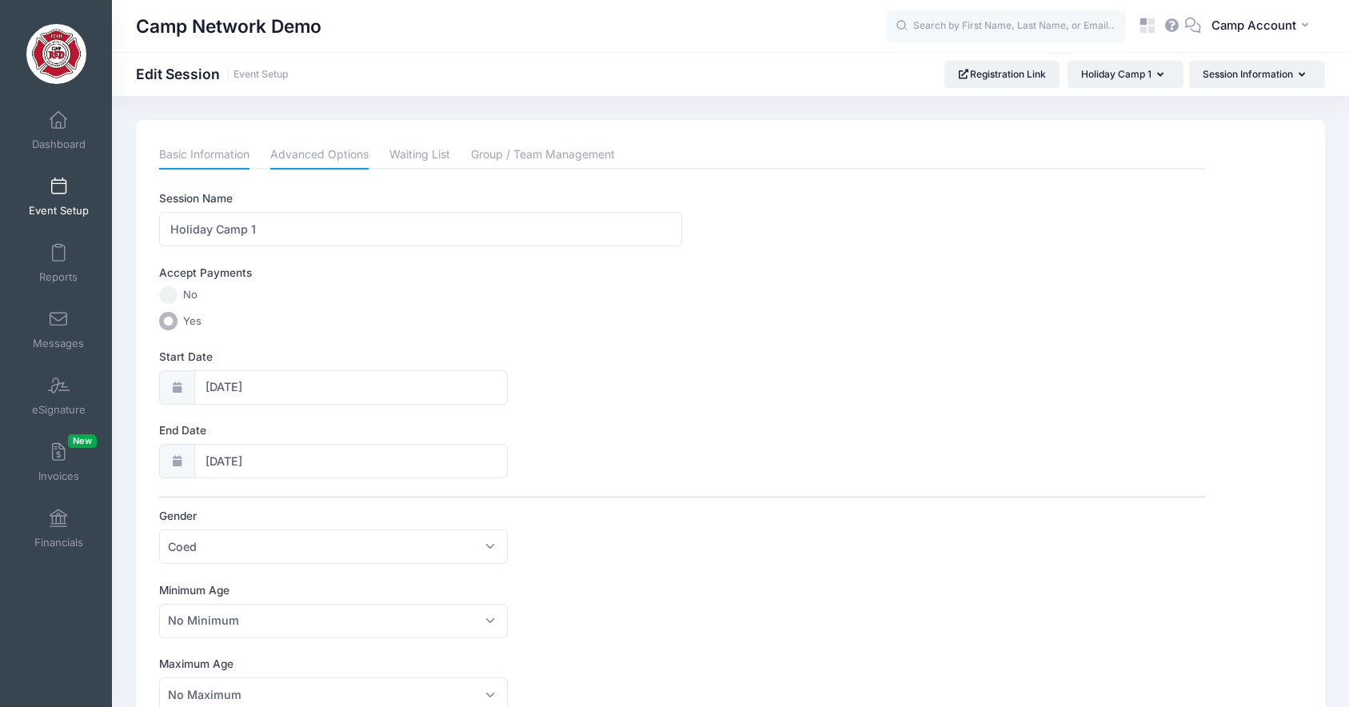
click at [352, 158] on link "Advanced Options" at bounding box center [319, 155] width 98 height 29
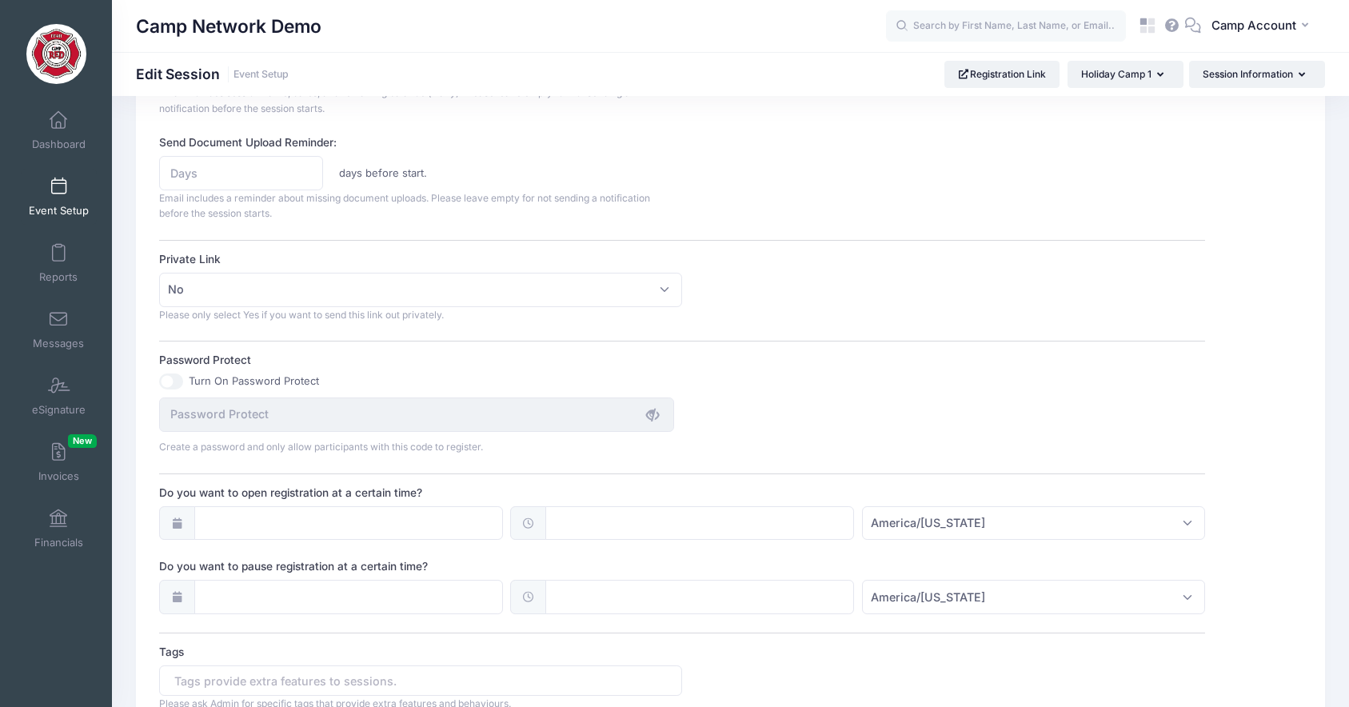
scroll to position [840, 0]
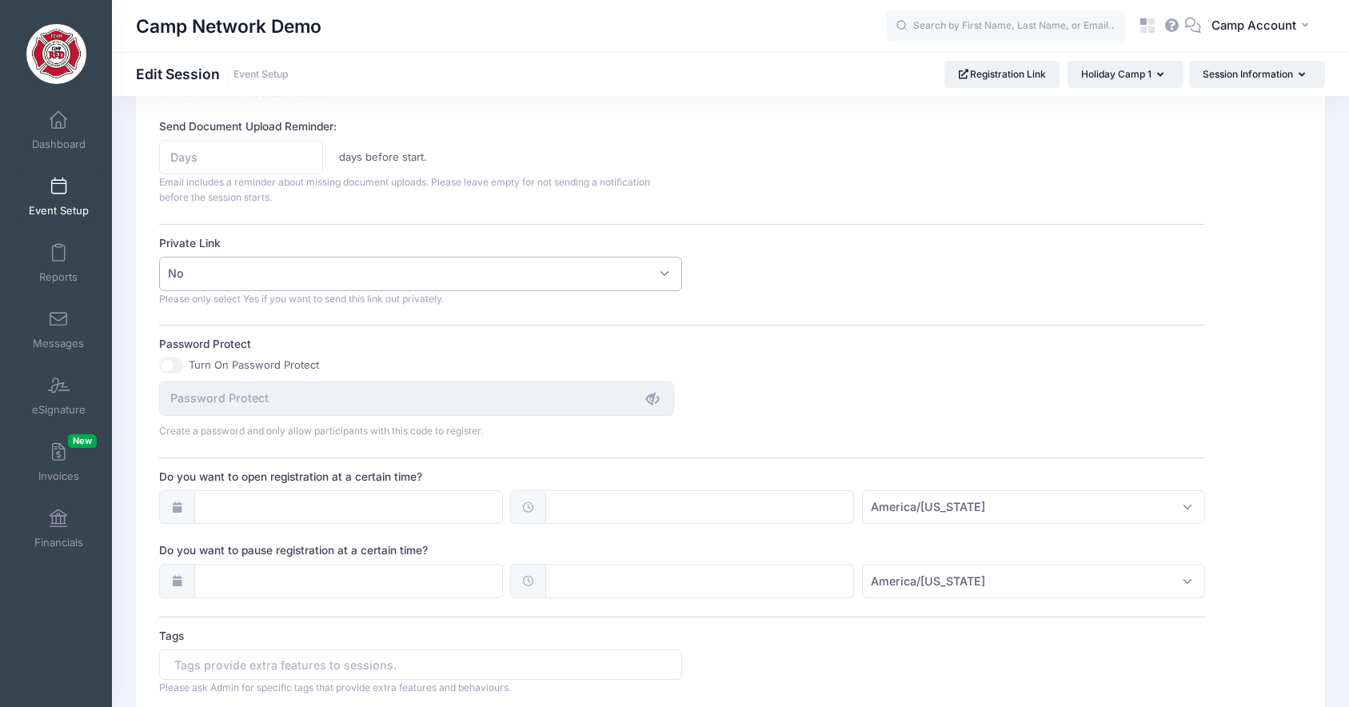
click at [193, 281] on span "No" at bounding box center [420, 274] width 523 height 34
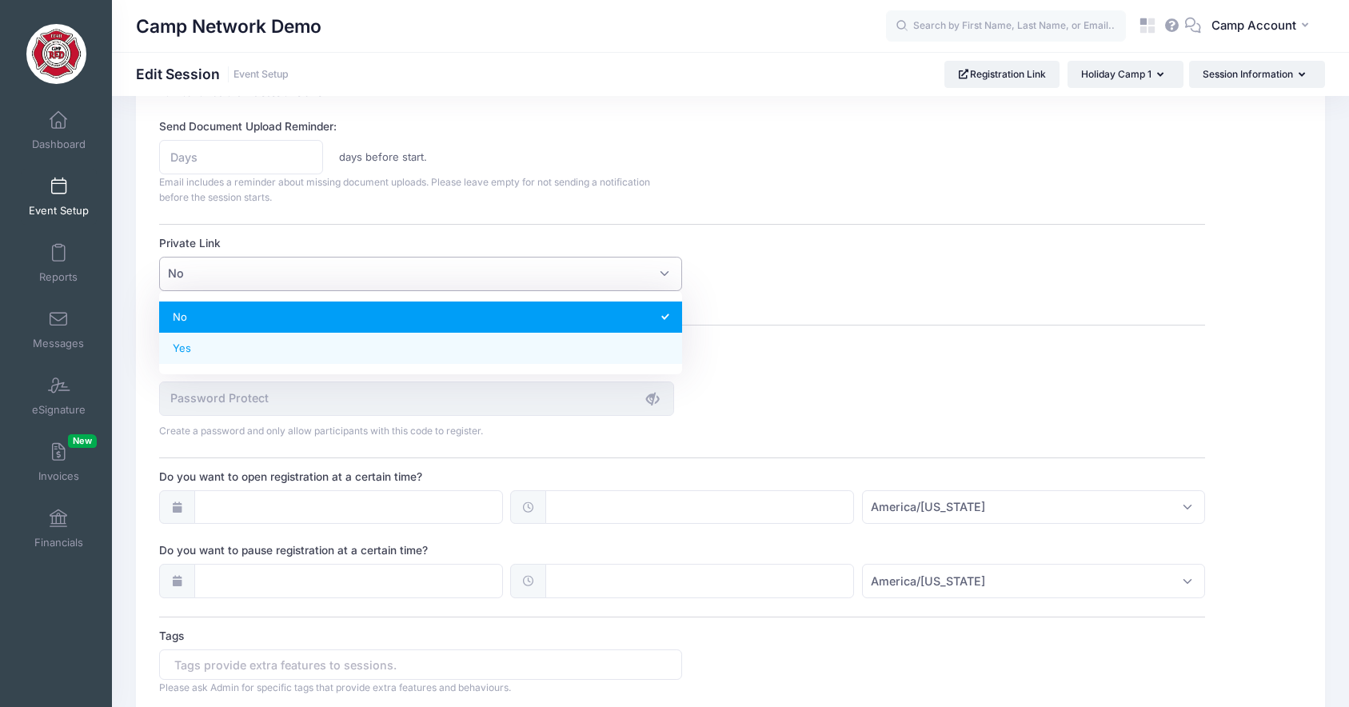
select select "private"
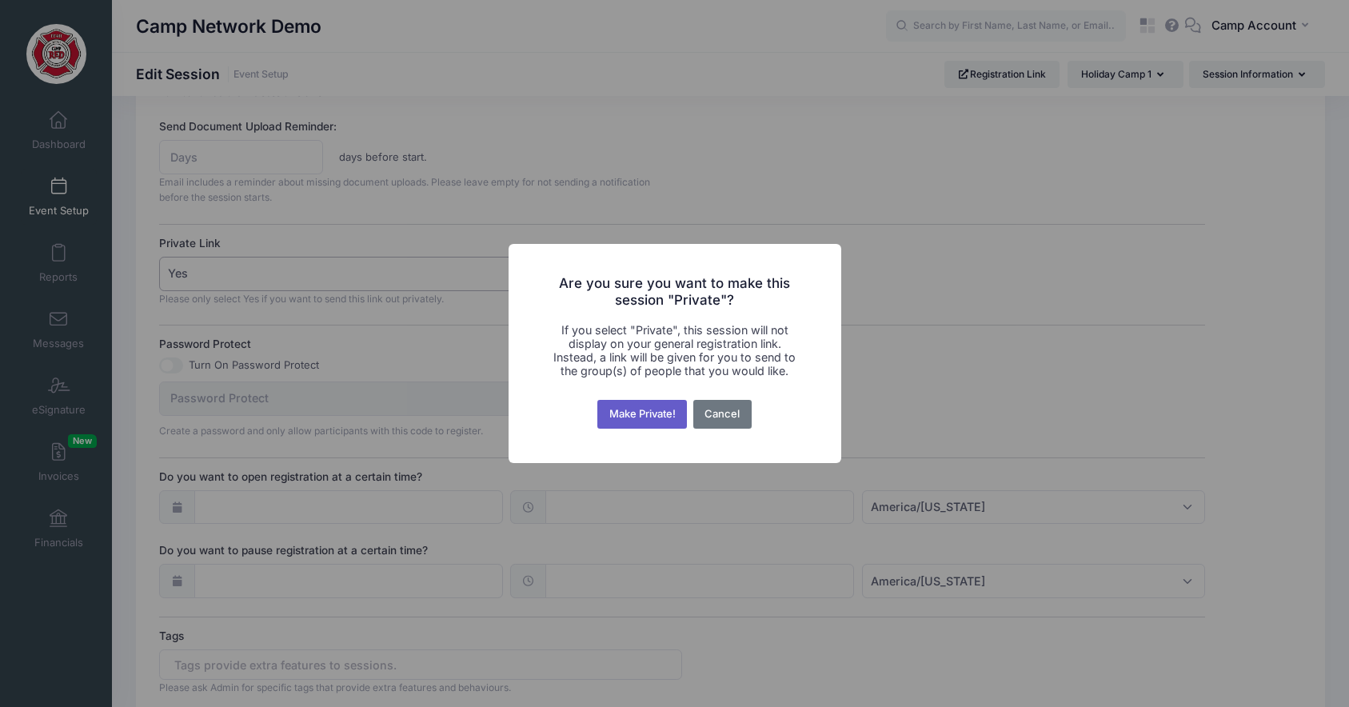
click at [624, 421] on button "Make Private!" at bounding box center [642, 414] width 90 height 29
